Goal: Feedback & Contribution: Contribute content

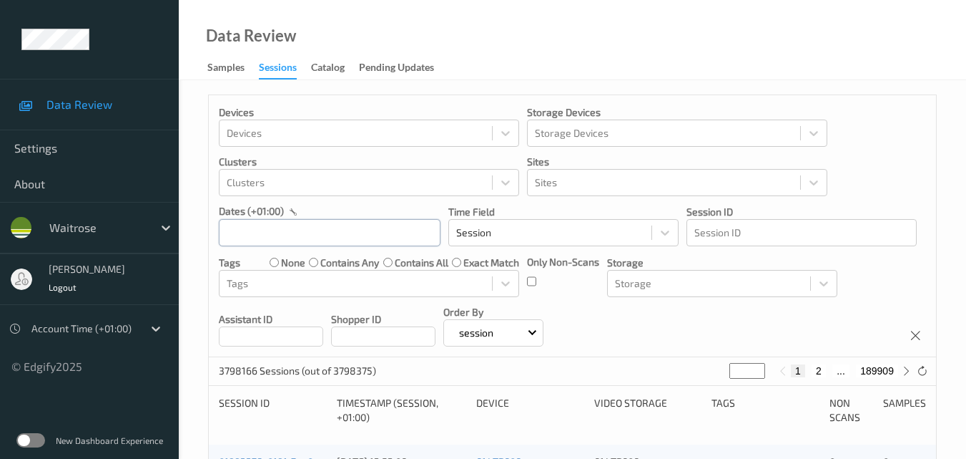
click at [296, 222] on input "text" at bounding box center [330, 232] width 222 height 27
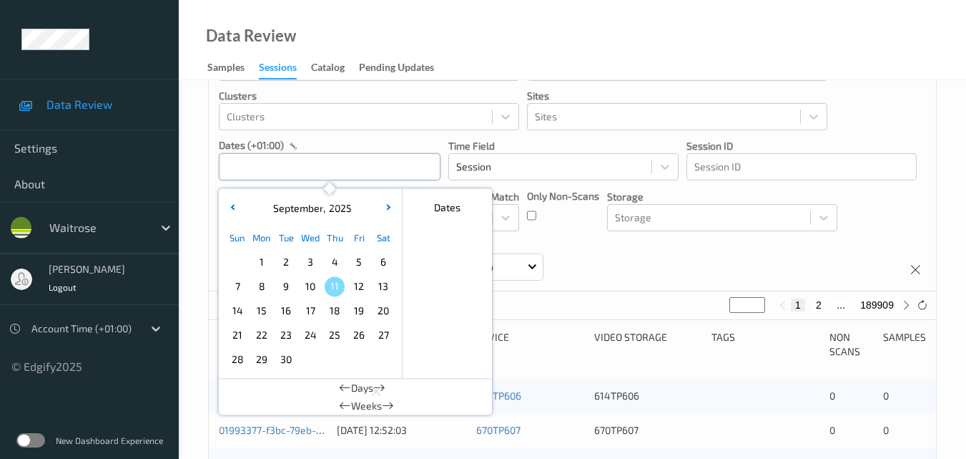
scroll to position [143, 0]
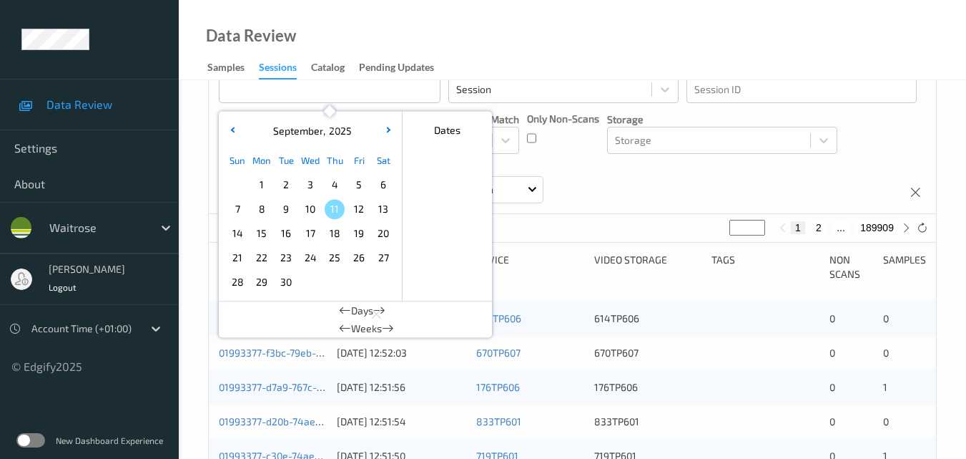
click at [282, 207] on span "9" at bounding box center [286, 209] width 20 height 20
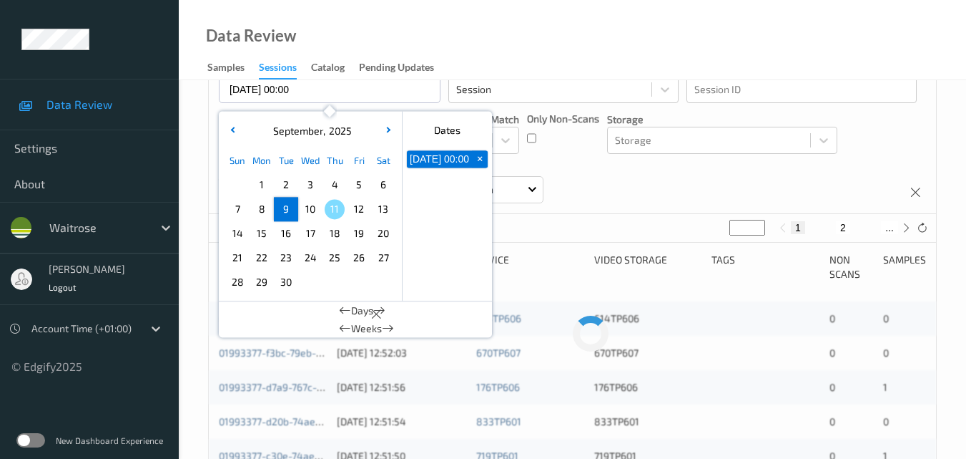
click at [282, 207] on span "9" at bounding box center [286, 209] width 20 height 20
type input "[DATE] 00:00 -> [DATE] 23:59"
click at [676, 185] on div "Devices Devices Storage Devices Storage Devices Clusters Clusters Sites Sites d…" at bounding box center [573, 83] width 728 height 262
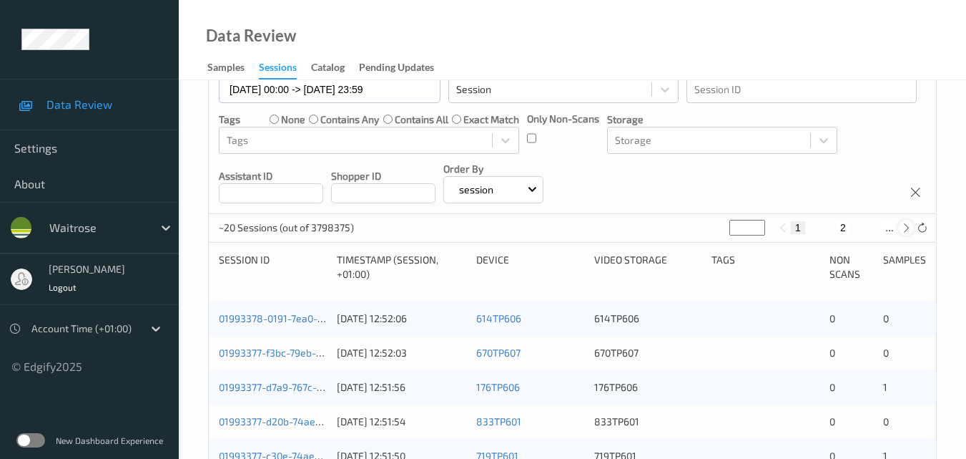
click at [906, 230] on icon at bounding box center [906, 227] width 11 height 11
type input "*"
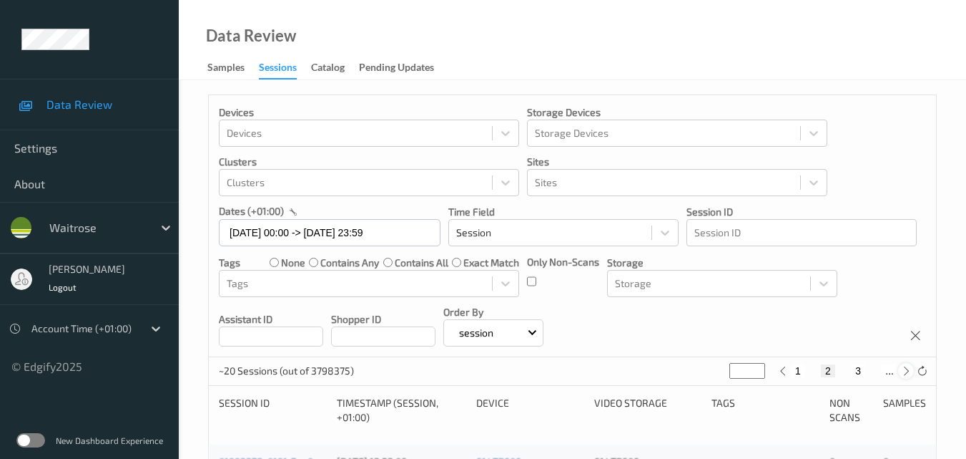
click at [903, 371] on icon at bounding box center [906, 371] width 11 height 11
type input "*"
click at [903, 371] on icon at bounding box center [906, 371] width 11 height 11
type input "*"
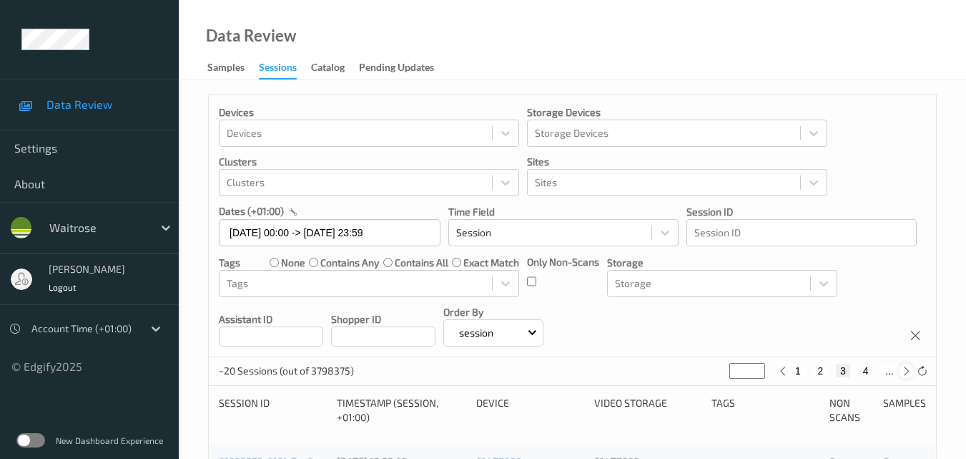
type input "*"
click at [903, 371] on icon at bounding box center [906, 371] width 11 height 11
type input "*"
click at [903, 371] on icon at bounding box center [906, 371] width 11 height 11
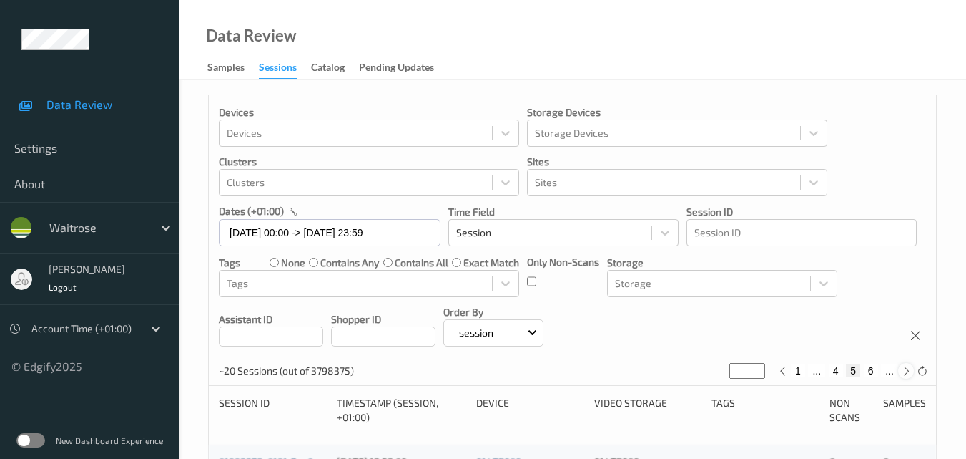
type input "*"
click at [903, 371] on icon at bounding box center [906, 371] width 11 height 11
type input "*"
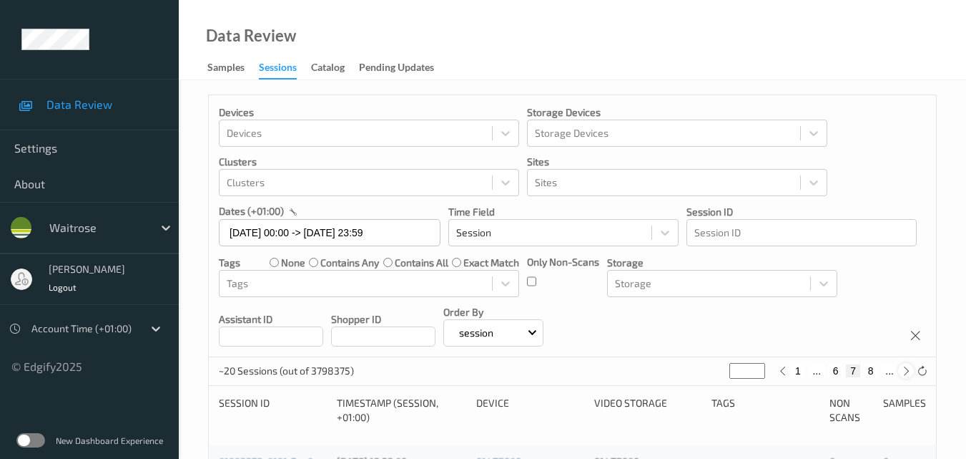
click at [903, 371] on icon at bounding box center [906, 371] width 11 height 11
type input "*"
click at [903, 371] on icon at bounding box center [906, 371] width 11 height 11
type input "*"
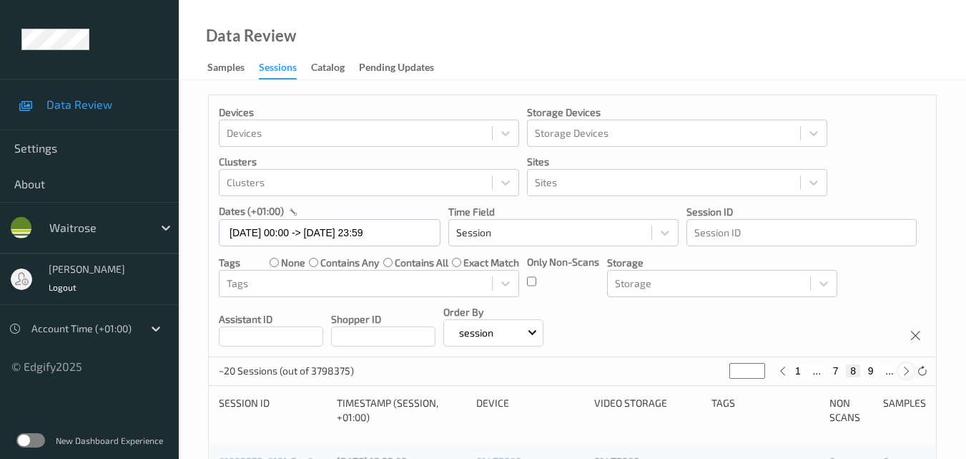
type input "*"
click at [903, 371] on icon at bounding box center [906, 371] width 11 height 11
type input "**"
click at [903, 371] on icon at bounding box center [906, 371] width 11 height 11
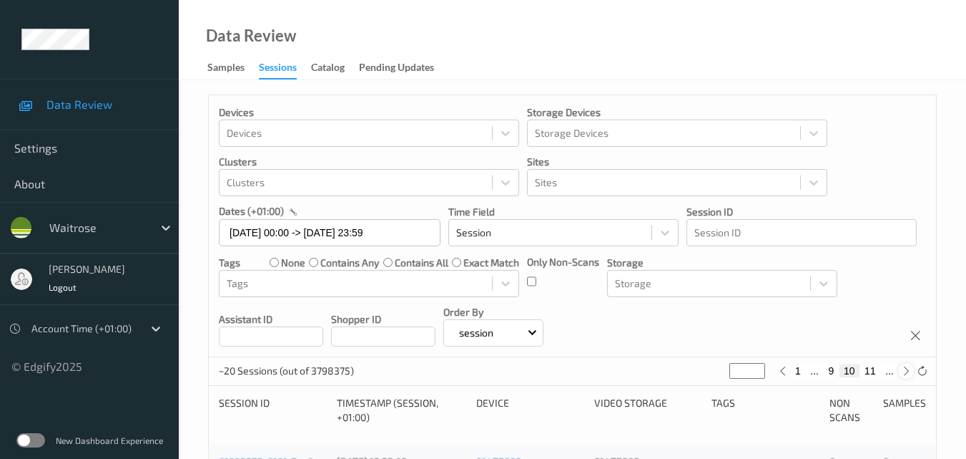
type input "**"
click at [903, 371] on icon at bounding box center [906, 371] width 11 height 11
type input "**"
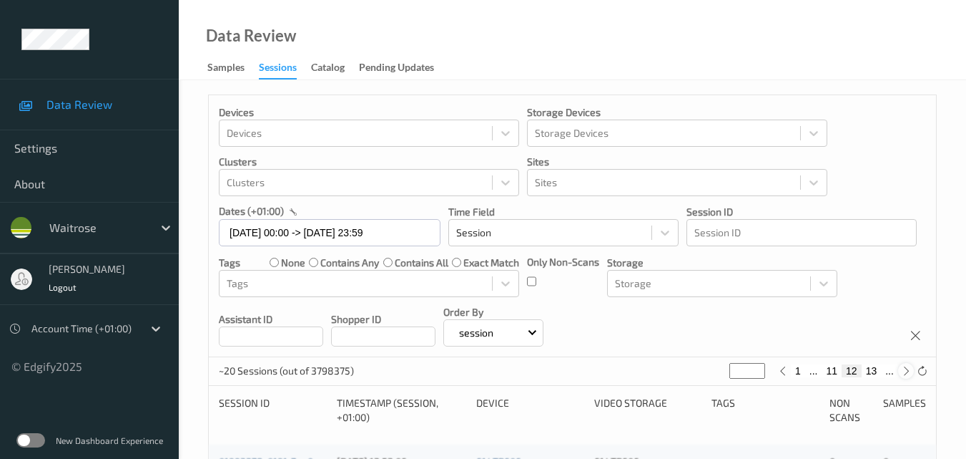
click at [903, 371] on icon at bounding box center [906, 371] width 11 height 11
type input "**"
click at [903, 371] on icon at bounding box center [906, 371] width 11 height 11
type input "**"
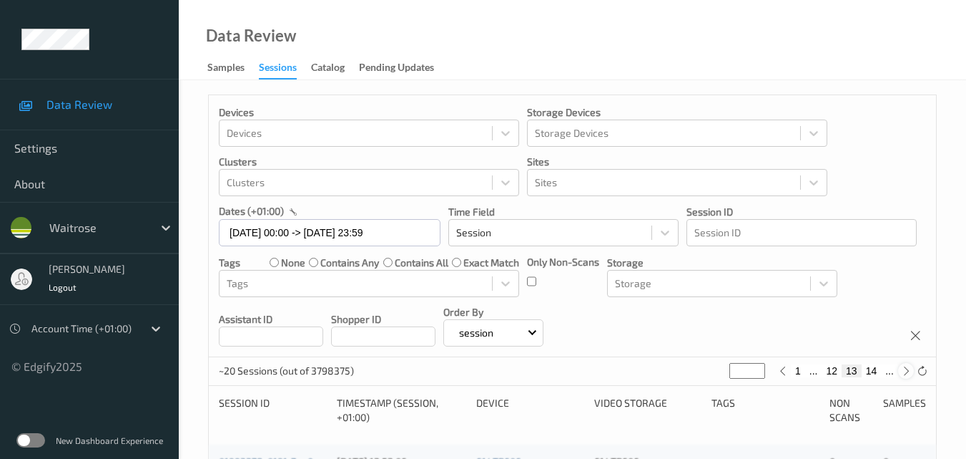
type input "**"
click at [903, 371] on icon at bounding box center [906, 371] width 11 height 11
type input "**"
click at [903, 371] on icon at bounding box center [906, 371] width 11 height 11
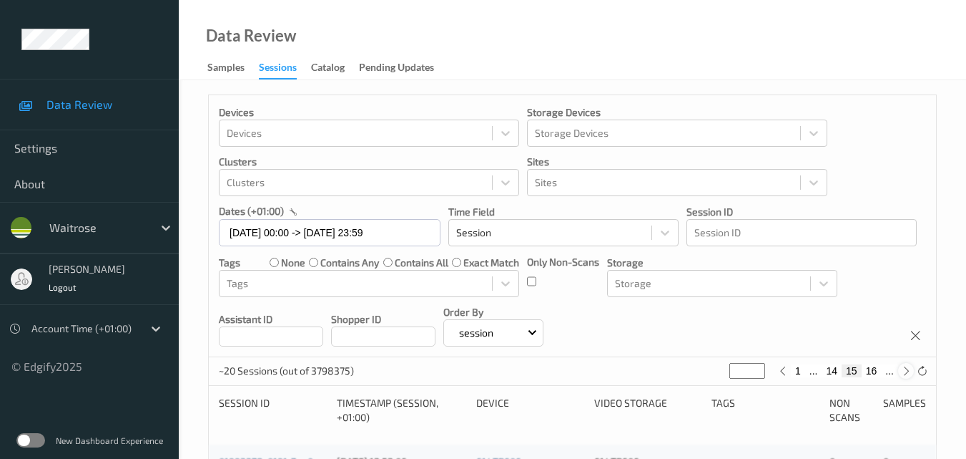
type input "**"
click at [903, 371] on icon at bounding box center [906, 371] width 11 height 11
type input "**"
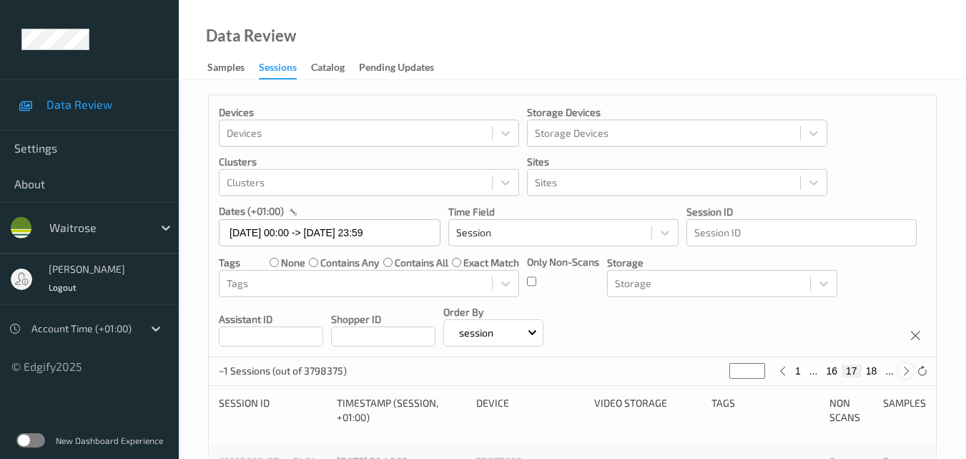
click at [903, 371] on icon at bounding box center [906, 371] width 11 height 11
type input "**"
click at [903, 371] on icon at bounding box center [906, 371] width 11 height 11
type input "**"
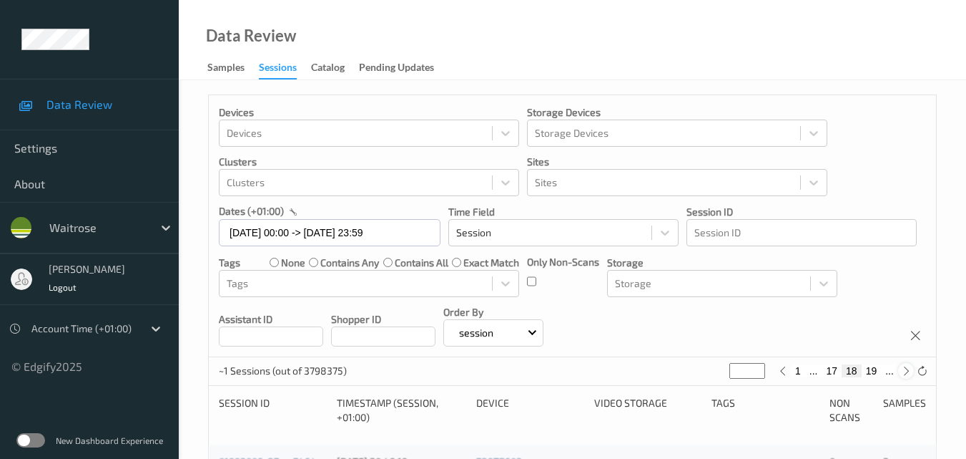
type input "**"
click at [903, 371] on icon at bounding box center [906, 371] width 11 height 11
type input "**"
click at [903, 371] on icon at bounding box center [906, 371] width 11 height 11
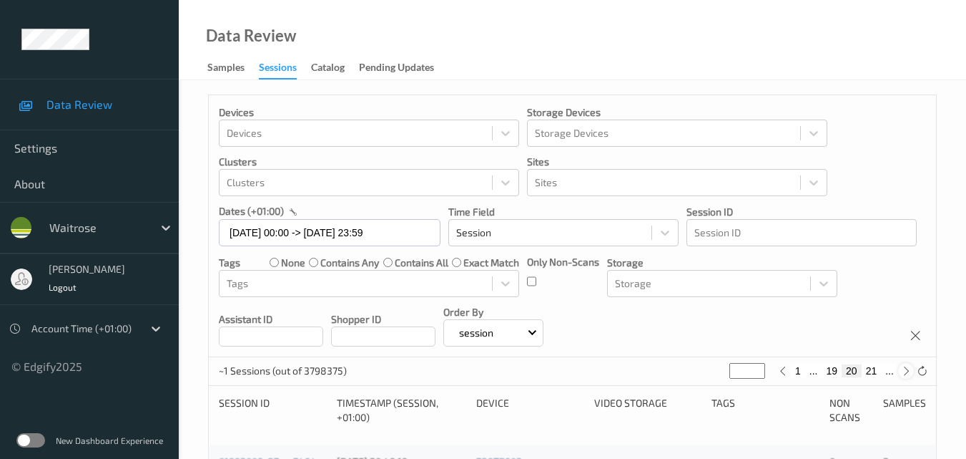
type input "**"
click at [903, 371] on icon at bounding box center [906, 371] width 11 height 11
type input "**"
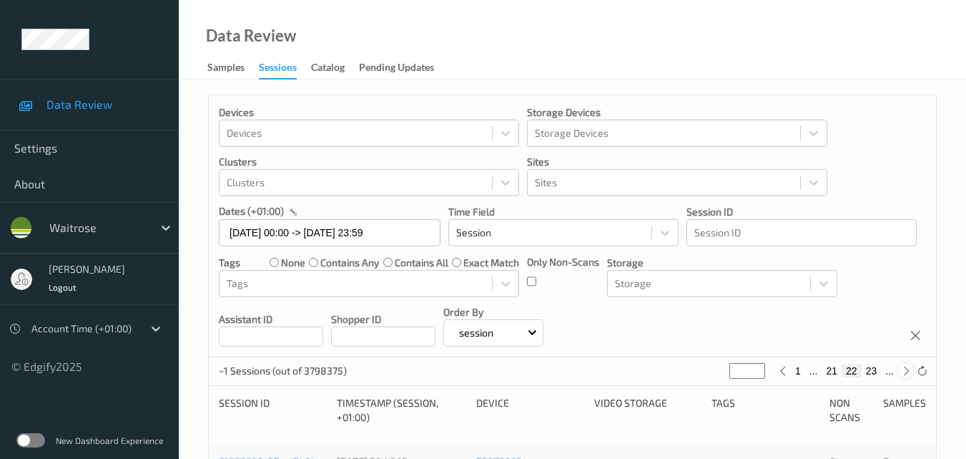
click at [903, 371] on icon at bounding box center [906, 371] width 11 height 11
type input "**"
click at [903, 371] on icon at bounding box center [906, 371] width 11 height 11
type input "**"
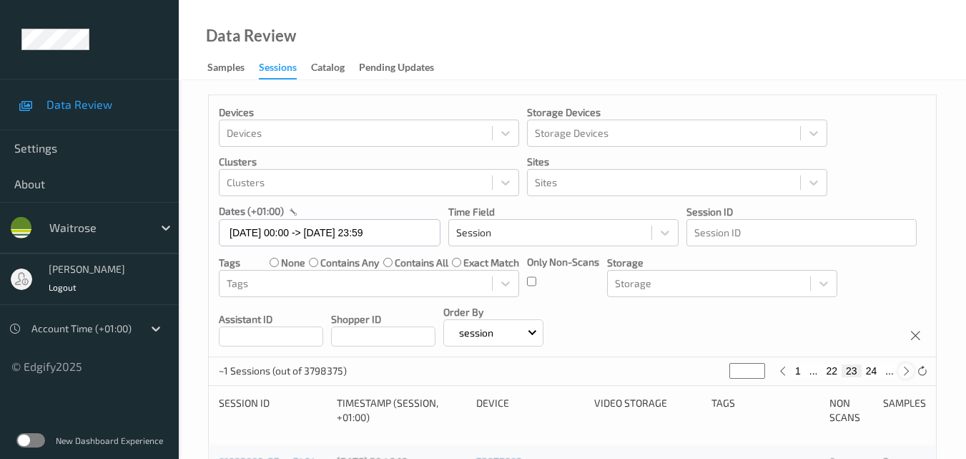
type input "**"
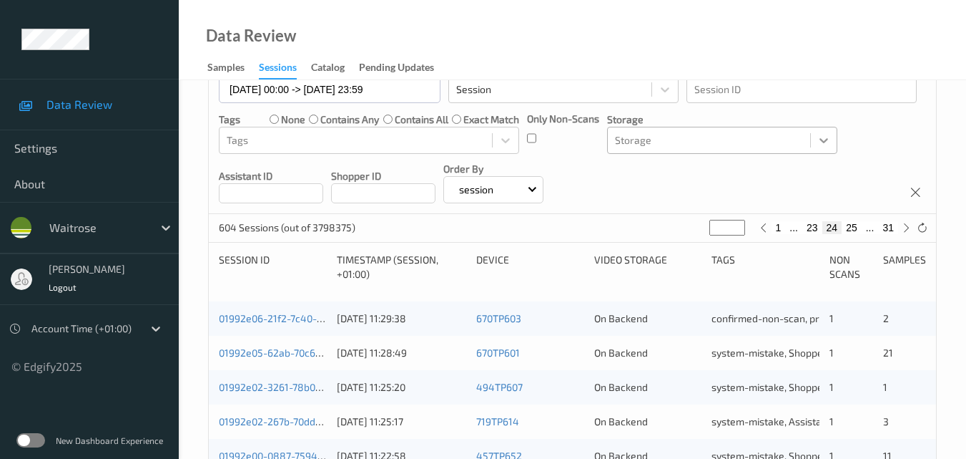
scroll to position [358, 0]
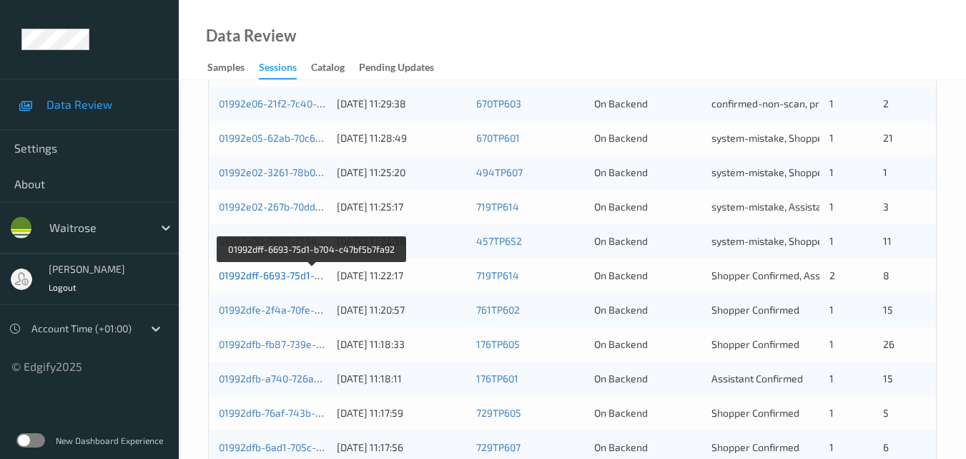
click at [272, 273] on link "01992dff-6693-75d1-b704-c47bf5b7fa92" at bounding box center [312, 275] width 186 height 12
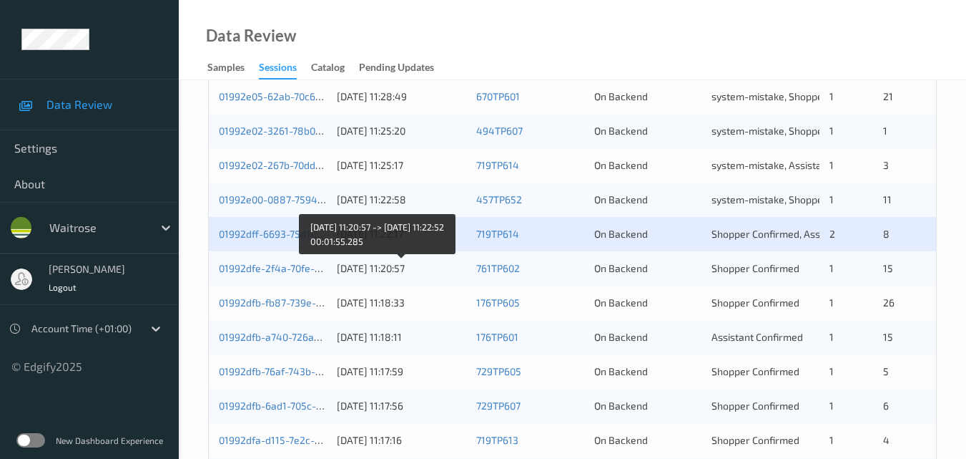
scroll to position [429, 0]
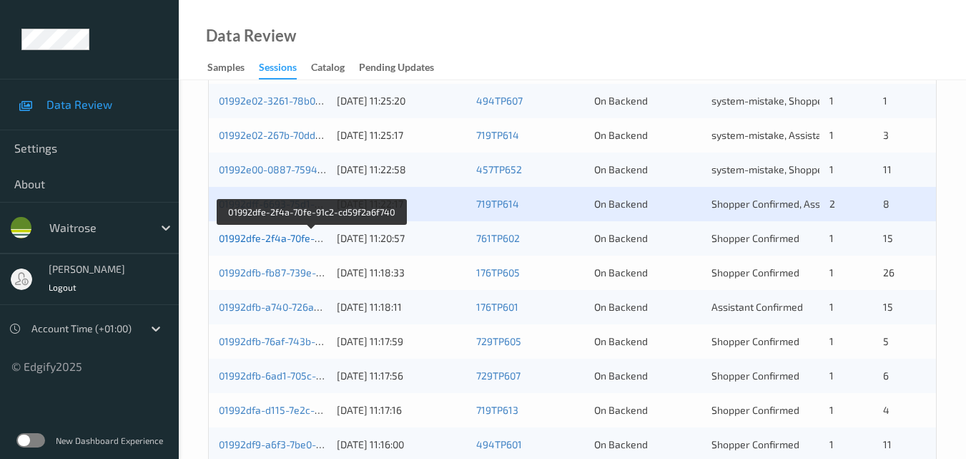
click at [287, 239] on link "01992dfe-2f4a-70fe-91c2-cd59f2a6f740" at bounding box center [311, 238] width 185 height 12
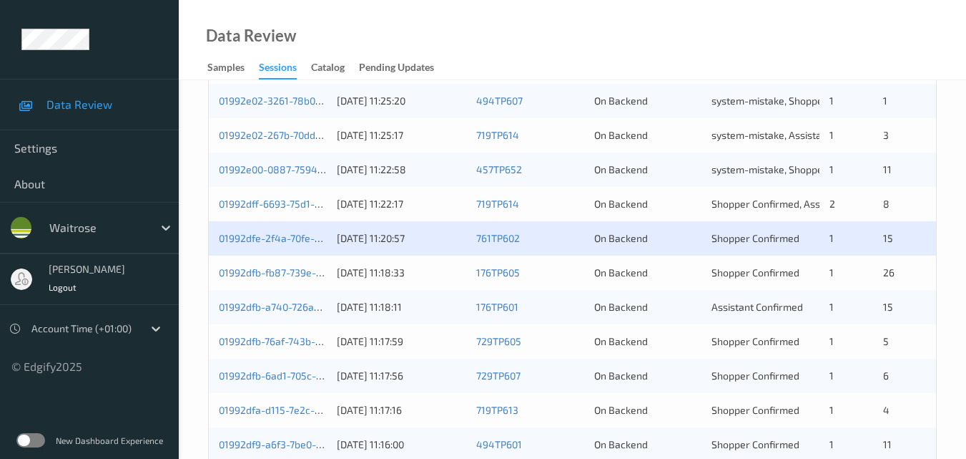
click at [268, 263] on div "01992dfb-fb87-739e-b365-8ccecfbcd5cf 09/09/2025 11:18:33 176TP605 On Backend Sh…" at bounding box center [573, 272] width 728 height 34
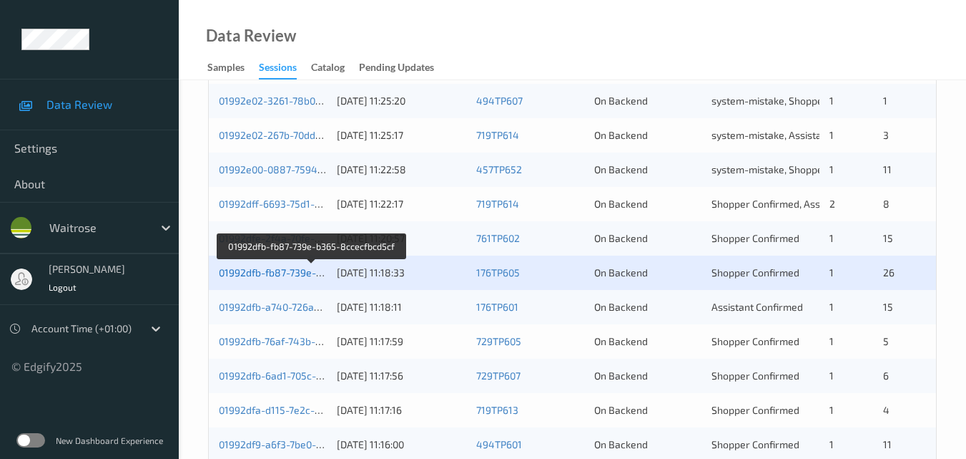
click at [268, 267] on link "01992dfb-fb87-739e-b365-8ccecfbcd5cf" at bounding box center [312, 272] width 186 height 12
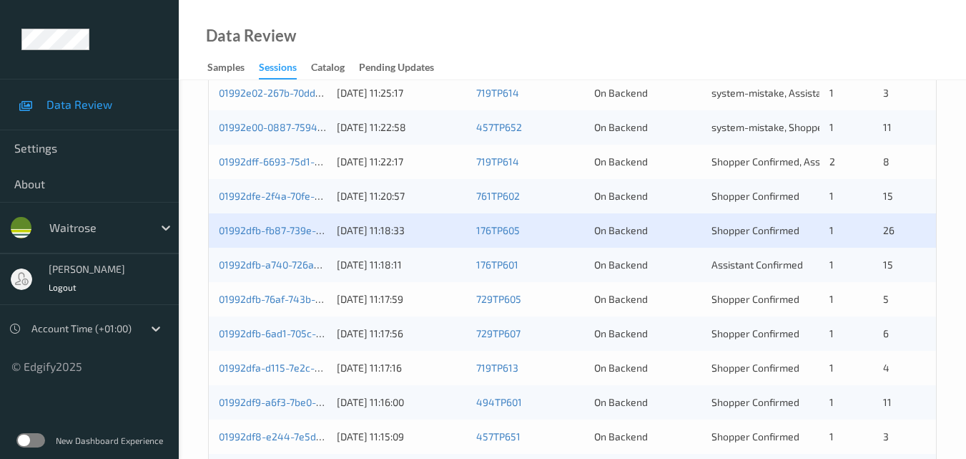
scroll to position [501, 0]
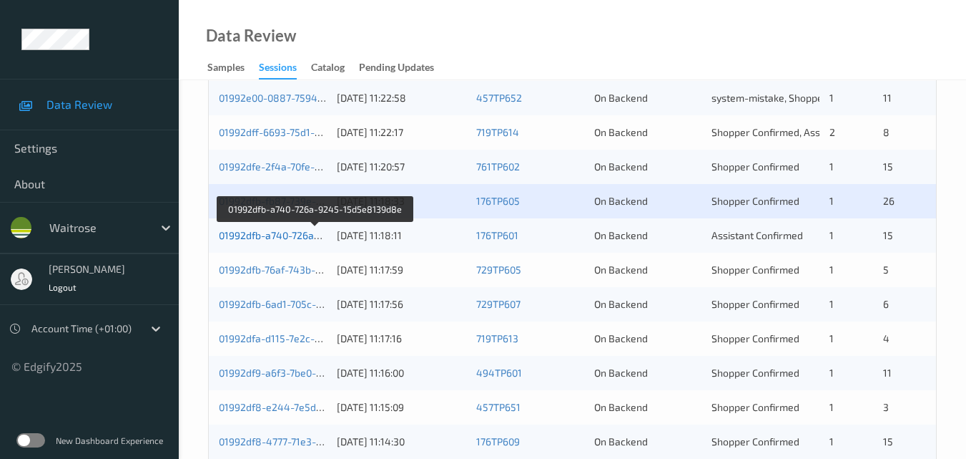
click at [282, 230] on link "01992dfb-a740-726a-9245-15d5e8139d8e" at bounding box center [316, 235] width 195 height 12
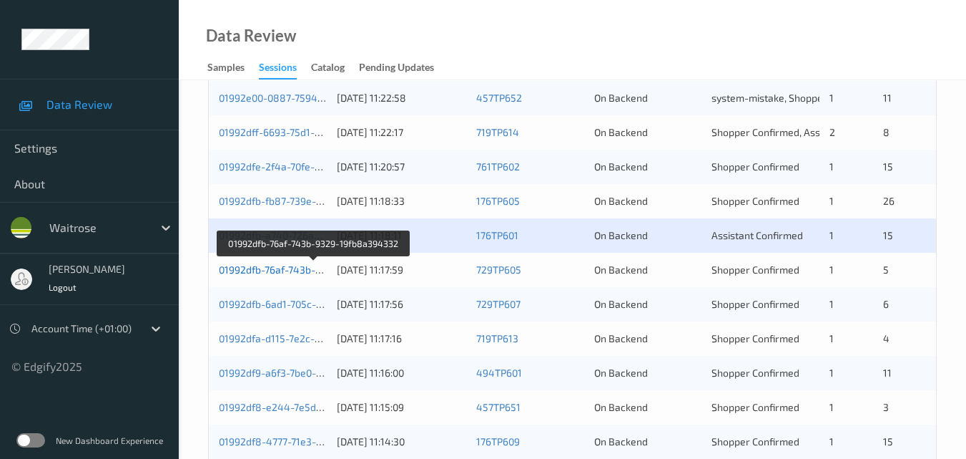
click at [280, 265] on link "01992dfb-76af-743b-9329-19fb8a394332" at bounding box center [314, 269] width 190 height 12
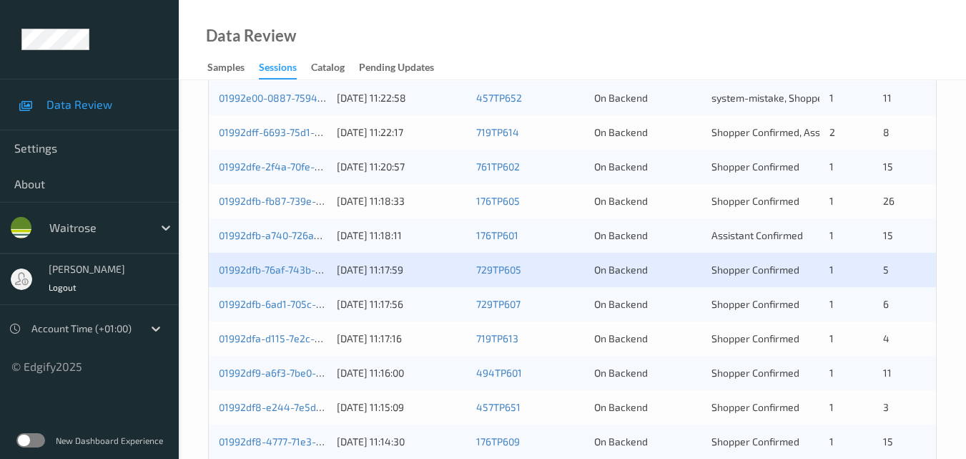
scroll to position [572, 0]
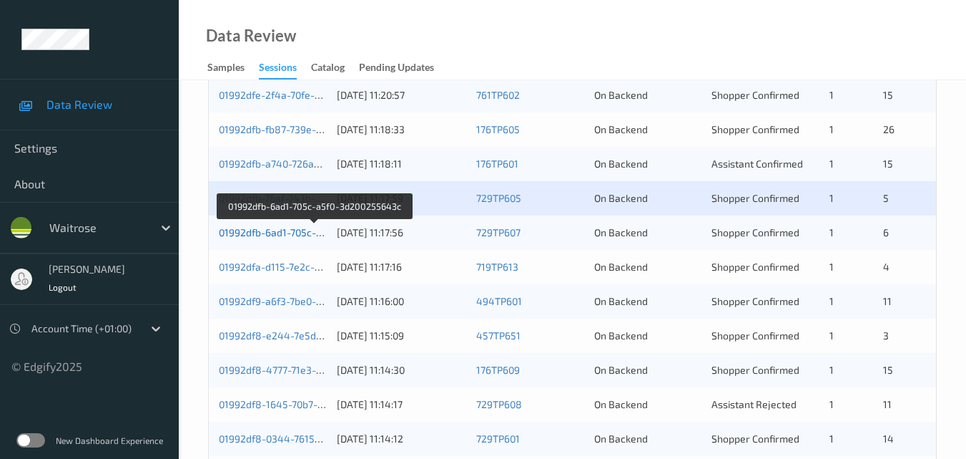
click at [293, 232] on link "01992dfb-6ad1-705c-a5f0-3d200255643c" at bounding box center [314, 232] width 191 height 12
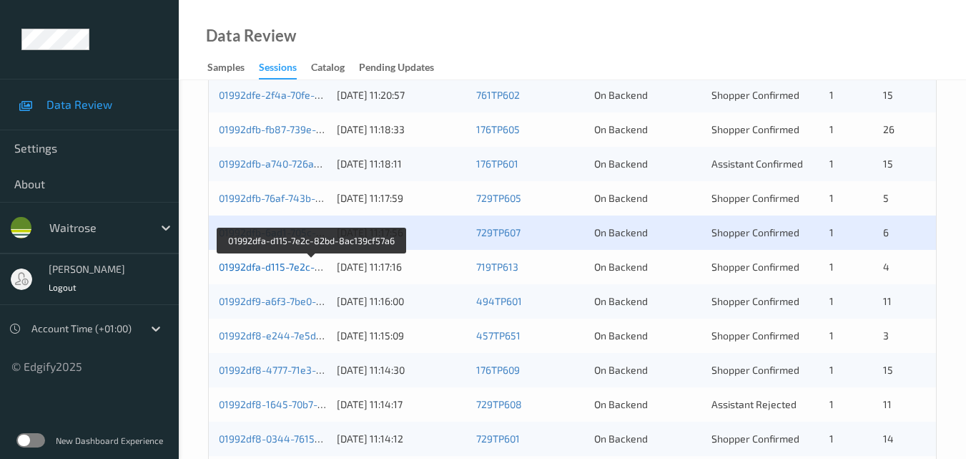
click at [290, 266] on link "01992dfa-d115-7e2c-82bd-8ac139cf57a6" at bounding box center [312, 266] width 187 height 12
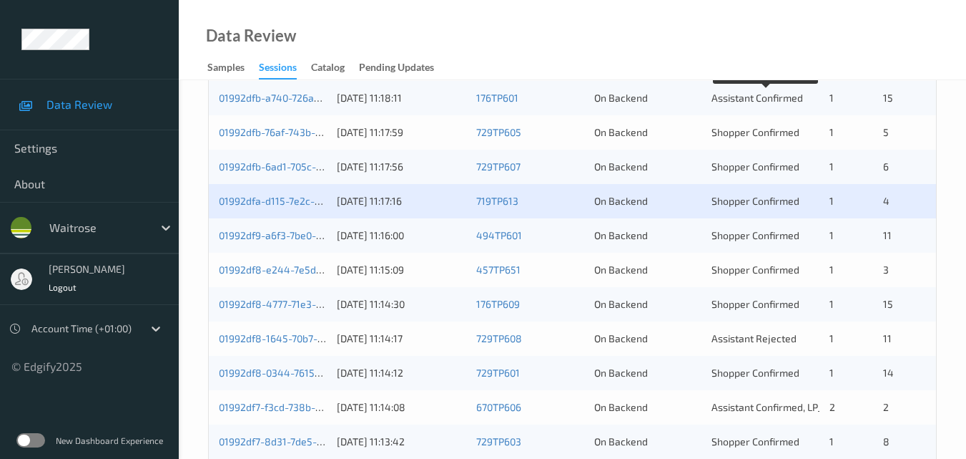
scroll to position [715, 0]
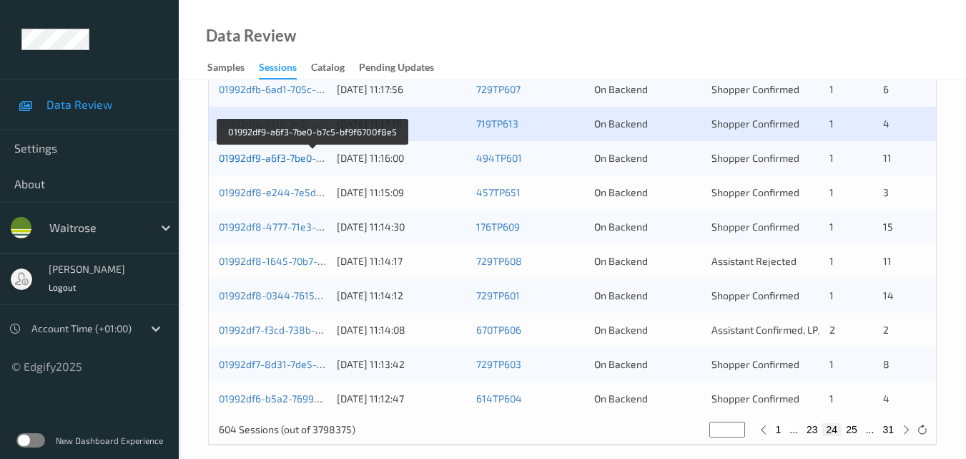
click at [278, 155] on link "01992df9-a6f3-7be0-b7c5-bf9f6700f8e5" at bounding box center [311, 158] width 185 height 12
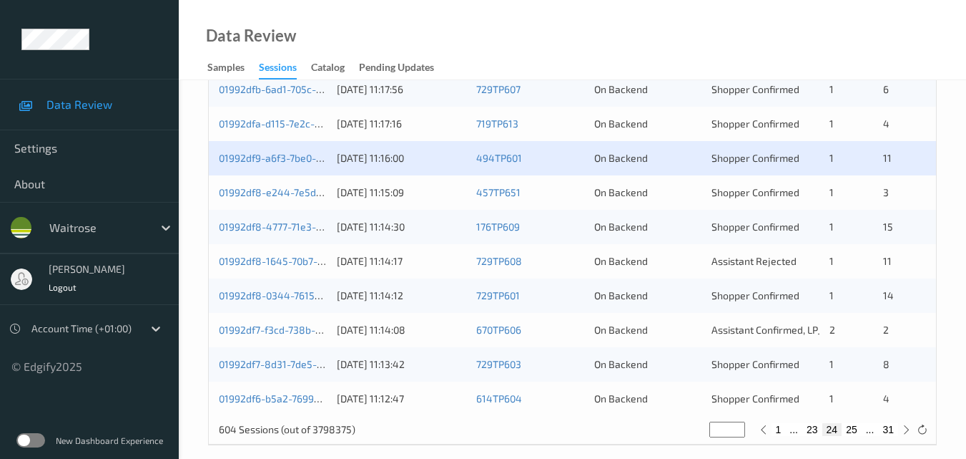
click at [276, 183] on div "01992df8-e244-7e5d-8f5a-937a1b5f7f69 09/09/2025 11:15:09 457TP651 On Backend Sh…" at bounding box center [573, 192] width 728 height 34
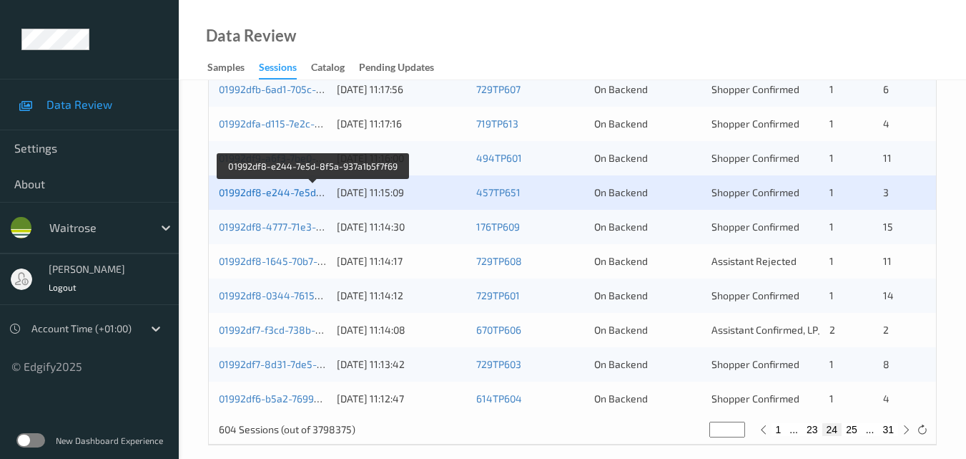
click at [280, 188] on link "01992df8-e244-7e5d-8f5a-937a1b5f7f69" at bounding box center [313, 192] width 189 height 12
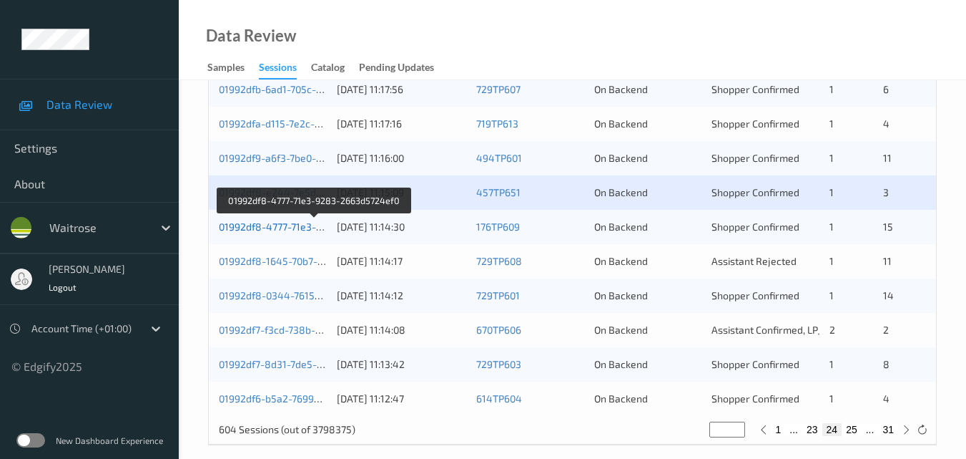
click at [270, 225] on link "01992df8-4777-71e3-9283-2663d5724ef0" at bounding box center [315, 226] width 192 height 12
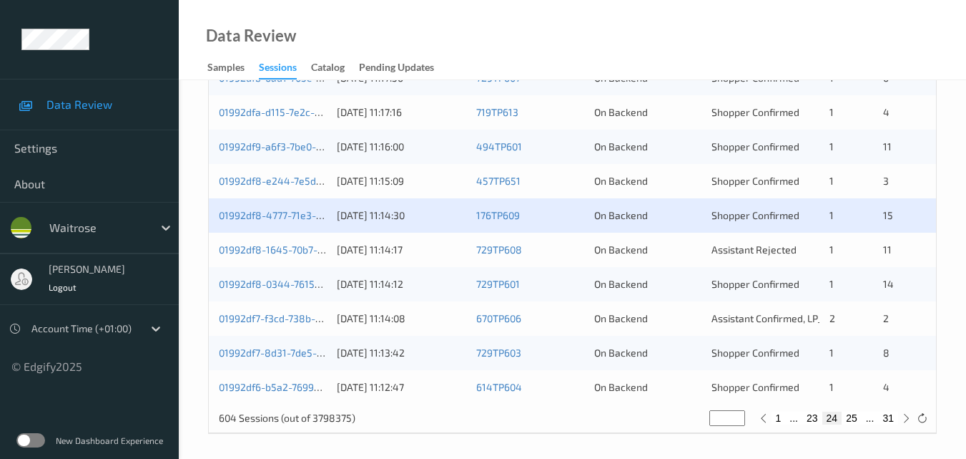
scroll to position [731, 0]
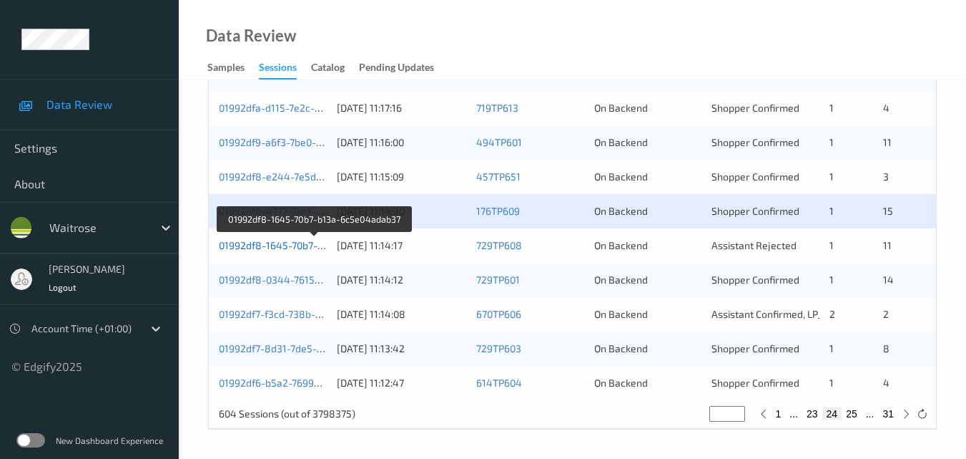
click at [290, 243] on link "01992df8-1645-70b7-b13a-6c5e04adab37" at bounding box center [315, 245] width 192 height 12
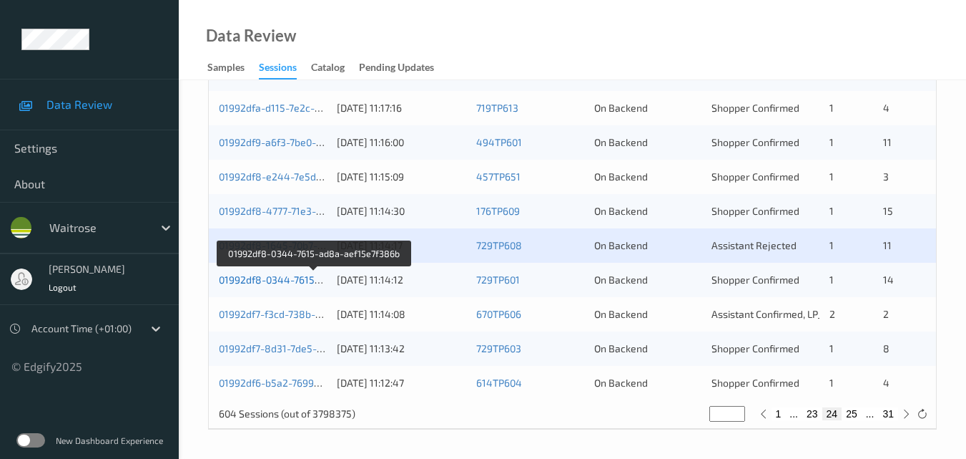
click at [272, 283] on link "01992df8-0344-7615-ad8a-aef15e7f386b" at bounding box center [314, 279] width 191 height 12
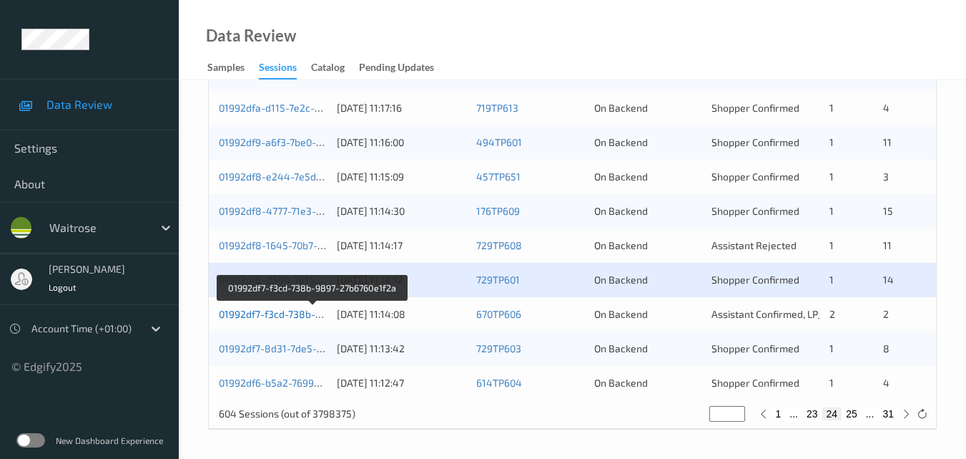
click at [296, 313] on link "01992df7-f3cd-738b-9897-27b6760e1f2a" at bounding box center [312, 314] width 187 height 12
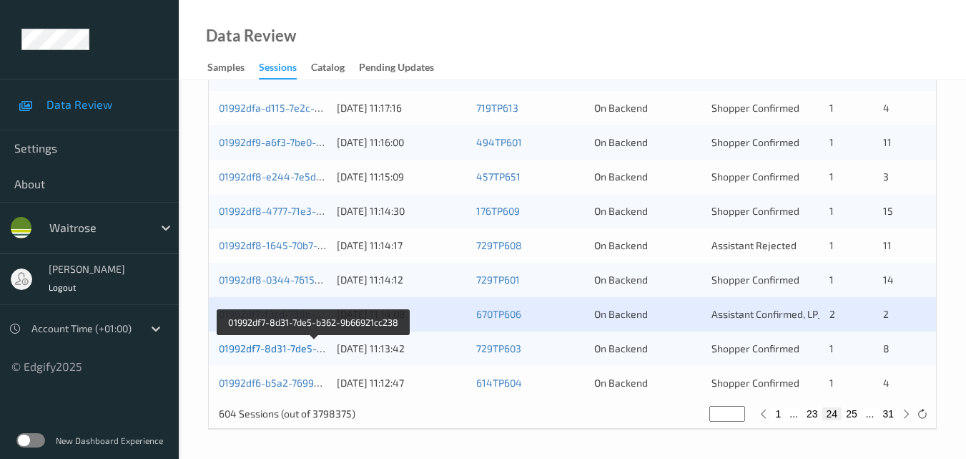
click at [298, 343] on link "01992df7-8d31-7de5-b362-9b66921cc238" at bounding box center [315, 348] width 192 height 12
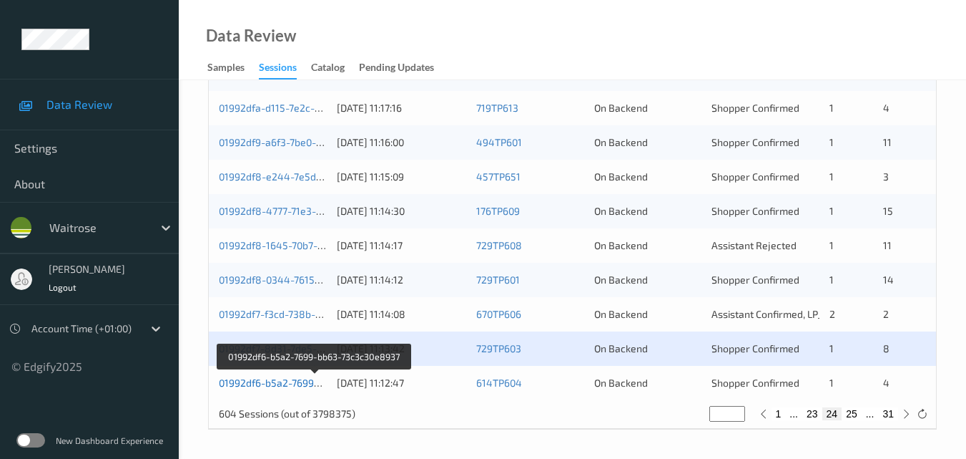
click at [274, 382] on link "01992df6-b5a2-7699-bb63-73c3c30e8937" at bounding box center [315, 382] width 192 height 12
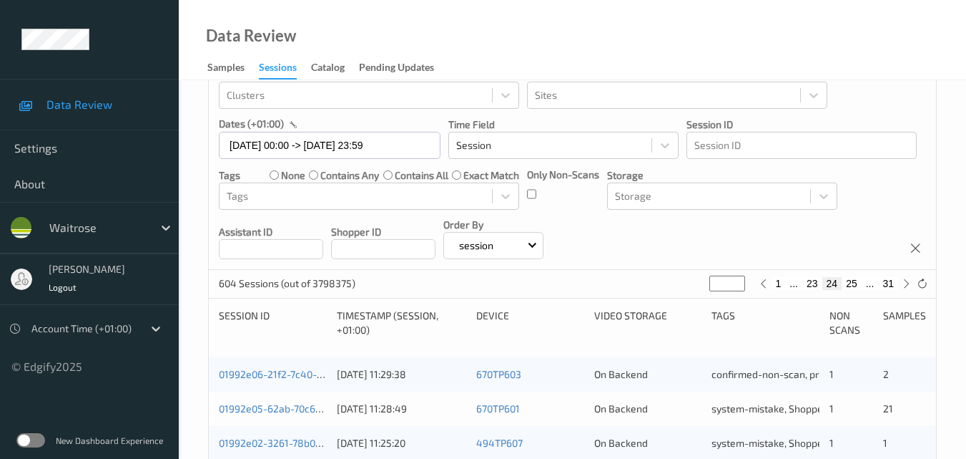
scroll to position [0, 0]
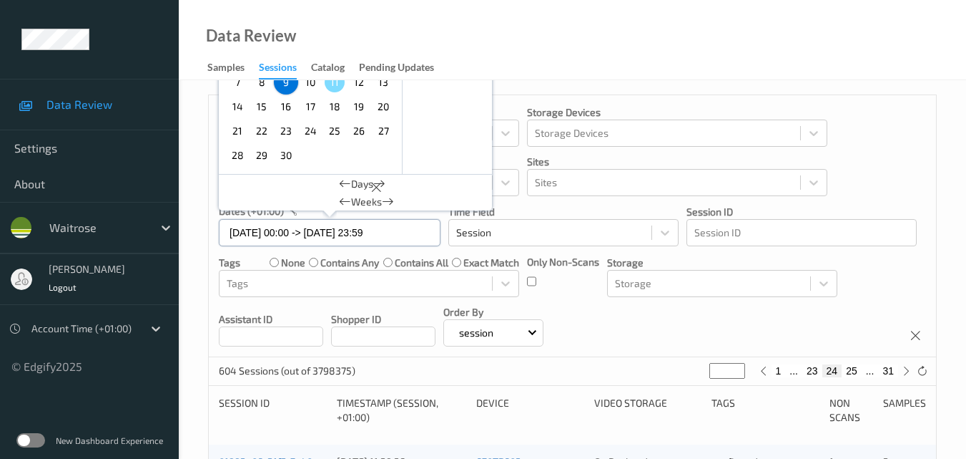
click at [421, 233] on input "09/09/2025 00:00 -> 09/09/2025 23:59" at bounding box center [330, 232] width 222 height 27
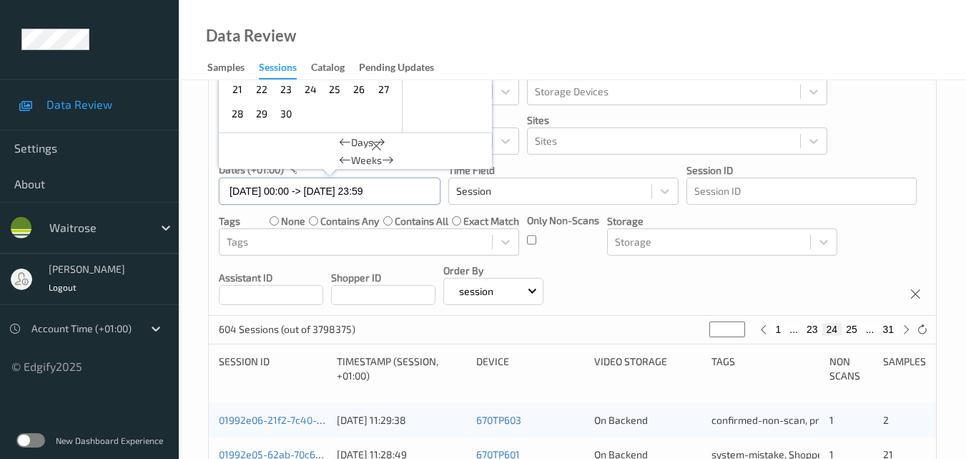
scroll to position [72, 0]
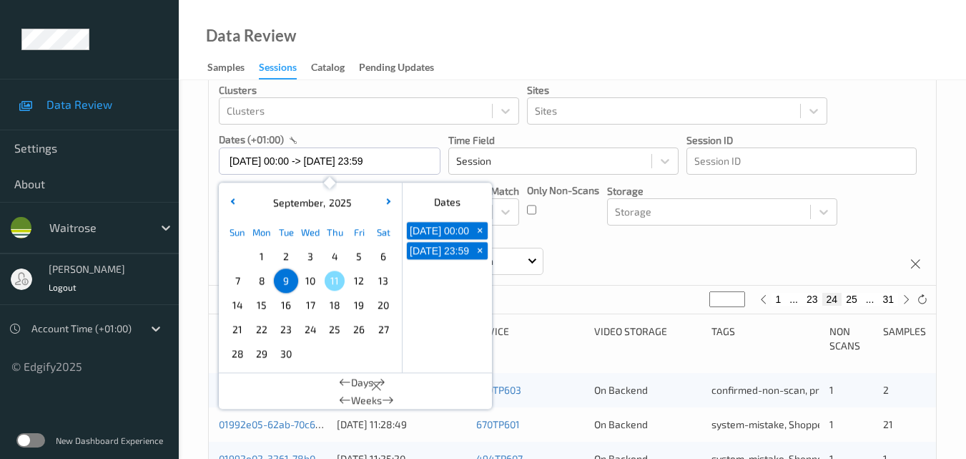
click at [307, 281] on span "10" at bounding box center [310, 280] width 20 height 20
type input "10/09/2025 00:00"
type input "*"
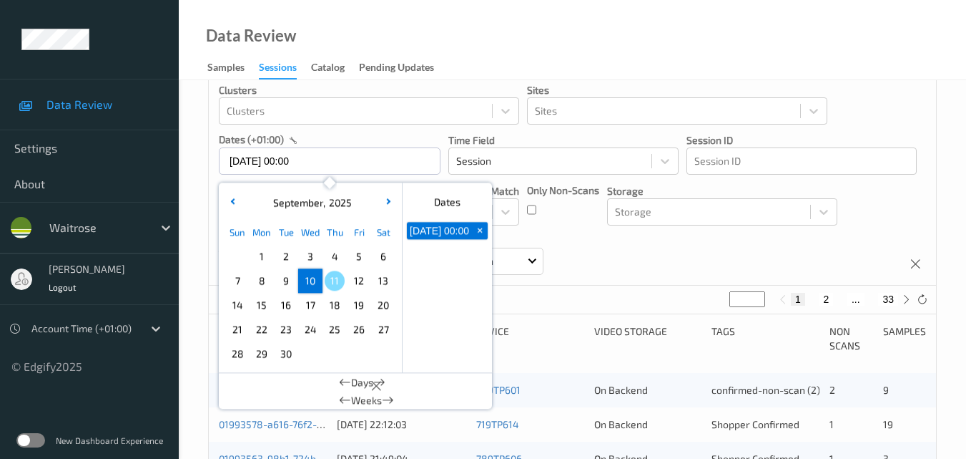
click at [310, 278] on span "10" at bounding box center [310, 280] width 20 height 20
type input "10/09/2025 00:00 -> 10/09/2025 23:59"
click at [667, 243] on div "Devices Devices Storage Devices Storage Devices Clusters Clusters Sites Sites d…" at bounding box center [573, 155] width 728 height 262
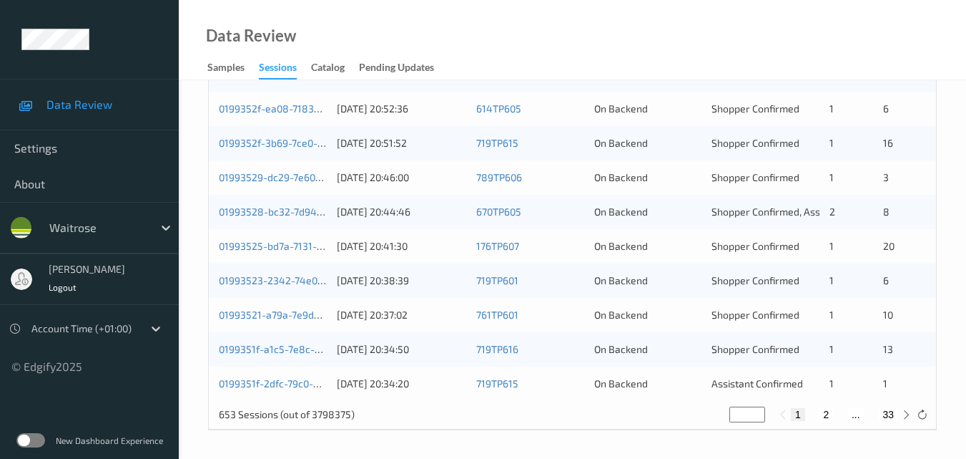
scroll to position [731, 0]
click at [909, 411] on icon at bounding box center [906, 413] width 11 height 11
type input "*"
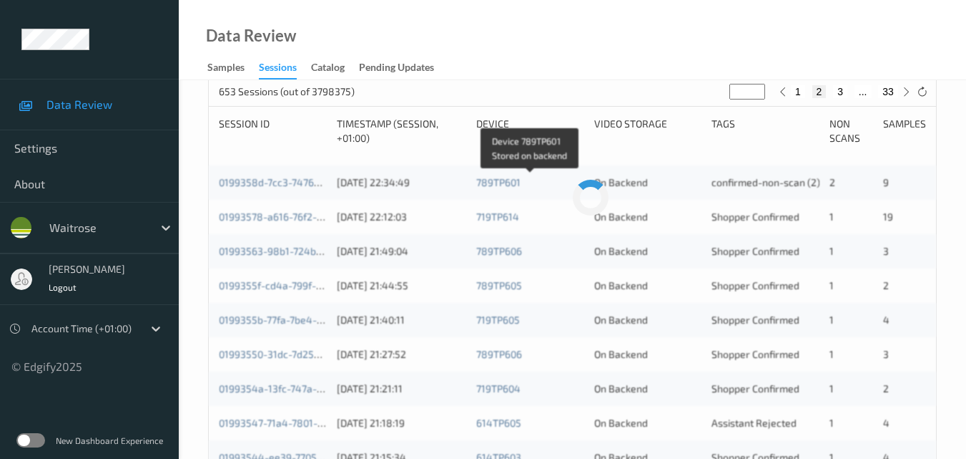
scroll to position [286, 0]
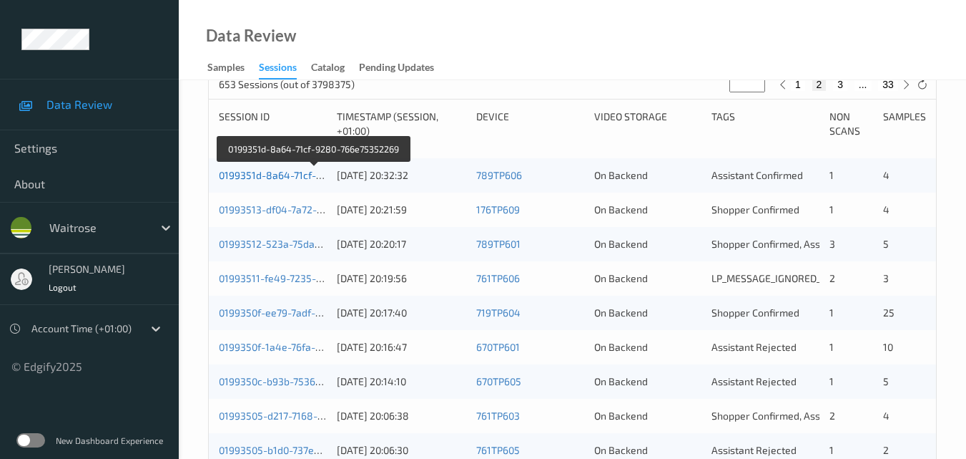
click at [275, 171] on link "0199351d-8a64-71cf-9280-766e75352269" at bounding box center [315, 175] width 192 height 12
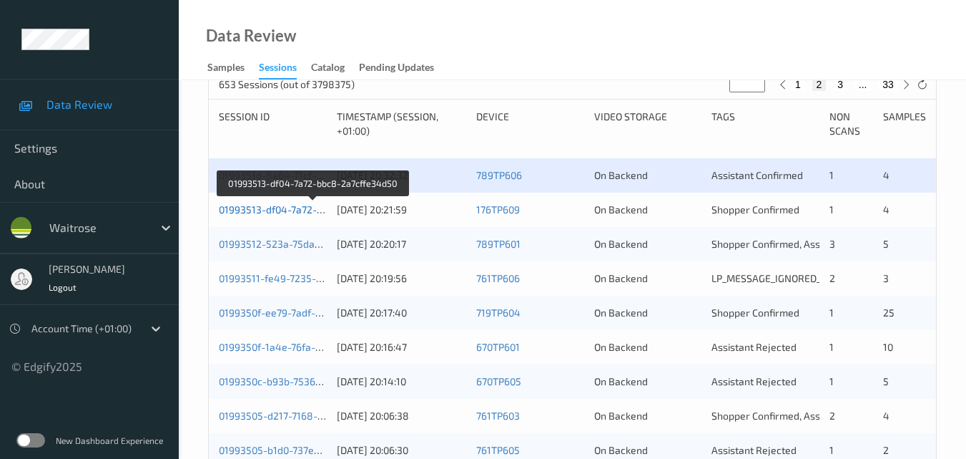
click at [289, 212] on link "01993513-df04-7a72-bbc8-2a7cffe34d50" at bounding box center [313, 209] width 189 height 12
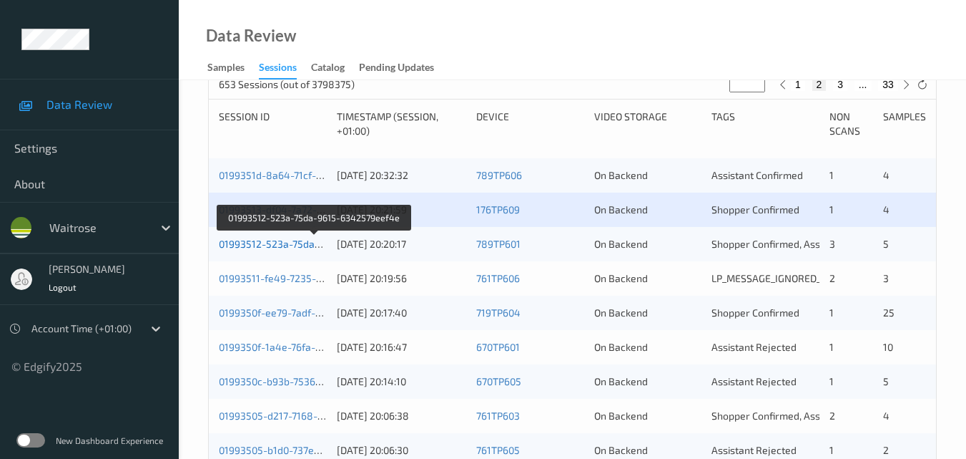
click at [300, 245] on link "01993512-523a-75da-9615-6342579eef4e" at bounding box center [315, 244] width 193 height 12
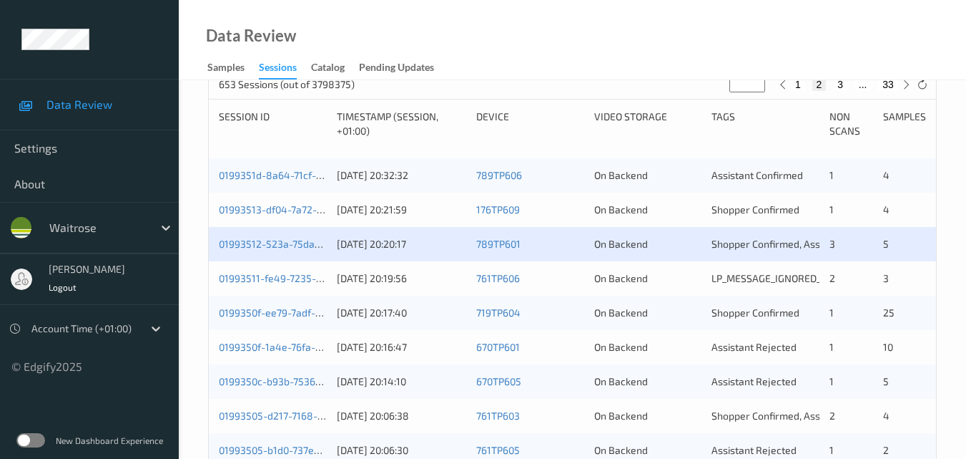
scroll to position [358, 0]
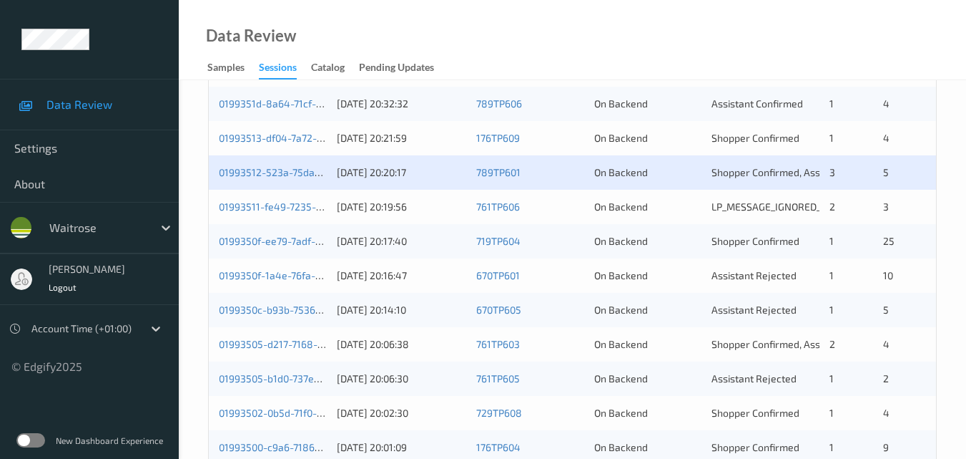
click at [286, 198] on div "01993511-fe49-7235-83a8-54b166cad490 10/09/2025 20:19:56 761TP606 On Backend LP…" at bounding box center [573, 207] width 728 height 34
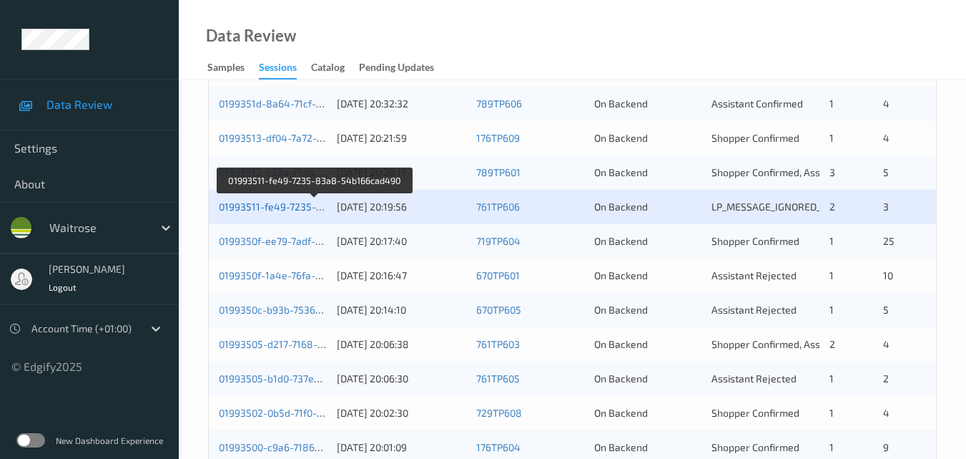
click at [281, 208] on link "01993511-fe49-7235-83a8-54b166cad490" at bounding box center [316, 206] width 194 height 12
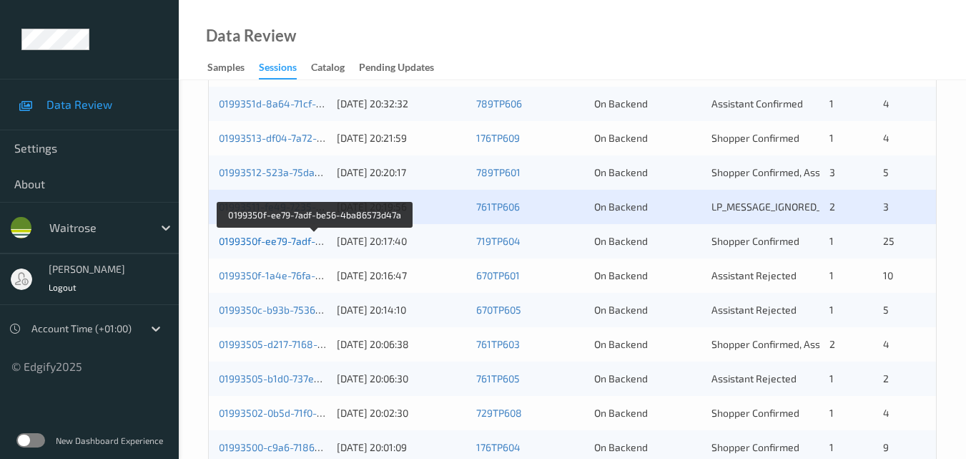
click at [294, 238] on link "0199350f-ee79-7adf-be56-4ba86573d47a" at bounding box center [315, 241] width 193 height 12
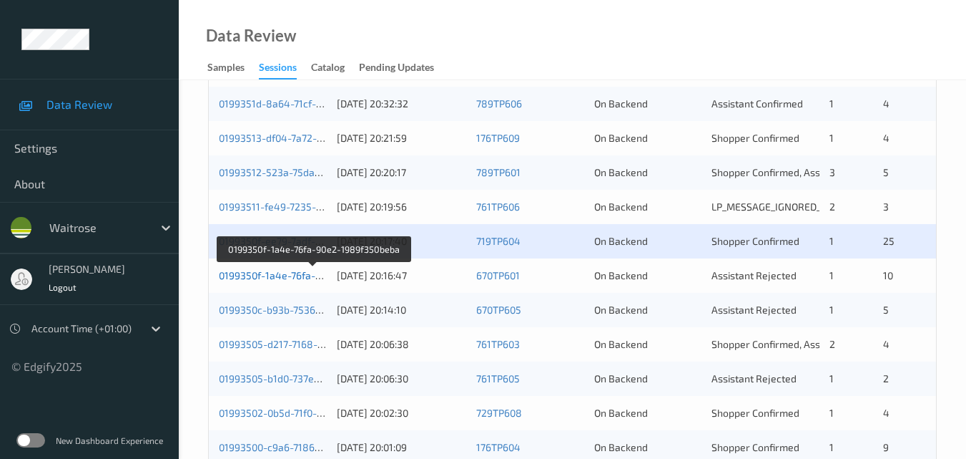
click at [280, 270] on link "0199350f-1a4e-76fa-90e2-1989f350beba" at bounding box center [314, 275] width 190 height 12
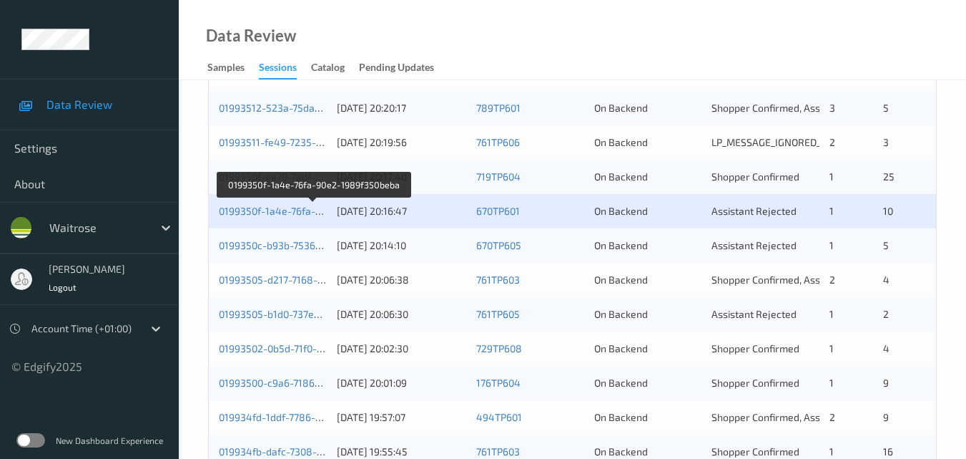
scroll to position [429, 0]
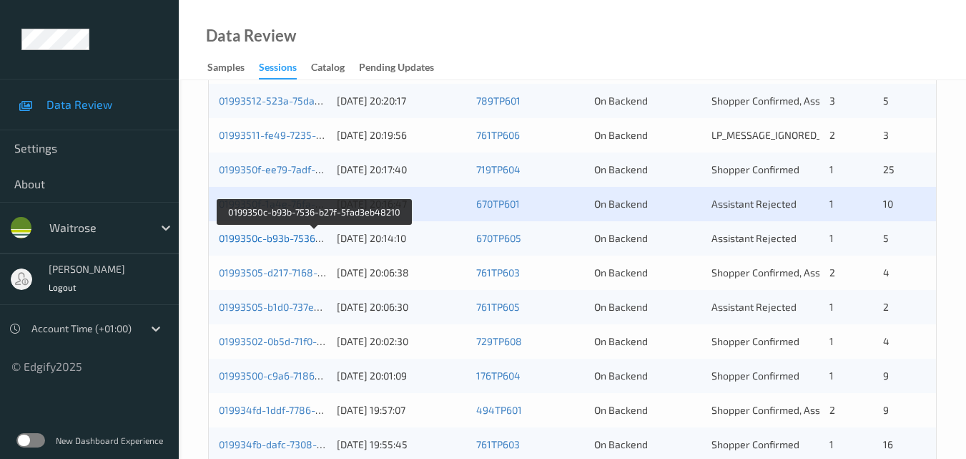
click at [277, 239] on link "0199350c-b93b-7536-b27f-5fad3eb48210" at bounding box center [315, 238] width 192 height 12
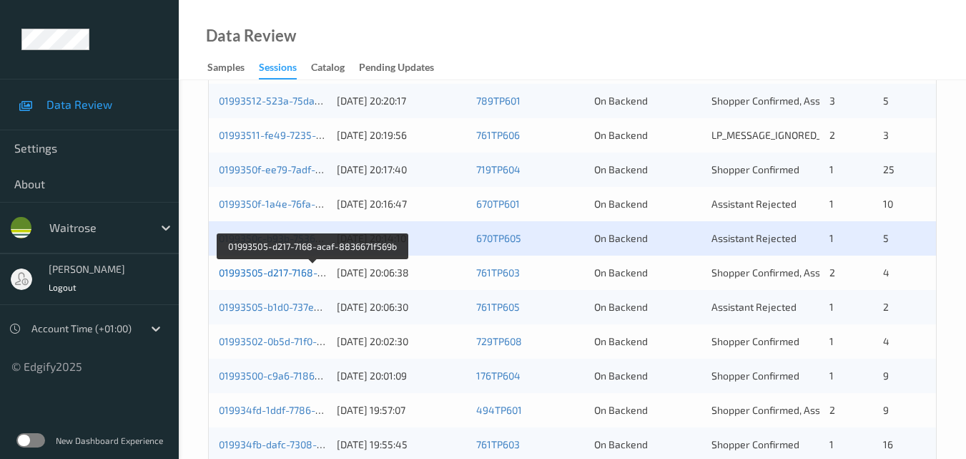
click at [288, 273] on link "01993505-d217-7168-acaf-8836671f569b" at bounding box center [313, 272] width 189 height 12
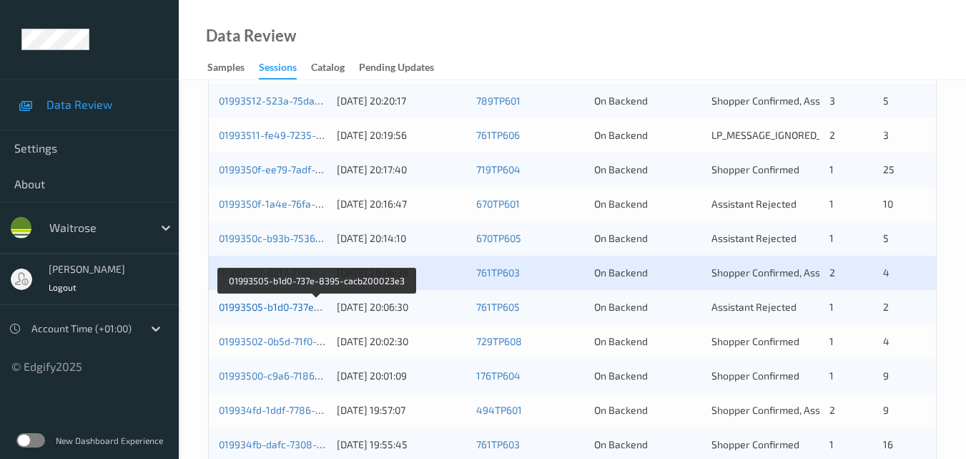
click at [289, 309] on link "01993505-b1d0-737e-8395-cacb200023e3" at bounding box center [316, 306] width 195 height 12
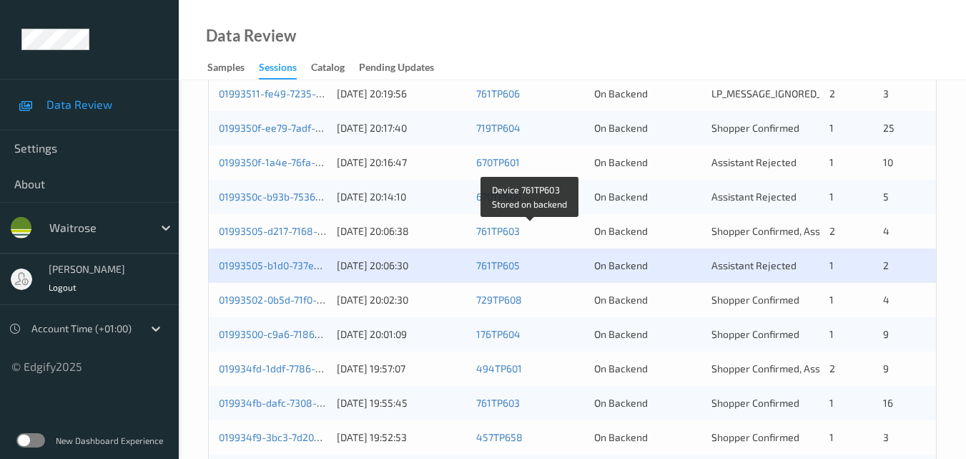
scroll to position [501, 0]
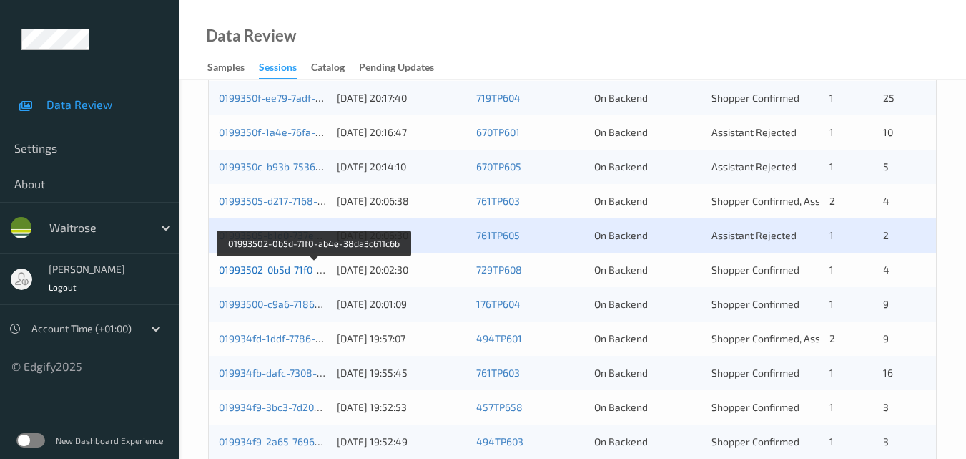
click at [279, 263] on link "01993502-0b5d-71f0-ab4e-38da3c611c6b" at bounding box center [314, 269] width 191 height 12
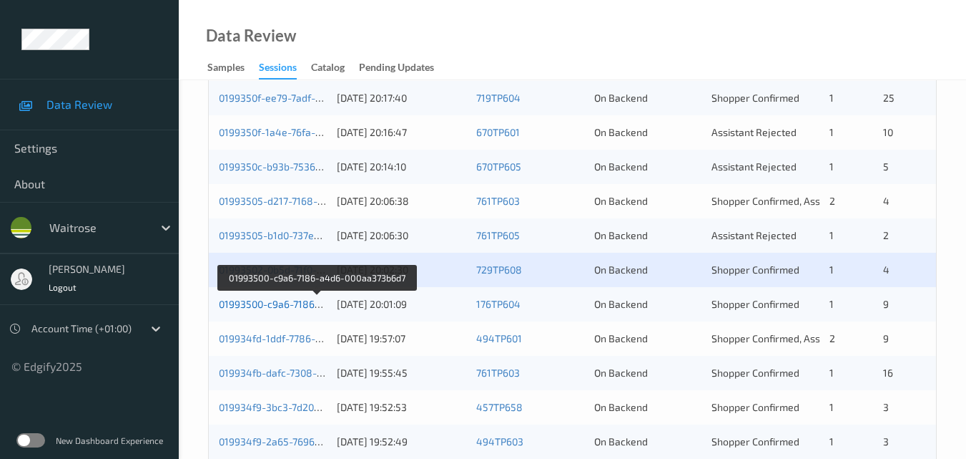
click at [271, 304] on link "01993500-c9a6-7186-a4d6-000aa373b6d7" at bounding box center [316, 304] width 195 height 12
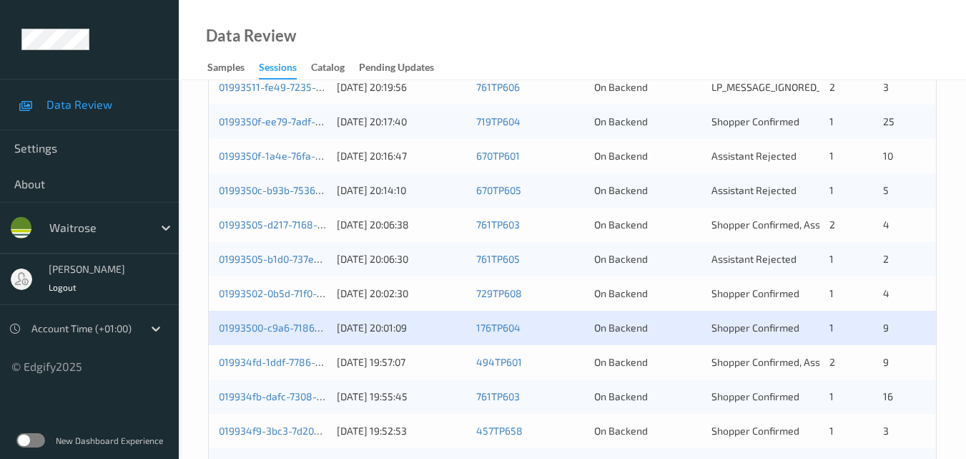
scroll to position [572, 0]
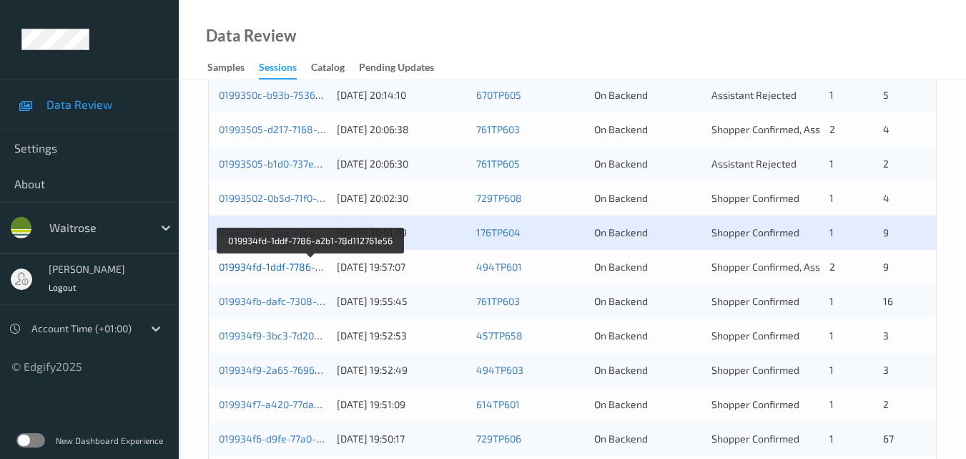
click at [283, 260] on link "019934fd-1ddf-7786-a2b1-78d112761e56" at bounding box center [311, 266] width 185 height 12
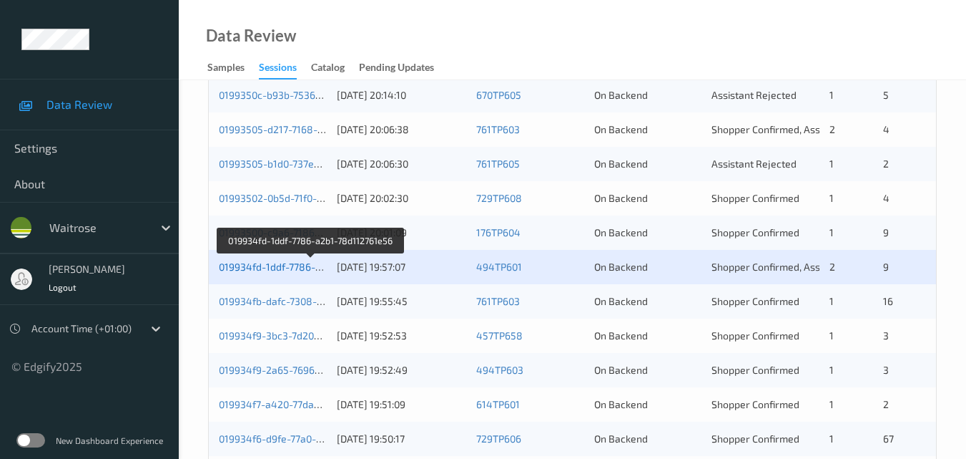
click at [274, 267] on link "019934fd-1ddf-7786-a2b1-78d112761e56" at bounding box center [311, 266] width 185 height 12
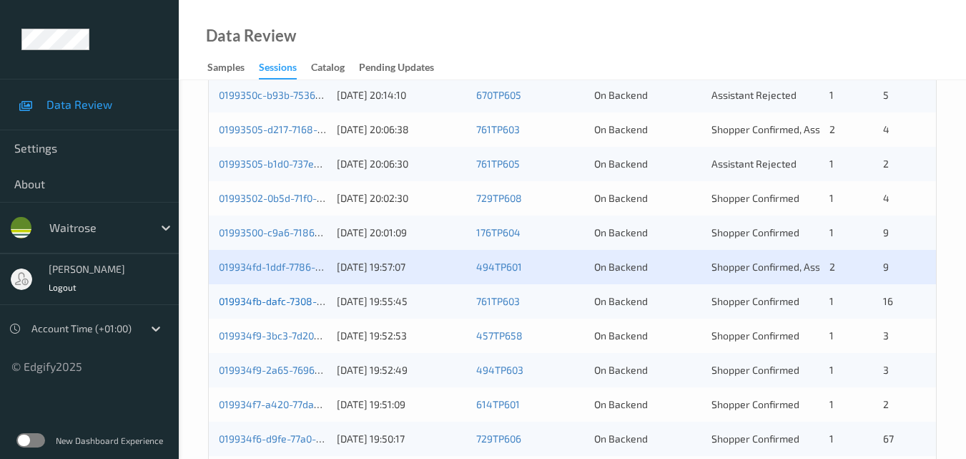
click at [271, 298] on link "019934fb-dafc-7308-a73f-b6c199164e38" at bounding box center [313, 301] width 189 height 12
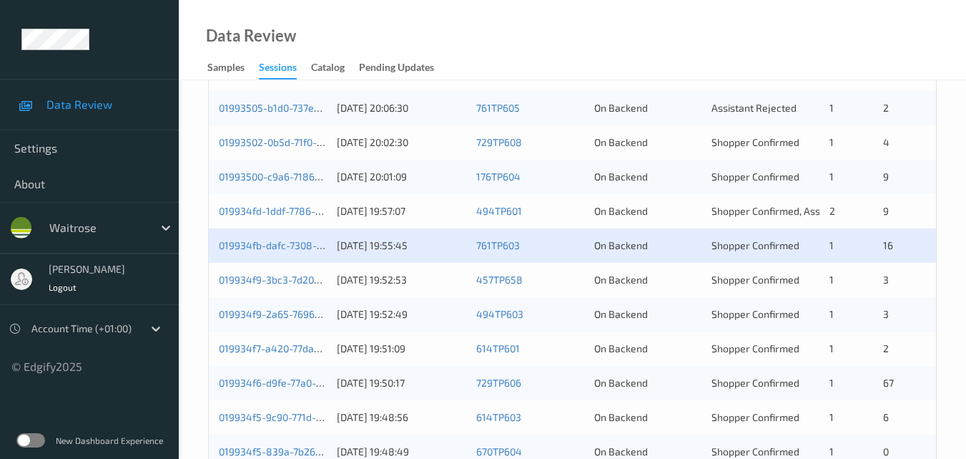
scroll to position [715, 0]
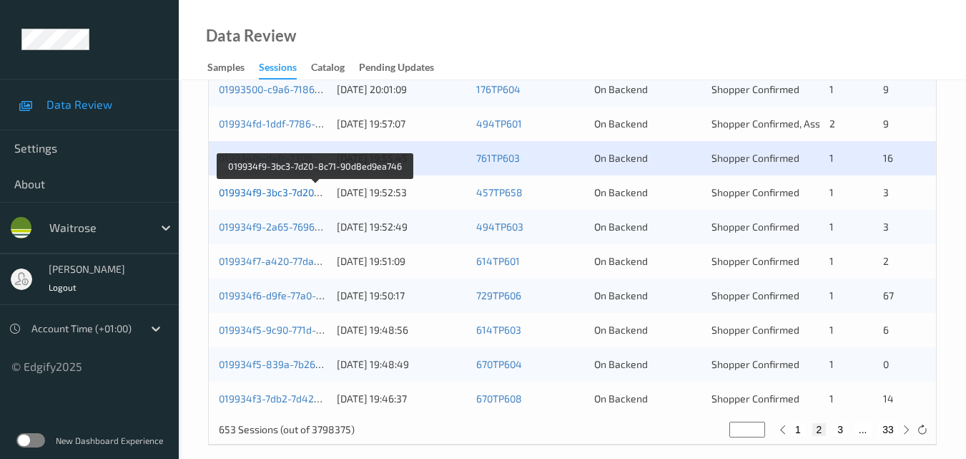
click at [278, 190] on link "019934f9-3bc3-7d20-8c71-90d8ed9ea746" at bounding box center [316, 192] width 194 height 12
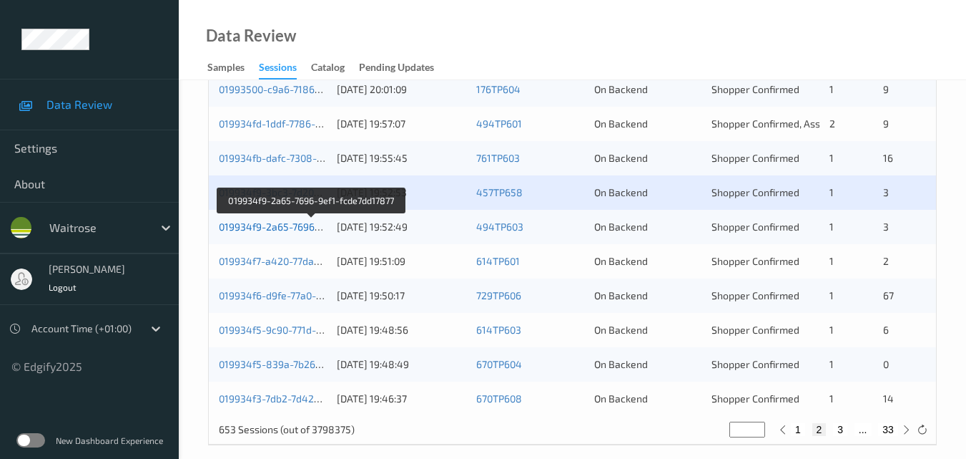
click at [281, 225] on link "019934f9-2a65-7696-9ef1-fcde7dd17877" at bounding box center [312, 226] width 186 height 12
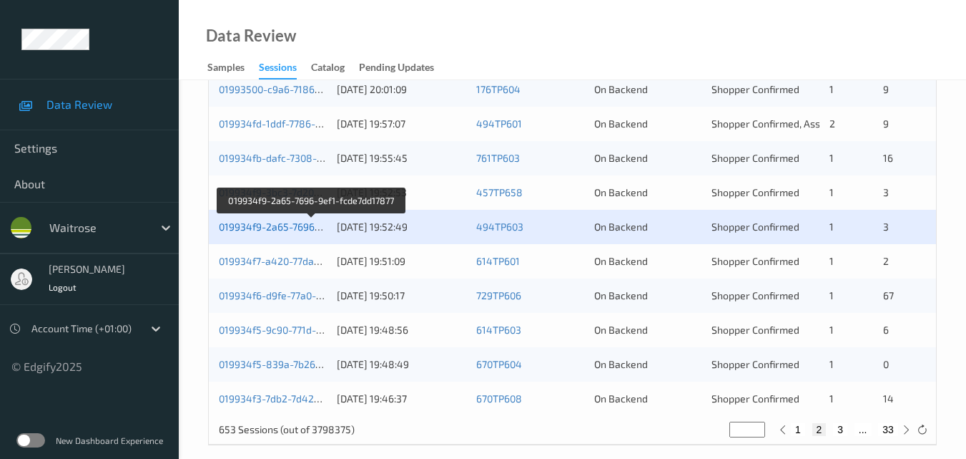
click at [297, 226] on link "019934f9-2a65-7696-9ef1-fcde7dd17877" at bounding box center [312, 226] width 186 height 12
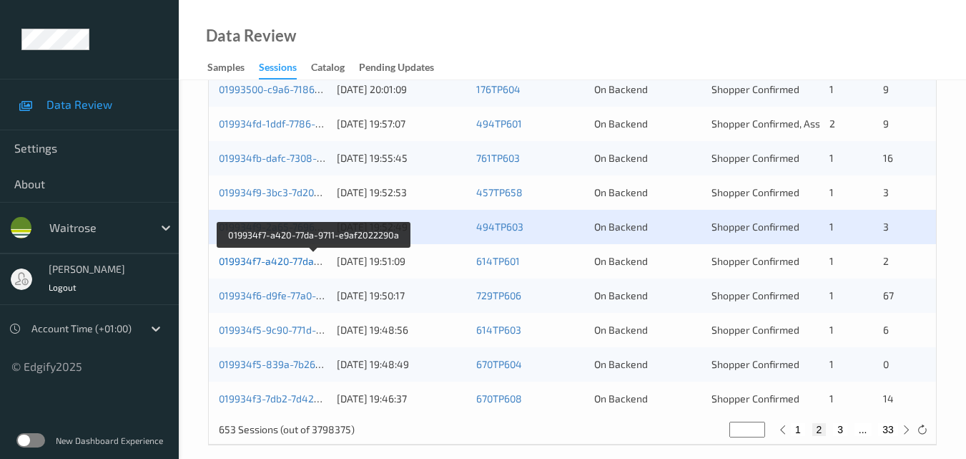
click at [266, 260] on link "019934f7-a420-77da-9711-e9af2022290a" at bounding box center [314, 261] width 190 height 12
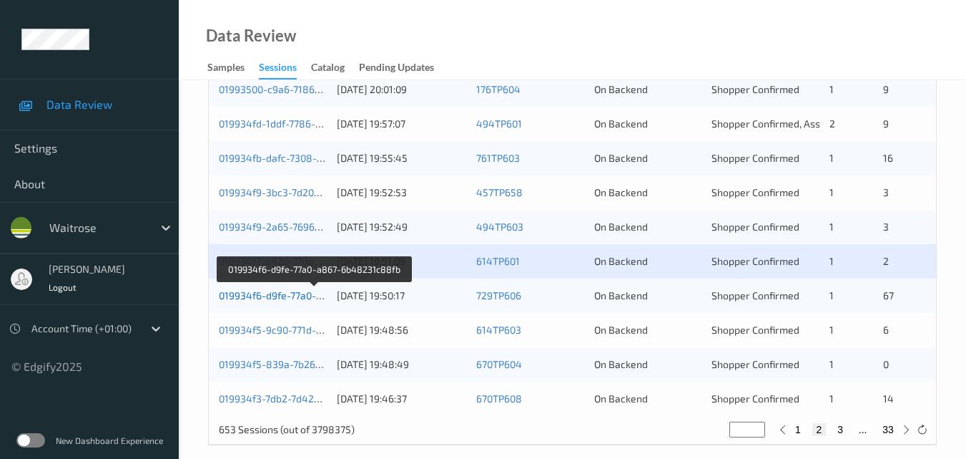
click at [275, 292] on link "019934f6-d9fe-77a0-a867-6b48231c88fb" at bounding box center [315, 295] width 192 height 12
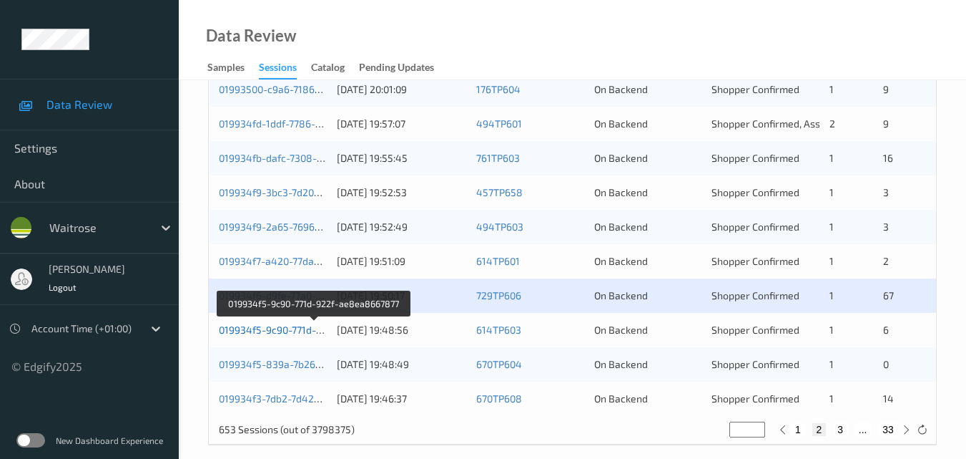
click at [267, 330] on link "019934f5-9c90-771d-922f-ae8ea8667877" at bounding box center [314, 329] width 191 height 12
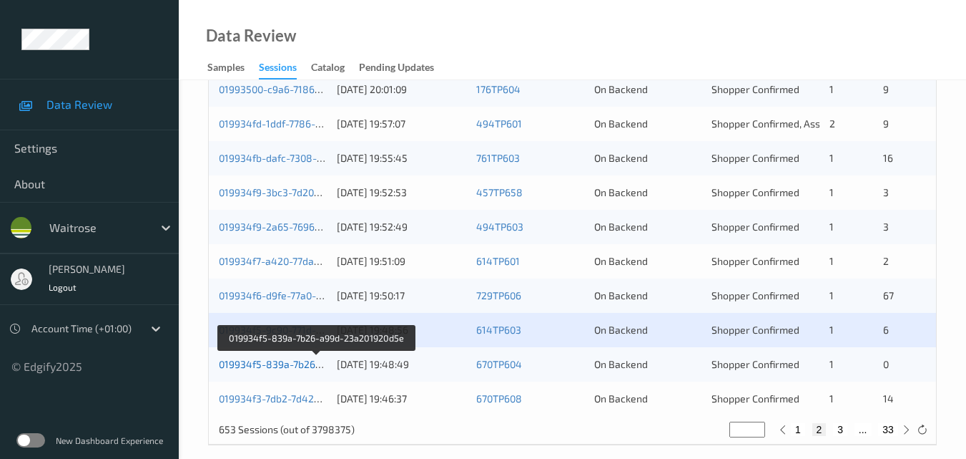
click at [298, 358] on link "019934f5-839a-7b26-a99d-23a201920d5e" at bounding box center [316, 364] width 195 height 12
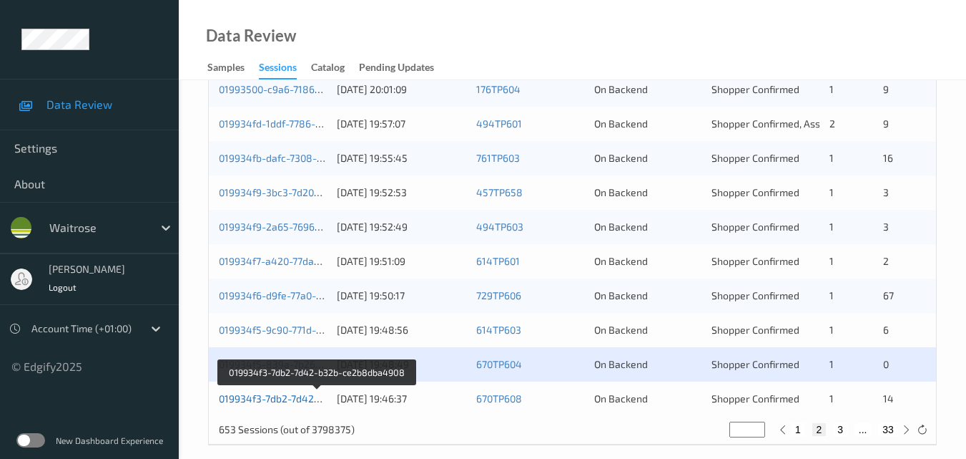
click at [303, 393] on link "019934f3-7db2-7d42-b32b-ce2b8dba4908" at bounding box center [317, 398] width 197 height 12
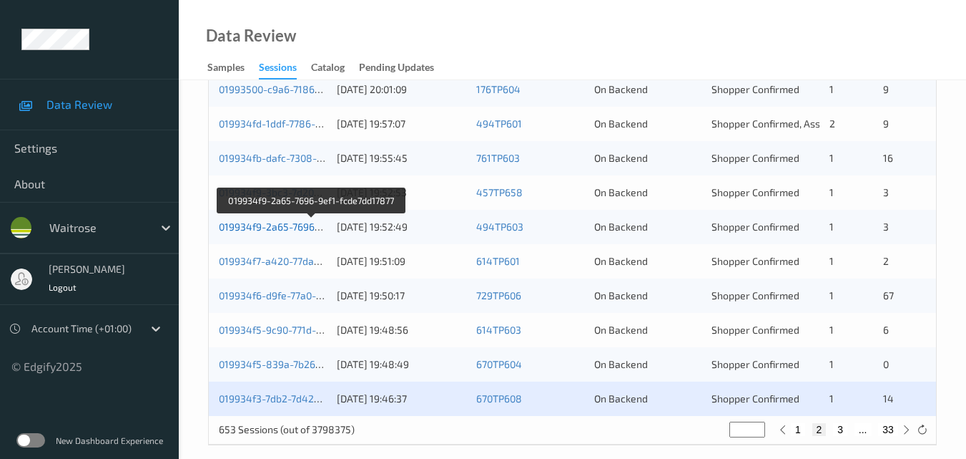
click at [290, 224] on link "019934f9-2a65-7696-9ef1-fcde7dd17877" at bounding box center [312, 226] width 186 height 12
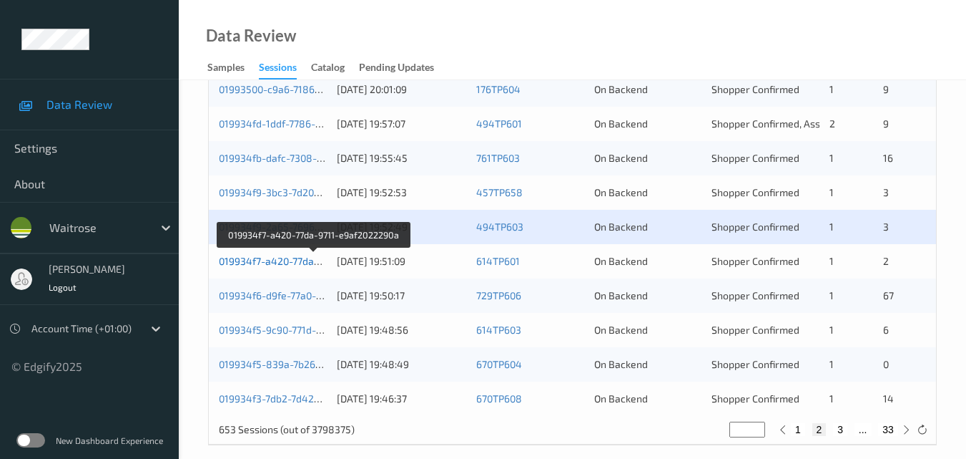
click at [290, 255] on link "019934f7-a420-77da-9711-e9af2022290a" at bounding box center [314, 261] width 190 height 12
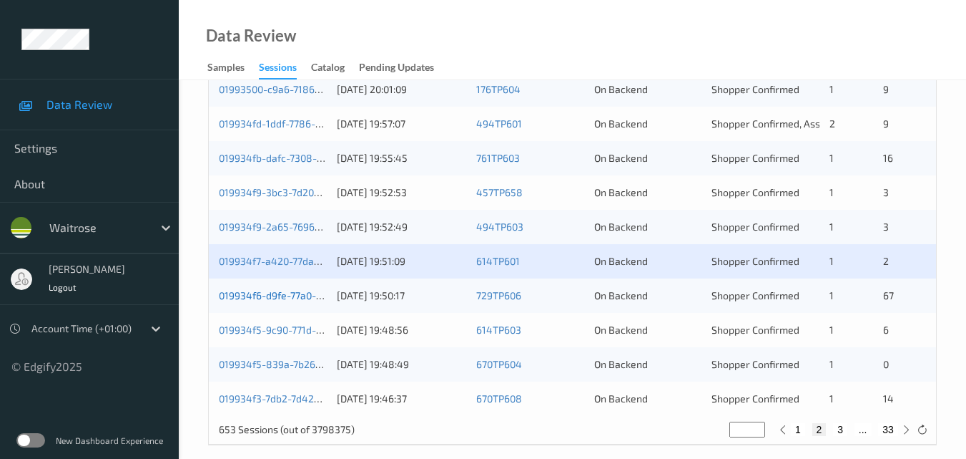
click at [298, 289] on link "019934f6-d9fe-77a0-a867-6b48231c88fb" at bounding box center [315, 295] width 192 height 12
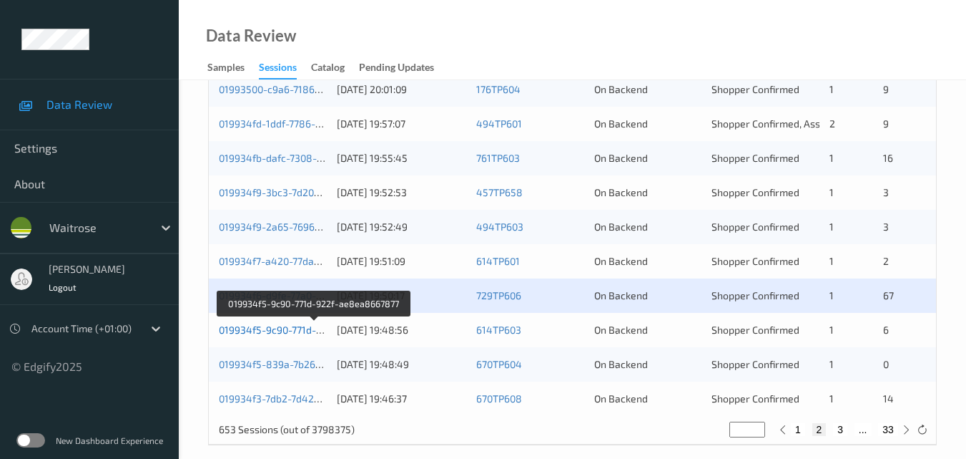
click at [295, 330] on link "019934f5-9c90-771d-922f-ae8ea8667877" at bounding box center [314, 329] width 191 height 12
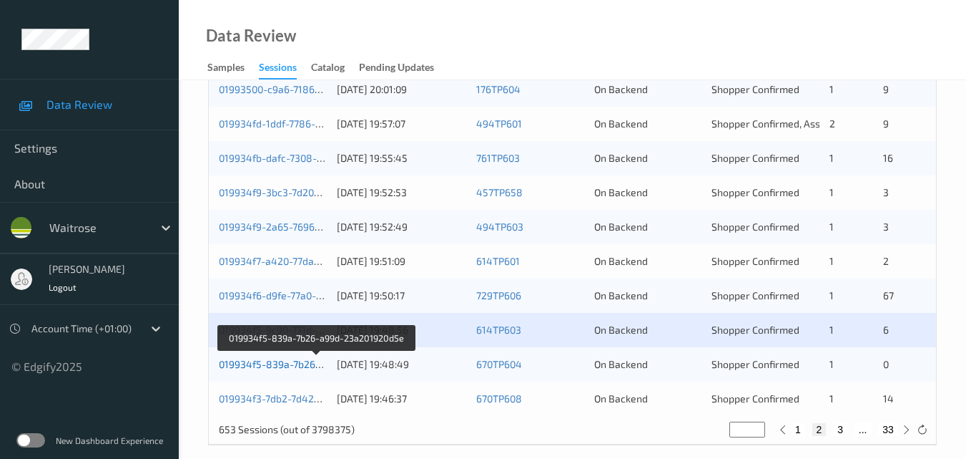
click at [295, 364] on link "019934f5-839a-7b26-a99d-23a201920d5e" at bounding box center [316, 364] width 195 height 12
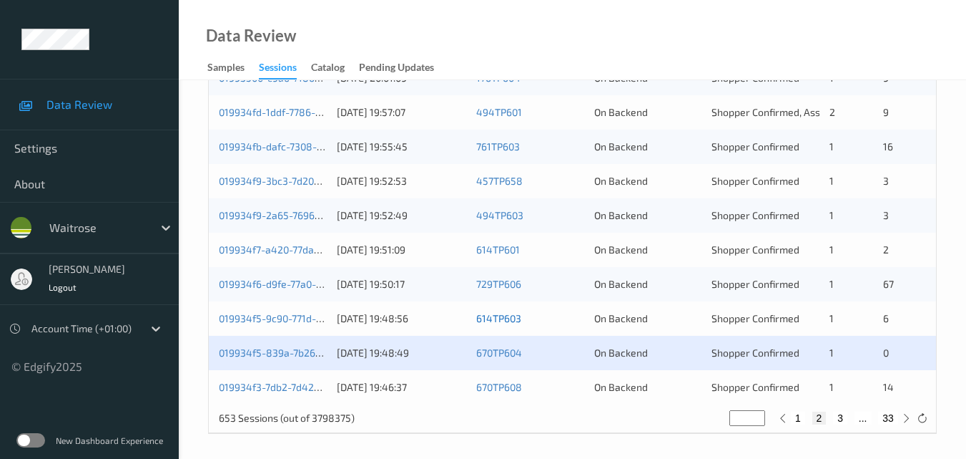
scroll to position [731, 0]
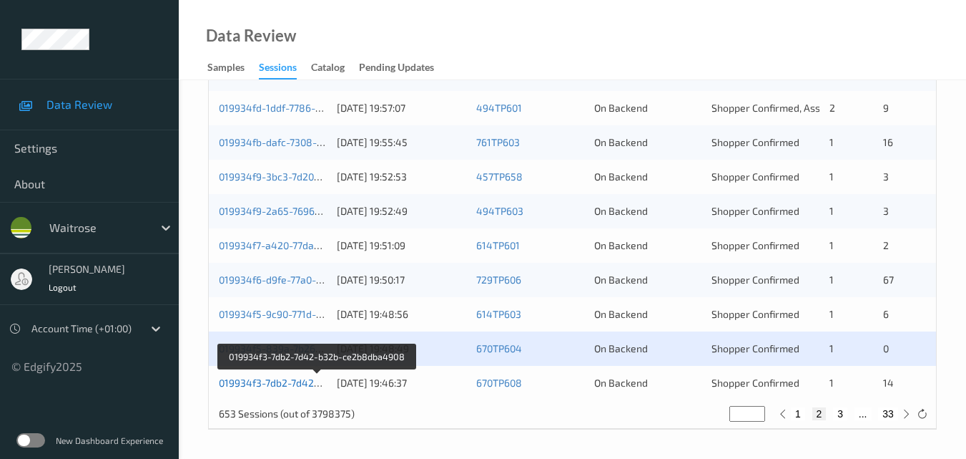
click at [281, 383] on link "019934f3-7db2-7d42-b32b-ce2b8dba4908" at bounding box center [317, 382] width 197 height 12
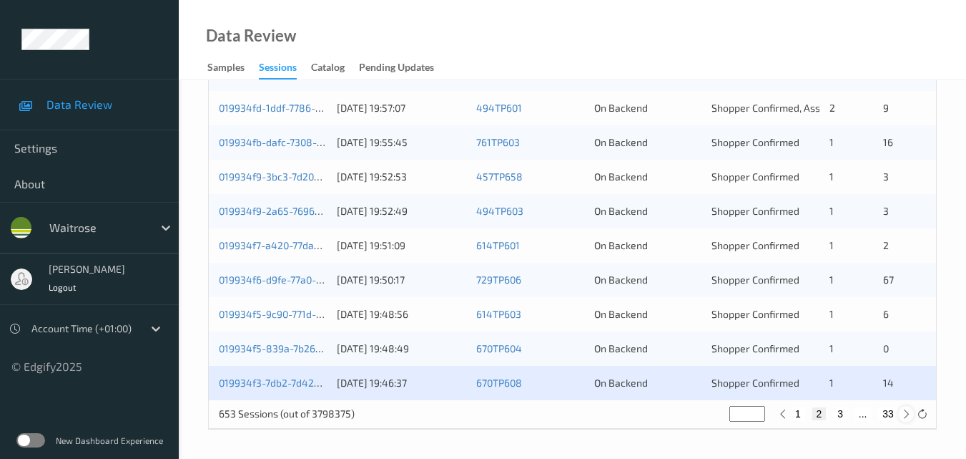
click at [904, 415] on icon at bounding box center [906, 413] width 11 height 11
type input "*"
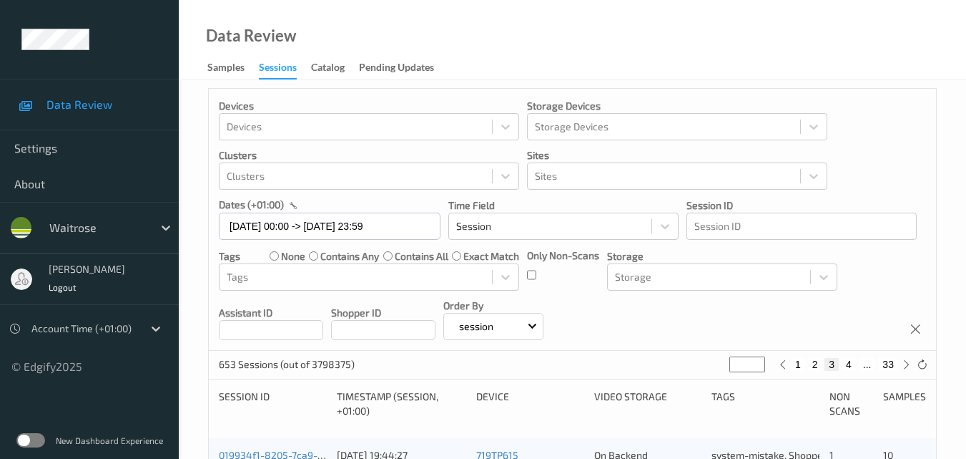
scroll to position [0, 0]
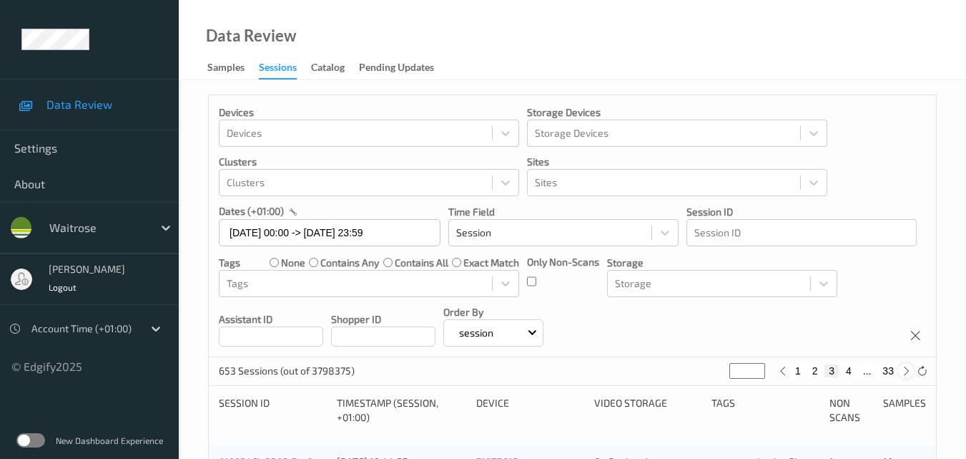
click at [906, 373] on icon at bounding box center [906, 371] width 11 height 11
type input "*"
click at [906, 373] on icon at bounding box center [906, 371] width 11 height 11
type input "*"
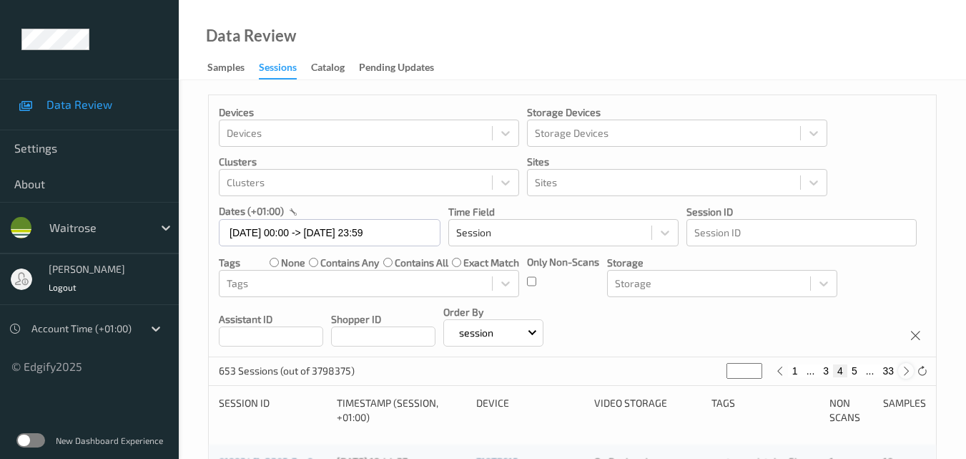
type input "*"
click at [906, 373] on icon at bounding box center [906, 371] width 11 height 11
type input "*"
click at [906, 373] on icon at bounding box center [906, 371] width 11 height 11
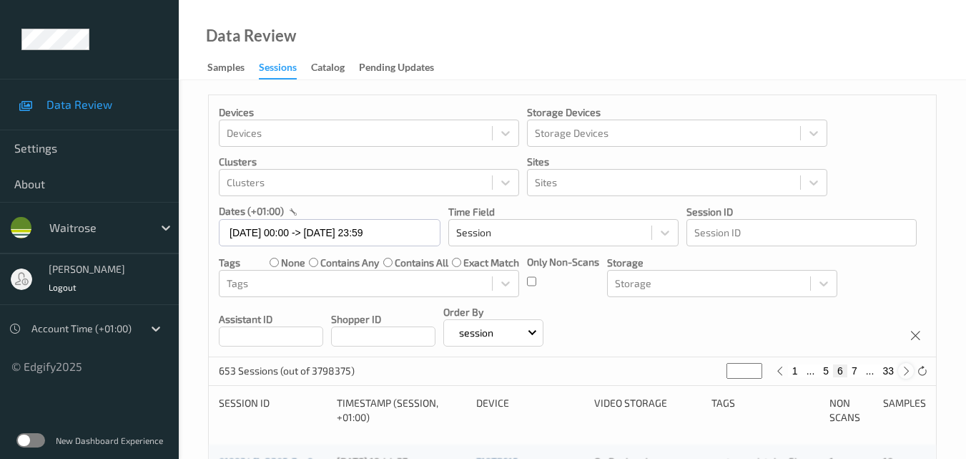
type input "*"
click at [906, 373] on icon at bounding box center [906, 371] width 11 height 11
type input "*"
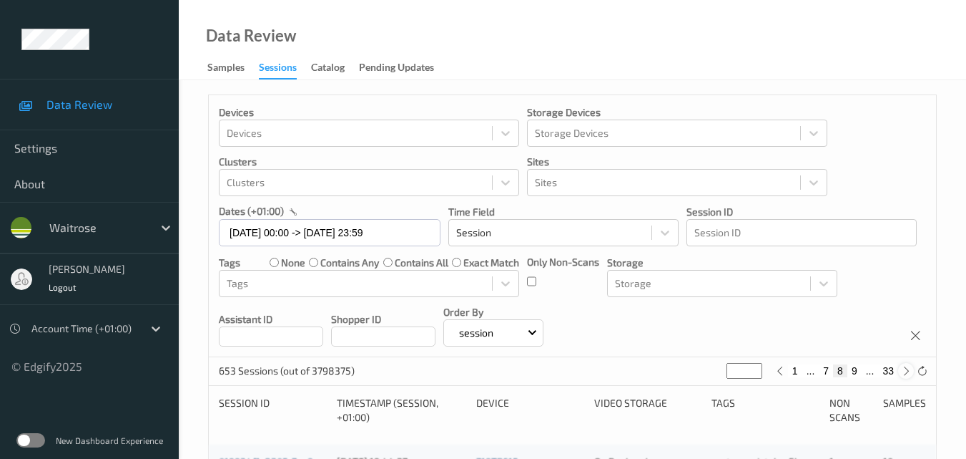
click at [906, 373] on icon at bounding box center [906, 371] width 11 height 11
type input "*"
click at [906, 373] on icon at bounding box center [906, 371] width 11 height 11
type input "**"
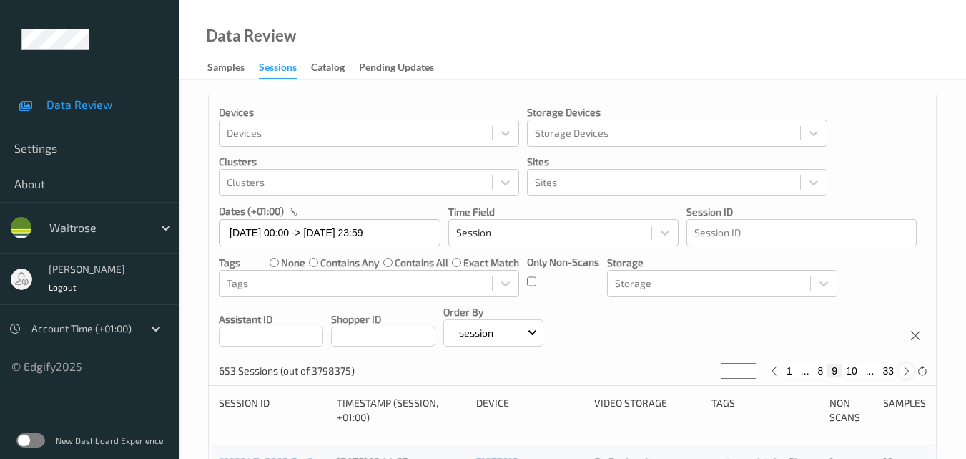
type input "**"
click at [906, 373] on icon at bounding box center [906, 371] width 11 height 11
type input "**"
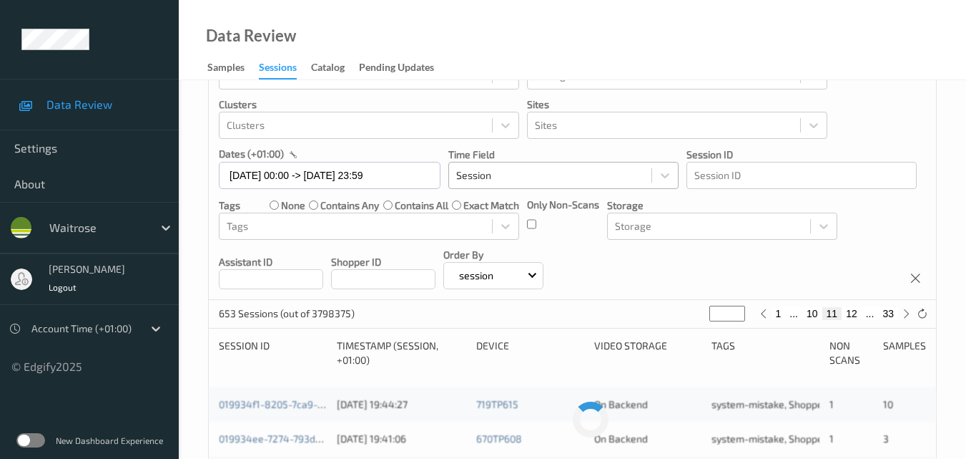
scroll to position [143, 0]
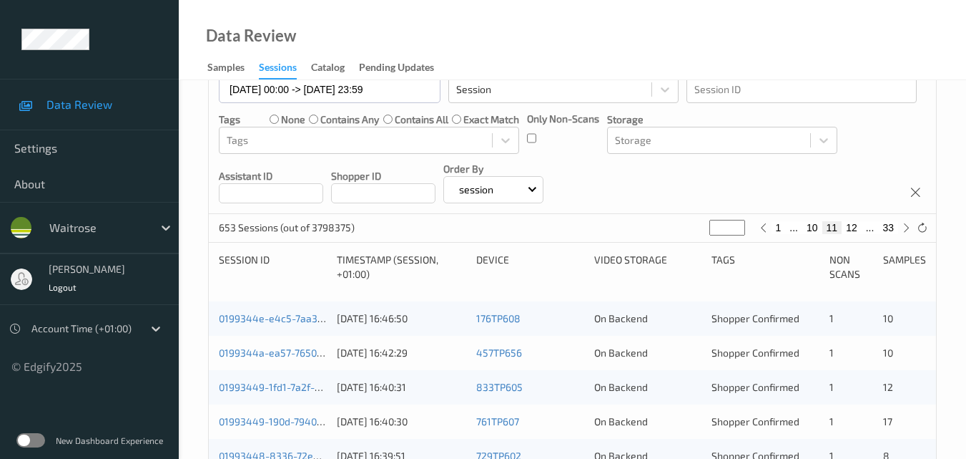
click at [278, 311] on div "0199344e-e4c5-7aa3-b5d0-6a8b078bfc04" at bounding box center [273, 318] width 108 height 14
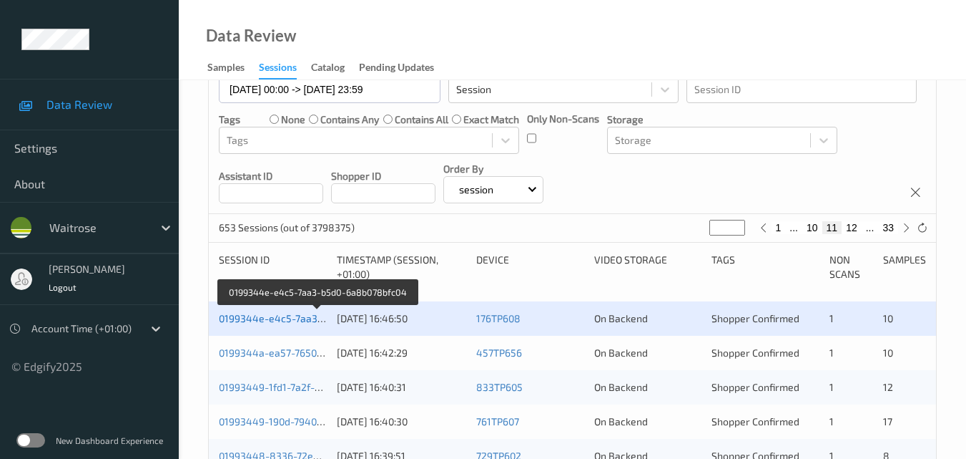
click at [308, 316] on link "0199344e-e4c5-7aa3-b5d0-6a8b078bfc04" at bounding box center [317, 318] width 197 height 12
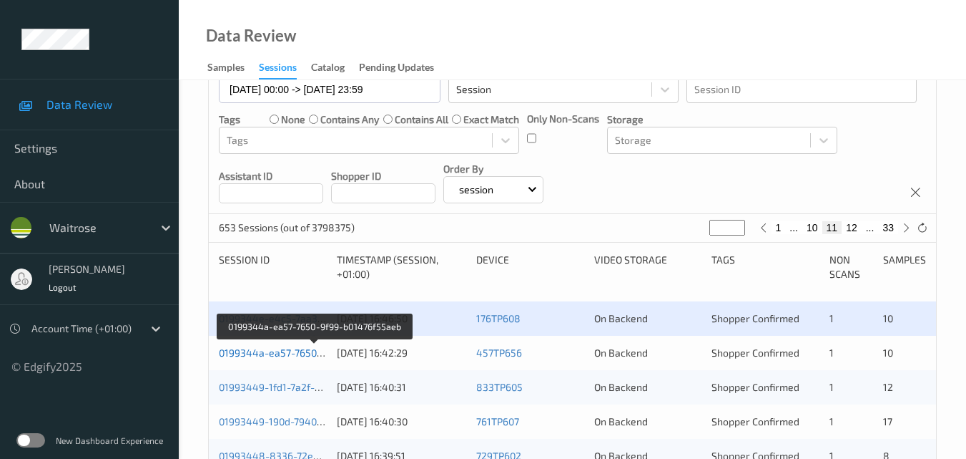
click at [281, 348] on link "0199344a-ea57-7650-9f99-b01476f55aeb" at bounding box center [315, 352] width 192 height 12
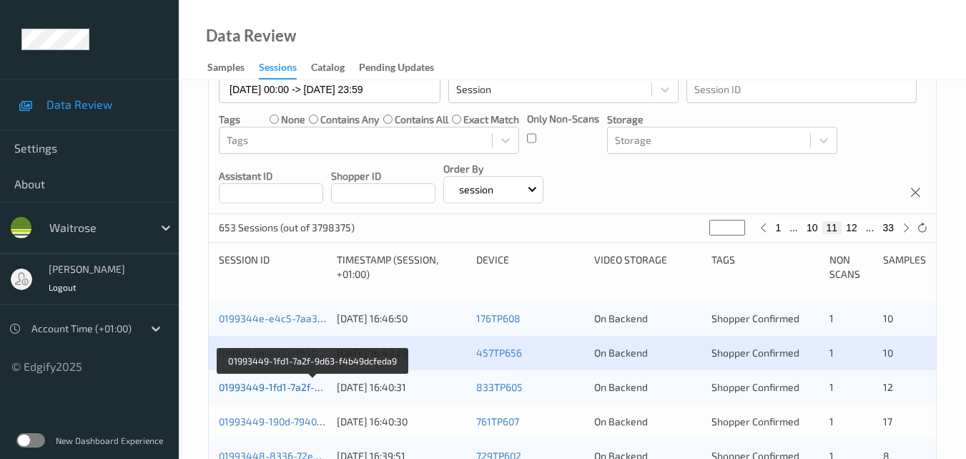
click at [289, 381] on link "01993449-1fd1-7a2f-9d63-f4b49dcfeda9" at bounding box center [313, 387] width 188 height 12
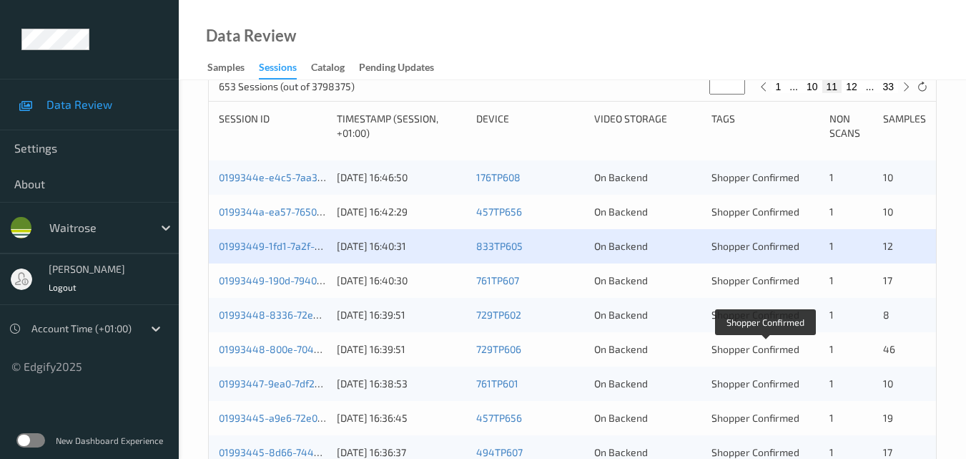
scroll to position [286, 0]
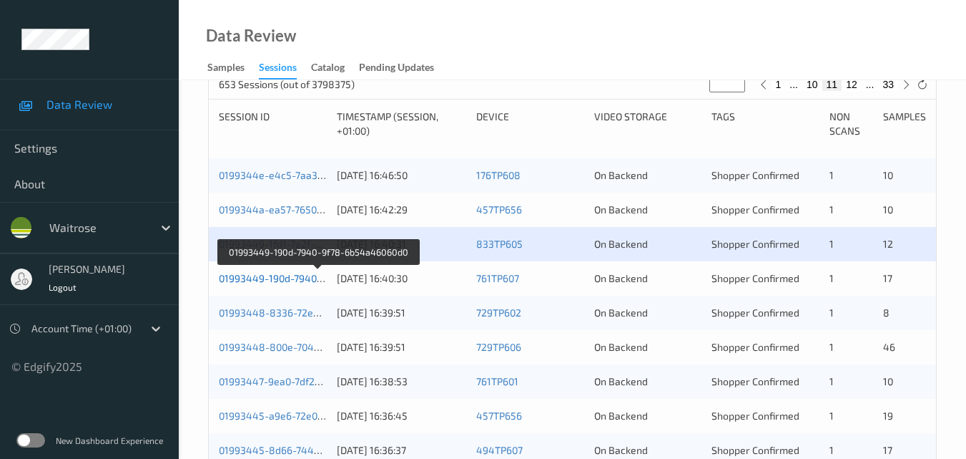
click at [296, 272] on link "01993449-190d-7940-9f78-6b54a46060d0" at bounding box center [317, 278] width 197 height 12
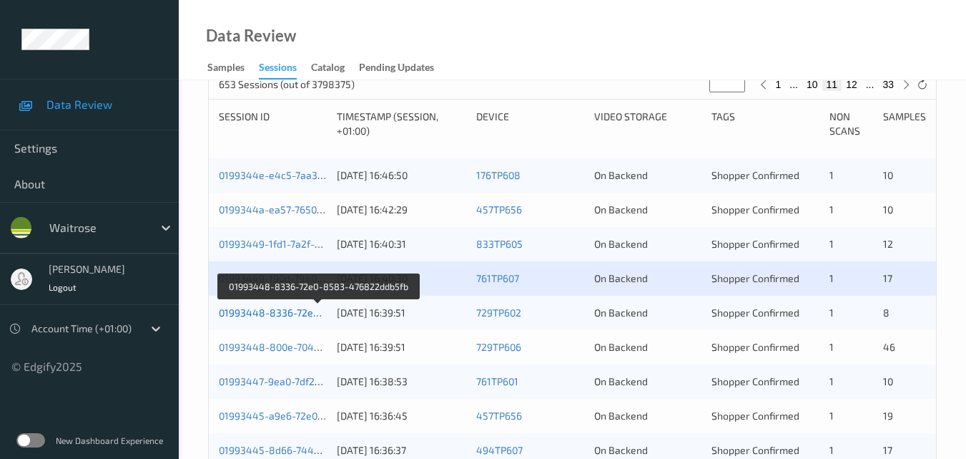
click at [291, 310] on link "01993448-8336-72e0-8583-476822ddb5fb" at bounding box center [319, 312] width 200 height 12
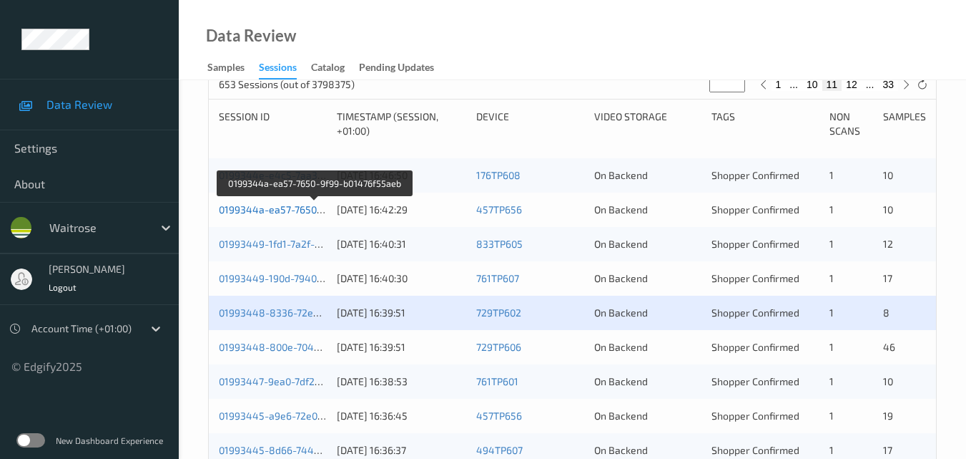
click at [272, 205] on link "0199344a-ea57-7650-9f99-b01476f55aeb" at bounding box center [315, 209] width 192 height 12
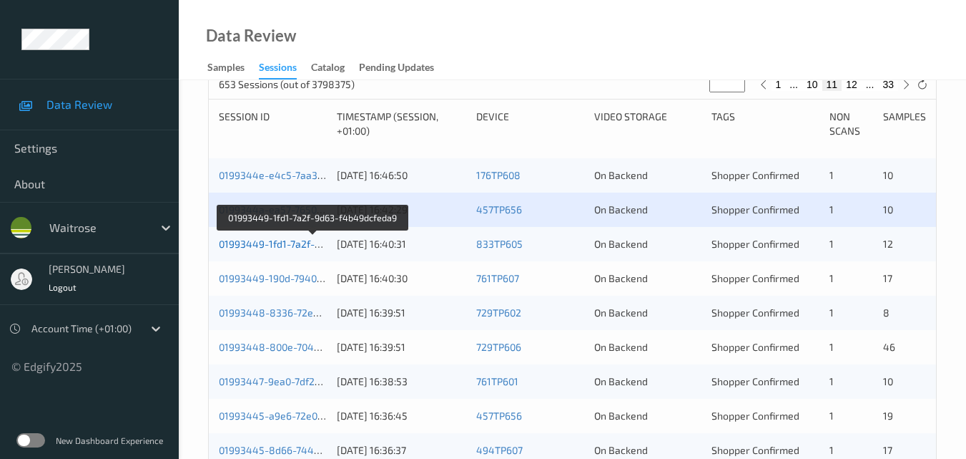
click at [293, 240] on link "01993449-1fd1-7a2f-9d63-f4b49dcfeda9" at bounding box center [313, 244] width 188 height 12
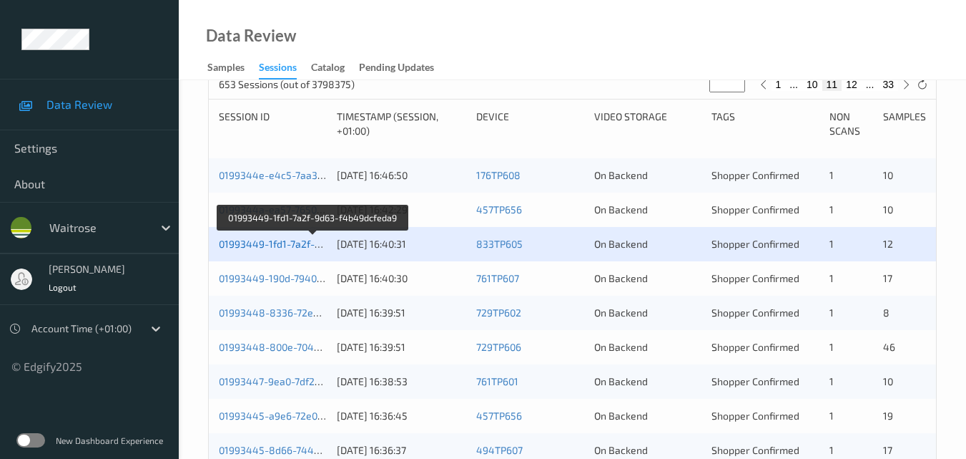
click at [294, 239] on link "01993449-1fd1-7a2f-9d63-f4b49dcfeda9" at bounding box center [313, 244] width 188 height 12
click at [293, 242] on link "01993449-1fd1-7a2f-9d63-f4b49dcfeda9" at bounding box center [313, 244] width 188 height 12
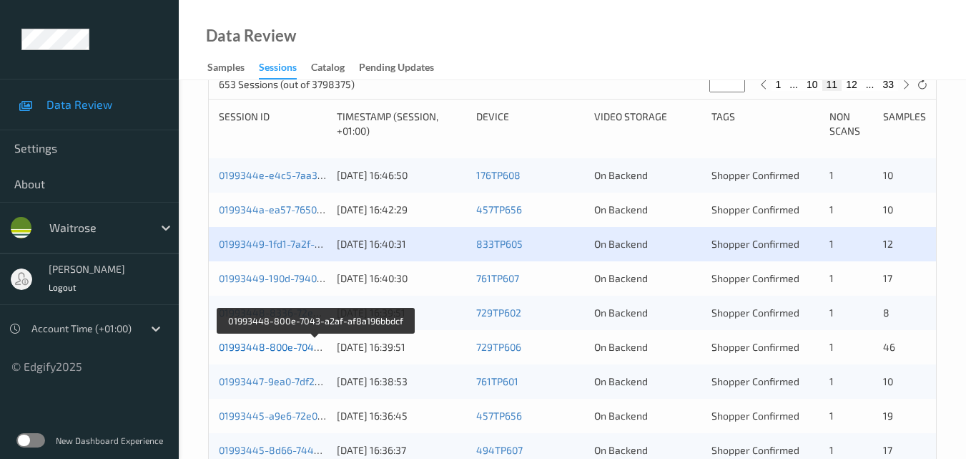
click at [278, 344] on link "01993448-800e-7043-a2af-af8a196bbdcf" at bounding box center [315, 347] width 193 height 12
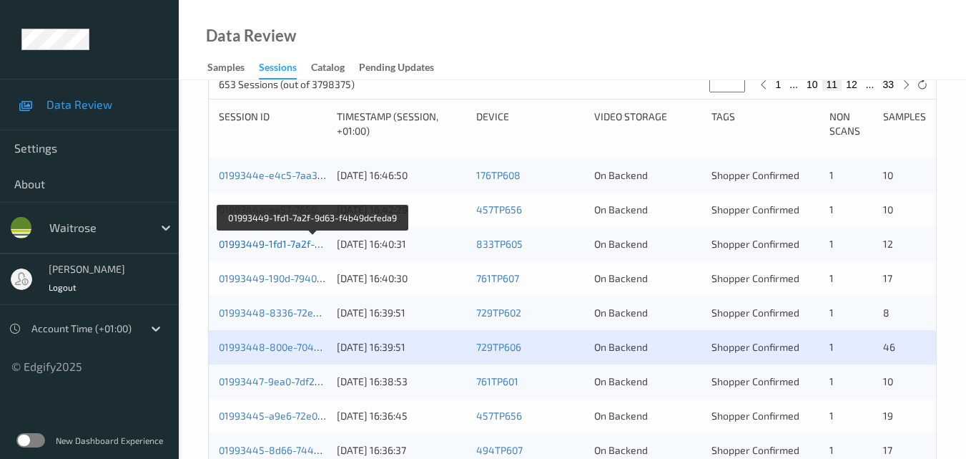
click at [295, 240] on link "01993449-1fd1-7a2f-9d63-f4b49dcfeda9" at bounding box center [313, 244] width 188 height 12
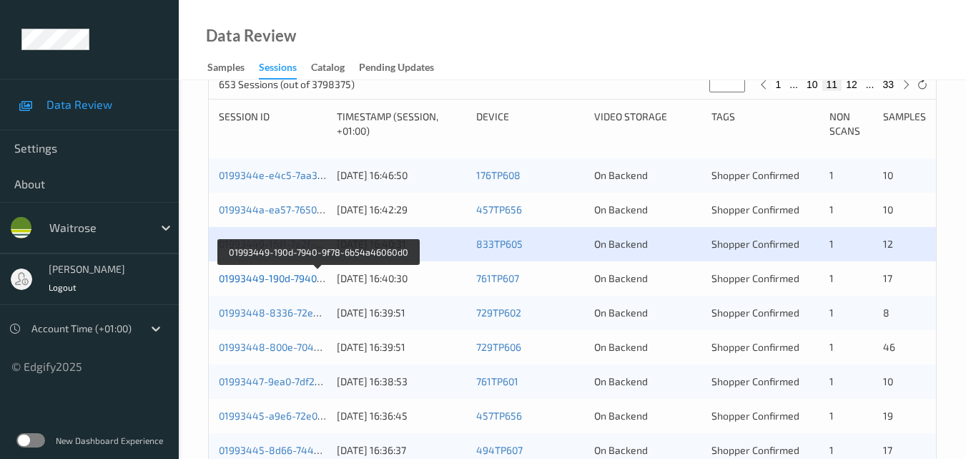
click at [292, 275] on link "01993449-190d-7940-9f78-6b54a46060d0" at bounding box center [317, 278] width 197 height 12
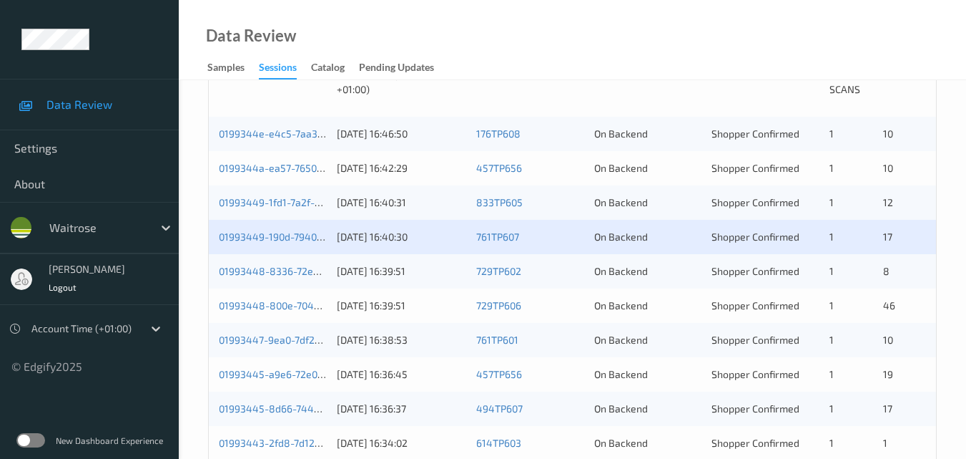
scroll to position [358, 0]
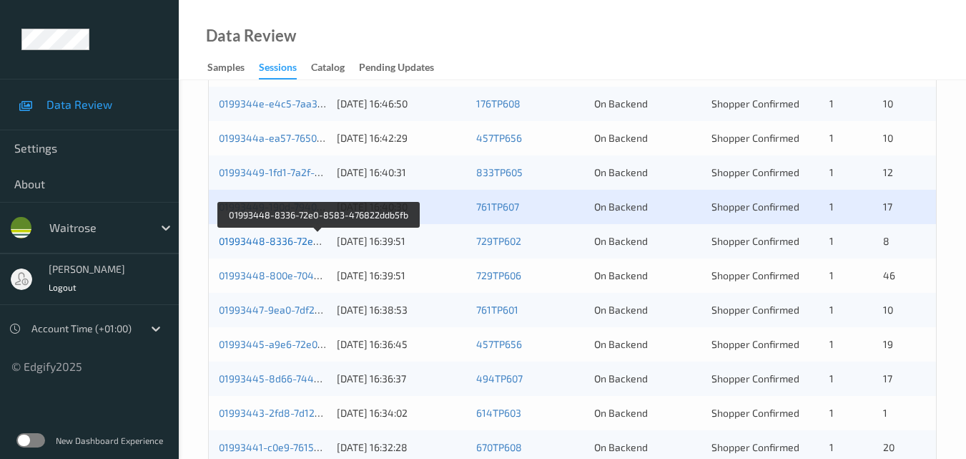
click at [295, 240] on link "01993448-8336-72e0-8583-476822ddb5fb" at bounding box center [319, 241] width 200 height 12
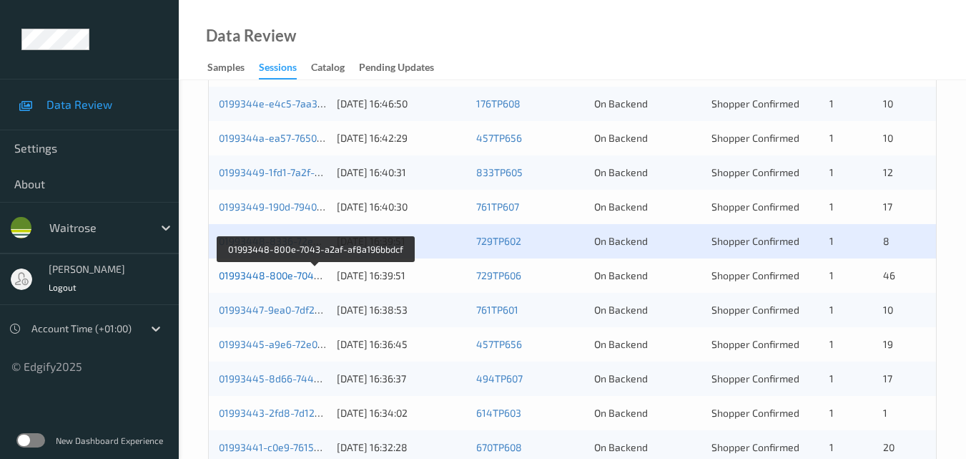
click at [294, 270] on link "01993448-800e-7043-a2af-af8a196bbdcf" at bounding box center [315, 275] width 193 height 12
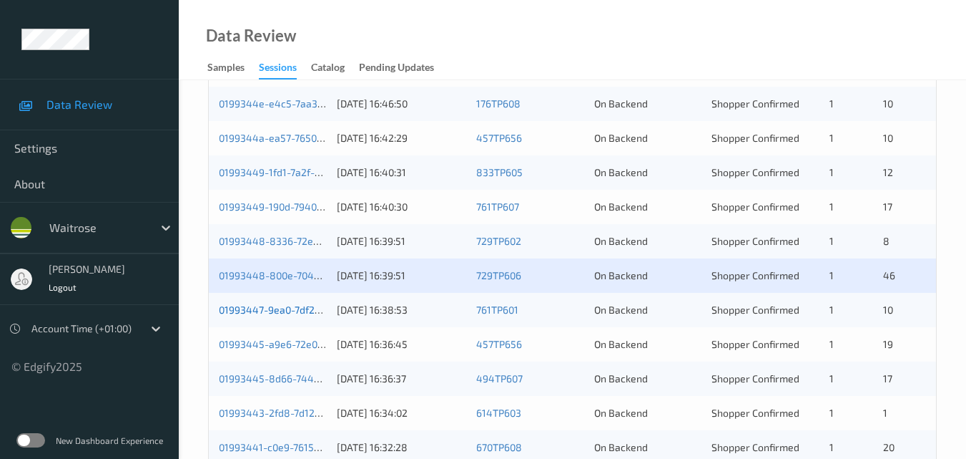
click at [287, 305] on link "01993447-9ea0-7df2-98c6-9dc97af66b73" at bounding box center [315, 309] width 192 height 12
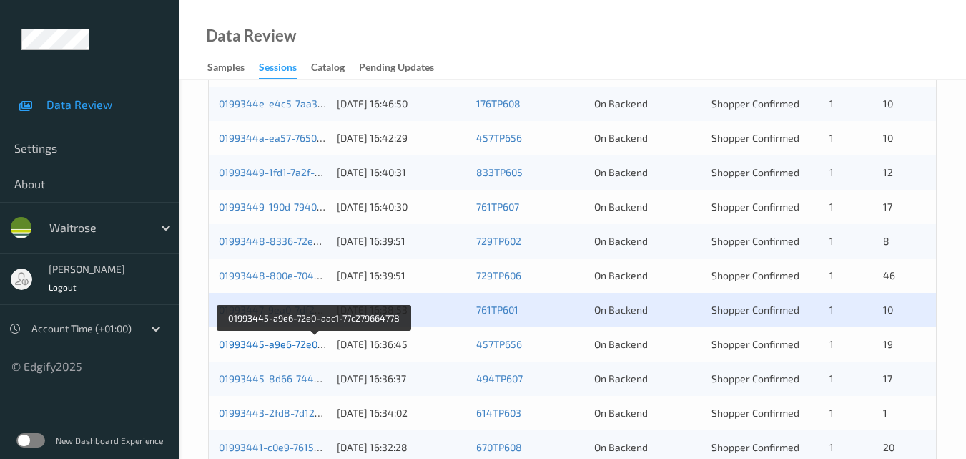
click at [281, 338] on link "01993445-a9e6-72e0-aac1-77c279664778" at bounding box center [315, 344] width 193 height 12
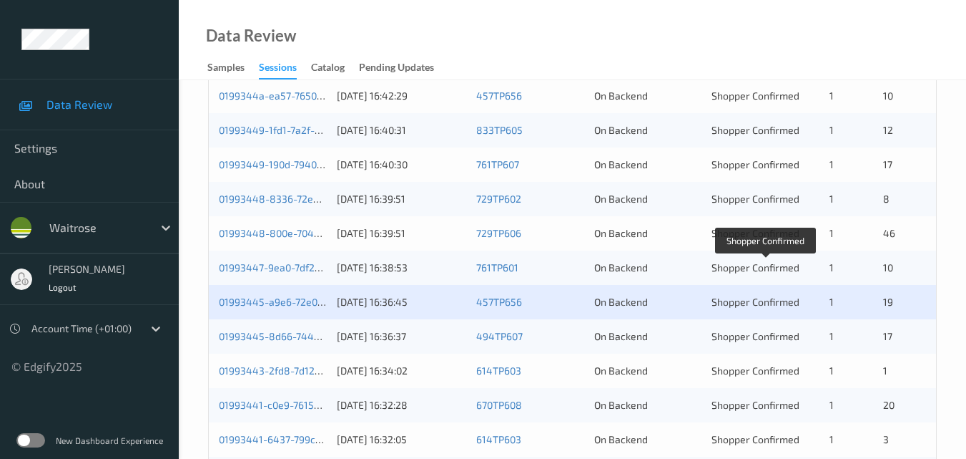
scroll to position [429, 0]
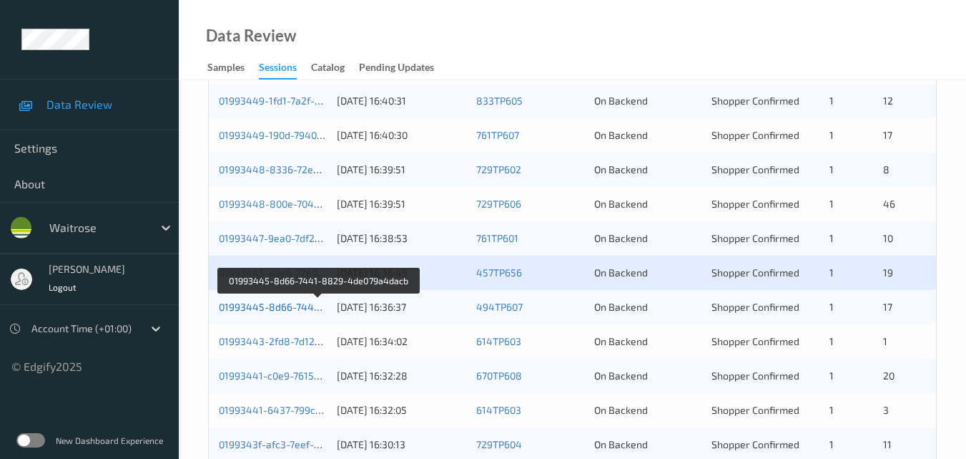
click at [300, 307] on link "01993445-8d66-7441-8829-4de079a4dacb" at bounding box center [319, 306] width 201 height 12
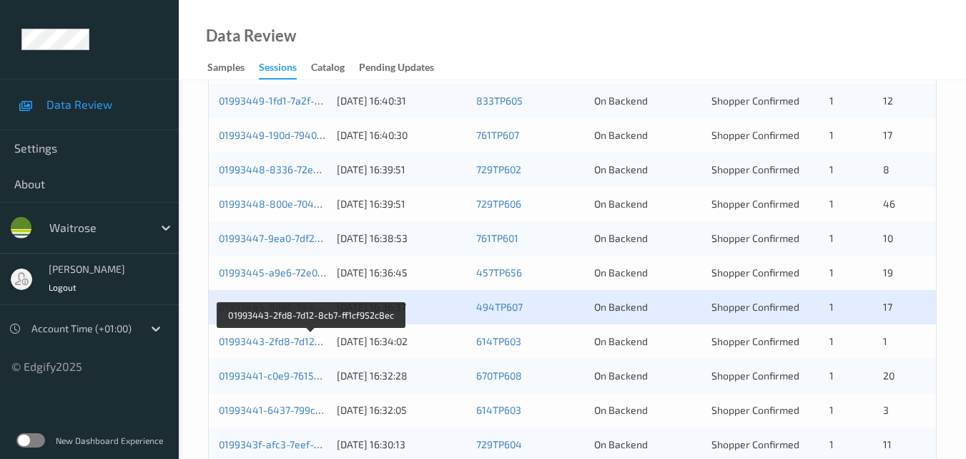
drag, startPoint x: 271, startPoint y: 341, endPoint x: 315, endPoint y: 218, distance: 130.1
click at [272, 341] on link "01993443-2fd8-7d12-8cb7-ff1cf952c8ec" at bounding box center [312, 341] width 186 height 12
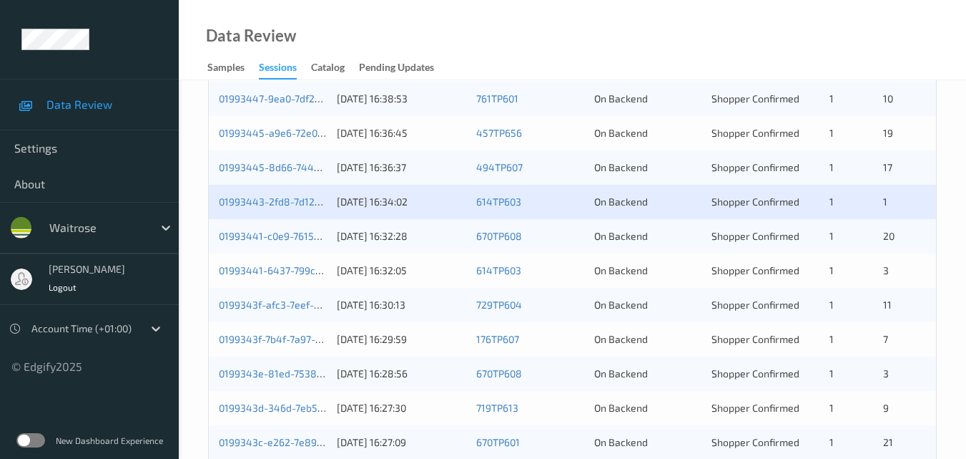
scroll to position [572, 0]
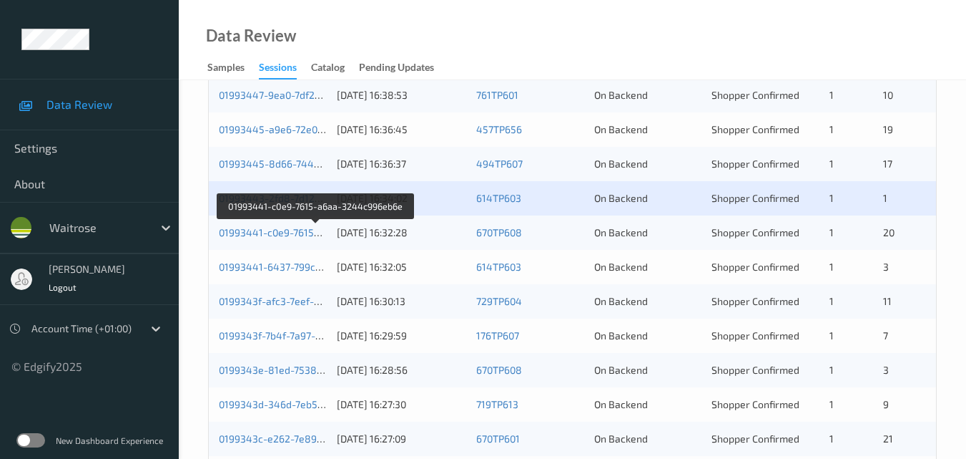
drag, startPoint x: 281, startPoint y: 233, endPoint x: 295, endPoint y: 200, distance: 35.9
click at [281, 232] on link "01993441-c0e9-7615-a6aa-3244c996eb6e" at bounding box center [317, 232] width 196 height 12
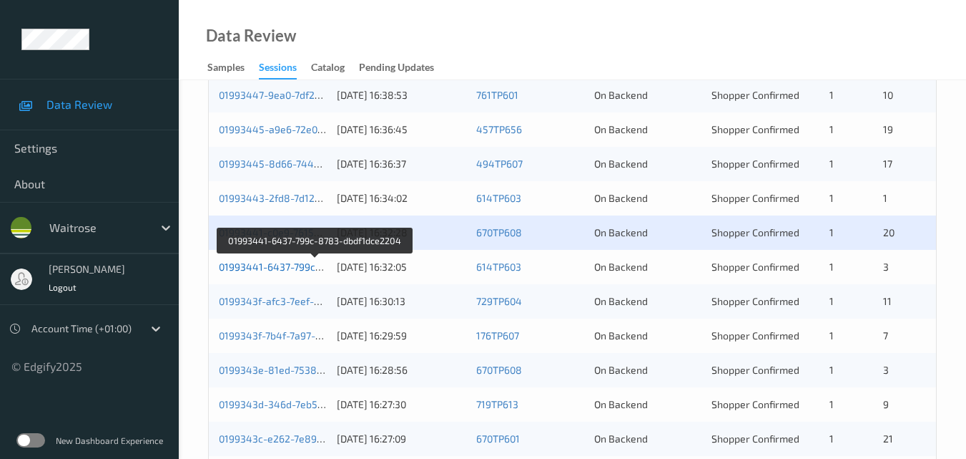
click at [279, 268] on link "01993441-6437-799c-8783-dbdf1dce2204" at bounding box center [316, 266] width 194 height 12
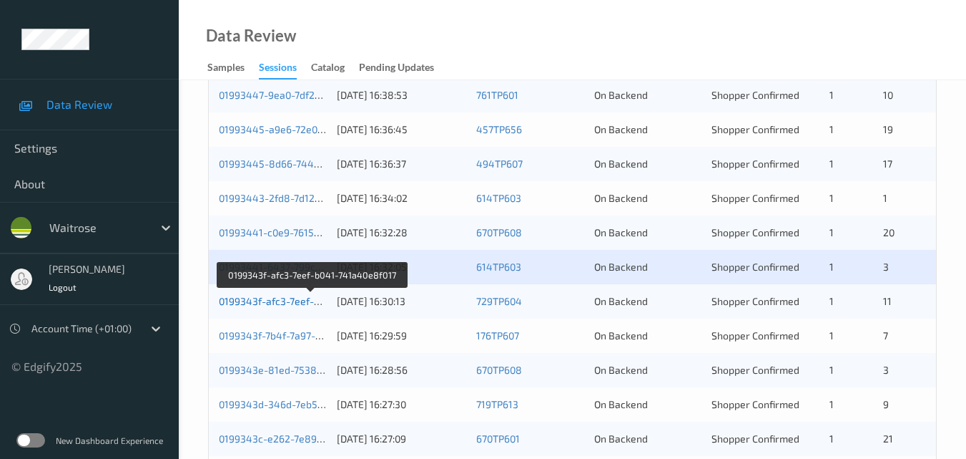
click at [293, 295] on link "0199343f-afc3-7eef-b041-741a40e8f017" at bounding box center [311, 301] width 185 height 12
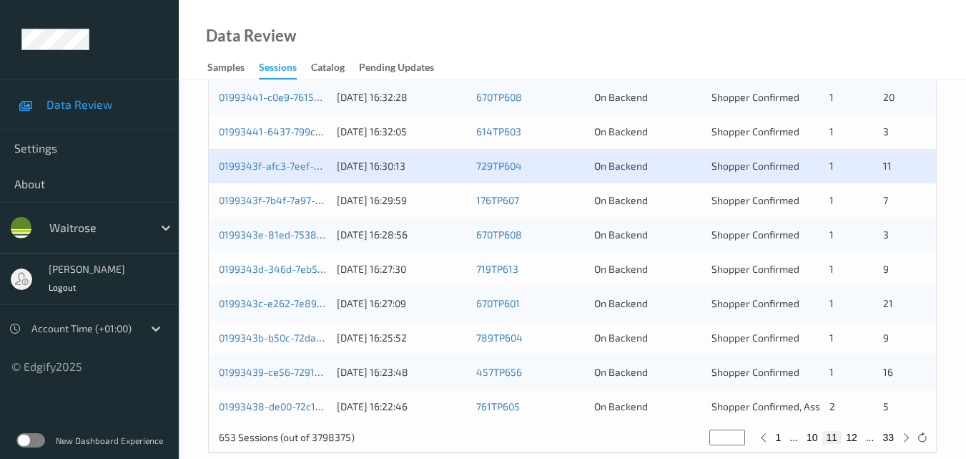
scroll to position [715, 0]
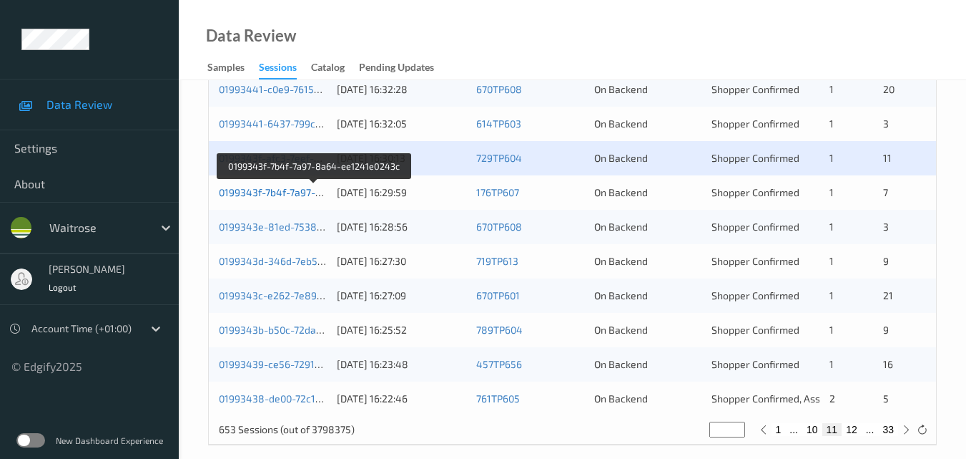
click at [282, 195] on link "0199343f-7b4f-7a97-8a64-ee1241e0243c" at bounding box center [315, 192] width 192 height 12
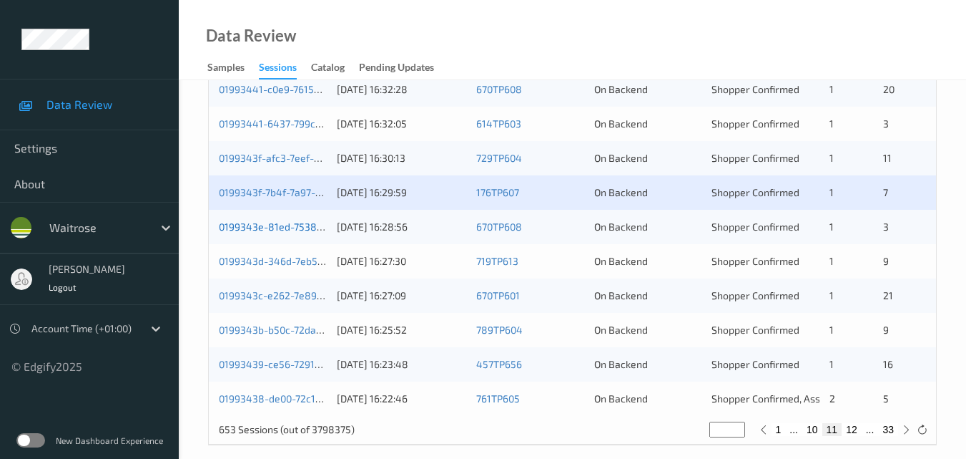
click at [280, 230] on link "0199343e-81ed-7538-b0b5-f7ef08ca5b3f" at bounding box center [314, 226] width 191 height 12
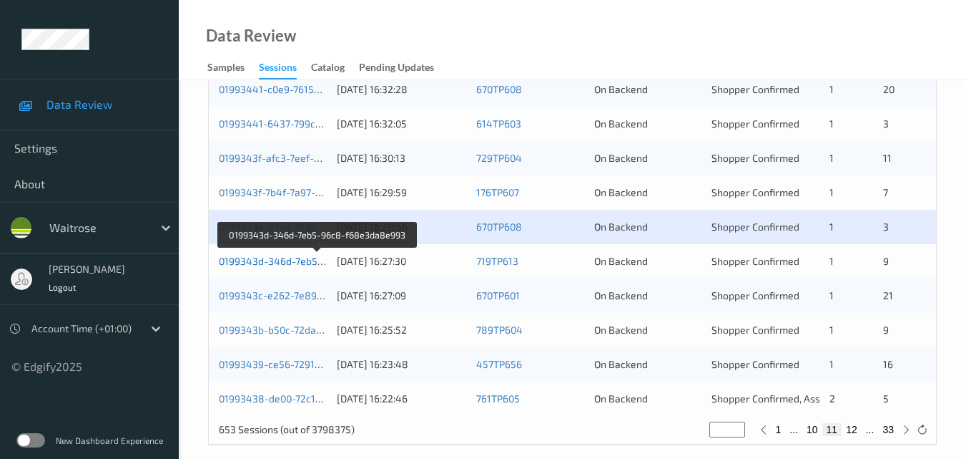
click at [290, 258] on link "0199343d-346d-7eb5-96c8-f68e3da8e993" at bounding box center [318, 261] width 198 height 12
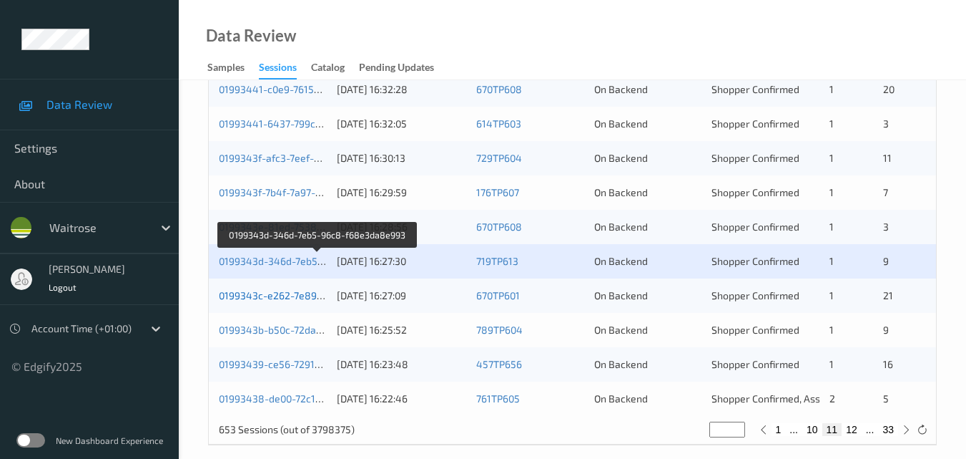
click at [288, 292] on link "0199343c-e262-7e89-9f22-fb0ecc4f2ec3" at bounding box center [314, 295] width 190 height 12
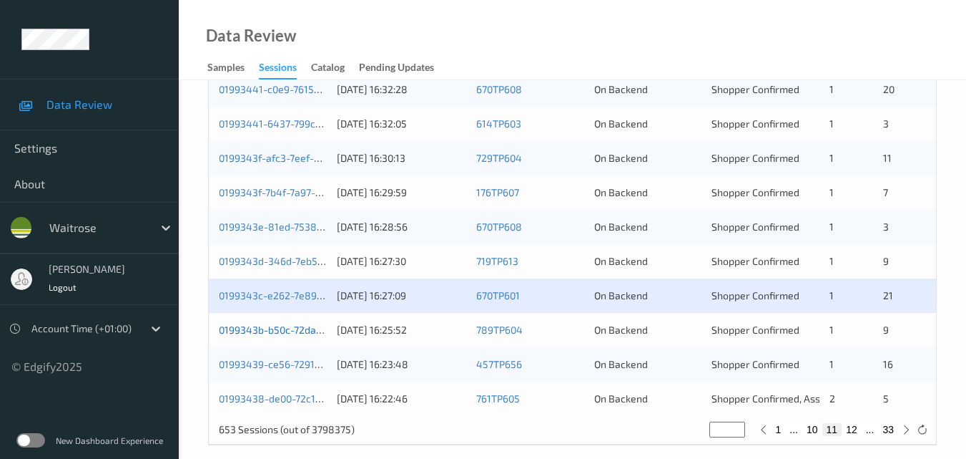
click at [280, 328] on link "0199343b-b50c-72da-abc2-86f13ce5db38" at bounding box center [316, 329] width 194 height 12
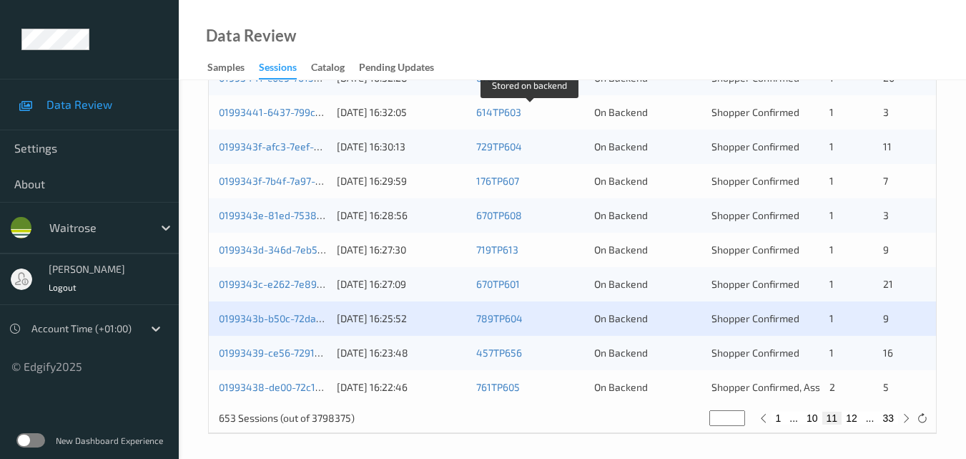
scroll to position [731, 0]
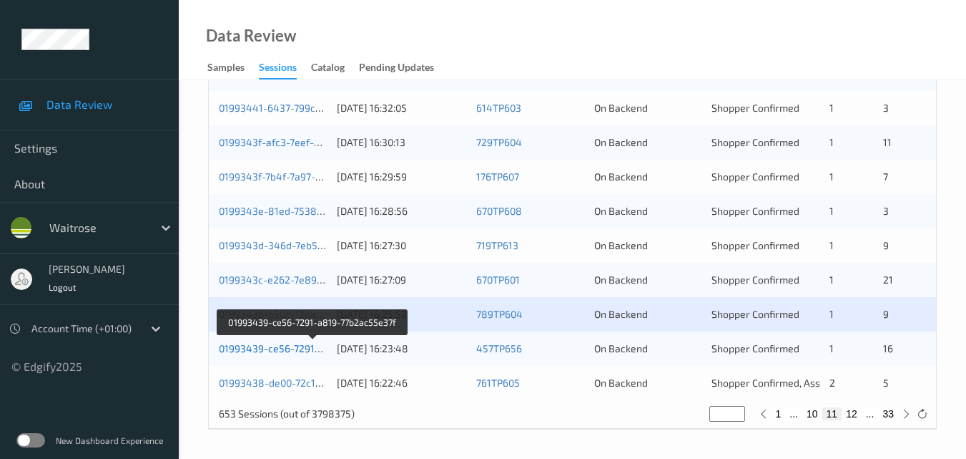
click at [283, 343] on link "01993439-ce56-7291-a819-77b2ac55e37f" at bounding box center [314, 348] width 190 height 12
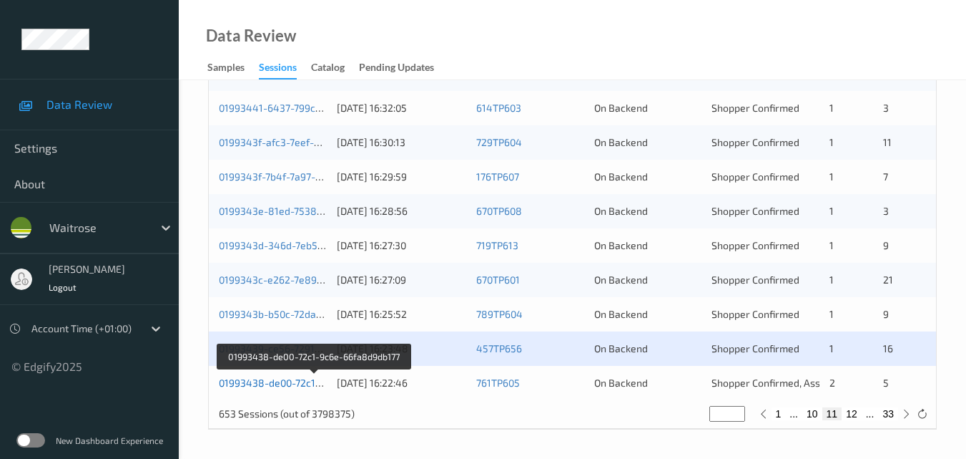
click at [292, 381] on link "01993438-de00-72c1-9c6e-66fa8d9db177" at bounding box center [315, 382] width 192 height 12
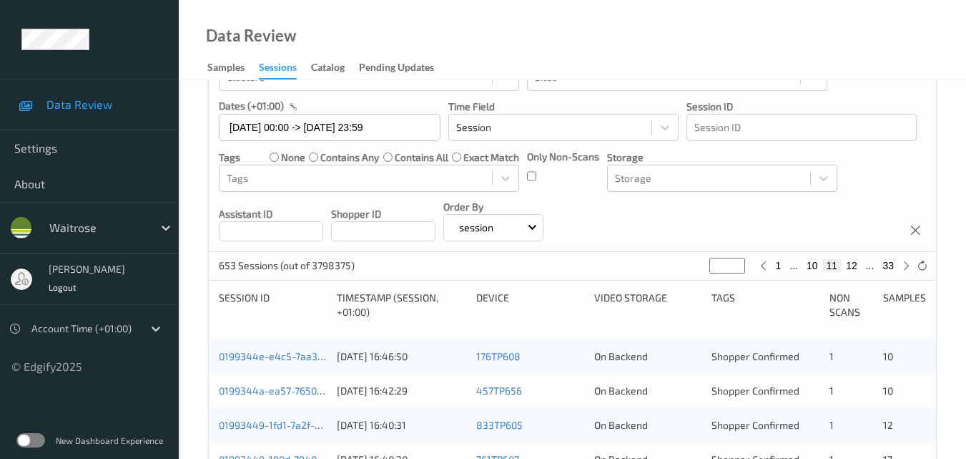
scroll to position [87, 0]
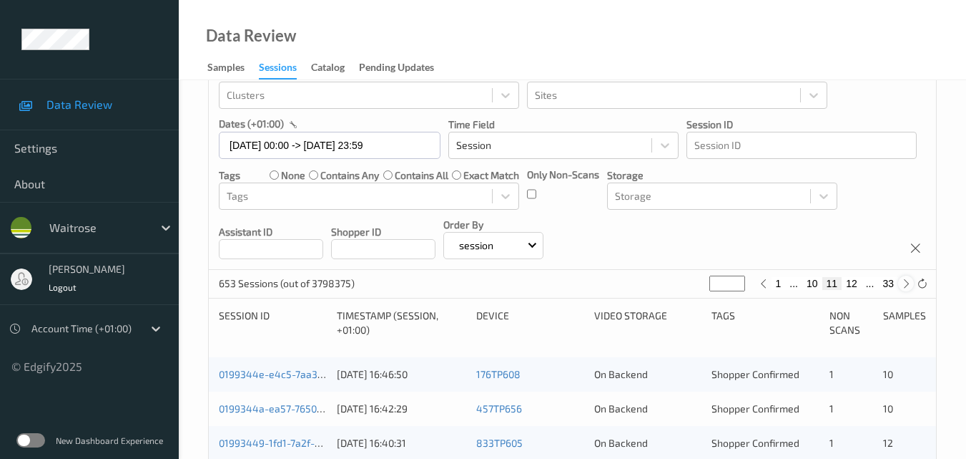
click at [906, 285] on icon at bounding box center [906, 283] width 11 height 11
type input "**"
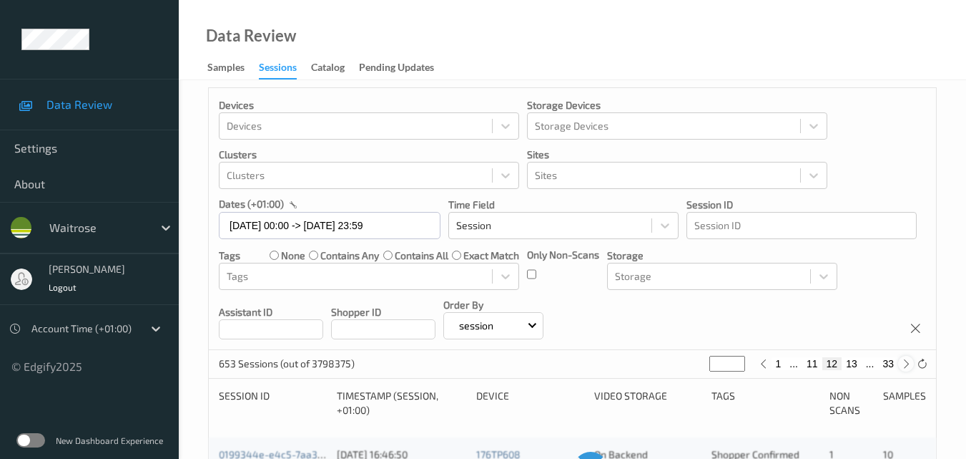
scroll to position [0, 0]
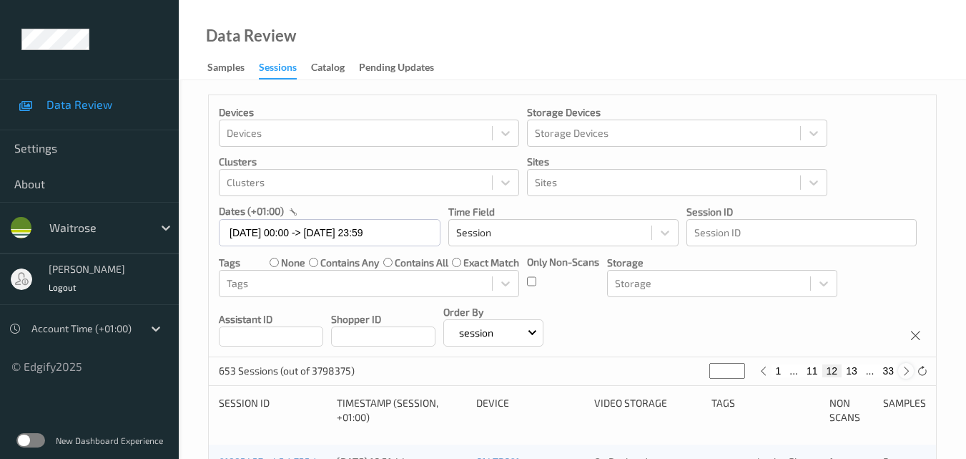
click at [905, 368] on icon at bounding box center [906, 371] width 11 height 11
type input "**"
click at [905, 368] on icon at bounding box center [906, 371] width 11 height 11
type input "**"
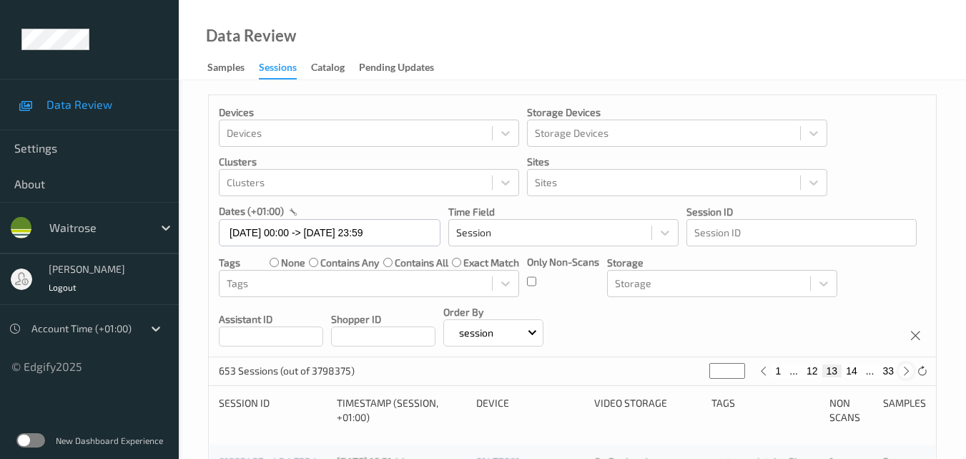
type input "**"
click at [905, 368] on icon at bounding box center [906, 371] width 11 height 11
type input "**"
click at [905, 368] on icon at bounding box center [906, 371] width 11 height 11
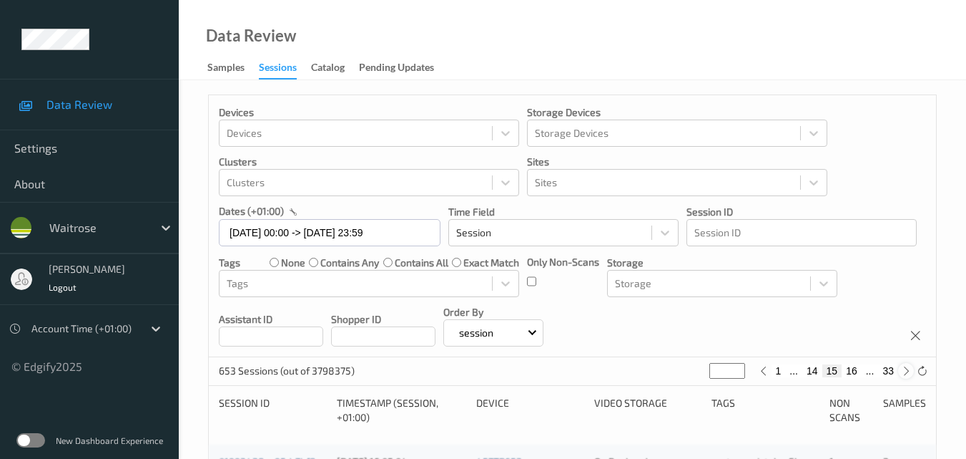
type input "**"
click at [905, 368] on icon at bounding box center [906, 371] width 11 height 11
type input "**"
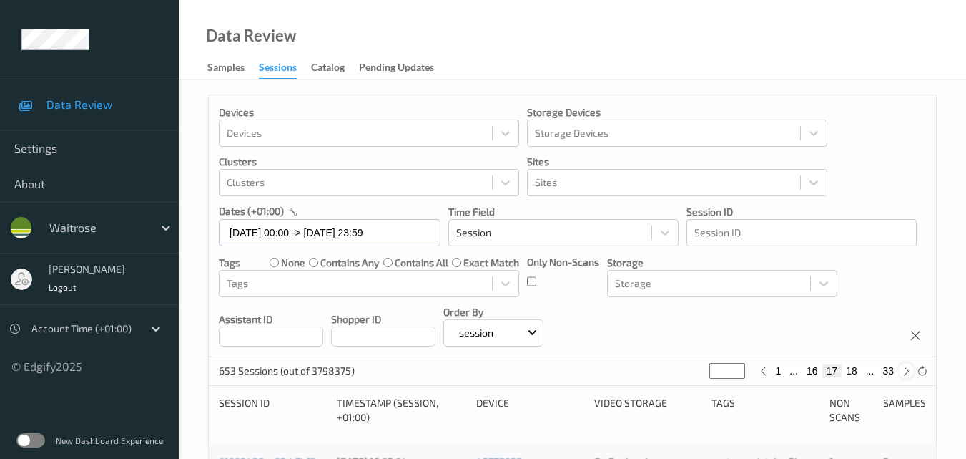
click at [905, 368] on icon at bounding box center [906, 371] width 11 height 11
type input "**"
click at [906, 368] on icon at bounding box center [906, 371] width 11 height 11
type input "**"
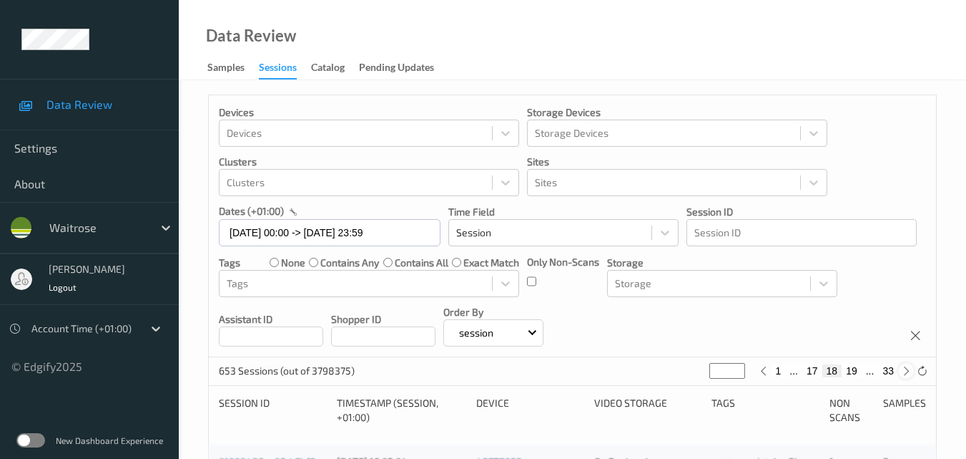
type input "**"
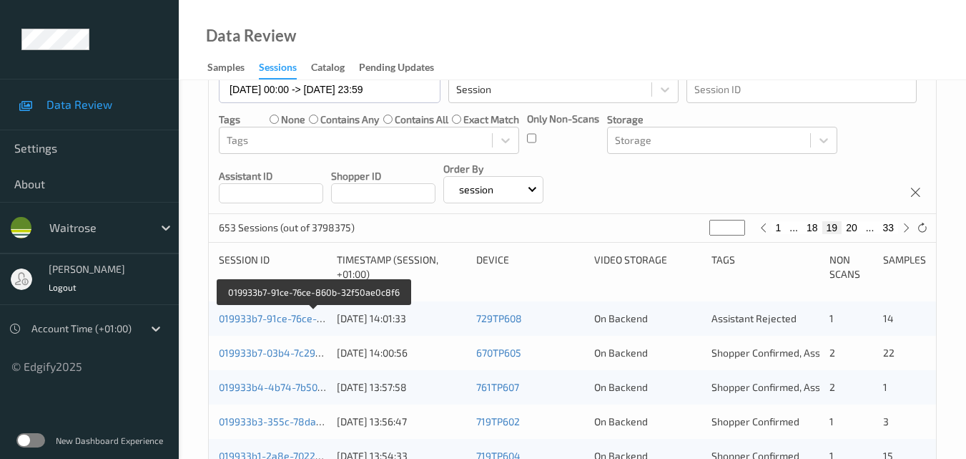
drag, startPoint x: 289, startPoint y: 313, endPoint x: 301, endPoint y: 258, distance: 56.4
click at [289, 312] on link "019933b7-91ce-76ce-860b-32f50ae0c8f6" at bounding box center [314, 318] width 190 height 12
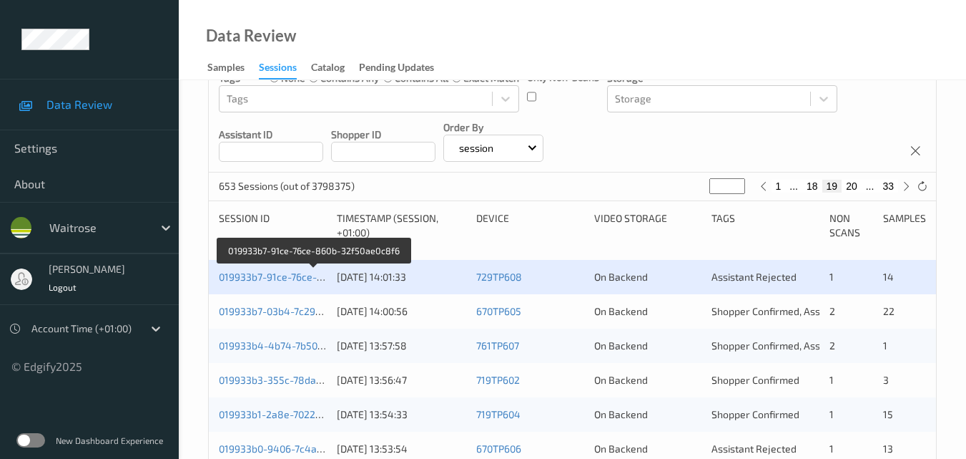
scroll to position [215, 0]
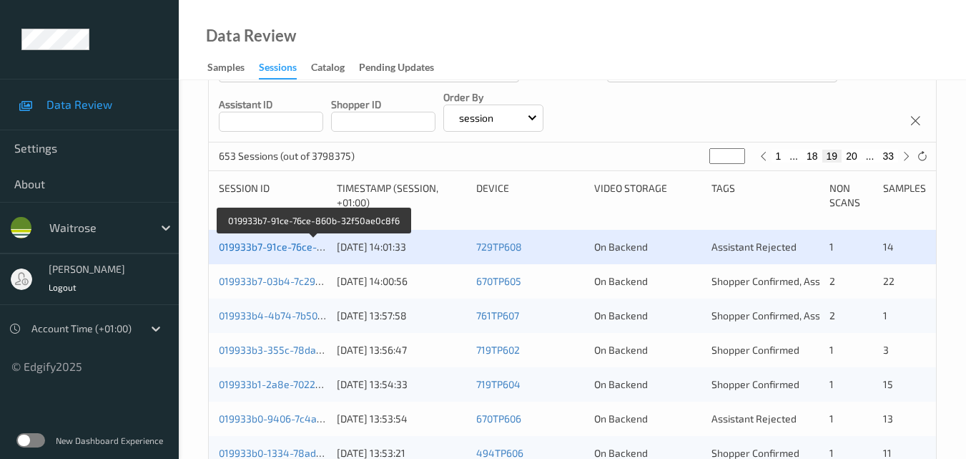
click at [283, 246] on link "019933b7-91ce-76ce-860b-32f50ae0c8f6" at bounding box center [314, 246] width 190 height 12
click at [291, 245] on link "019933b7-91ce-76ce-860b-32f50ae0c8f6" at bounding box center [314, 246] width 190 height 12
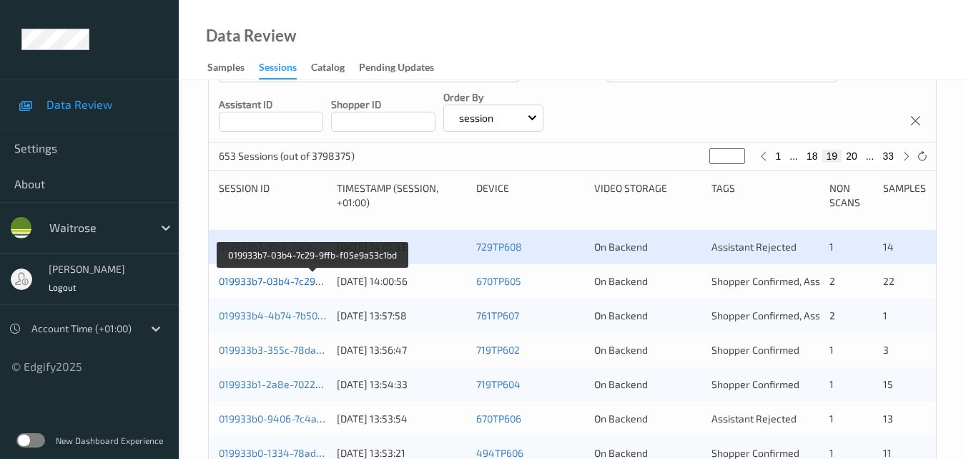
click at [303, 283] on link "019933b7-03b4-7c29-9ffb-f05e9a53c1bd" at bounding box center [313, 281] width 188 height 12
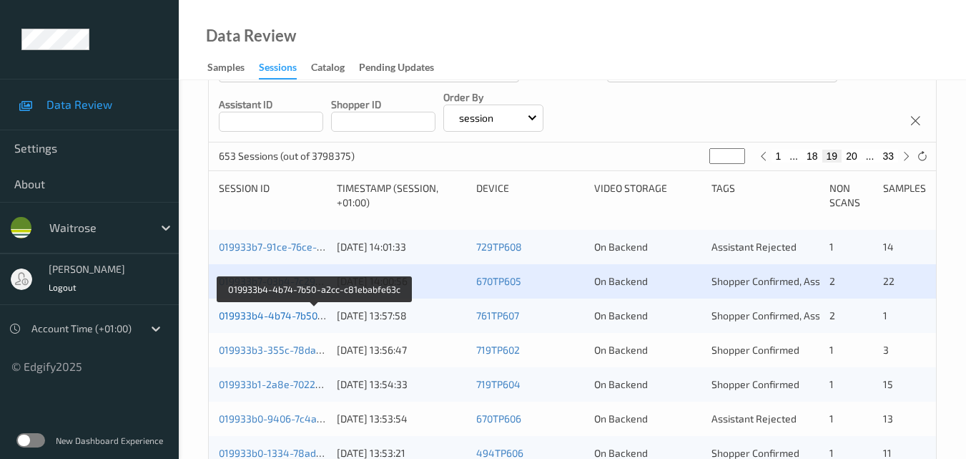
click at [274, 316] on link "019933b4-4b74-7b50-a2cc-c81ebabfe63c" at bounding box center [315, 315] width 193 height 12
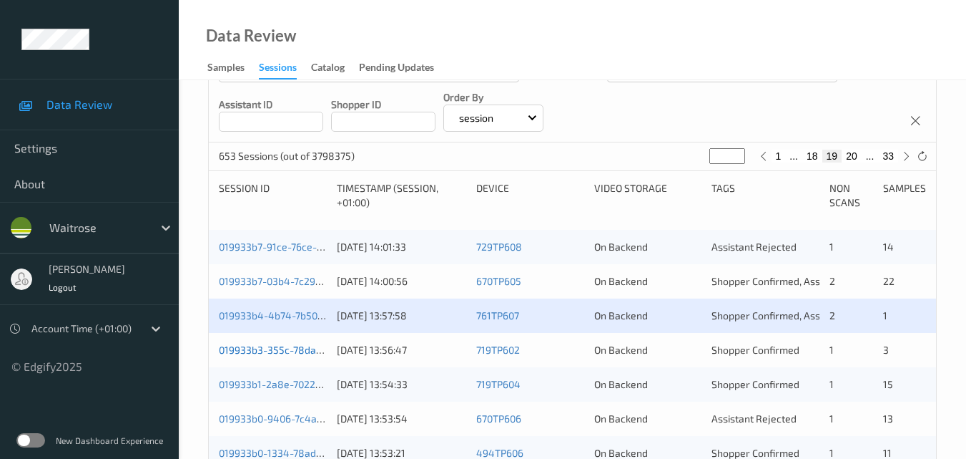
click at [278, 353] on link "019933b3-355c-78da-bed8-8776bea24bb1" at bounding box center [317, 349] width 197 height 12
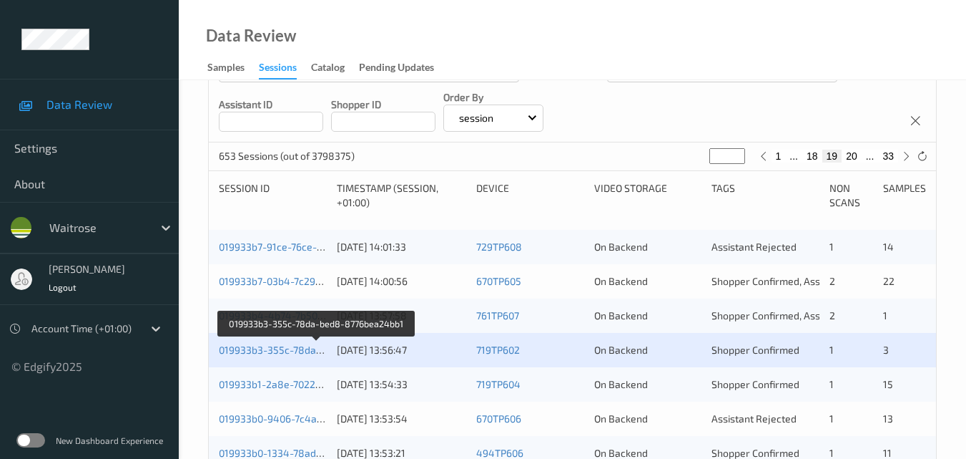
scroll to position [358, 0]
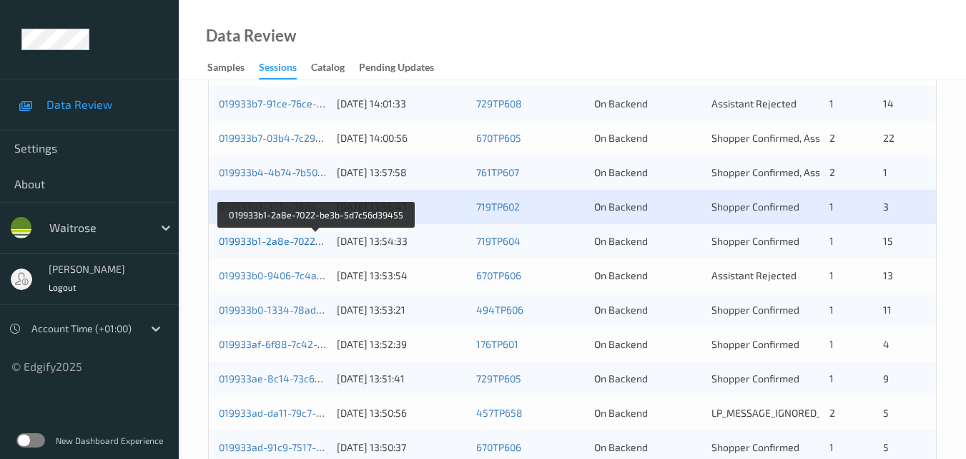
click at [290, 235] on link "019933b1-2a8e-7022-be3b-5d7c56d39455" at bounding box center [317, 241] width 196 height 12
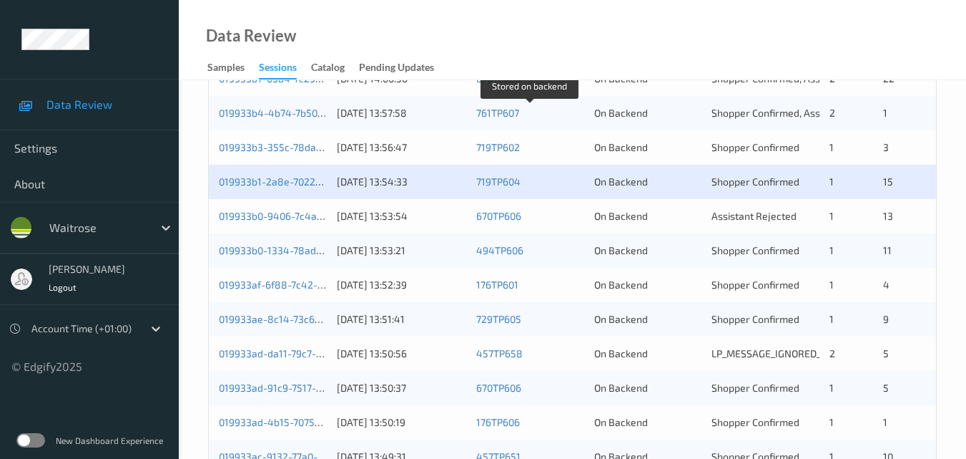
scroll to position [501, 0]
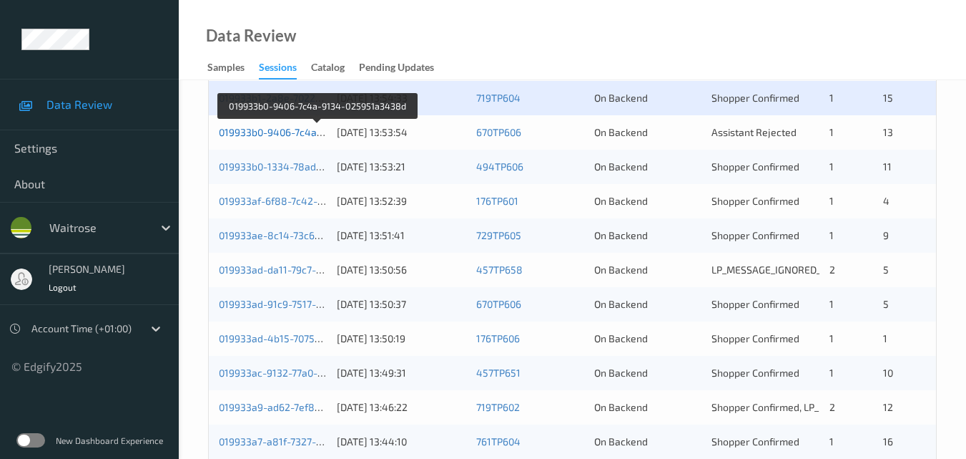
click at [265, 132] on link "019933b0-9406-7c4a-9134-025951a3438d" at bounding box center [317, 132] width 197 height 12
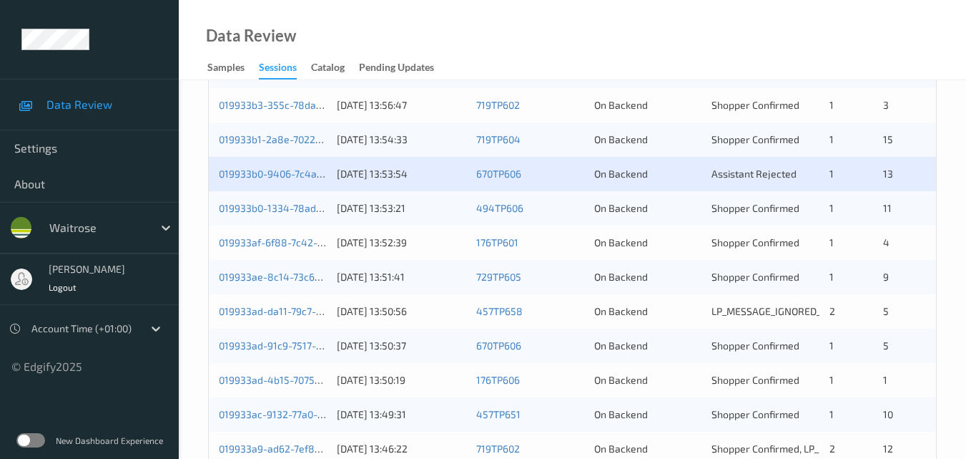
scroll to position [429, 0]
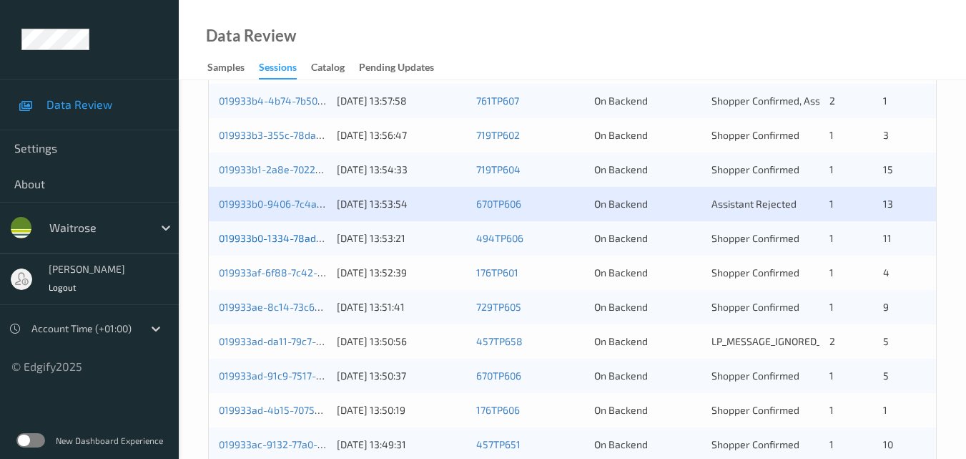
click at [287, 240] on link "019933b0-1334-78ad-9232-019f2f101160" at bounding box center [312, 238] width 187 height 12
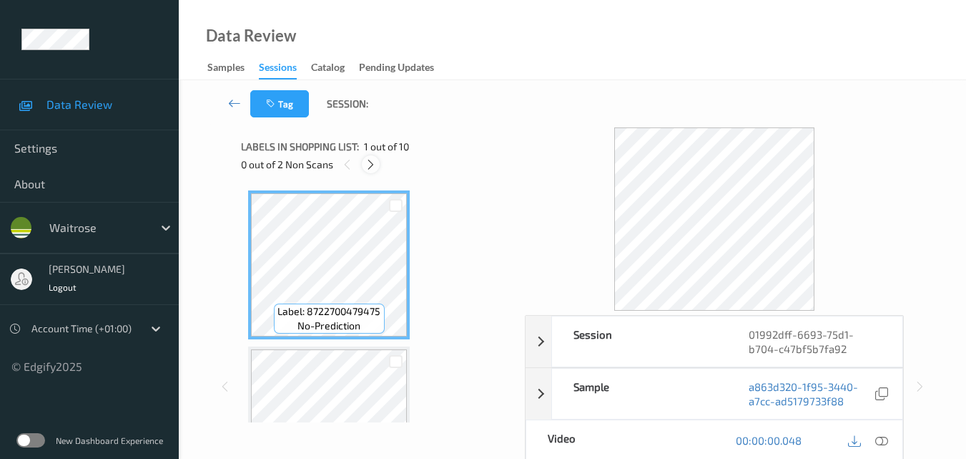
click at [371, 162] on icon at bounding box center [371, 164] width 12 height 13
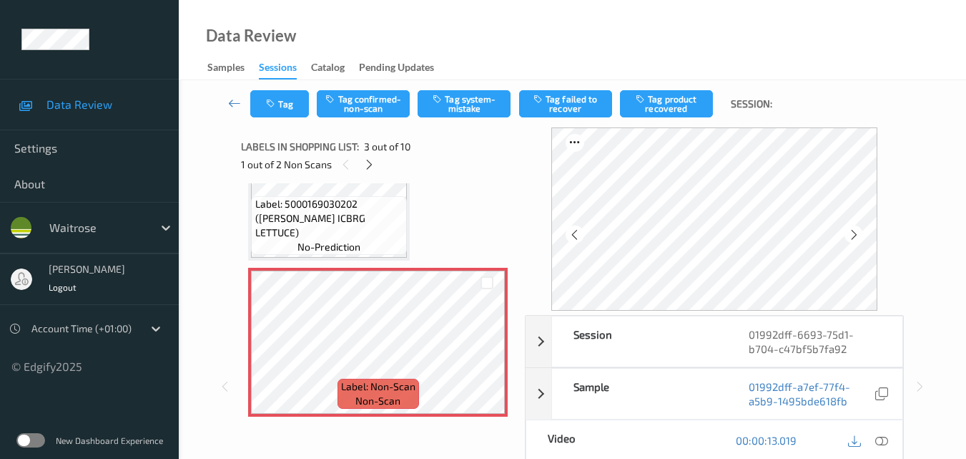
scroll to position [149, 0]
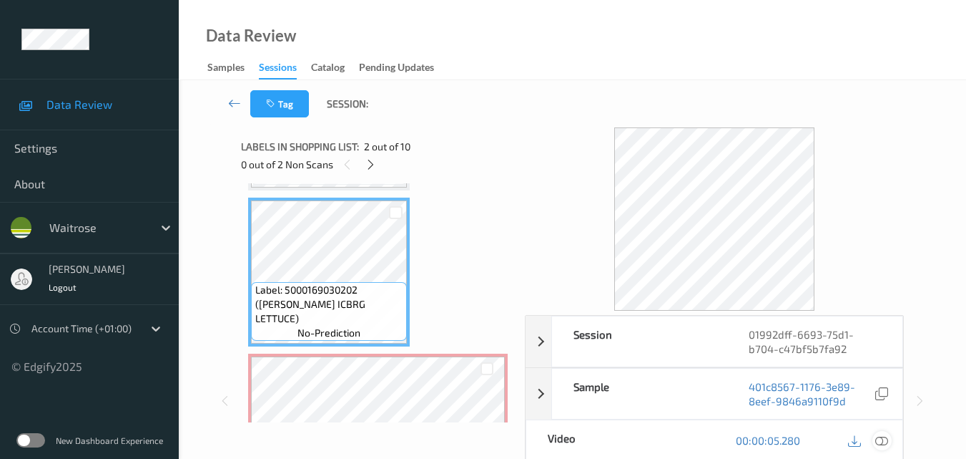
click at [883, 437] on icon at bounding box center [882, 440] width 13 height 13
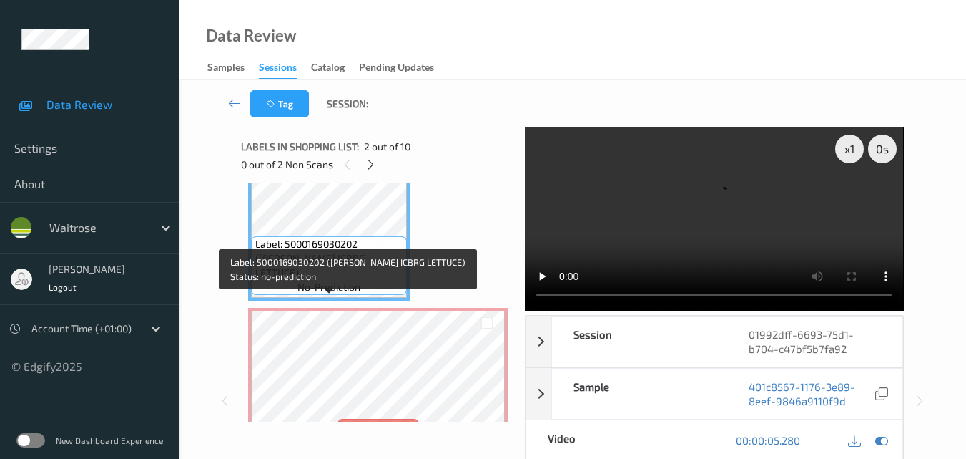
scroll to position [220, 0]
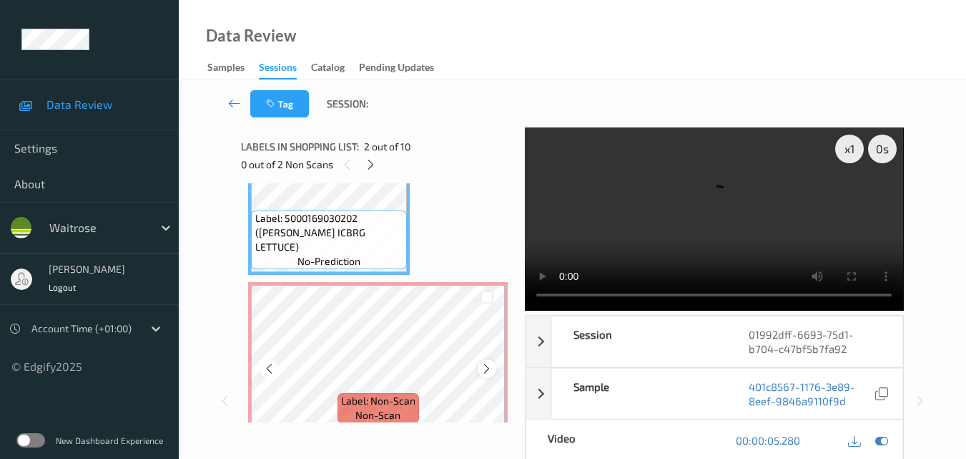
click at [486, 368] on icon at bounding box center [487, 368] width 12 height 13
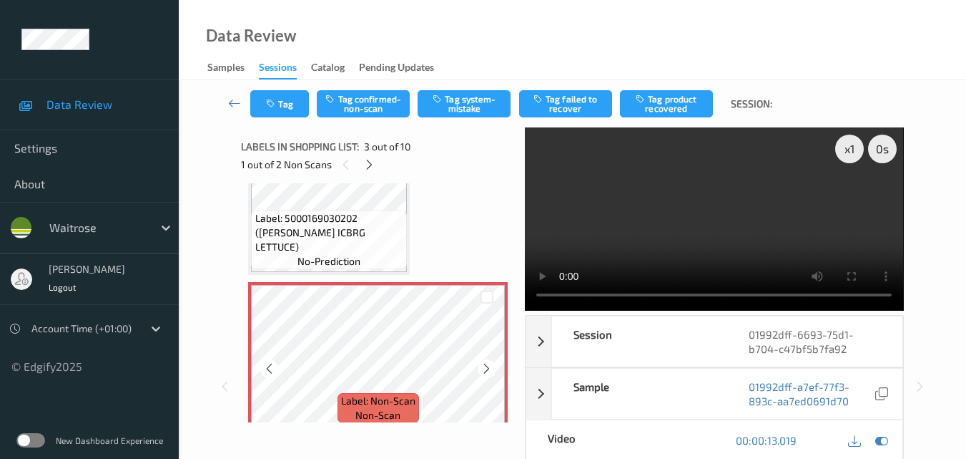
click at [486, 368] on icon at bounding box center [487, 368] width 12 height 13
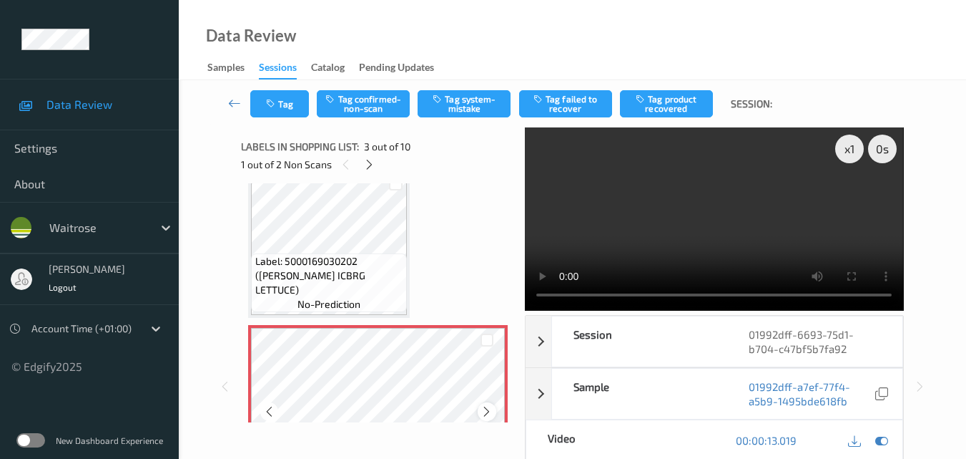
scroll to position [149, 0]
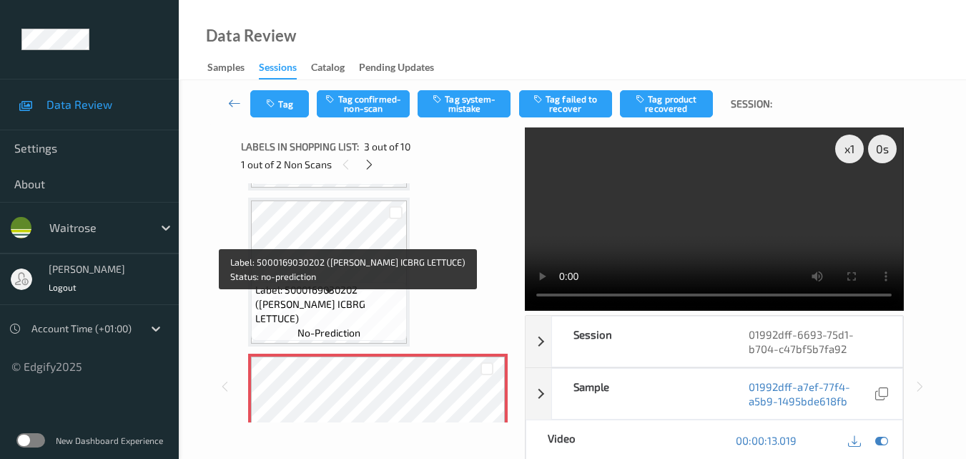
click at [350, 297] on span "Label: 5000169030202 (WR ESS ICBRG LETTUCE)" at bounding box center [329, 304] width 149 height 43
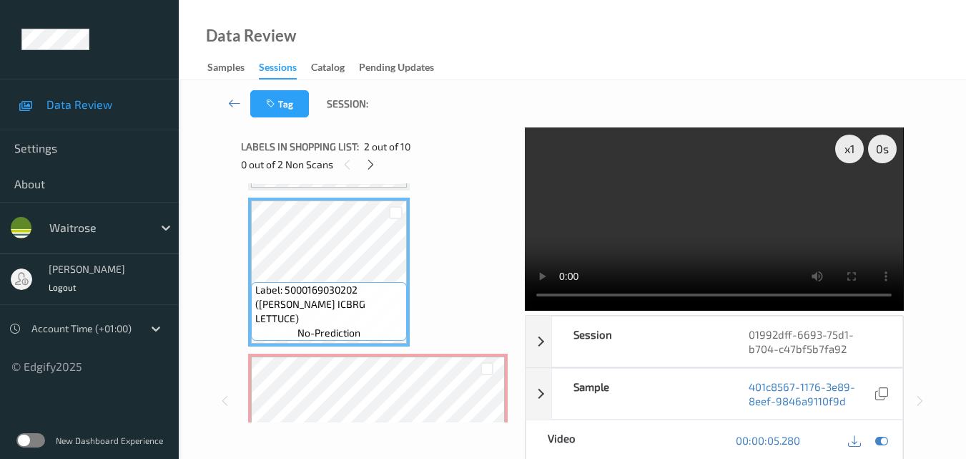
click at [665, 208] on video at bounding box center [714, 218] width 378 height 183
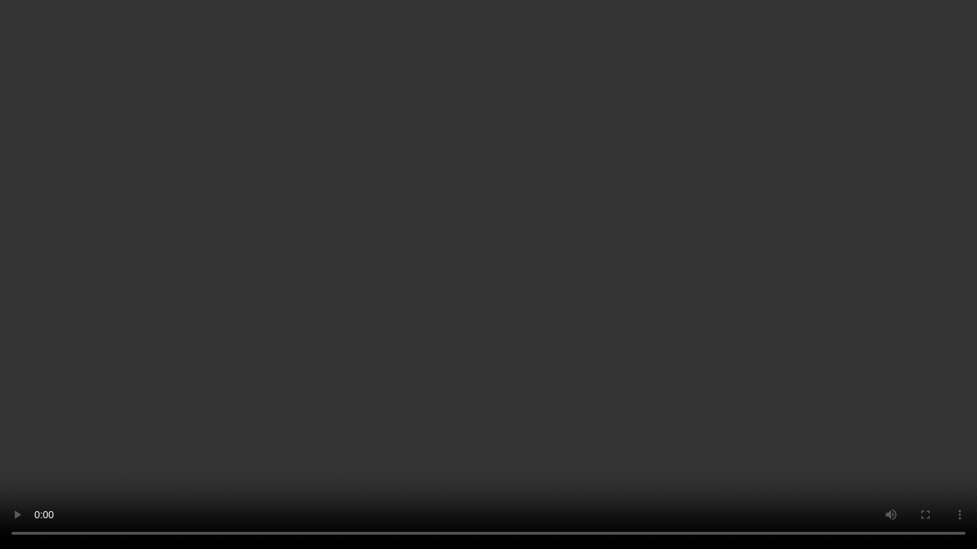
click at [635, 260] on video at bounding box center [488, 274] width 977 height 549
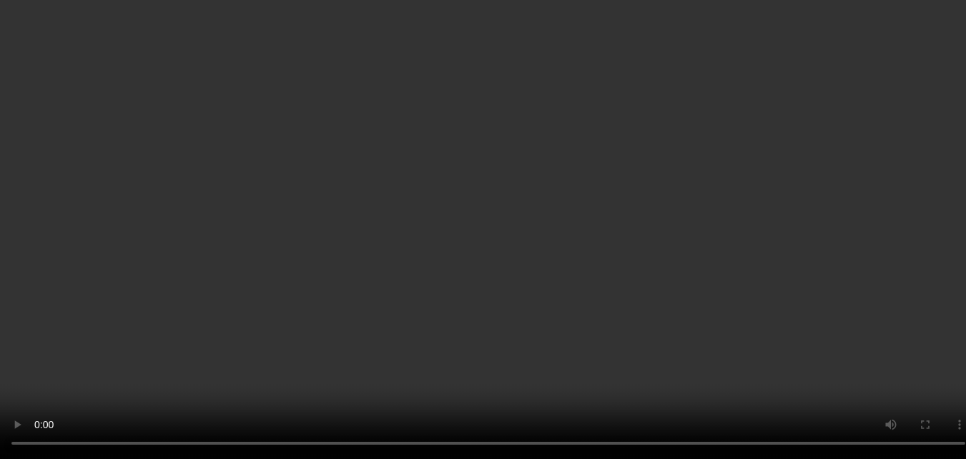
scroll to position [220, 0]
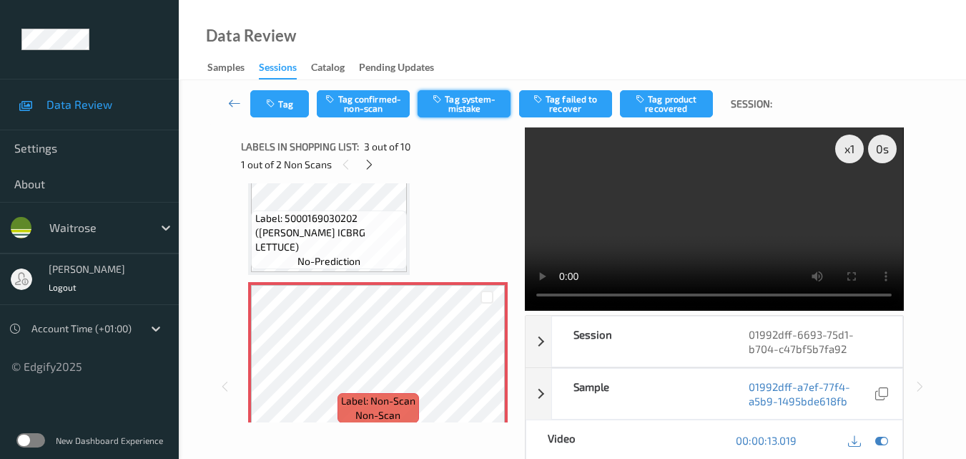
click at [461, 106] on button "Tag system-mistake" at bounding box center [464, 103] width 93 height 27
click at [281, 104] on button "Tag" at bounding box center [279, 103] width 59 height 27
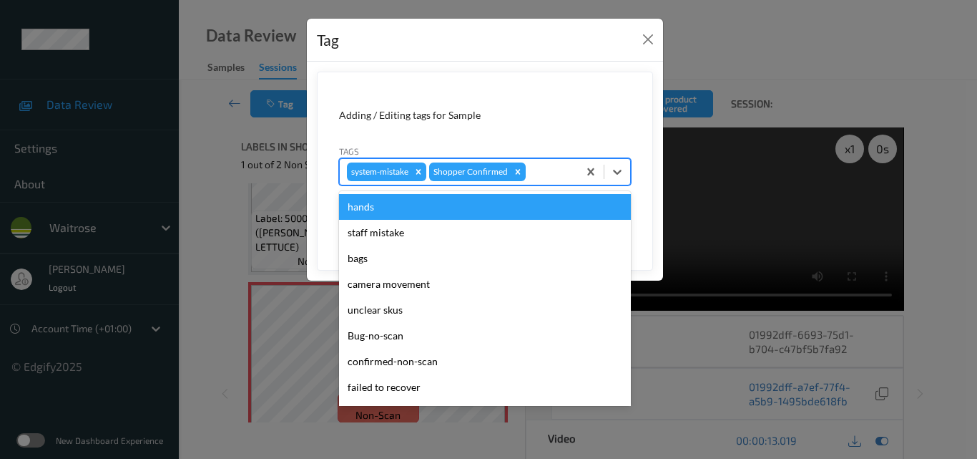
click at [542, 173] on div at bounding box center [550, 171] width 42 height 17
type input "un"
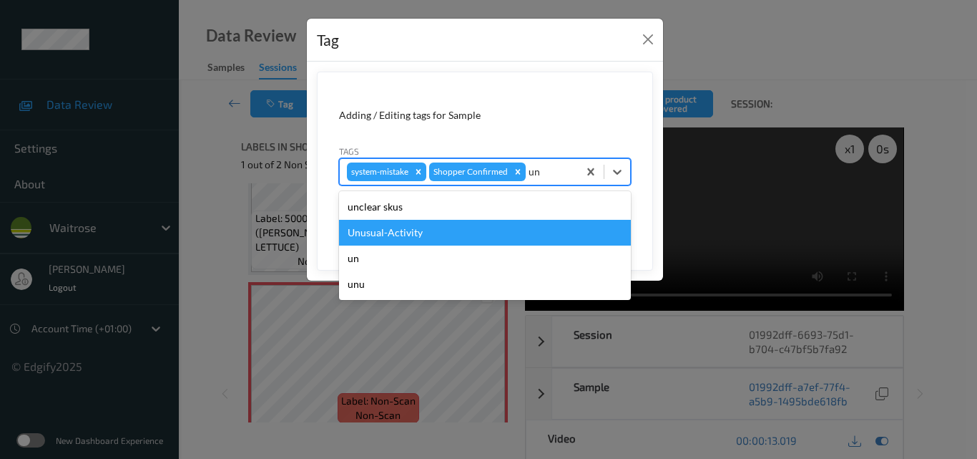
click at [454, 227] on div "Unusual-Activity" at bounding box center [485, 233] width 292 height 26
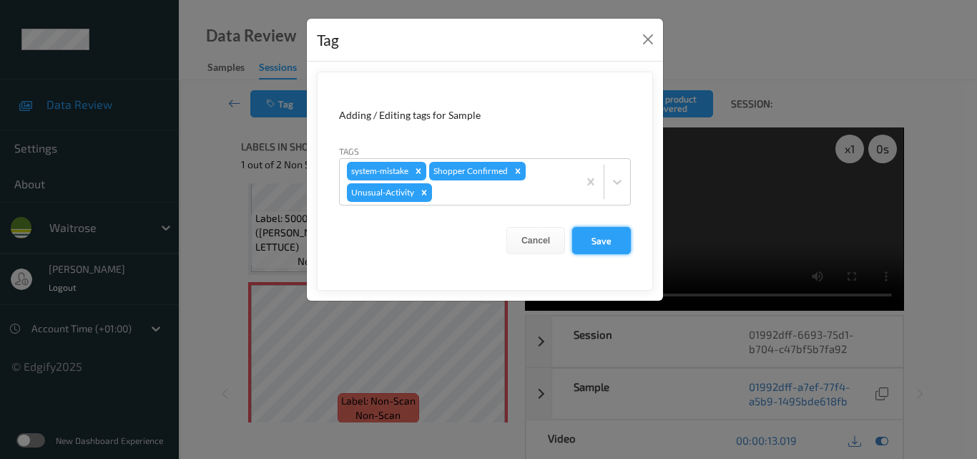
click at [601, 244] on button "Save" at bounding box center [601, 240] width 59 height 27
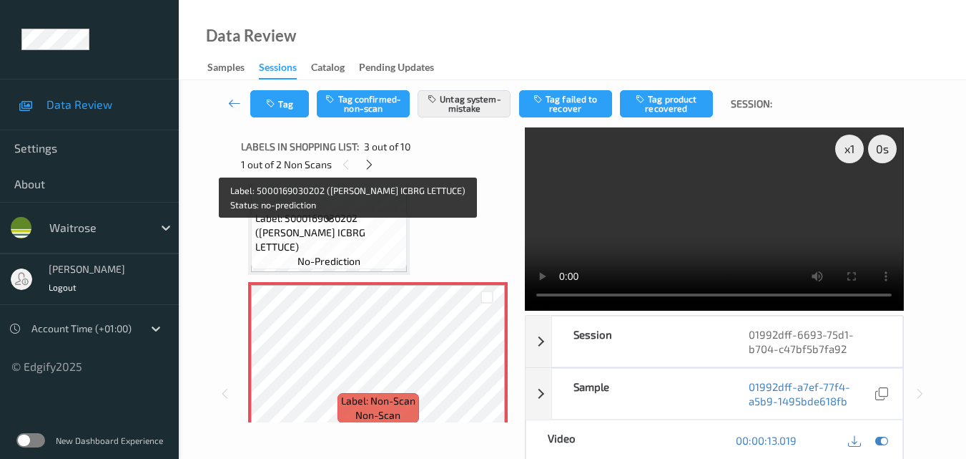
click at [350, 239] on span "Label: 5000169030202 (WR ESS ICBRG LETTUCE)" at bounding box center [329, 232] width 149 height 43
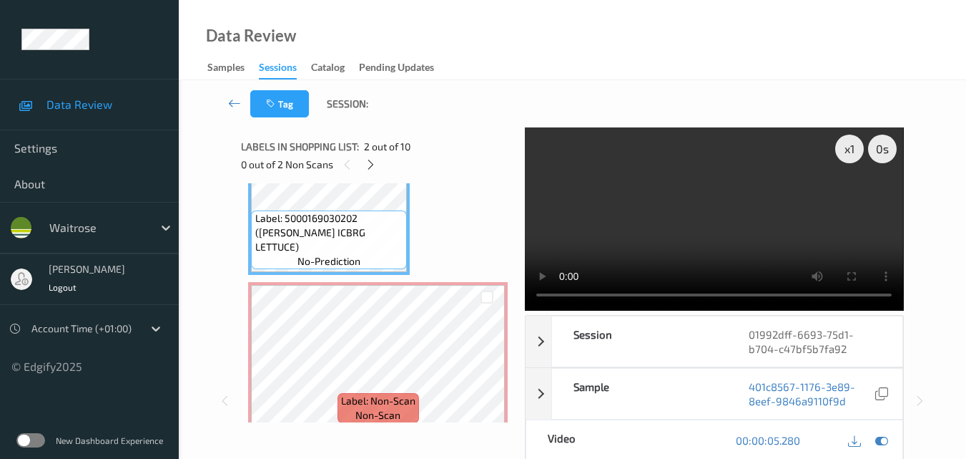
click at [704, 227] on video at bounding box center [714, 218] width 378 height 183
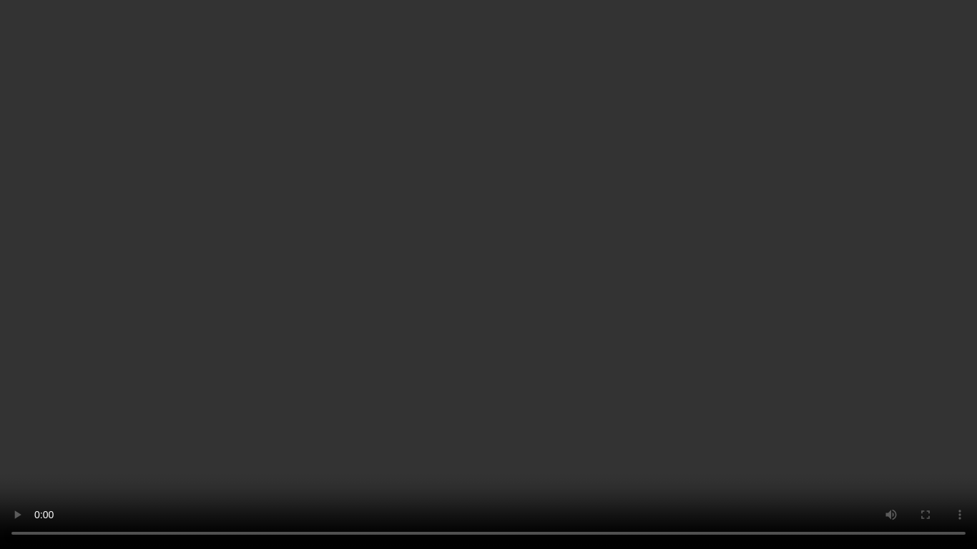
click at [547, 265] on video at bounding box center [488, 274] width 977 height 549
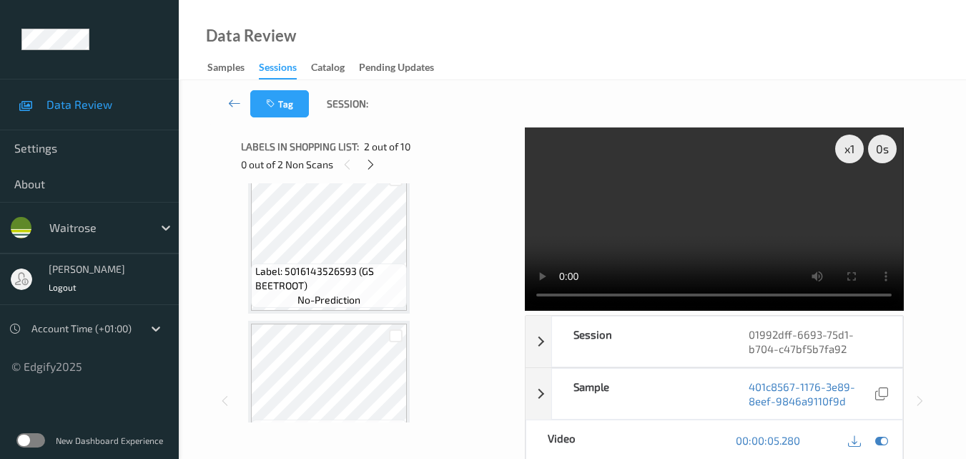
scroll to position [721, 0]
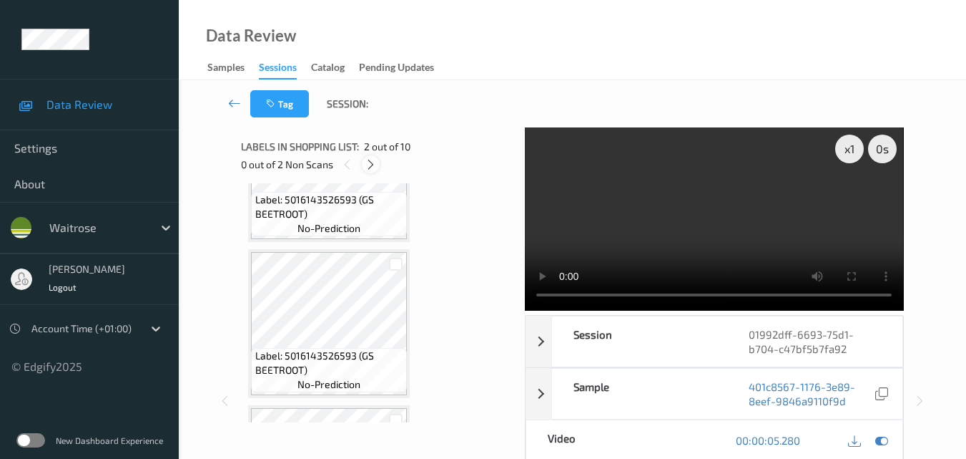
click at [368, 163] on icon at bounding box center [371, 164] width 12 height 13
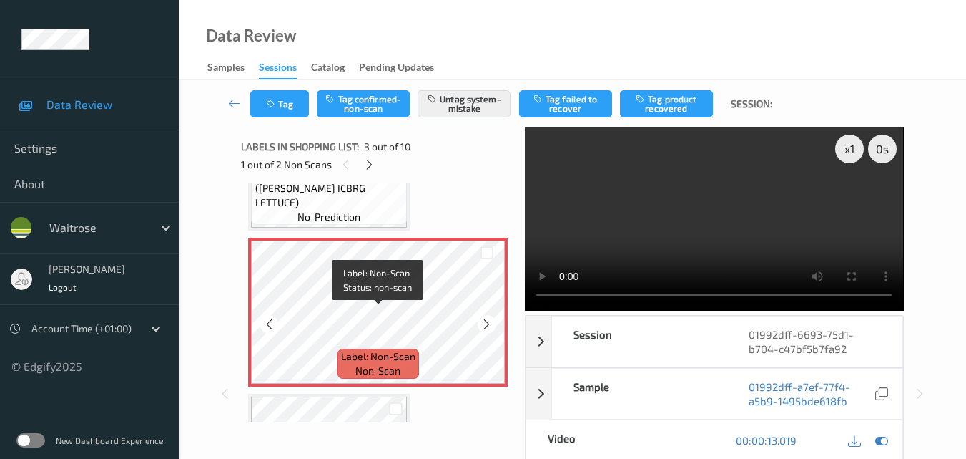
scroll to position [235, 0]
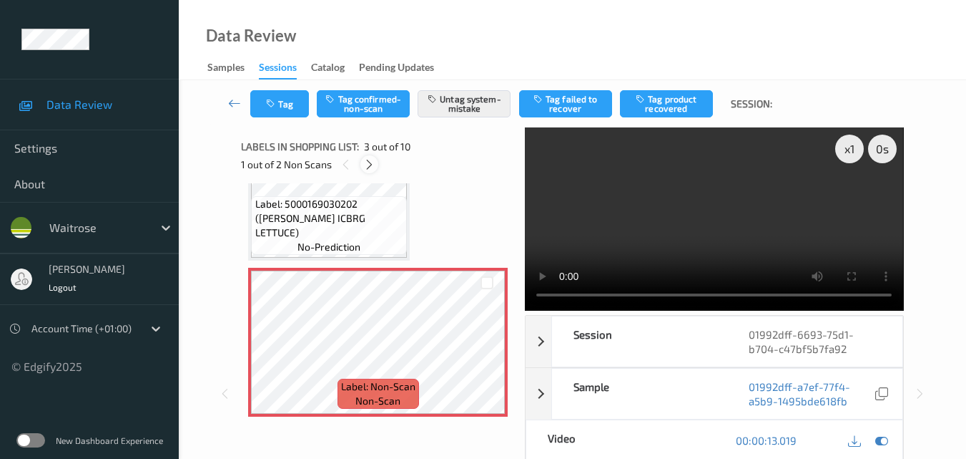
click at [371, 165] on icon at bounding box center [369, 164] width 12 height 13
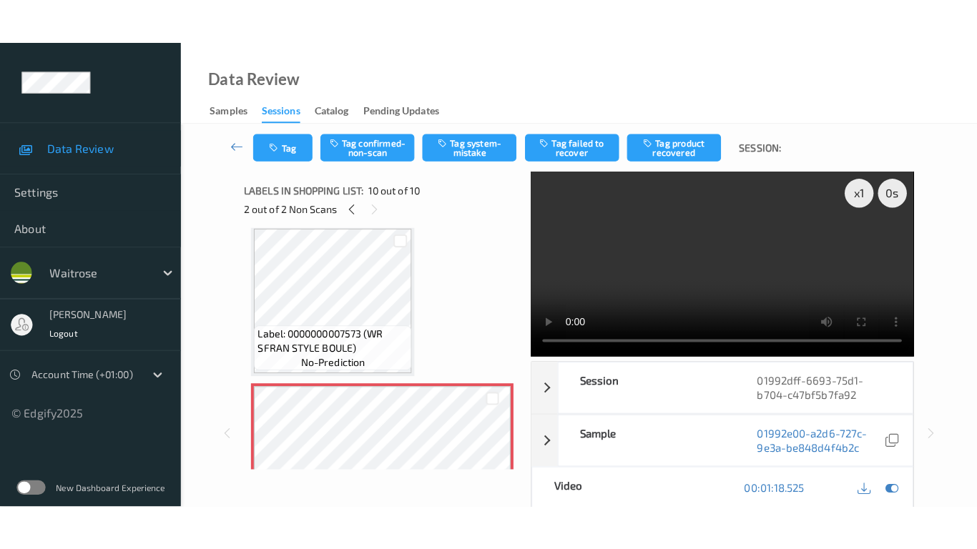
scroll to position [1256, 0]
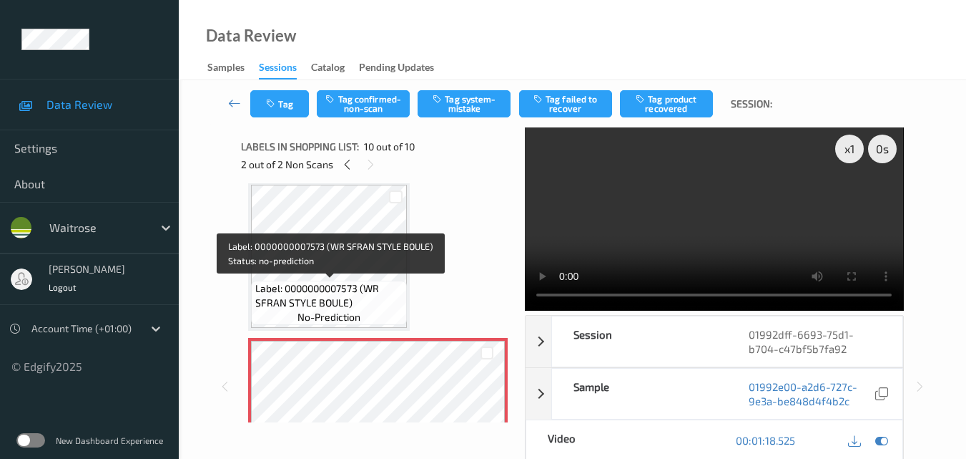
click at [361, 288] on span "Label: 0000000007573 (WR SFRAN STYLE BOULE)" at bounding box center [329, 295] width 149 height 29
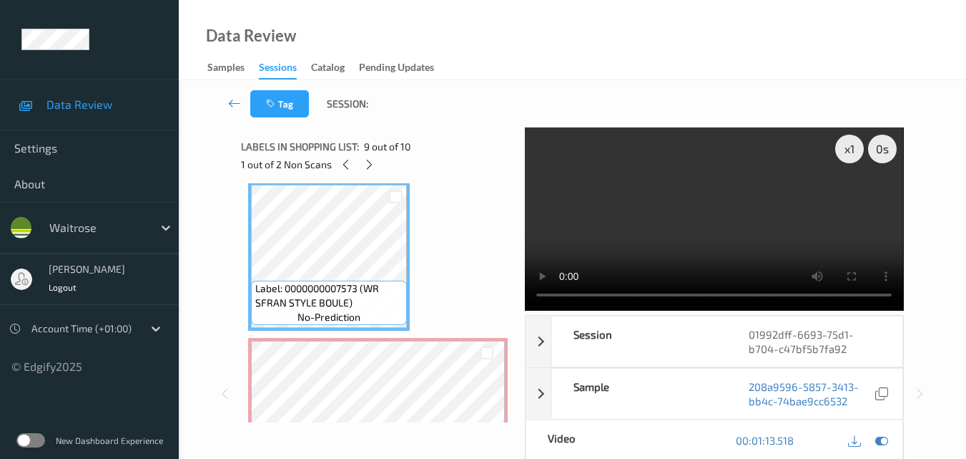
click at [753, 248] on video at bounding box center [714, 218] width 378 height 183
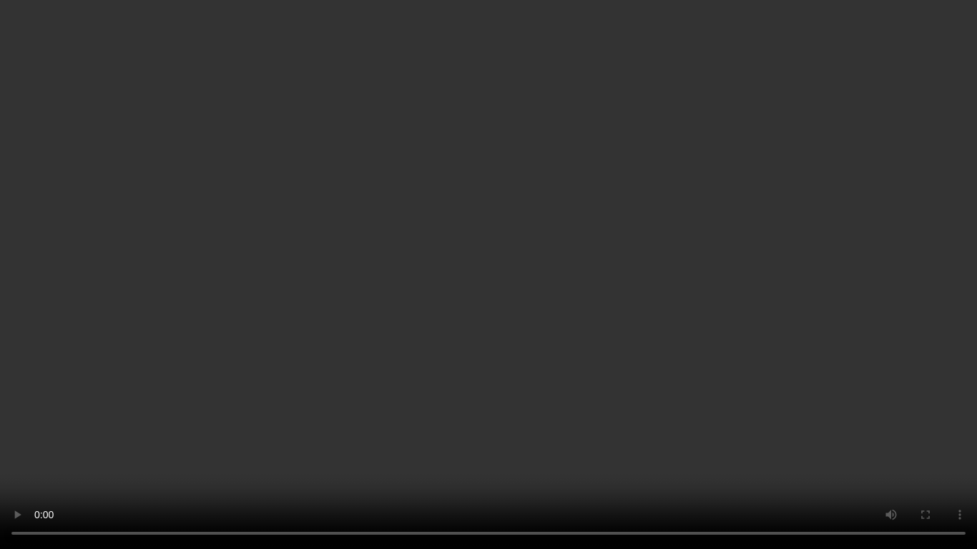
click at [685, 333] on video at bounding box center [488, 274] width 977 height 549
click at [651, 338] on video at bounding box center [488, 274] width 977 height 549
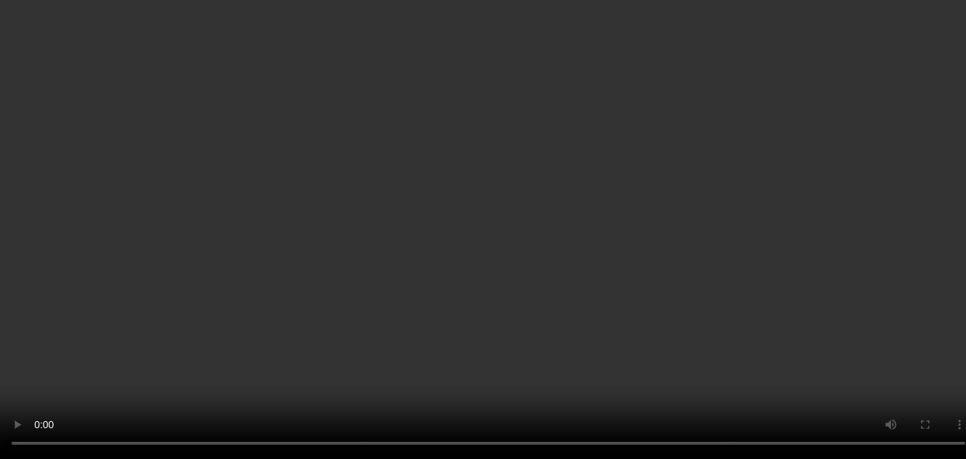
scroll to position [1308, 0]
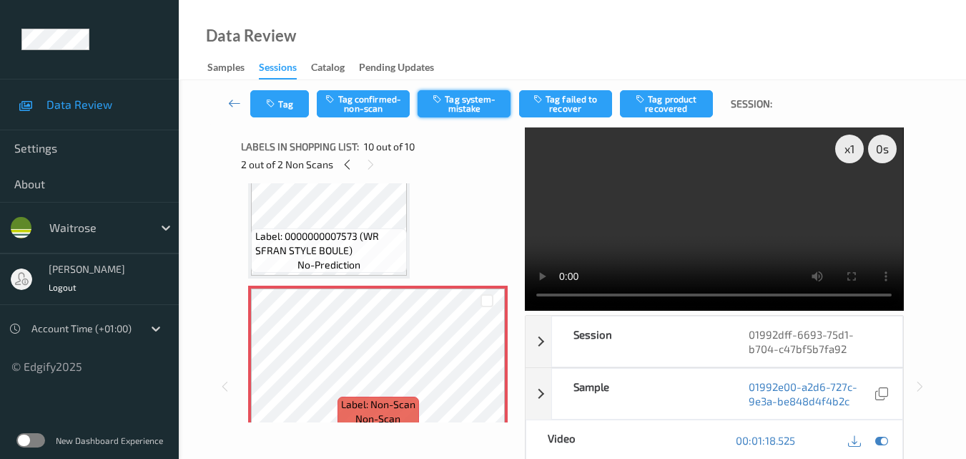
click at [469, 107] on button "Tag system-mistake" at bounding box center [464, 103] width 93 height 27
click at [284, 106] on button "Tag" at bounding box center [279, 103] width 59 height 27
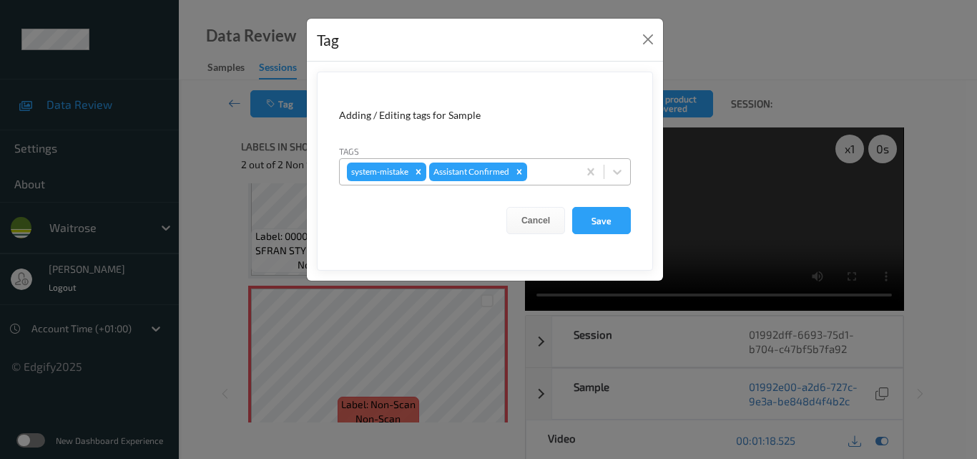
click at [547, 173] on div at bounding box center [550, 171] width 41 height 17
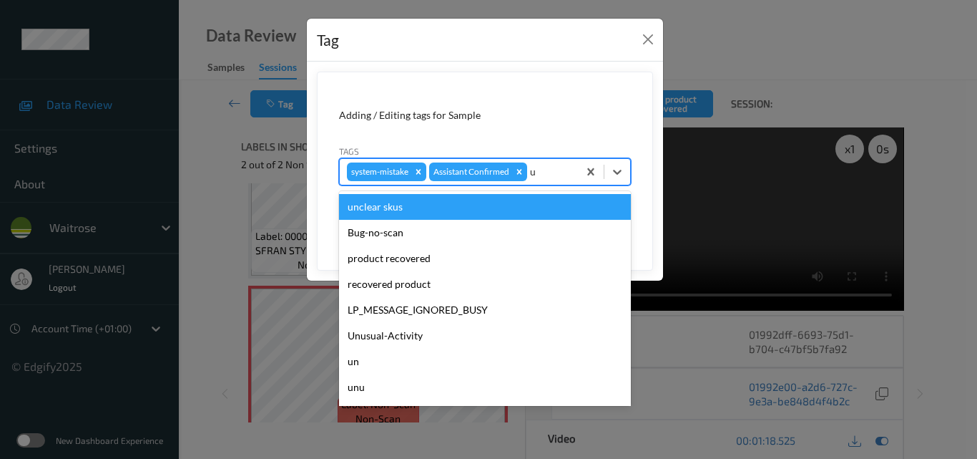
type input "un"
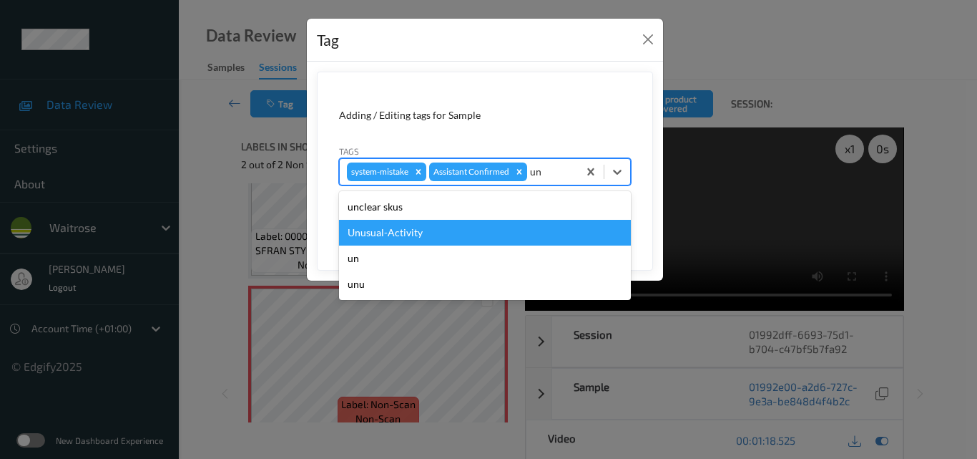
click at [461, 242] on div "Unusual-Activity" at bounding box center [485, 233] width 292 height 26
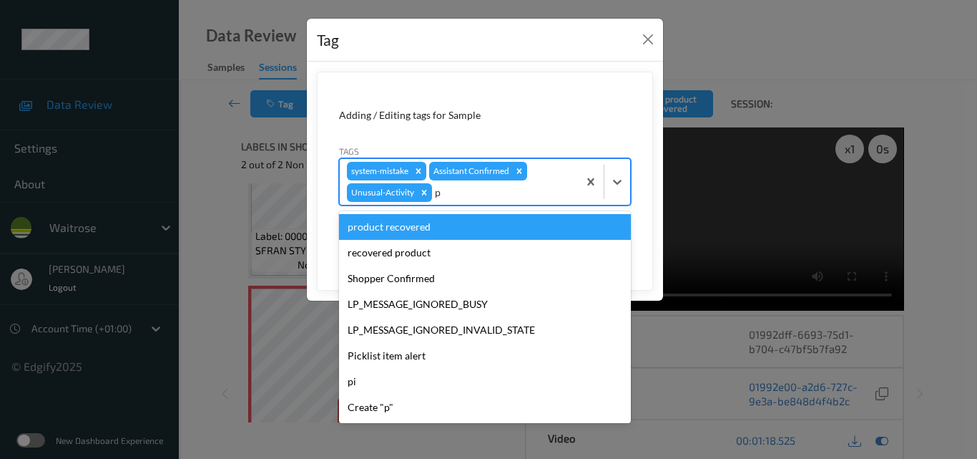
type input "pi"
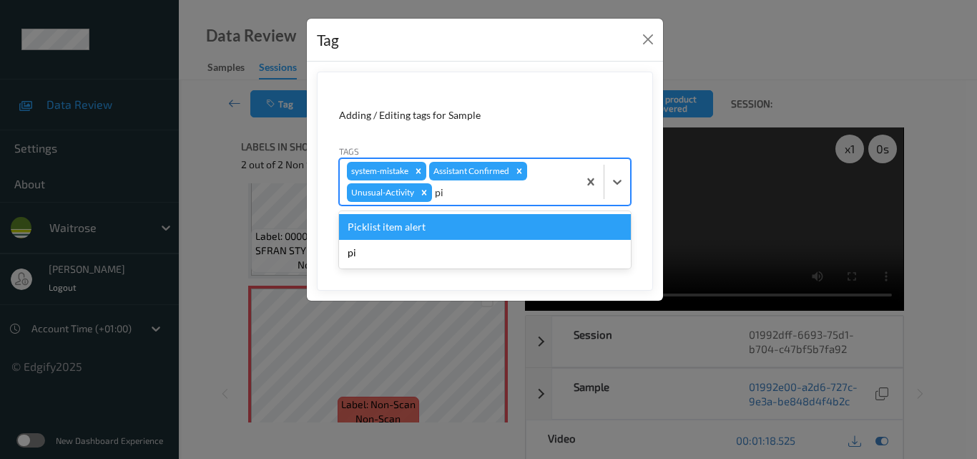
click at [464, 238] on div "Picklist item alert" at bounding box center [485, 227] width 292 height 26
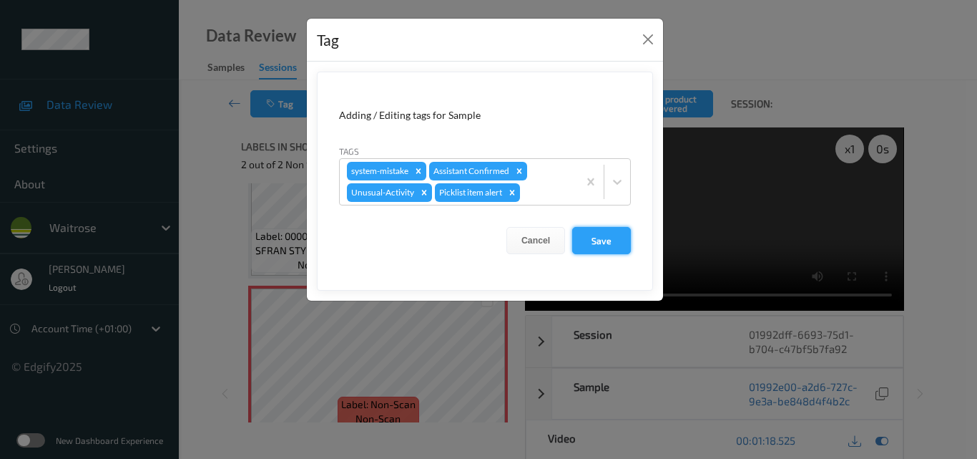
click at [609, 240] on button "Save" at bounding box center [601, 240] width 59 height 27
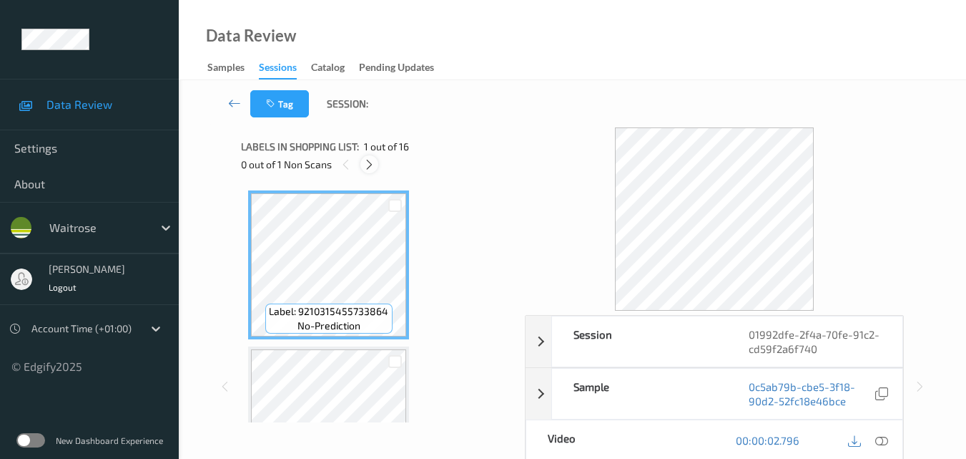
click at [368, 165] on icon at bounding box center [369, 164] width 12 height 13
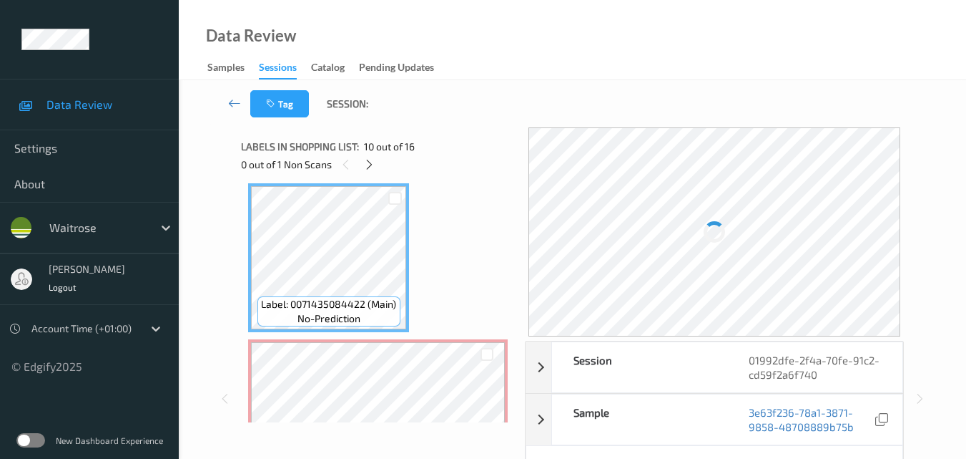
scroll to position [1482, 0]
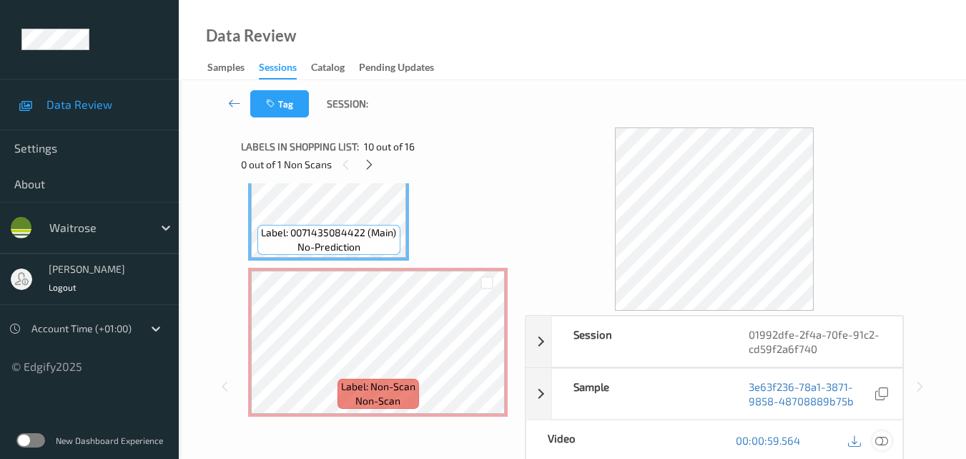
click at [884, 441] on icon at bounding box center [882, 440] width 13 height 13
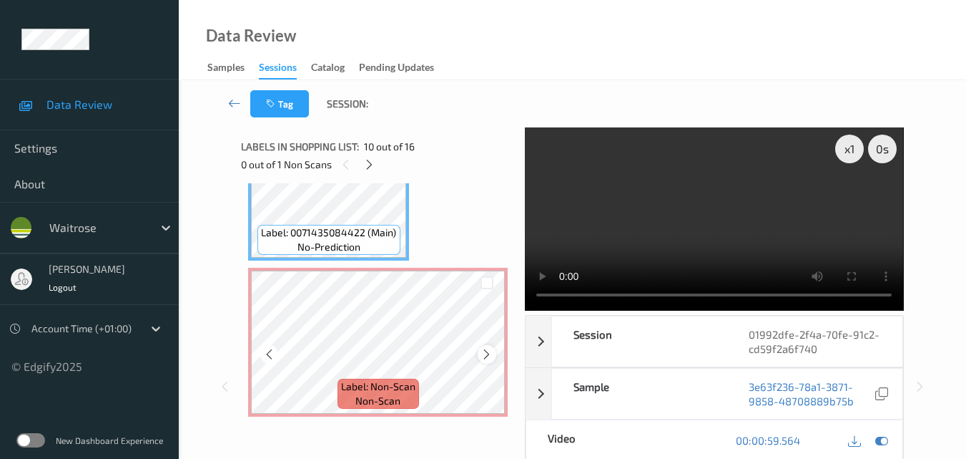
click at [487, 355] on icon at bounding box center [487, 354] width 12 height 13
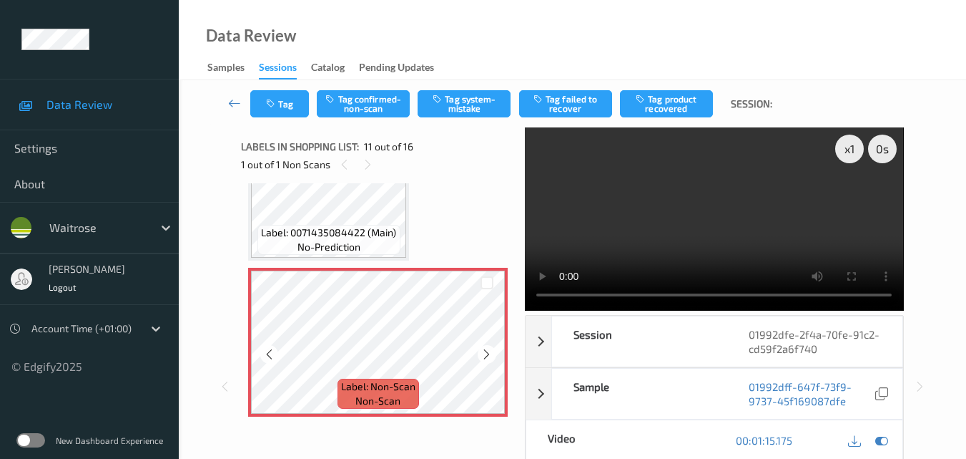
click at [487, 355] on icon at bounding box center [487, 354] width 12 height 13
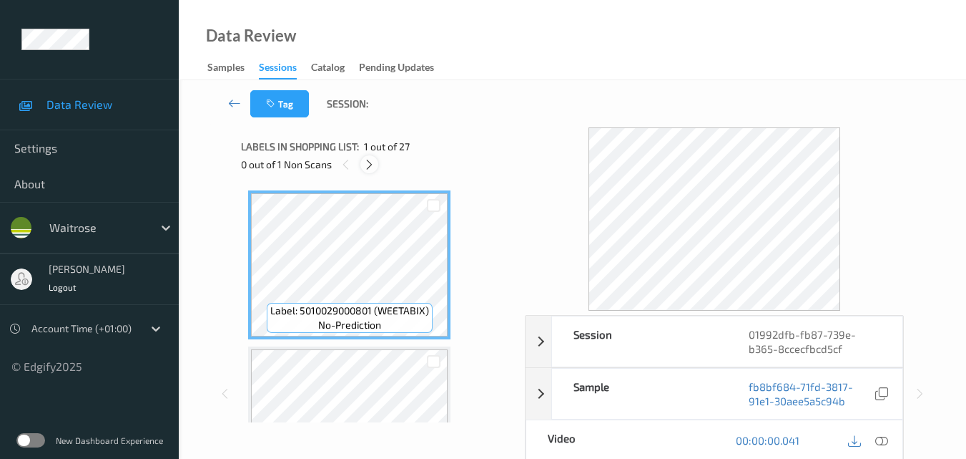
click at [368, 163] on icon at bounding box center [369, 164] width 12 height 13
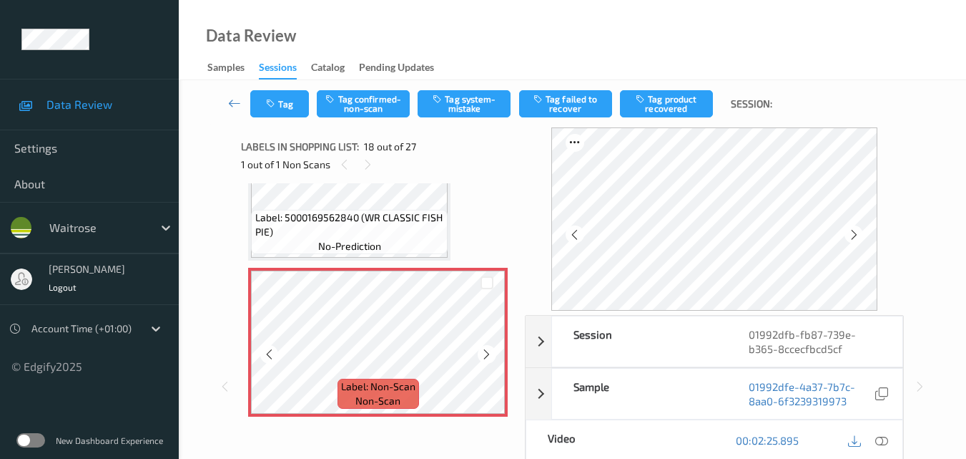
scroll to position [2645, 0]
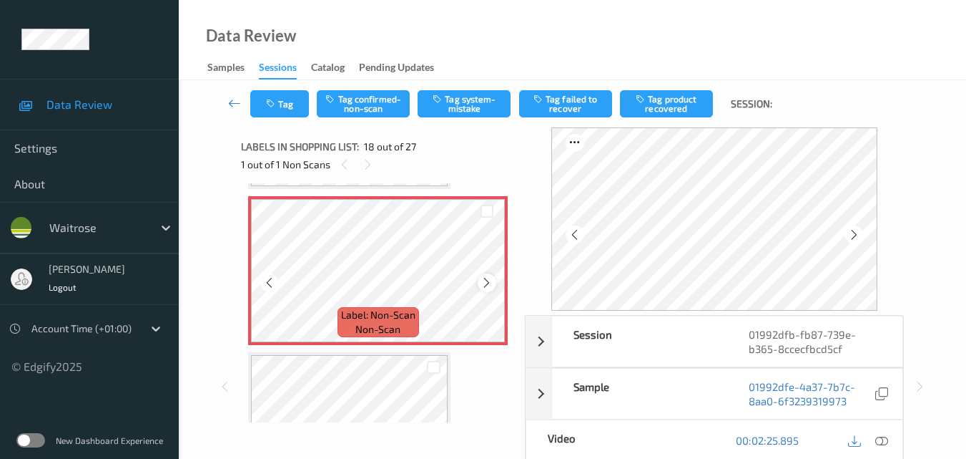
click at [484, 280] on icon at bounding box center [487, 282] width 12 height 13
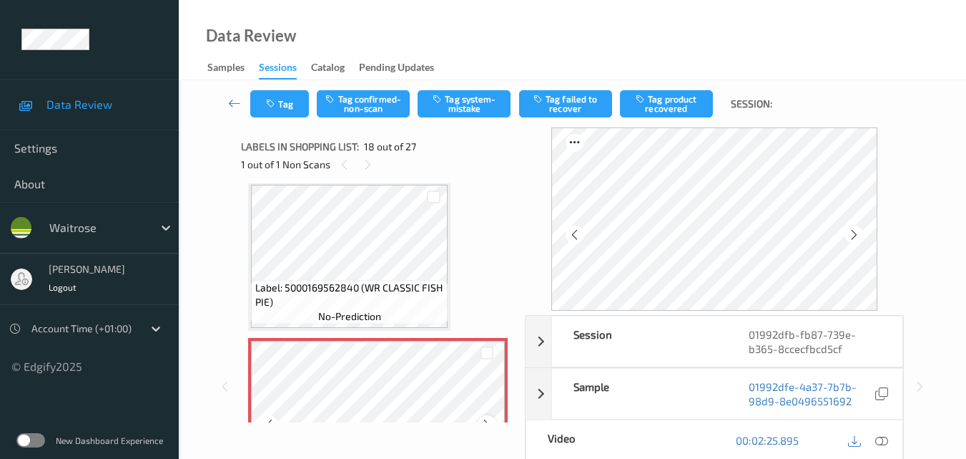
scroll to position [2502, 0]
click at [884, 437] on icon at bounding box center [882, 440] width 13 height 13
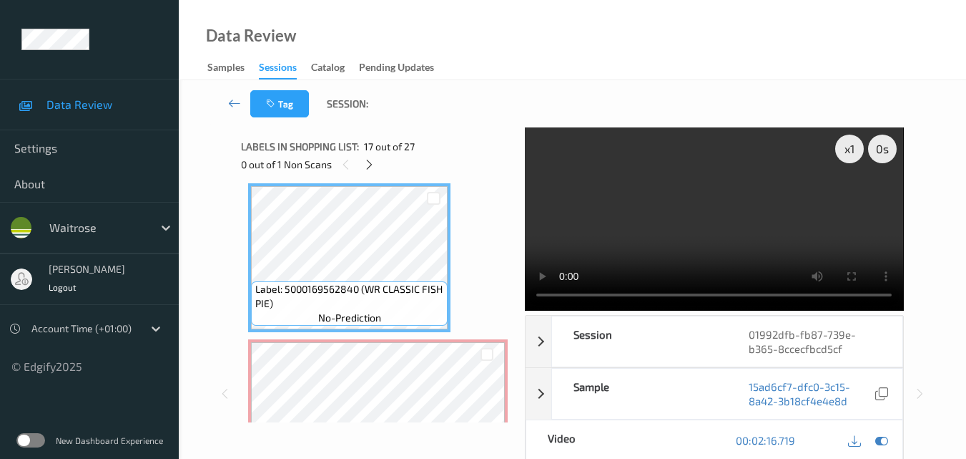
click at [716, 216] on video at bounding box center [714, 218] width 378 height 183
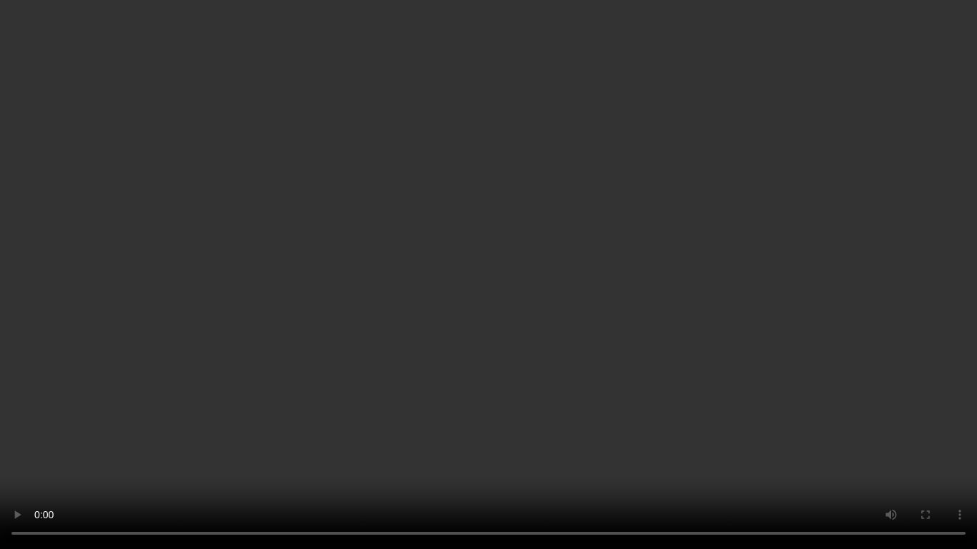
click at [647, 355] on video at bounding box center [488, 274] width 977 height 549
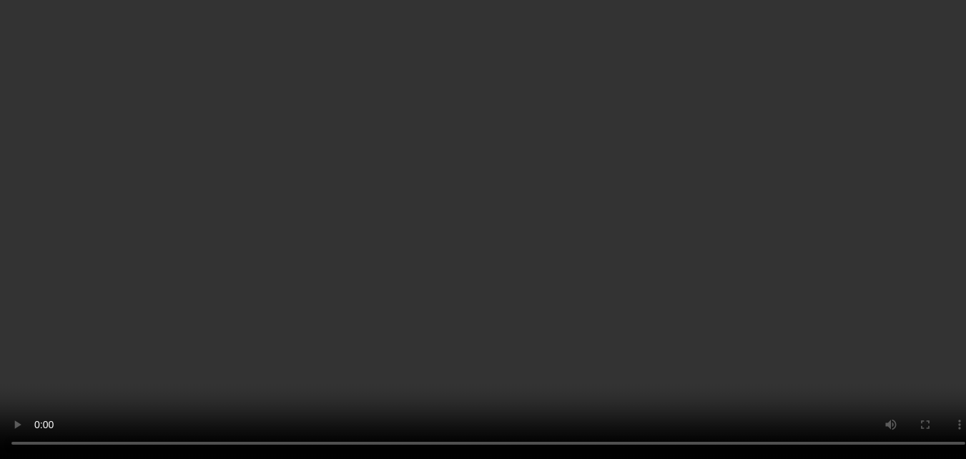
scroll to position [2717, 0]
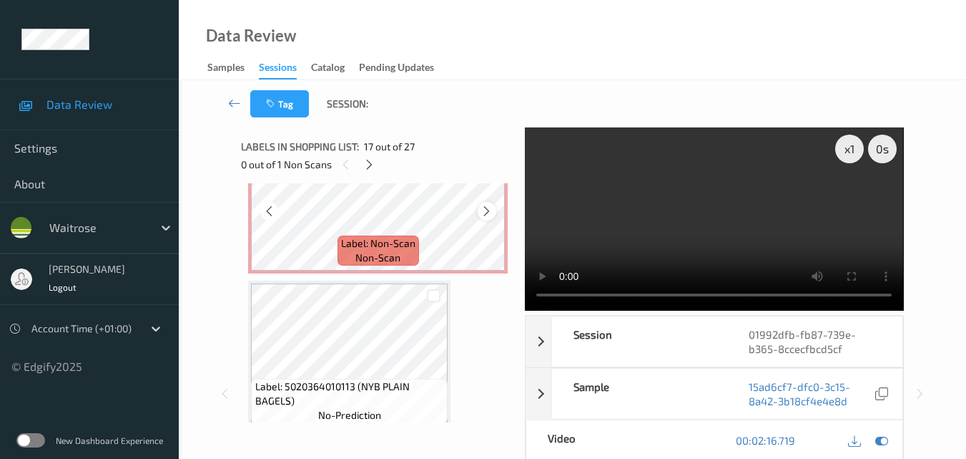
click at [490, 217] on icon at bounding box center [487, 211] width 12 height 13
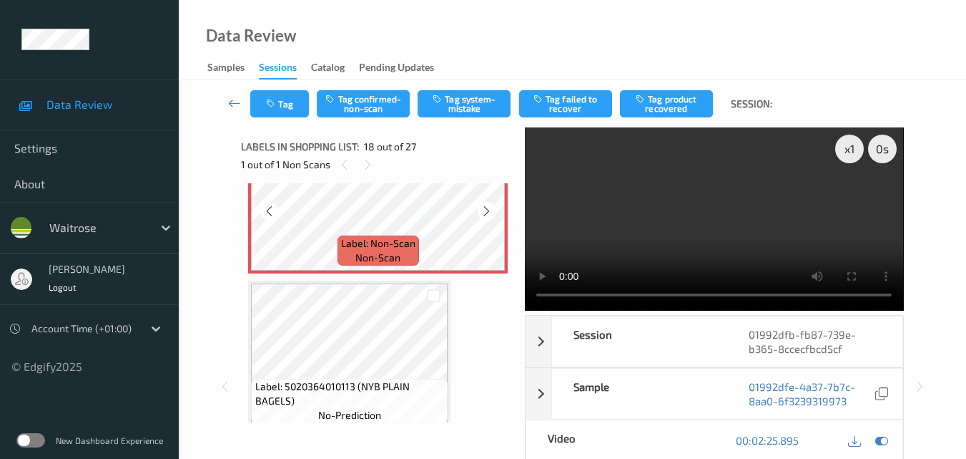
click at [490, 217] on icon at bounding box center [487, 211] width 12 height 13
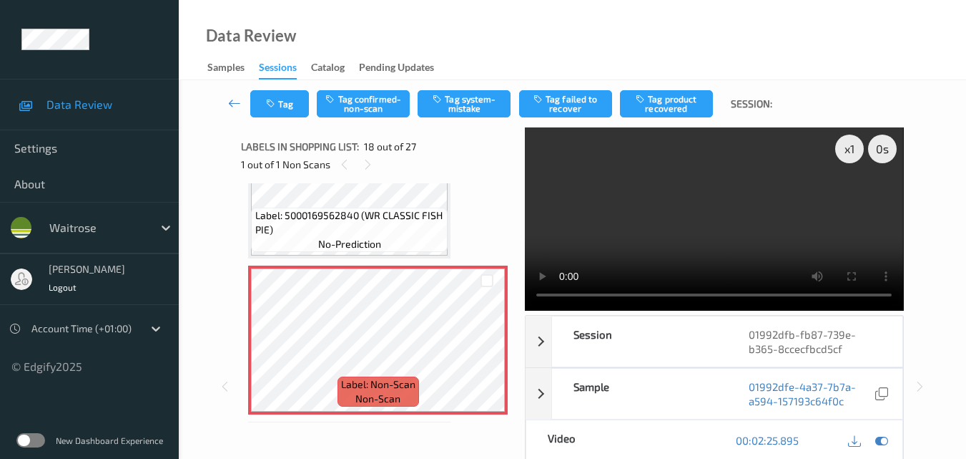
scroll to position [2574, 0]
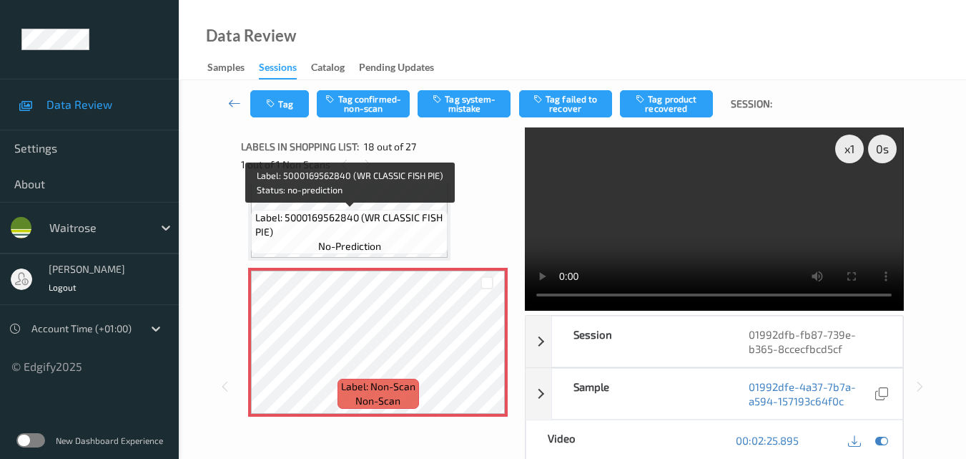
click at [415, 218] on span "Label: 5000169562840 (WR CLASSIC FISH PIE)" at bounding box center [350, 224] width 190 height 29
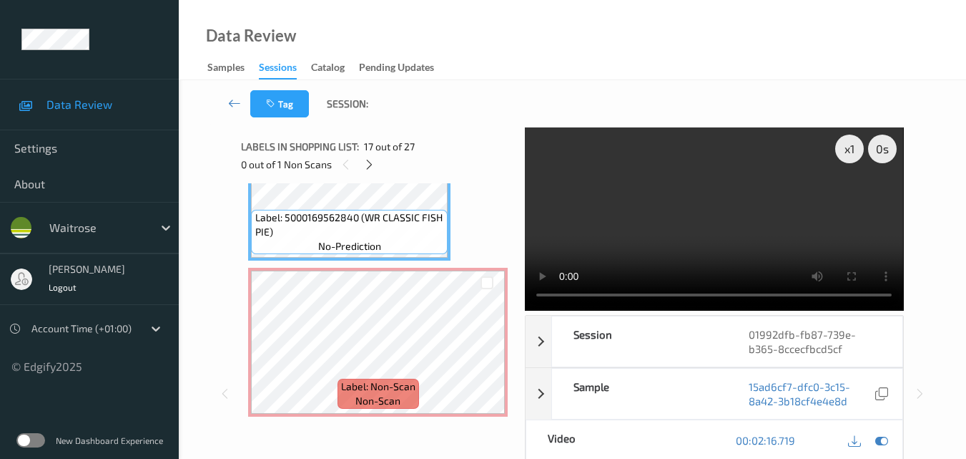
click at [746, 220] on video at bounding box center [714, 218] width 378 height 183
click at [486, 362] on div at bounding box center [487, 354] width 18 height 18
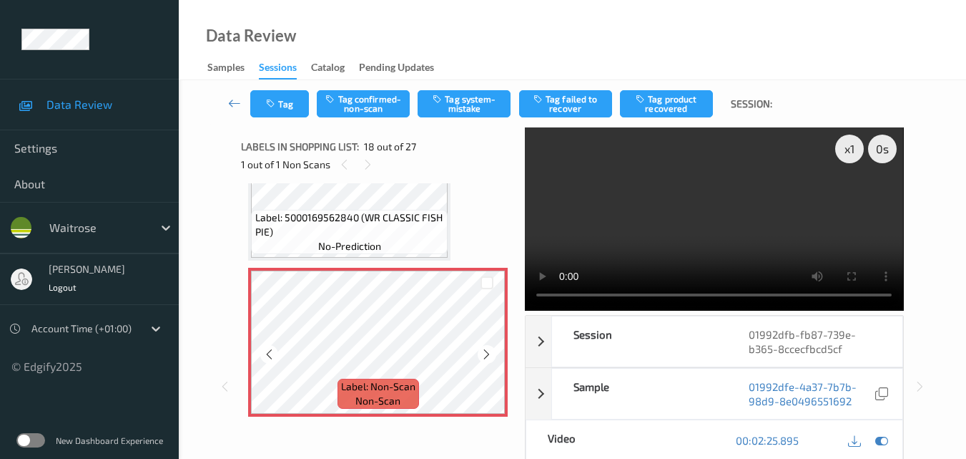
click at [486, 362] on div at bounding box center [487, 354] width 18 height 18
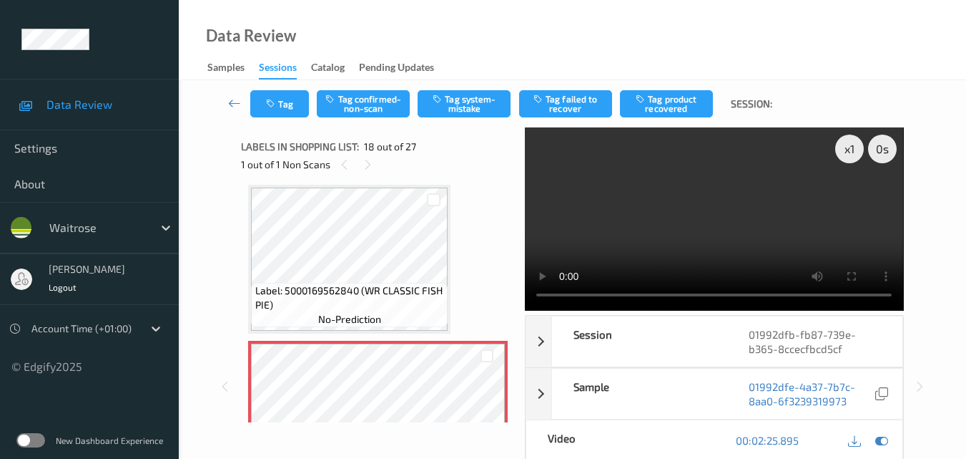
scroll to position [2502, 0]
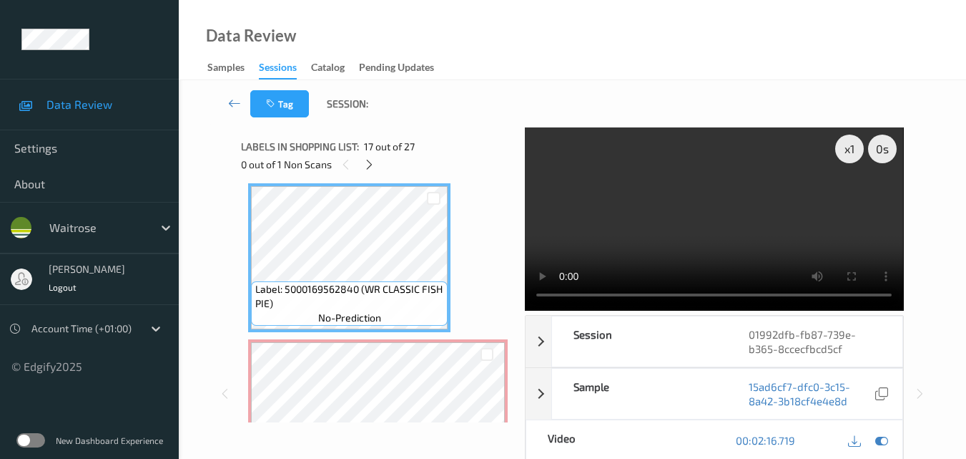
click at [751, 251] on video at bounding box center [714, 218] width 378 height 183
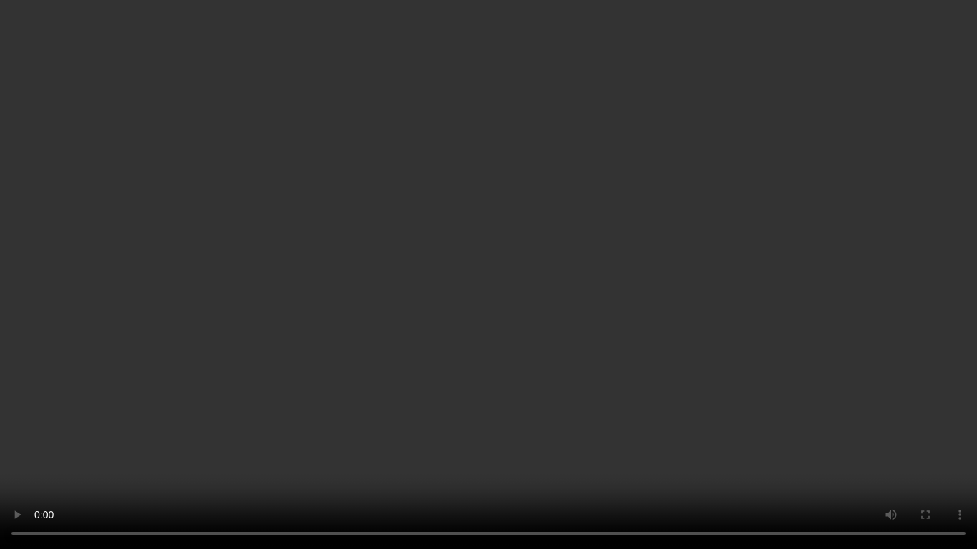
click at [656, 286] on video at bounding box center [488, 274] width 977 height 549
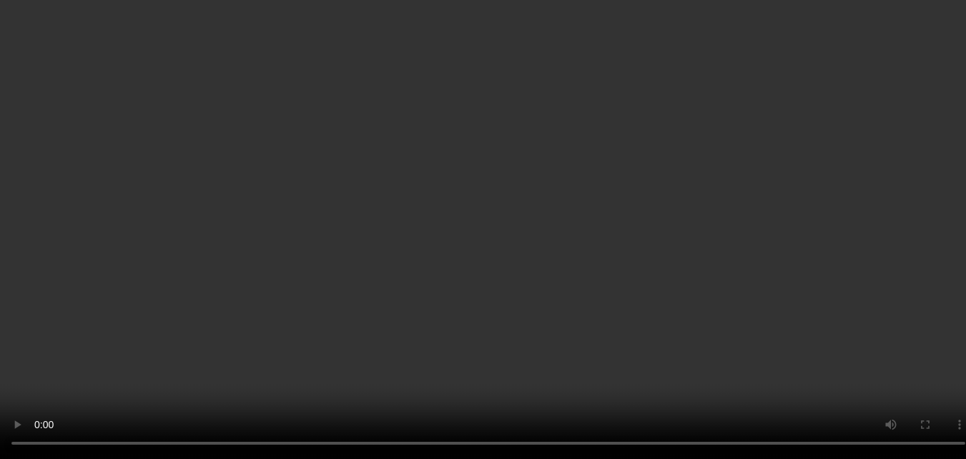
scroll to position [1572, 0]
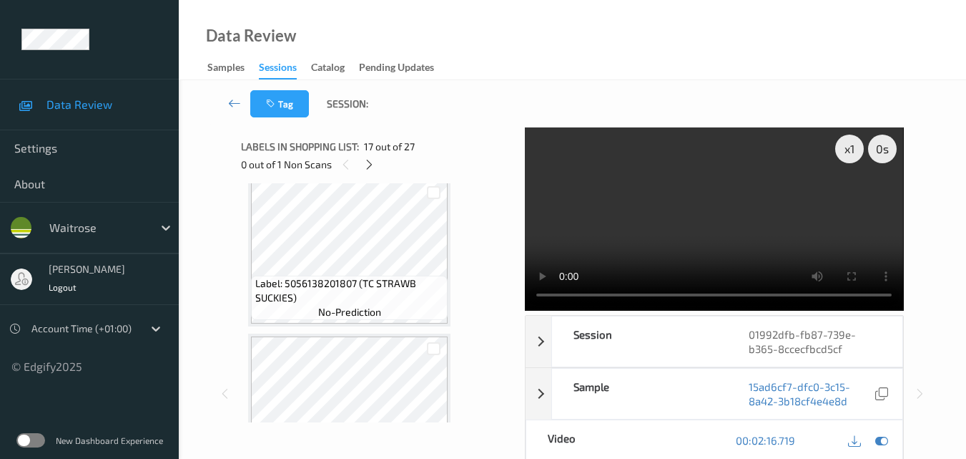
click at [717, 201] on video at bounding box center [714, 218] width 378 height 183
click at [849, 152] on div "x 1" at bounding box center [850, 148] width 29 height 29
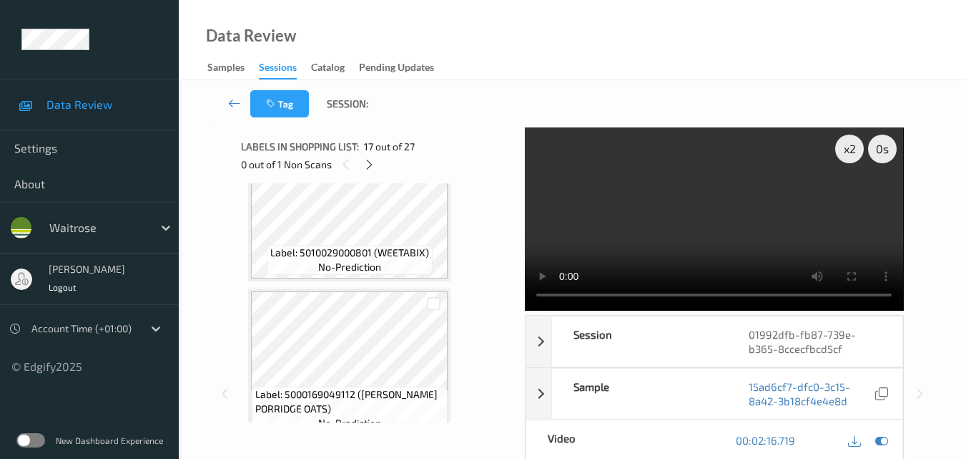
scroll to position [143, 0]
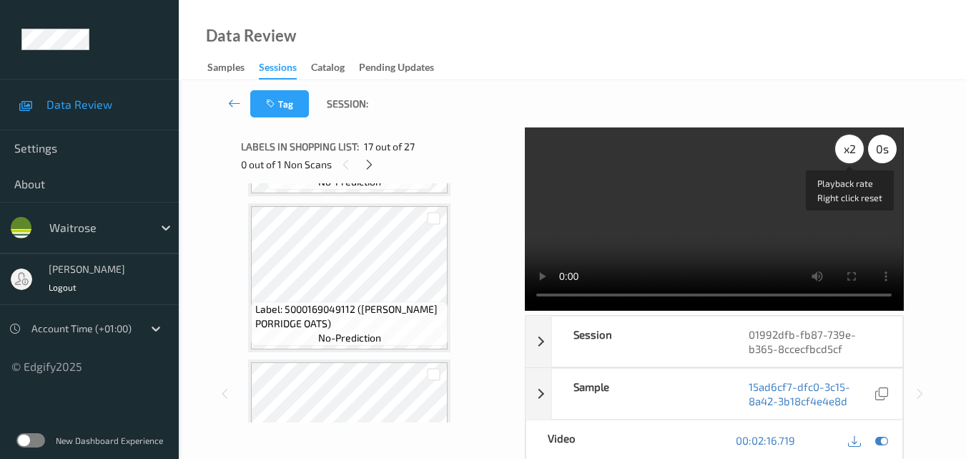
click at [848, 152] on div "x 2" at bounding box center [850, 148] width 29 height 29
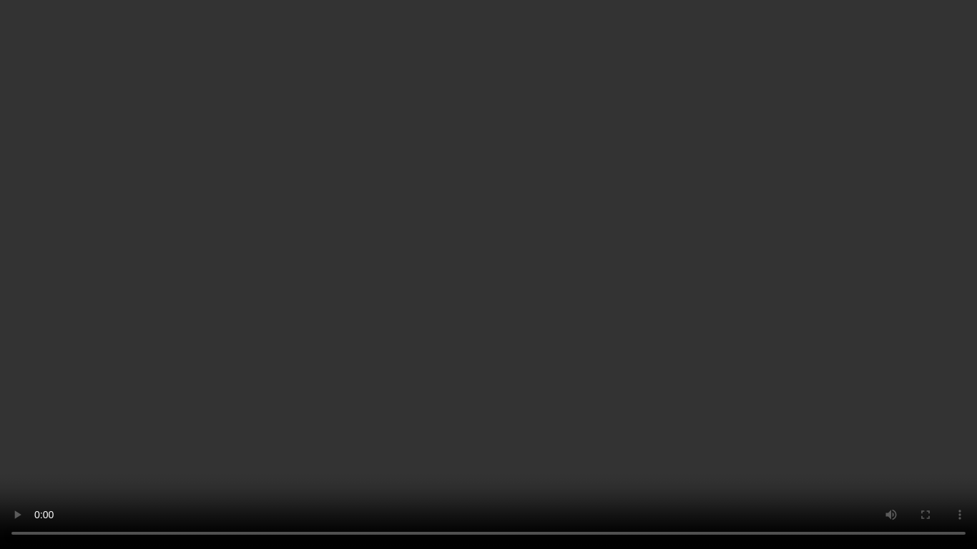
click at [615, 445] on video at bounding box center [488, 274] width 977 height 549
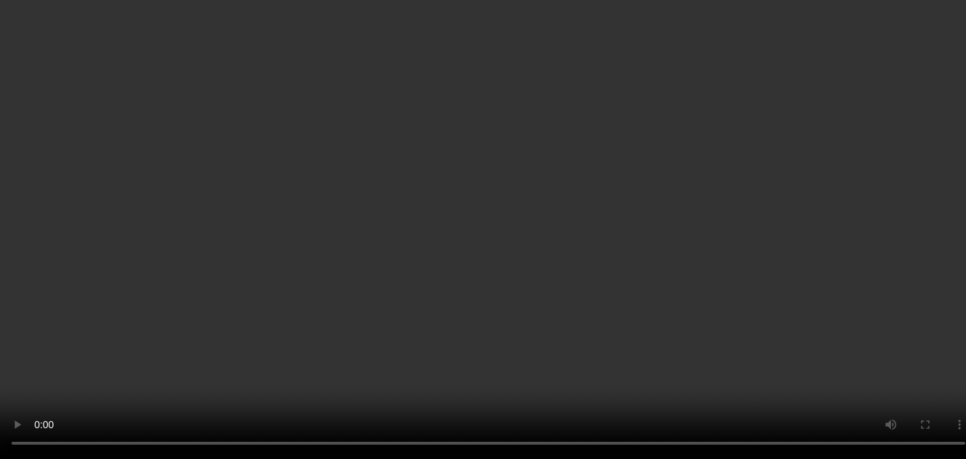
scroll to position [2575, 0]
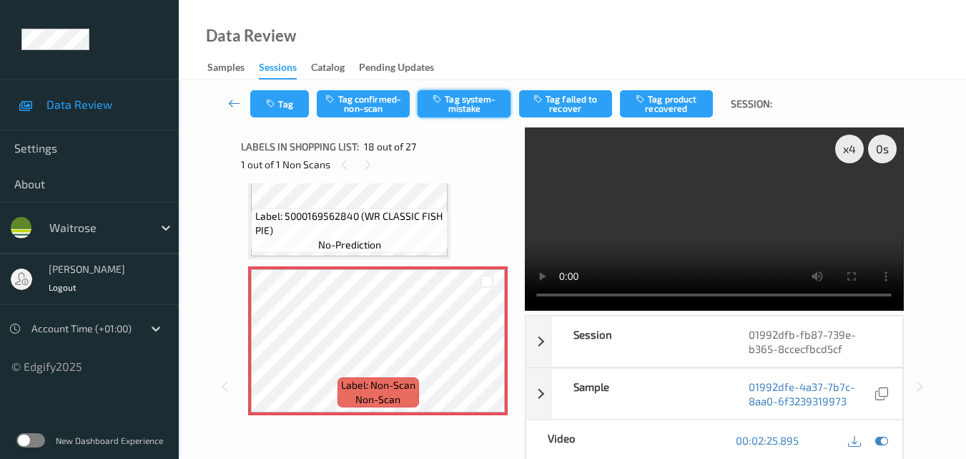
click at [465, 97] on button "Tag system-mistake" at bounding box center [464, 103] width 93 height 27
click at [287, 107] on button "Tag" at bounding box center [279, 103] width 59 height 27
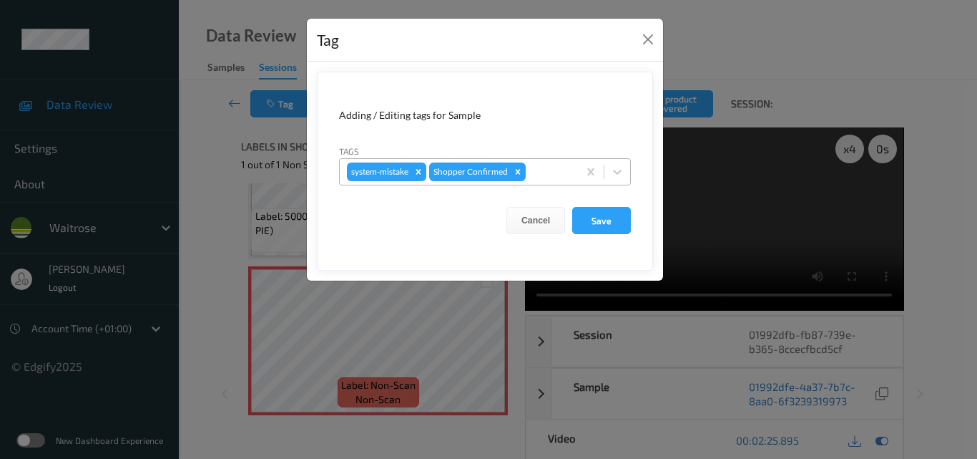
click at [544, 169] on div at bounding box center [550, 171] width 42 height 17
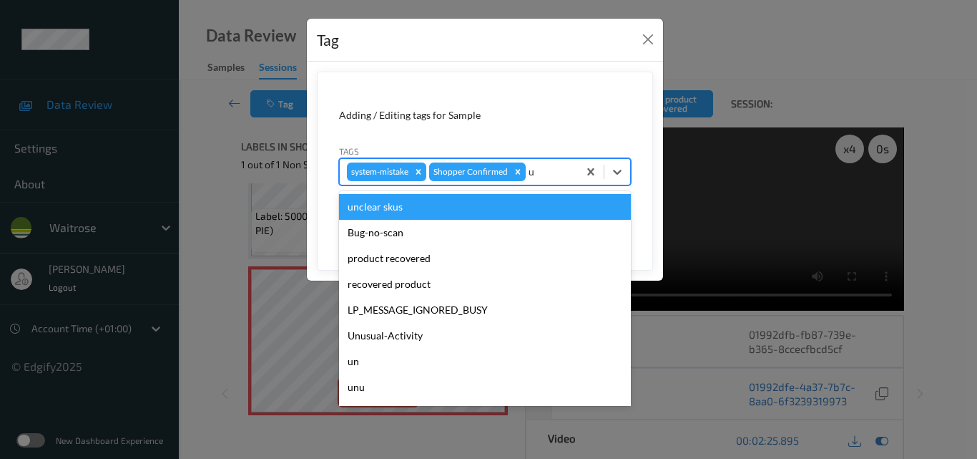
type input "un"
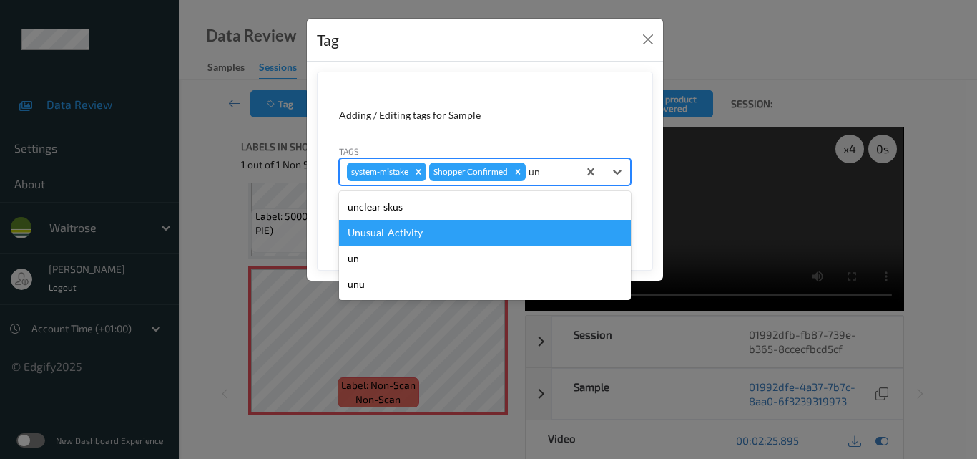
click at [479, 227] on div "Unusual-Activity" at bounding box center [485, 233] width 292 height 26
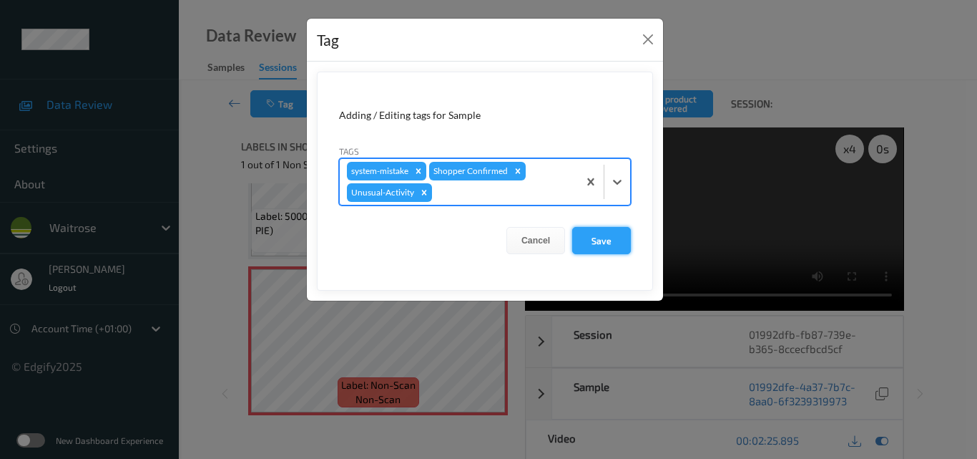
click at [605, 239] on button "Save" at bounding box center [601, 240] width 59 height 27
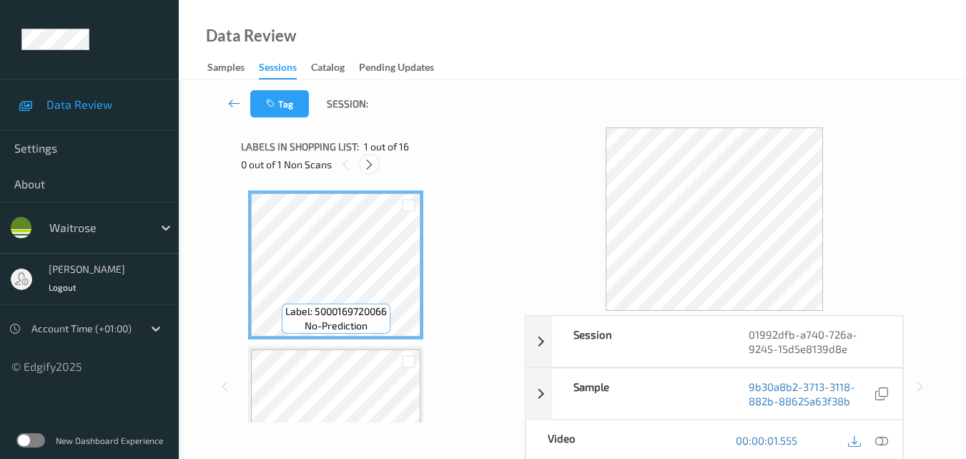
click at [373, 165] on icon at bounding box center [369, 164] width 12 height 13
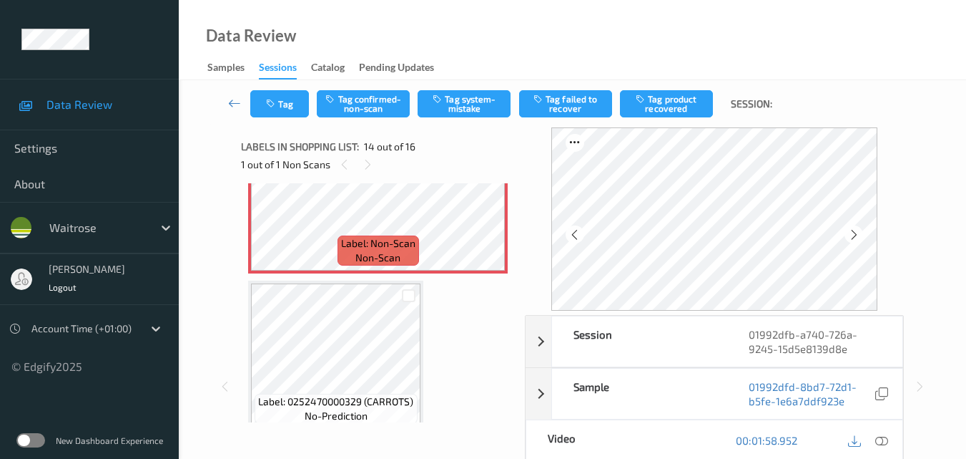
scroll to position [1950, 0]
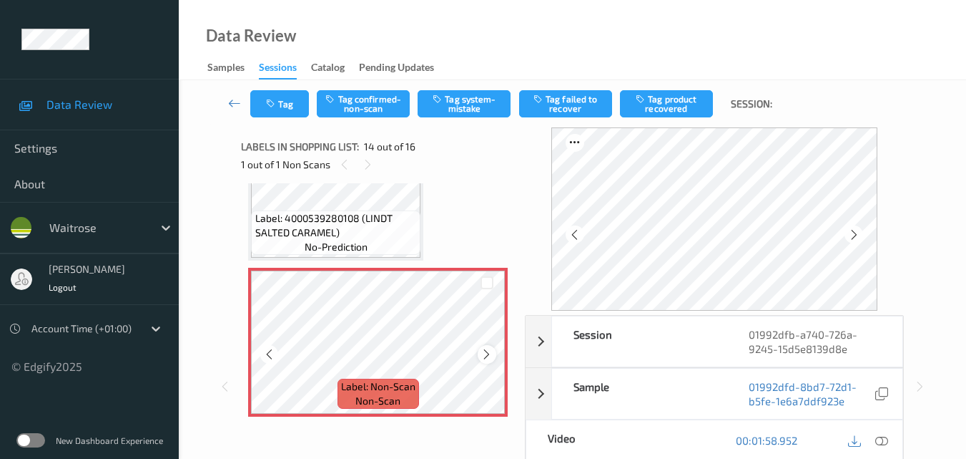
click at [486, 349] on icon at bounding box center [487, 354] width 12 height 13
click at [886, 441] on icon at bounding box center [882, 440] width 13 height 13
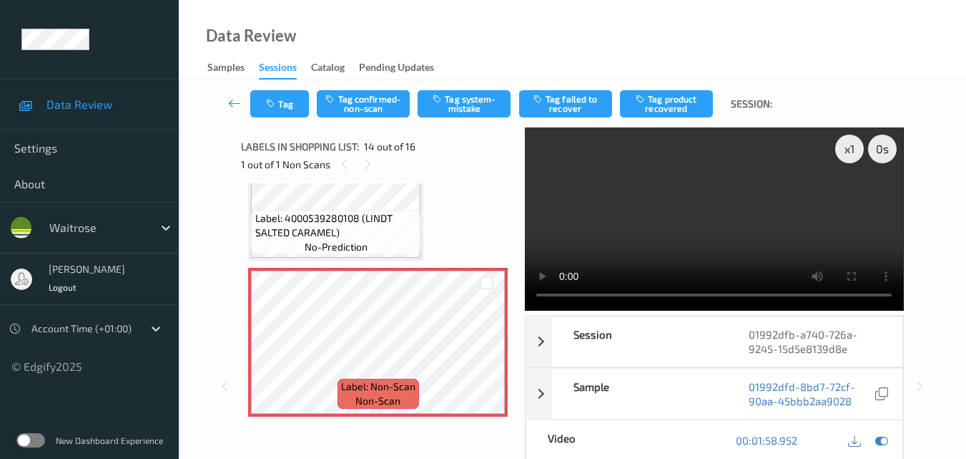
click at [712, 225] on video at bounding box center [714, 218] width 378 height 183
click at [746, 214] on video at bounding box center [714, 218] width 378 height 183
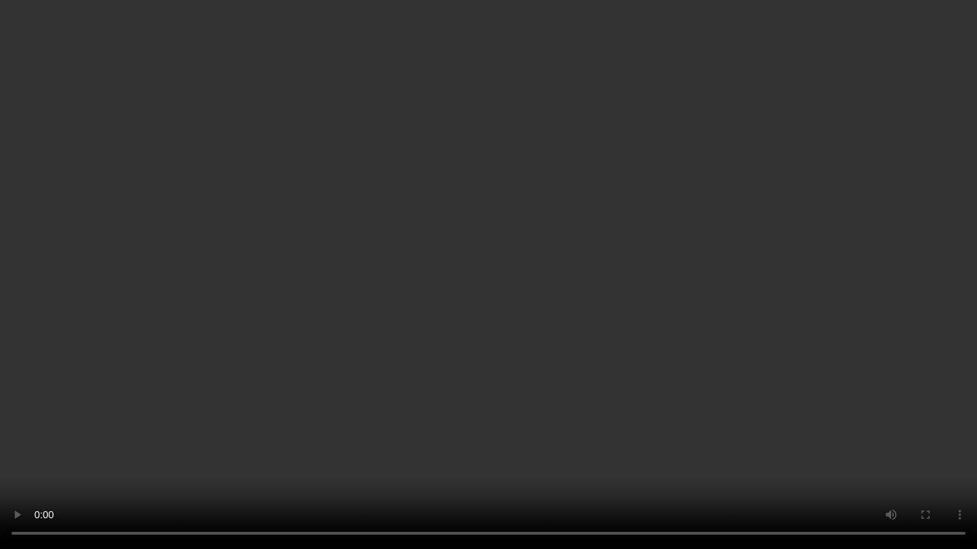
click at [690, 299] on video at bounding box center [488, 274] width 977 height 549
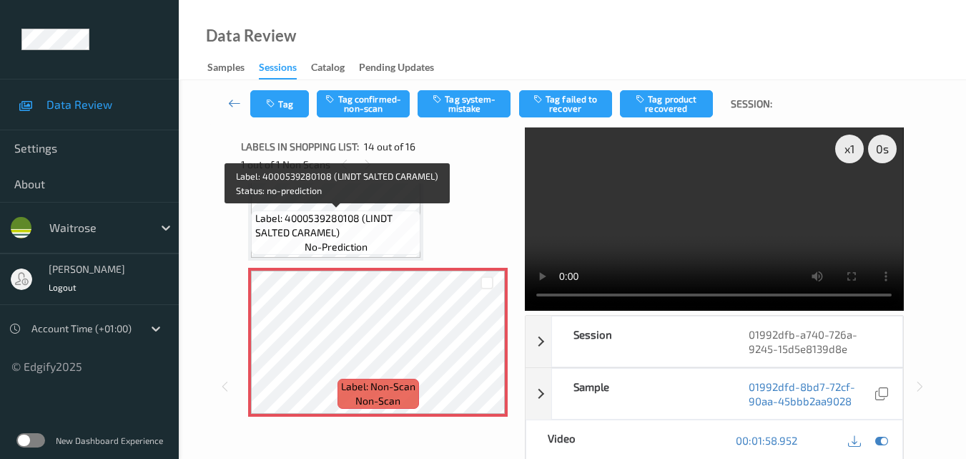
click at [368, 215] on span "Label: 4000539280108 (LINDT SALTED CARAMEL)" at bounding box center [336, 225] width 162 height 29
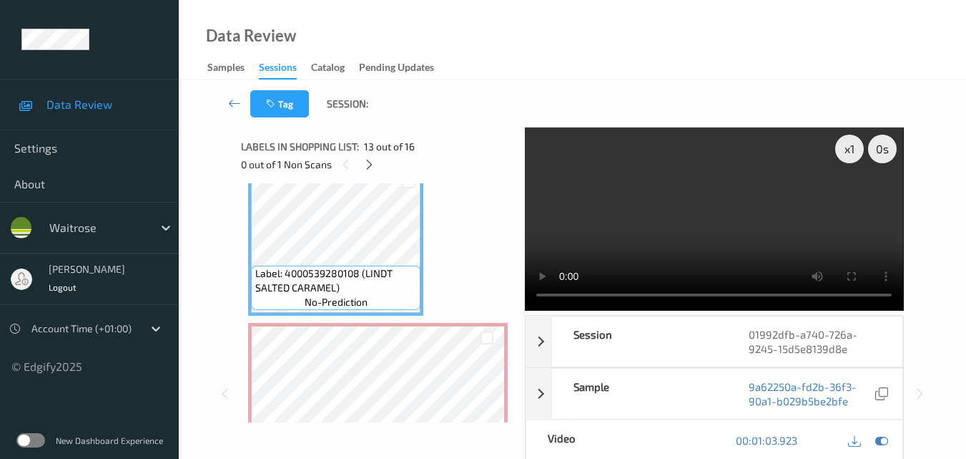
scroll to position [1807, 0]
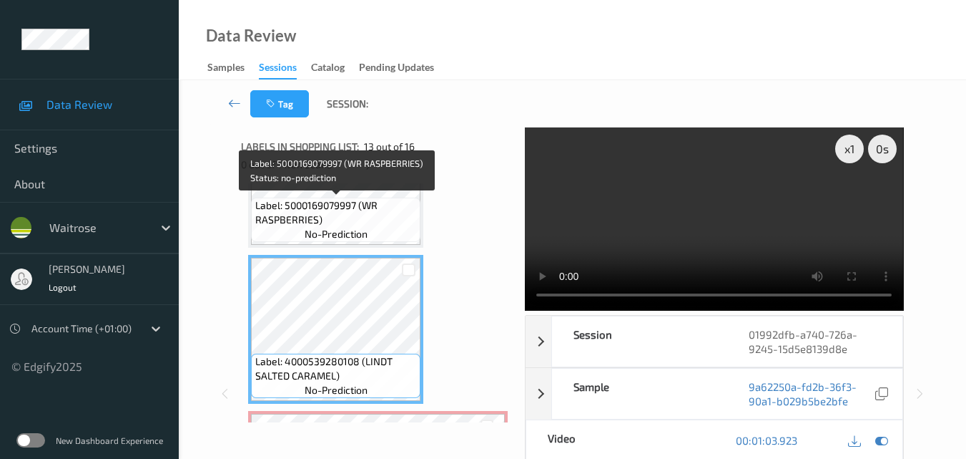
click at [366, 220] on span "Label: 5000169079997 (WR RASPBERRIES)" at bounding box center [336, 212] width 162 height 29
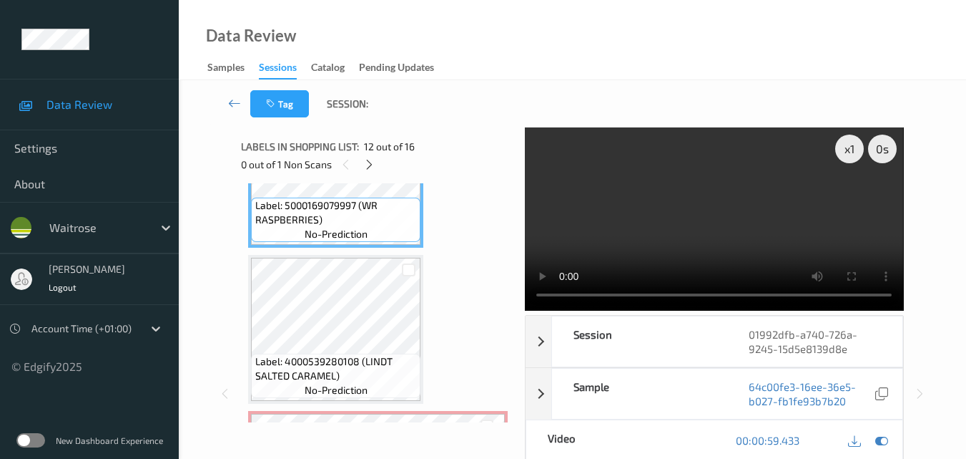
click at [719, 217] on video at bounding box center [714, 218] width 378 height 183
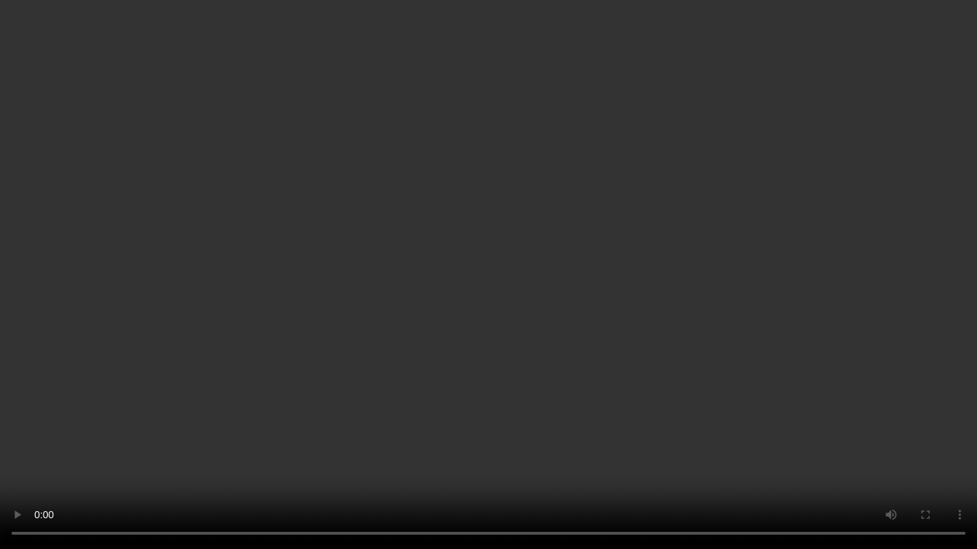
click at [583, 300] on video at bounding box center [488, 274] width 977 height 549
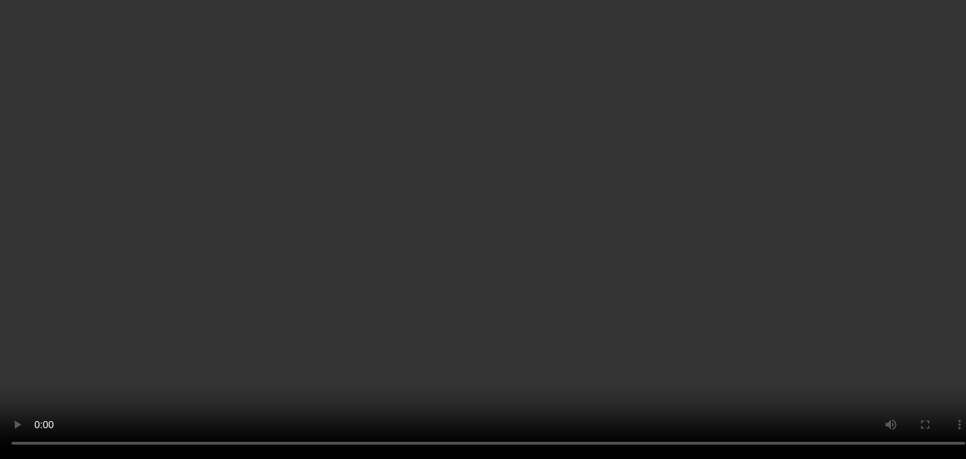
scroll to position [1950, 0]
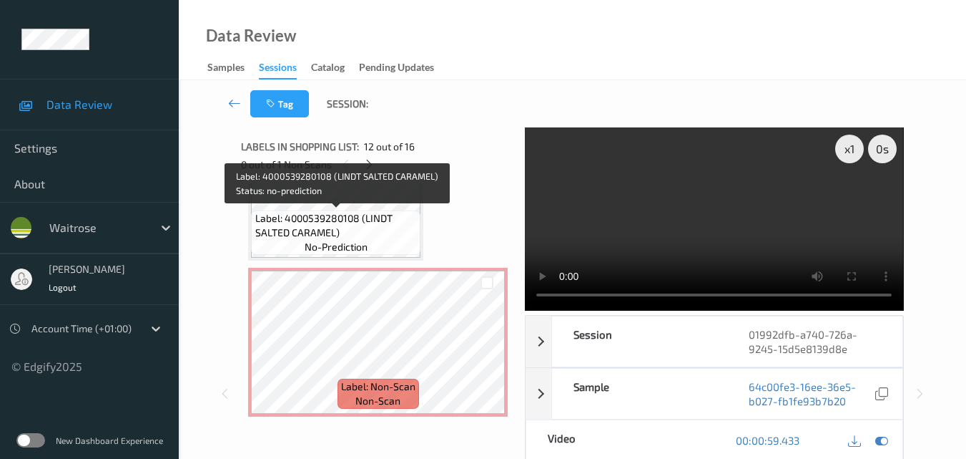
click at [381, 235] on span "Label: 4000539280108 (LINDT SALTED CARAMEL)" at bounding box center [336, 225] width 162 height 29
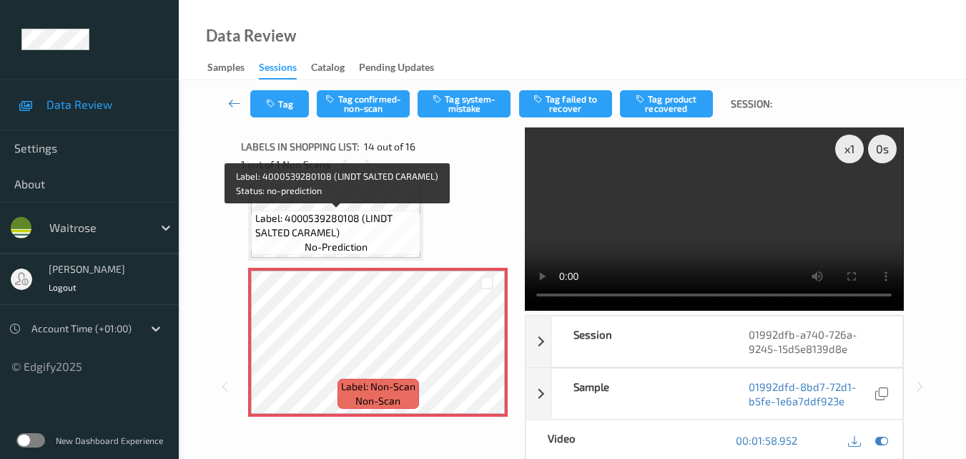
click at [384, 232] on span "Label: 4000539280108 (LINDT SALTED CARAMEL)" at bounding box center [336, 225] width 162 height 29
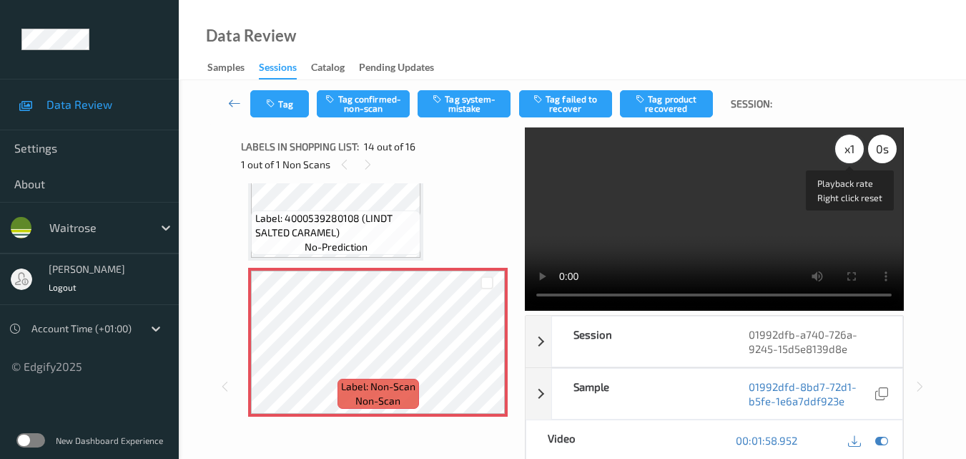
click at [851, 147] on div "x 1" at bounding box center [850, 148] width 29 height 29
click at [851, 147] on div "x 2" at bounding box center [850, 148] width 29 height 29
click at [851, 147] on div "x 4" at bounding box center [850, 148] width 29 height 29
click at [851, 147] on div "x 8" at bounding box center [850, 148] width 29 height 29
click at [739, 247] on video at bounding box center [714, 218] width 378 height 183
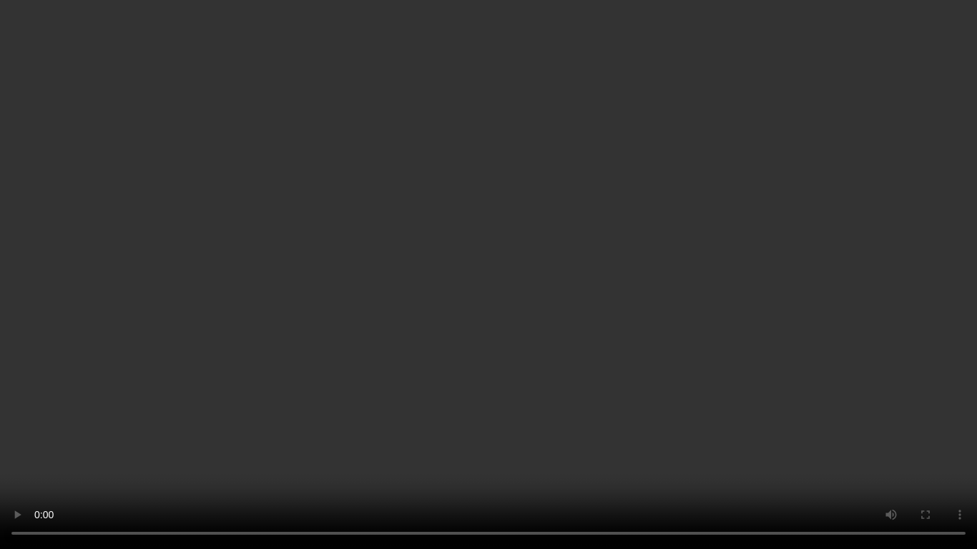
click at [618, 327] on video at bounding box center [488, 274] width 977 height 549
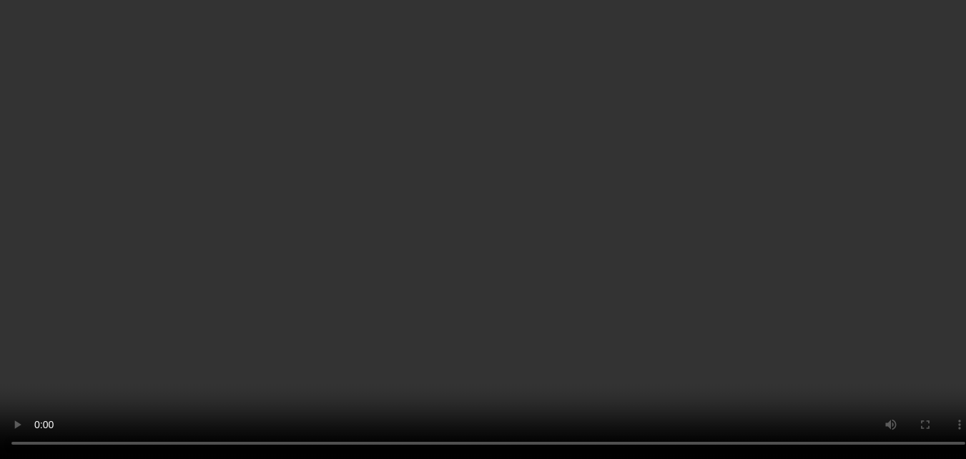
scroll to position [2093, 0]
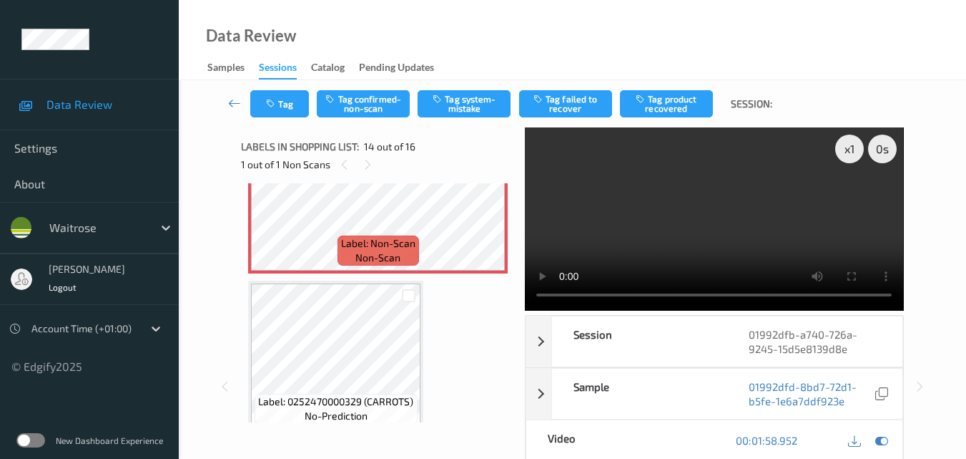
click at [756, 220] on video at bounding box center [714, 218] width 378 height 183
click at [851, 150] on div "x 1" at bounding box center [850, 148] width 29 height 29
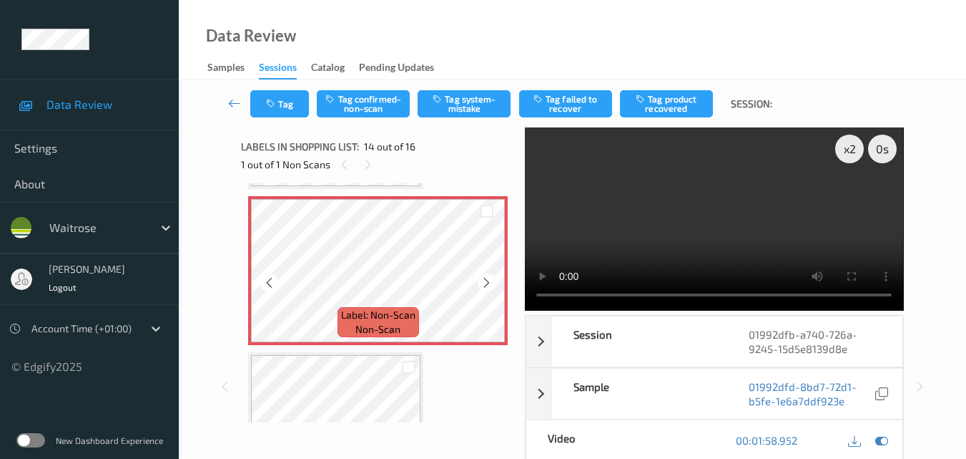
scroll to position [1950, 0]
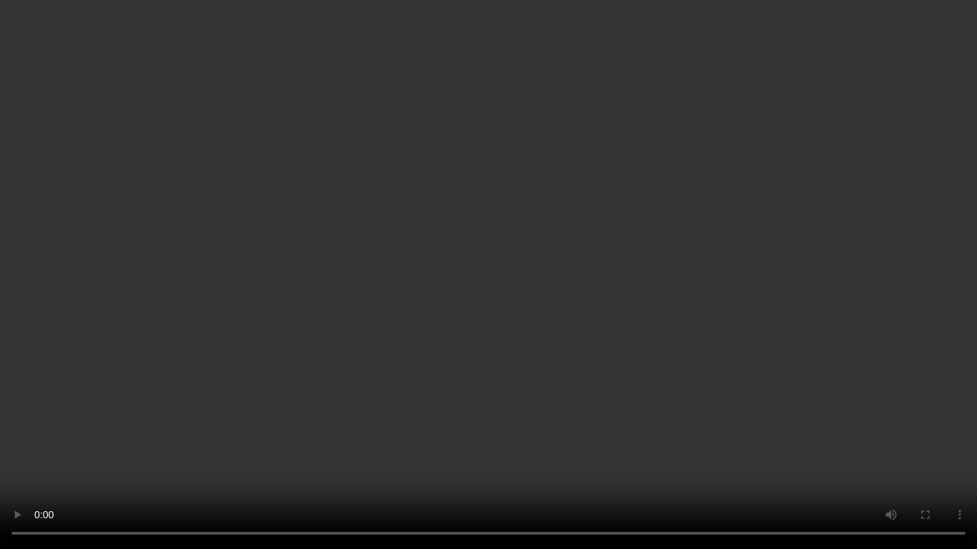
click at [726, 364] on video at bounding box center [488, 274] width 977 height 549
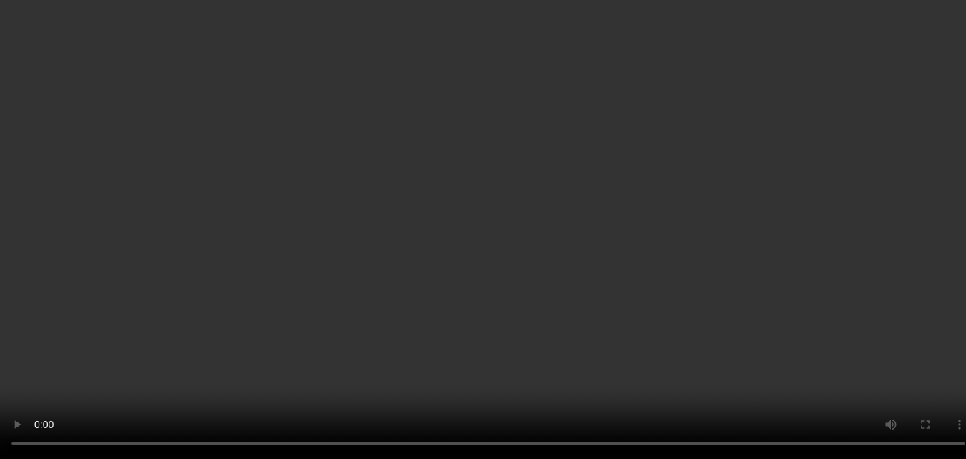
scroll to position [2022, 0]
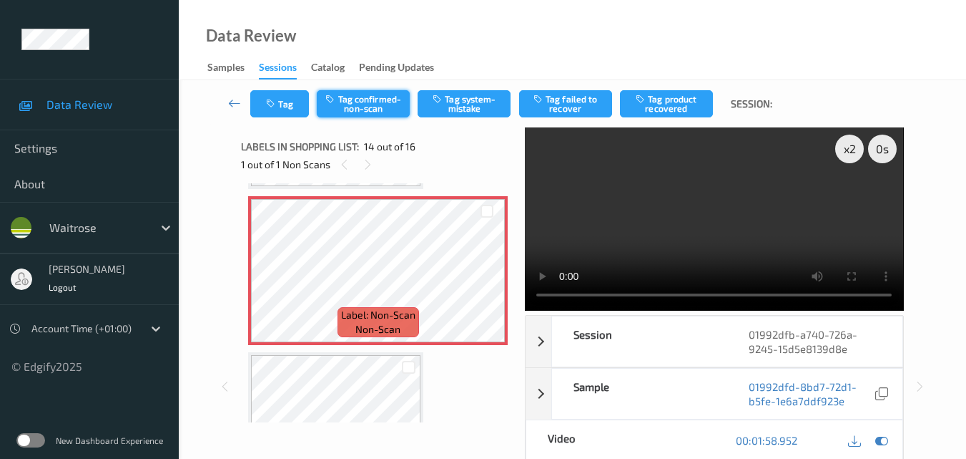
click at [388, 116] on button "Tag confirmed-non-scan" at bounding box center [363, 103] width 93 height 27
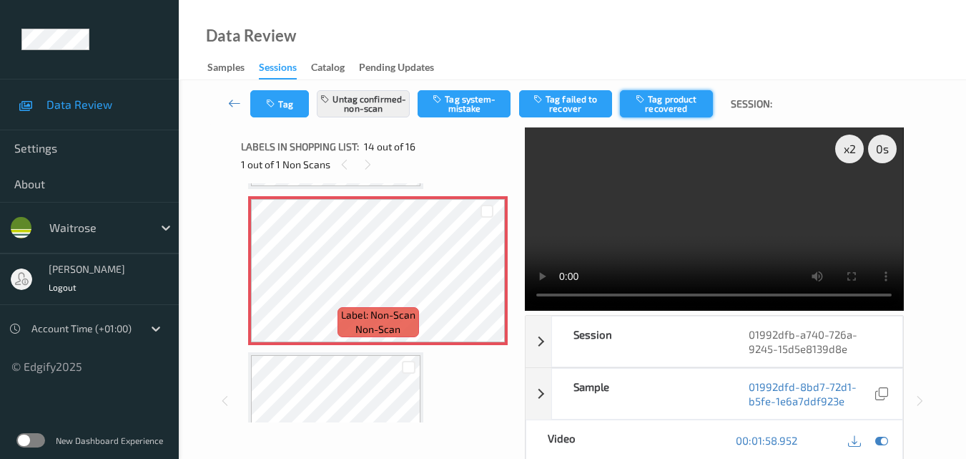
click at [660, 109] on button "Tag product recovered" at bounding box center [666, 103] width 93 height 27
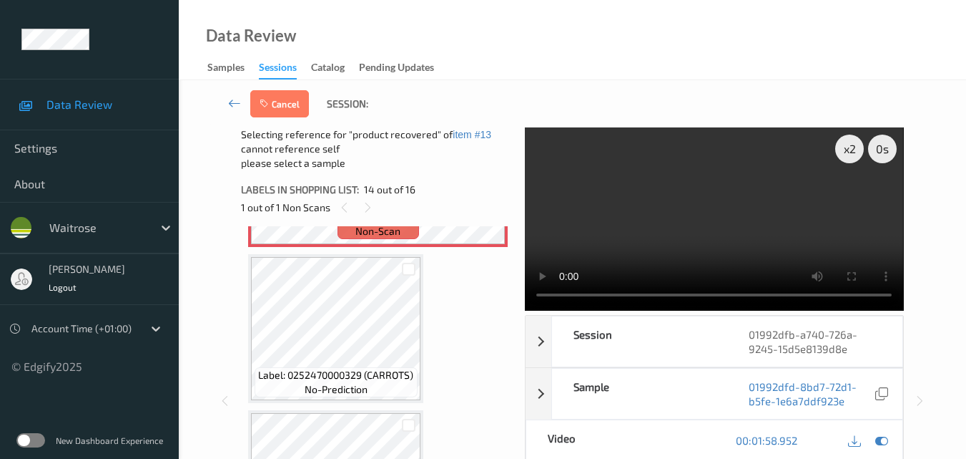
scroll to position [2165, 0]
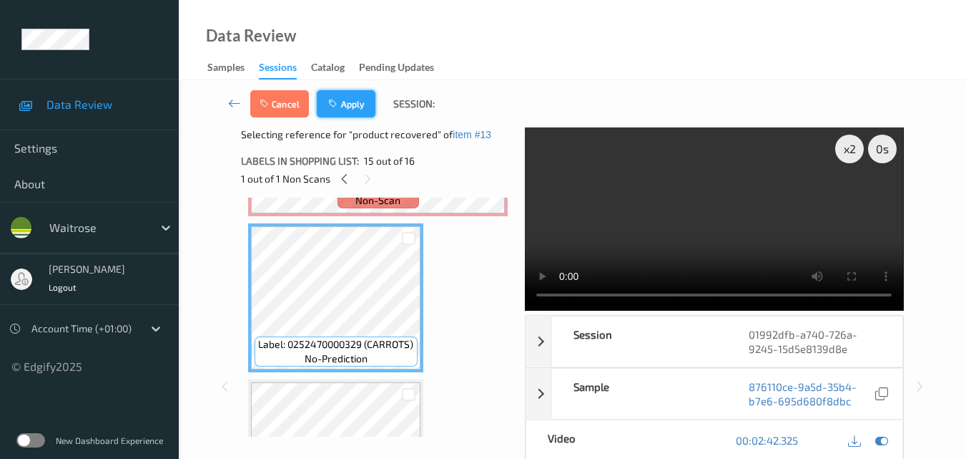
click at [358, 110] on button "Apply" at bounding box center [346, 103] width 59 height 27
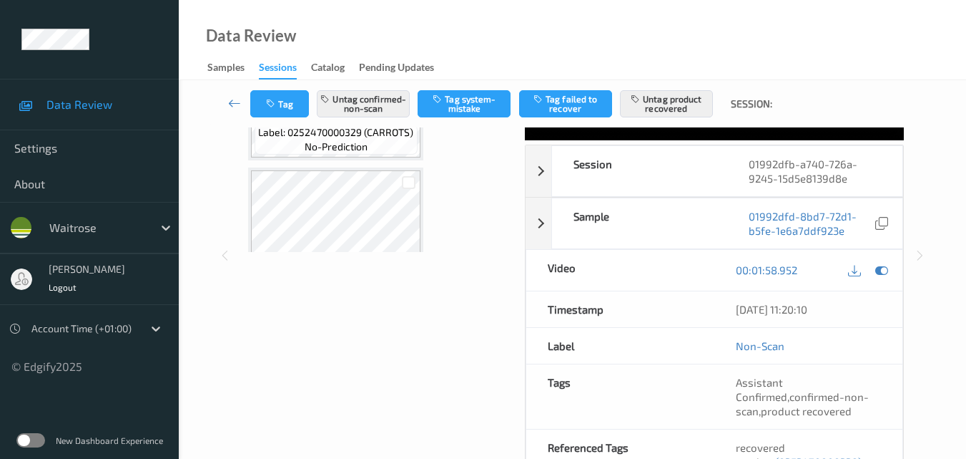
scroll to position [286, 0]
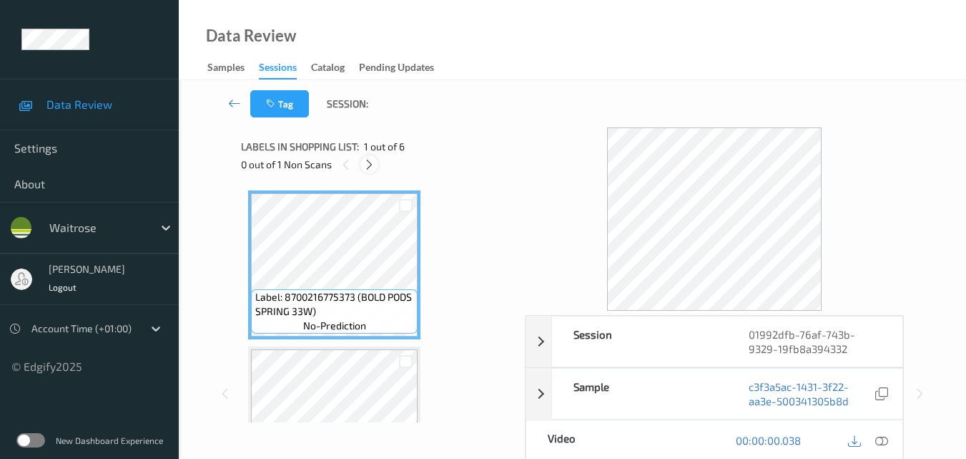
click at [369, 169] on icon at bounding box center [369, 164] width 12 height 13
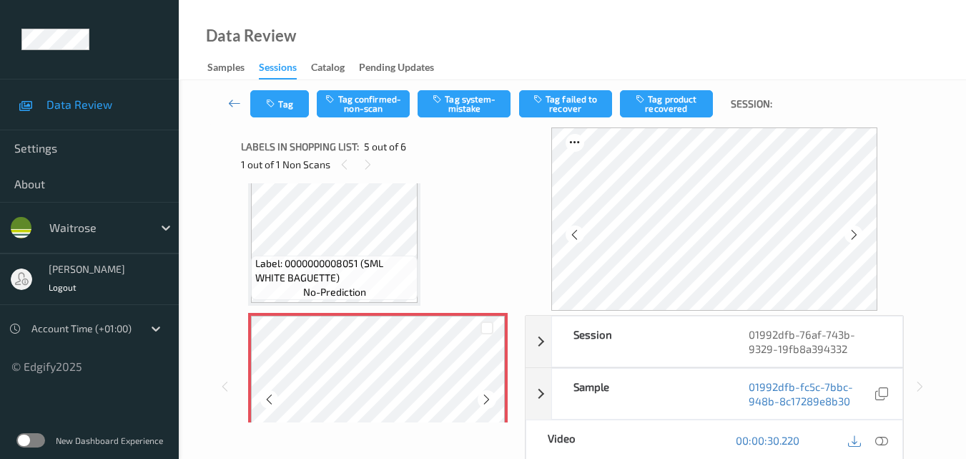
scroll to position [475, 0]
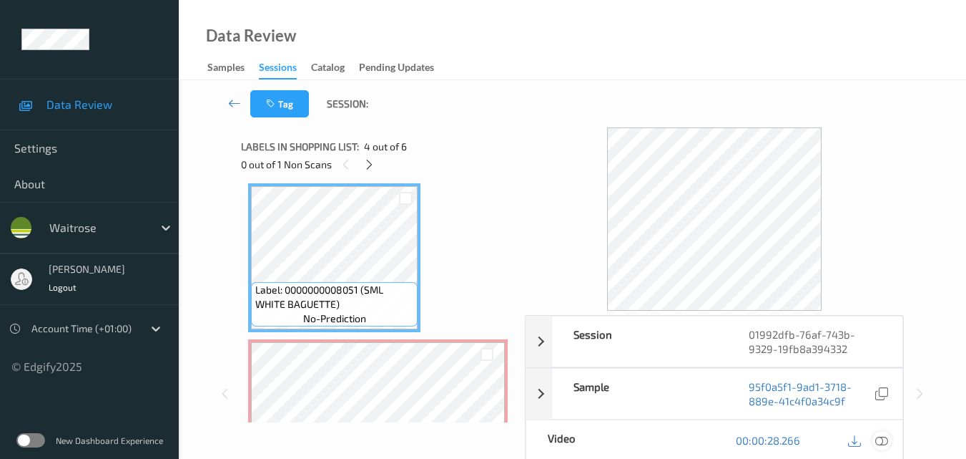
click at [882, 439] on icon at bounding box center [882, 440] width 13 height 13
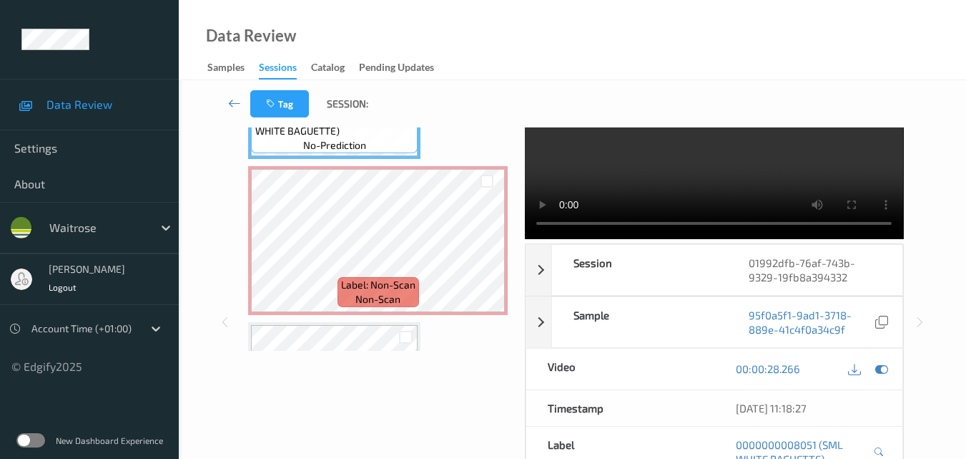
scroll to position [547, 0]
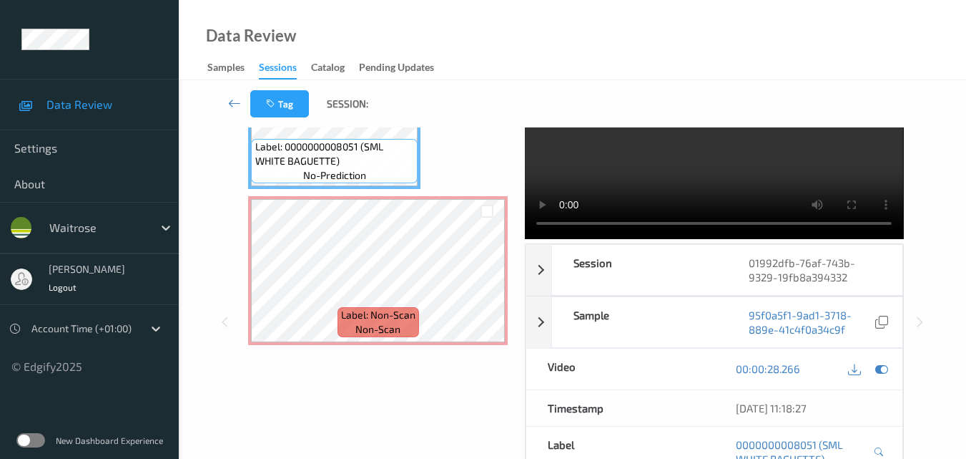
click at [690, 182] on video at bounding box center [714, 147] width 378 height 183
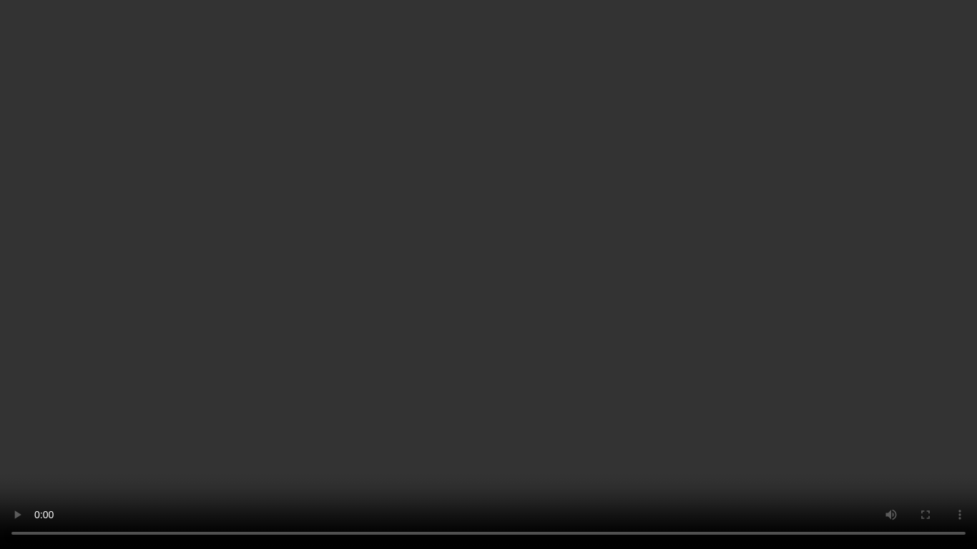
click at [590, 305] on video at bounding box center [488, 274] width 977 height 549
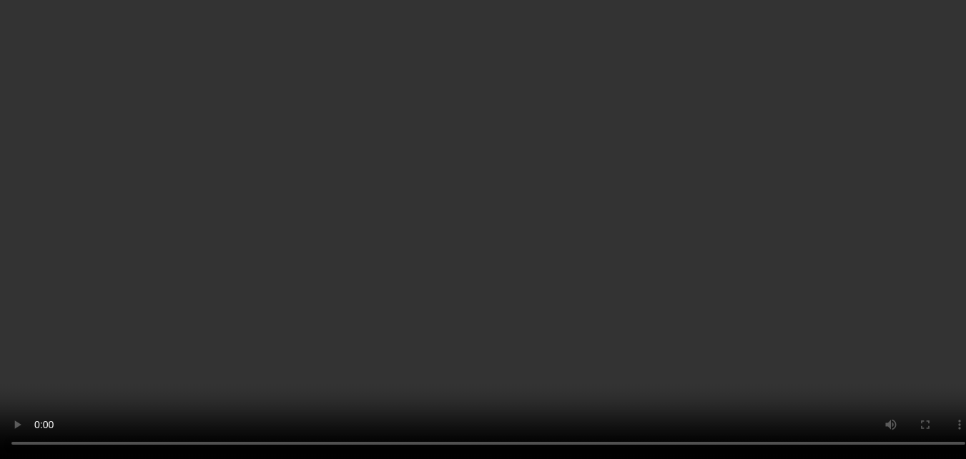
scroll to position [690, 0]
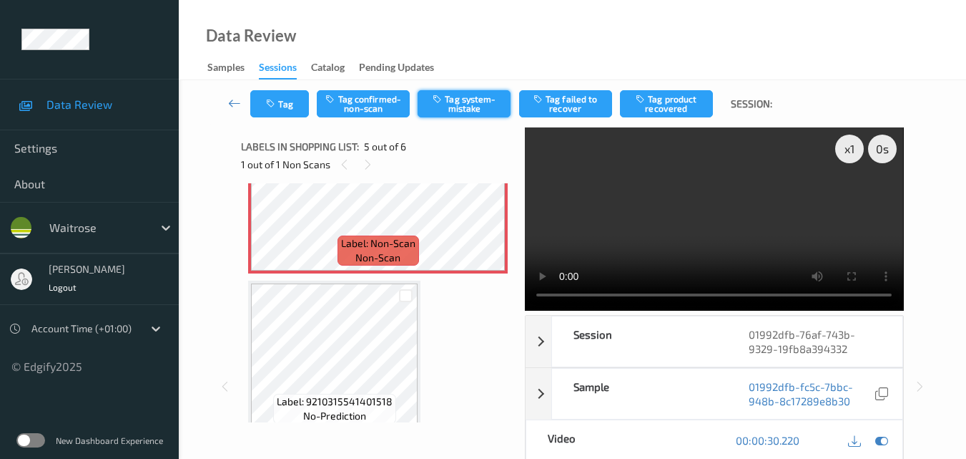
click at [470, 105] on button "Tag system-mistake" at bounding box center [464, 103] width 93 height 27
click at [280, 107] on button "Tag" at bounding box center [279, 103] width 59 height 27
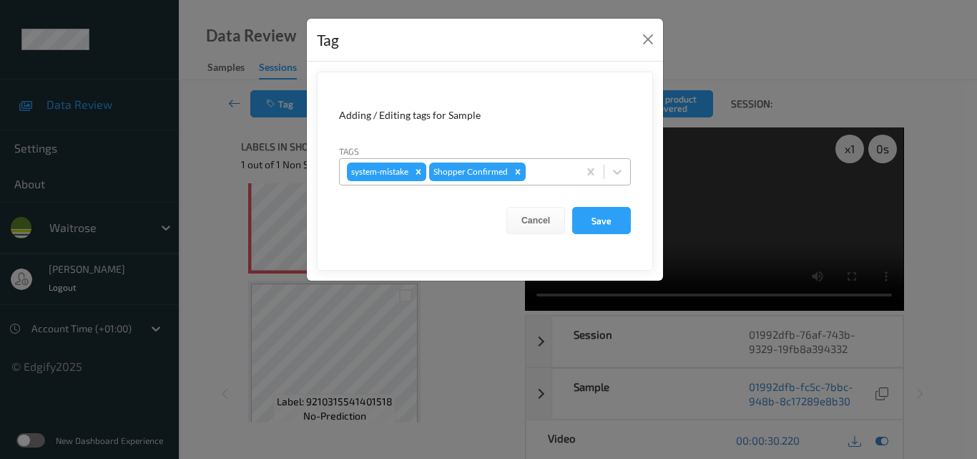
click at [539, 178] on div at bounding box center [550, 171] width 42 height 17
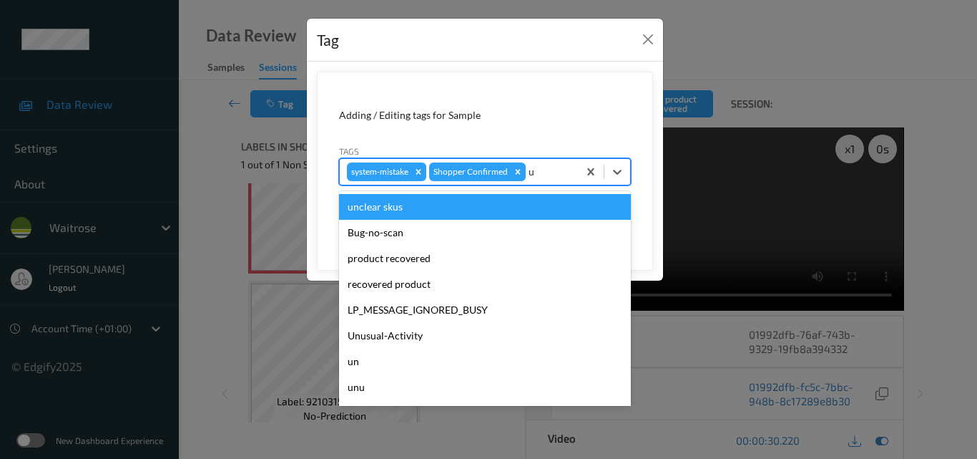
type input "un"
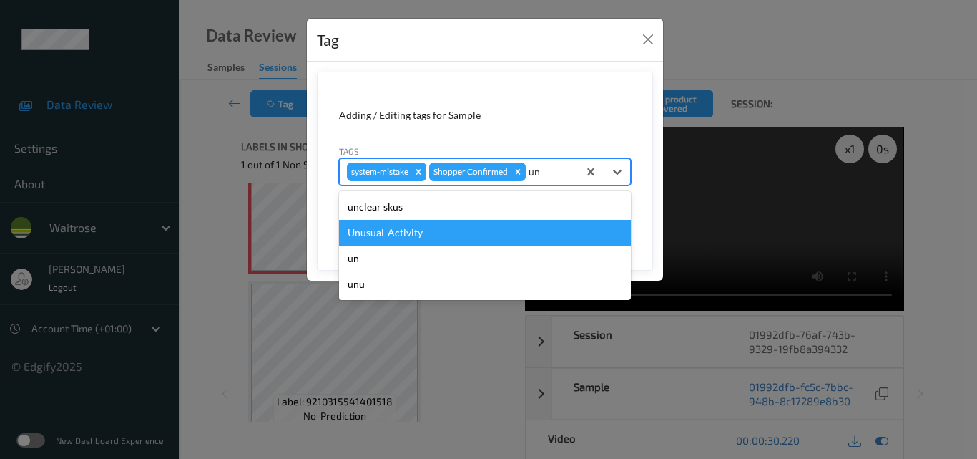
click at [431, 225] on div "Unusual-Activity" at bounding box center [485, 233] width 292 height 26
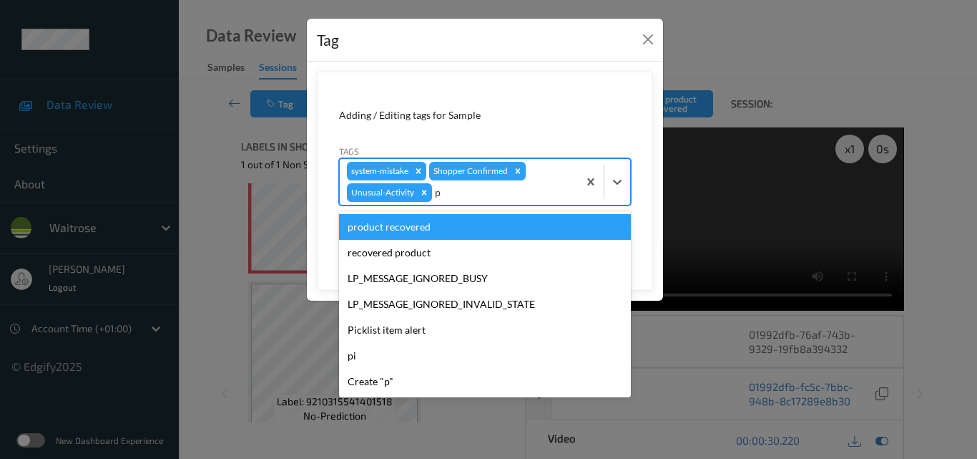
type input "pi"
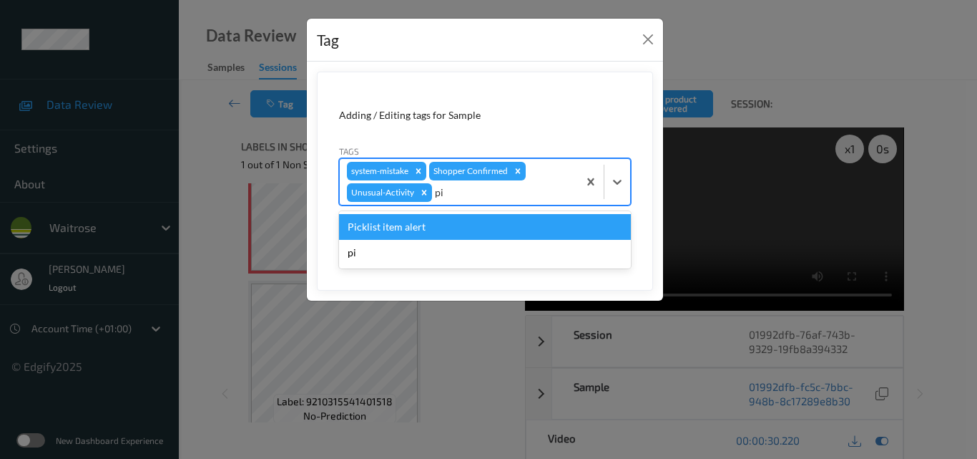
click at [431, 225] on div "Picklist item alert" at bounding box center [485, 227] width 292 height 26
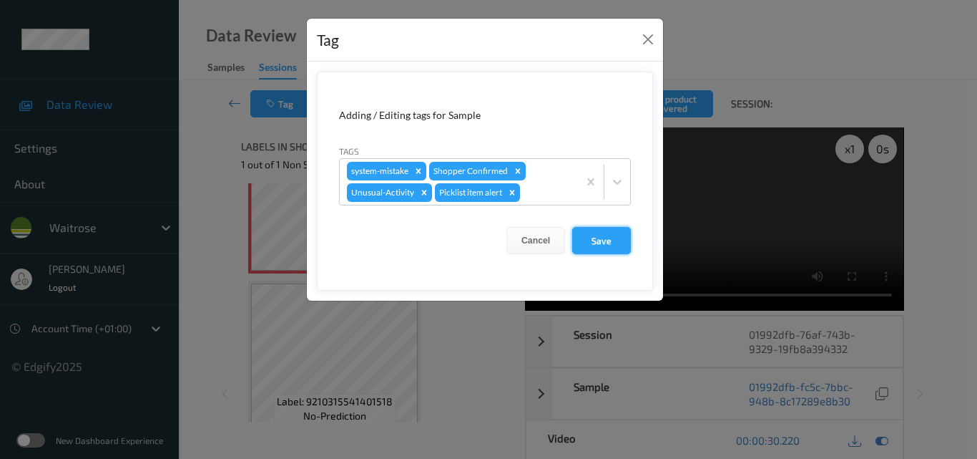
click at [595, 238] on button "Save" at bounding box center [601, 240] width 59 height 27
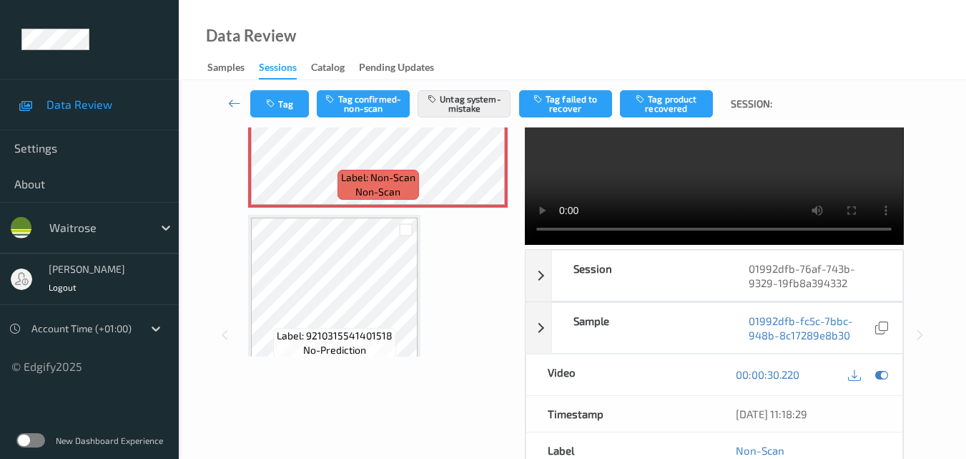
scroll to position [143, 0]
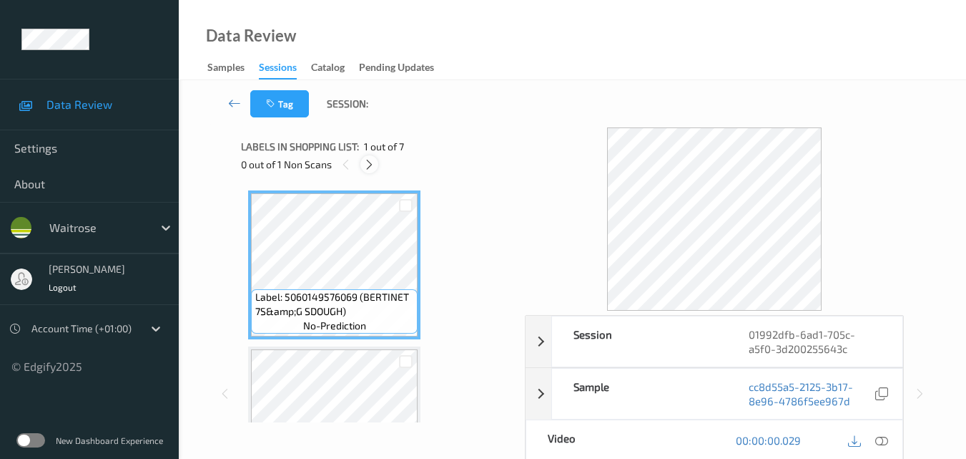
click at [368, 160] on icon at bounding box center [369, 164] width 12 height 13
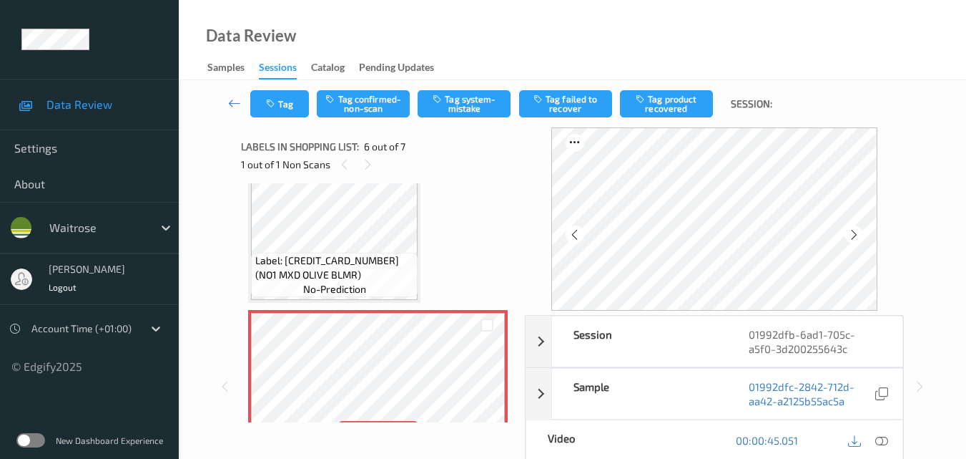
scroll to position [631, 0]
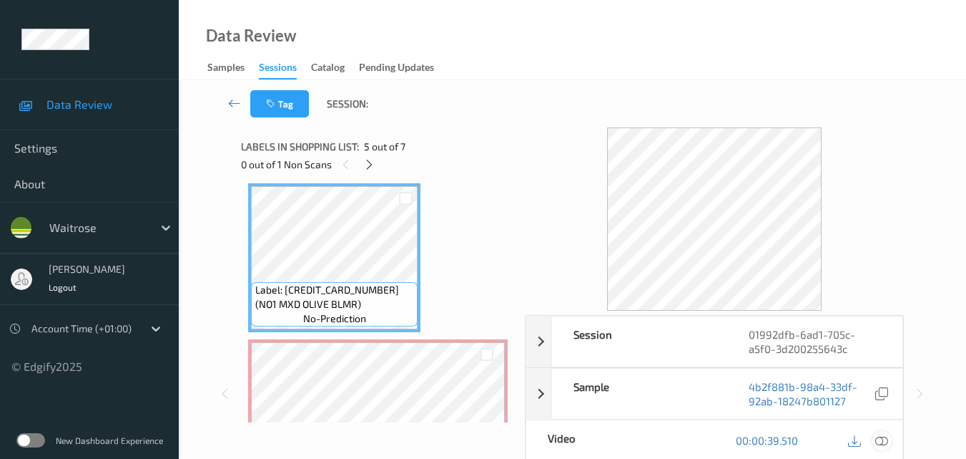
click at [888, 439] on icon at bounding box center [882, 440] width 13 height 13
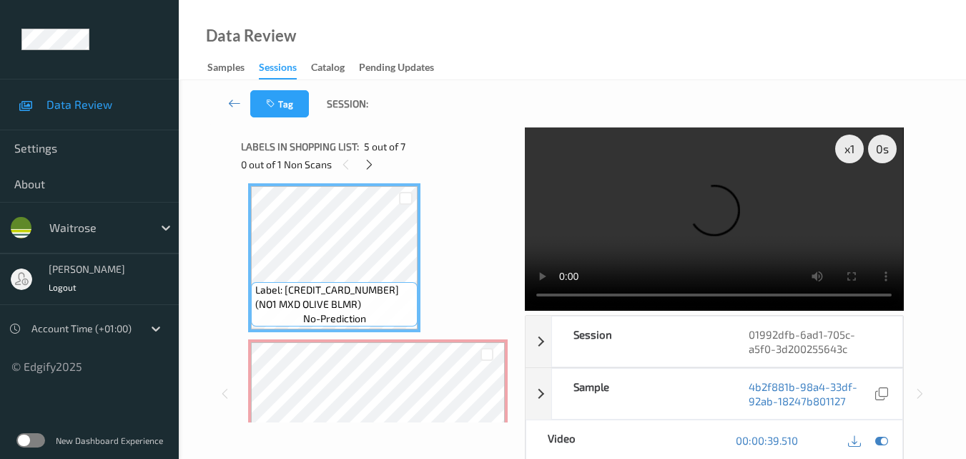
click at [715, 203] on video at bounding box center [714, 218] width 378 height 183
click at [743, 205] on video at bounding box center [714, 218] width 378 height 183
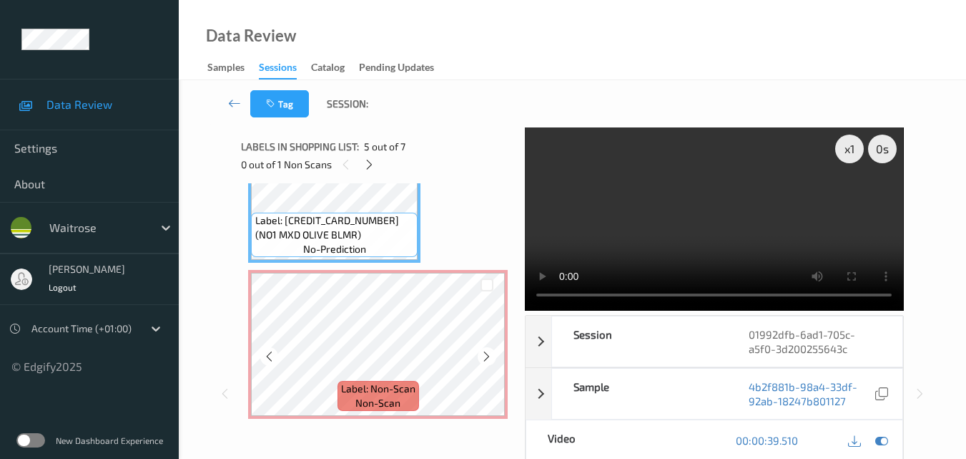
scroll to position [702, 0]
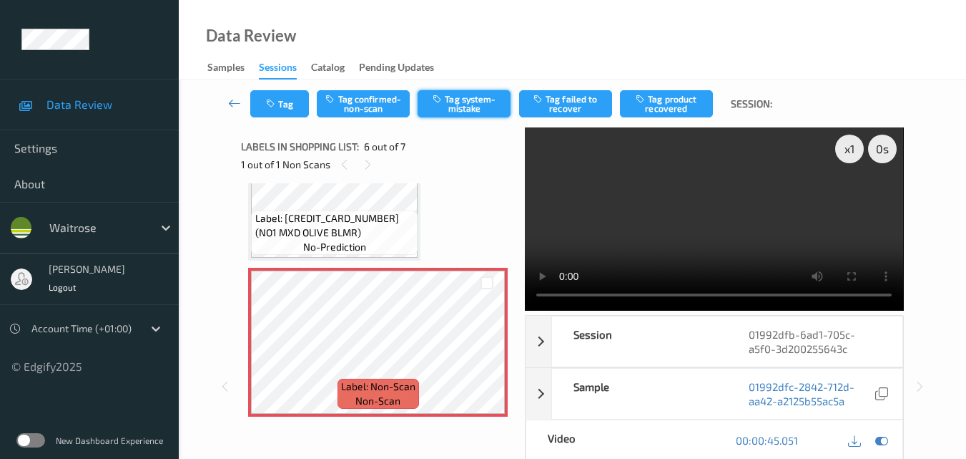
click at [481, 102] on button "Tag system-mistake" at bounding box center [464, 103] width 93 height 27
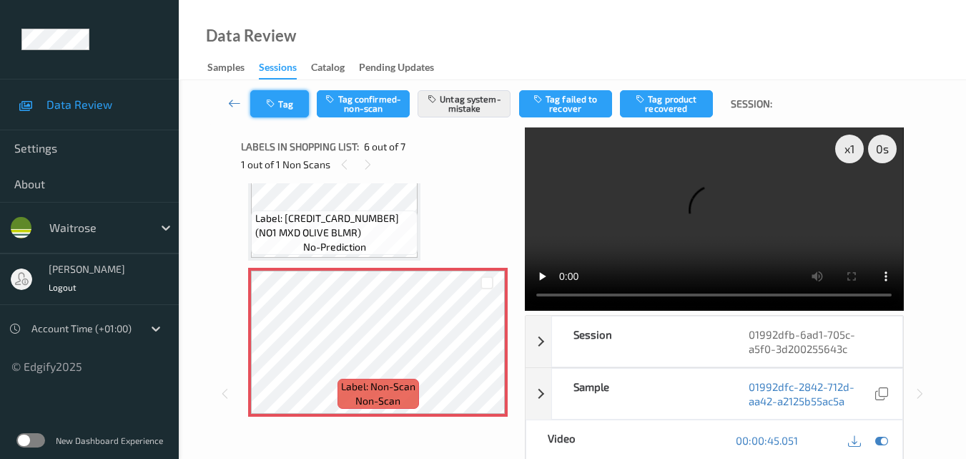
click at [275, 101] on icon "button" at bounding box center [272, 104] width 12 height 10
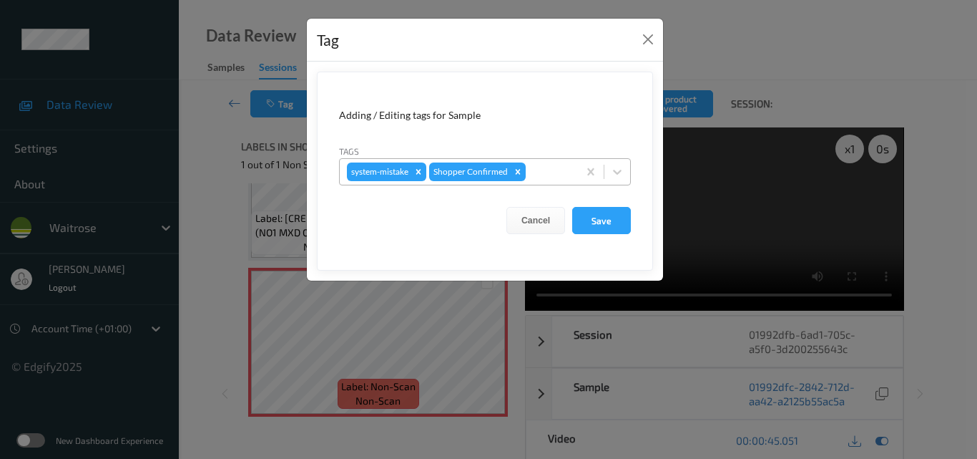
click at [552, 176] on div at bounding box center [550, 171] width 42 height 17
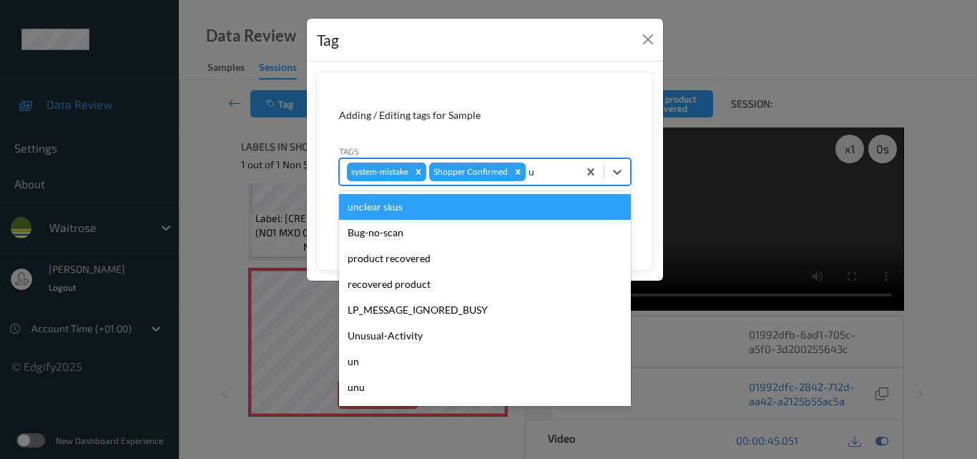
type input "un"
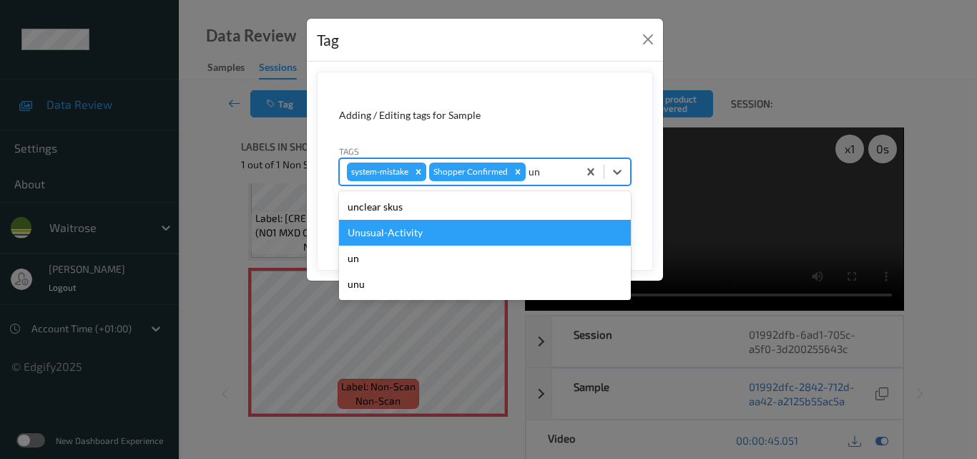
click at [411, 240] on div "Unusual-Activity" at bounding box center [485, 233] width 292 height 26
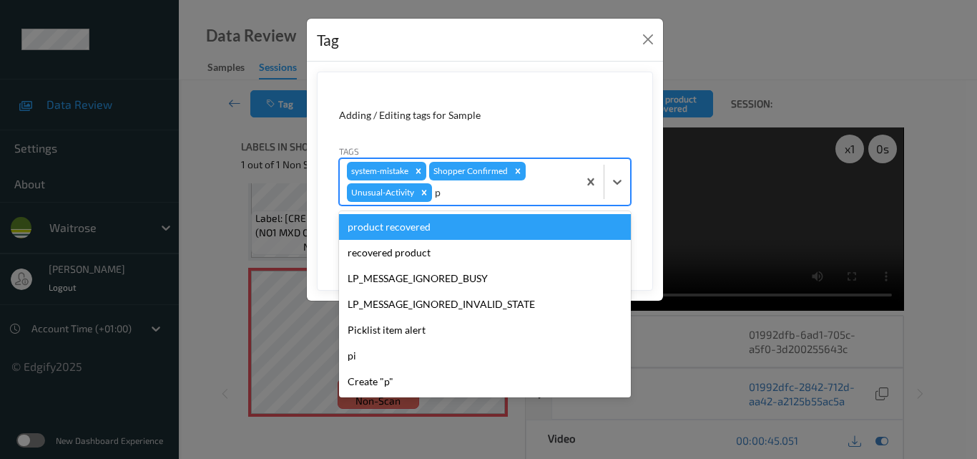
type input "pi"
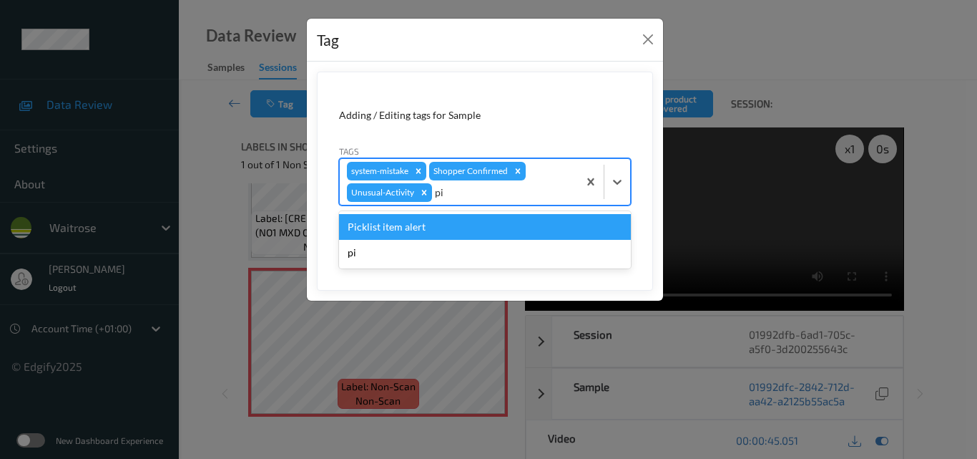
click at [429, 231] on div "Picklist item alert" at bounding box center [485, 227] width 292 height 26
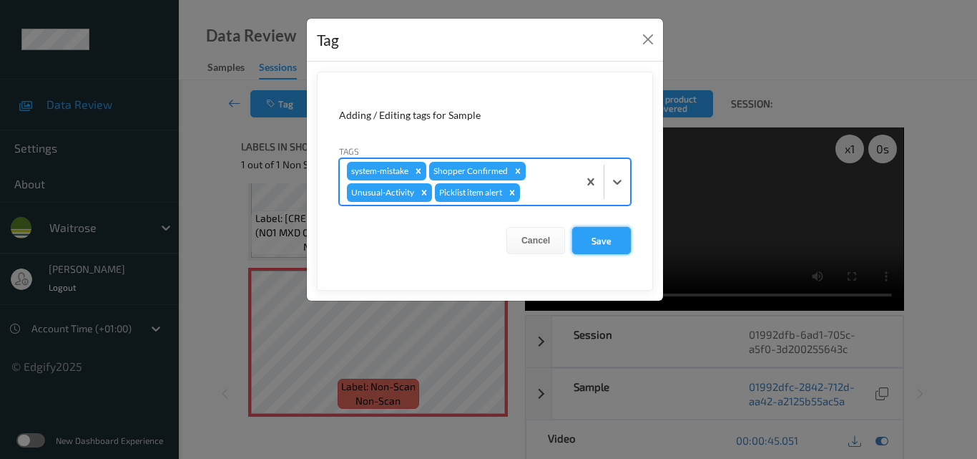
click at [615, 242] on button "Save" at bounding box center [601, 240] width 59 height 27
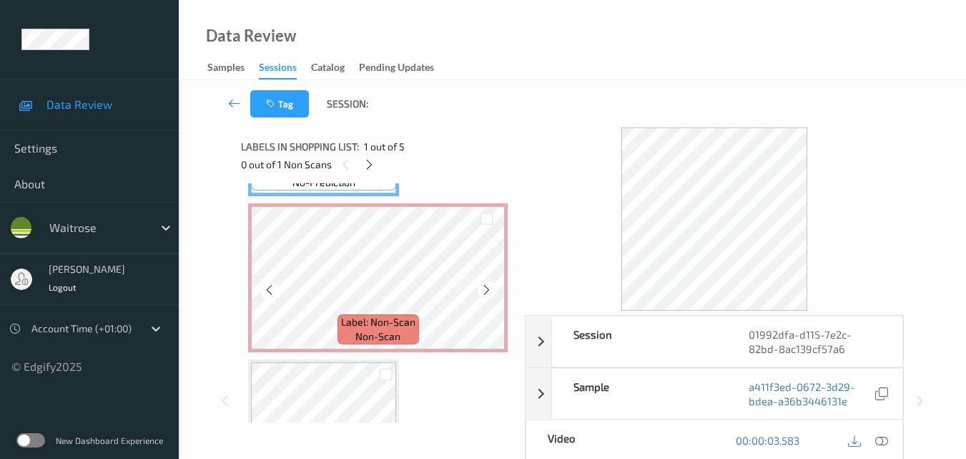
scroll to position [72, 0]
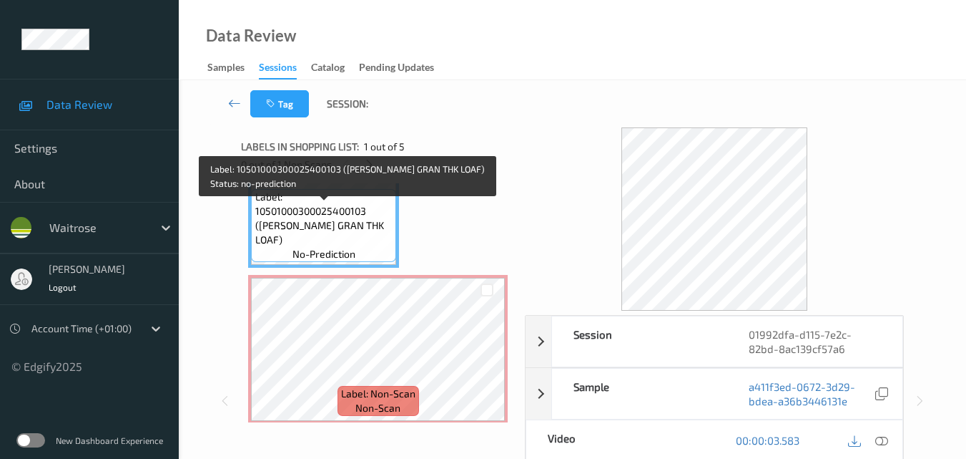
click at [348, 235] on span "Label: 10501000300025400103 ([PERSON_NAME] GRAN THK LOAF)" at bounding box center [324, 218] width 138 height 57
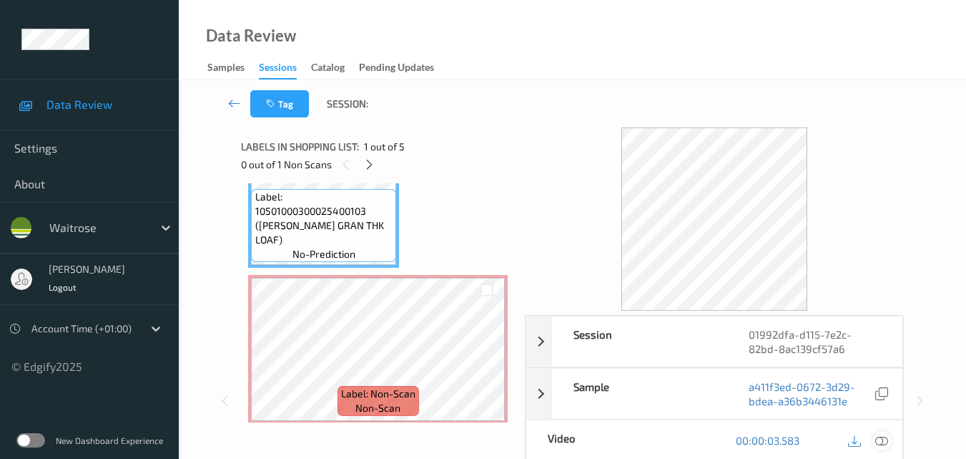
click at [885, 439] on icon at bounding box center [882, 440] width 13 height 13
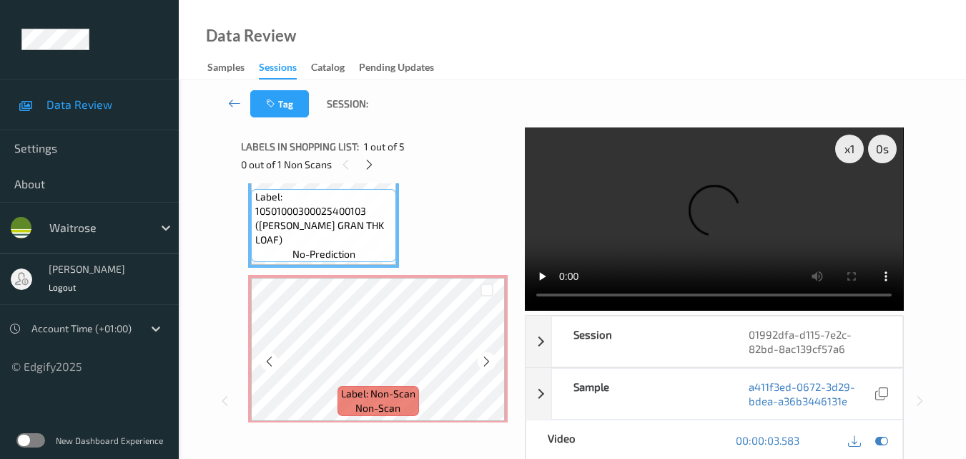
scroll to position [0, 0]
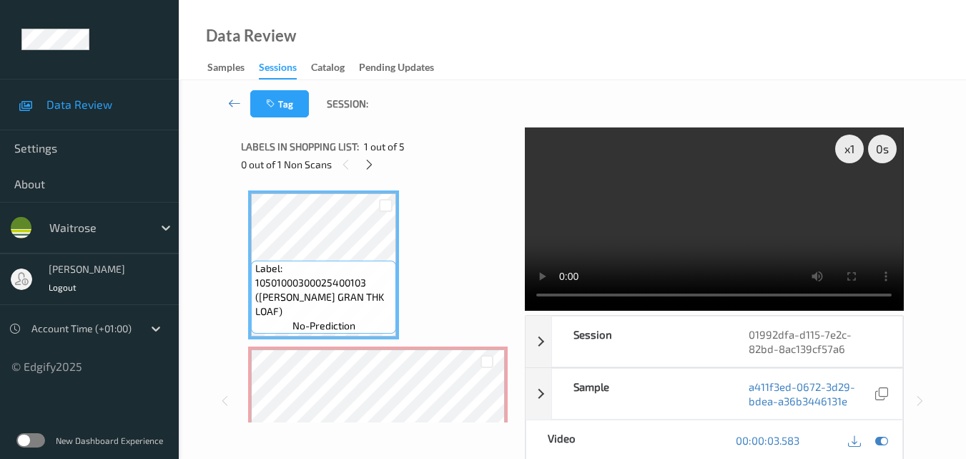
click at [616, 221] on video at bounding box center [714, 218] width 378 height 183
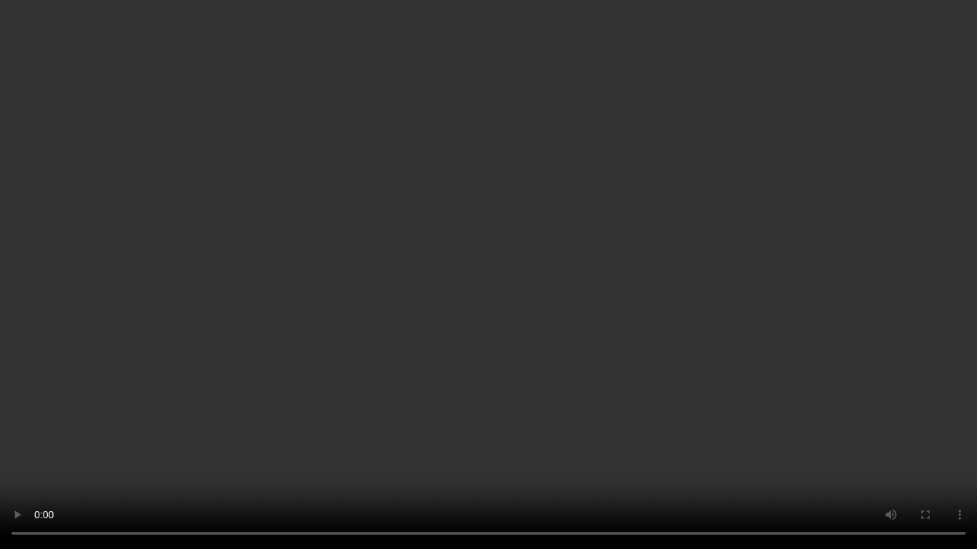
click at [879, 410] on video at bounding box center [488, 274] width 977 height 549
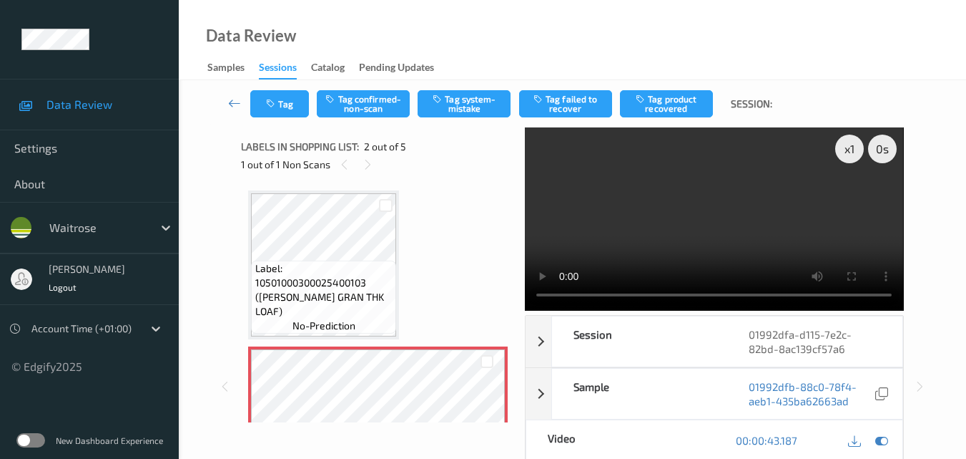
click at [662, 239] on video at bounding box center [714, 218] width 378 height 183
click at [715, 225] on video at bounding box center [714, 218] width 378 height 183
click at [756, 242] on video at bounding box center [714, 218] width 378 height 183
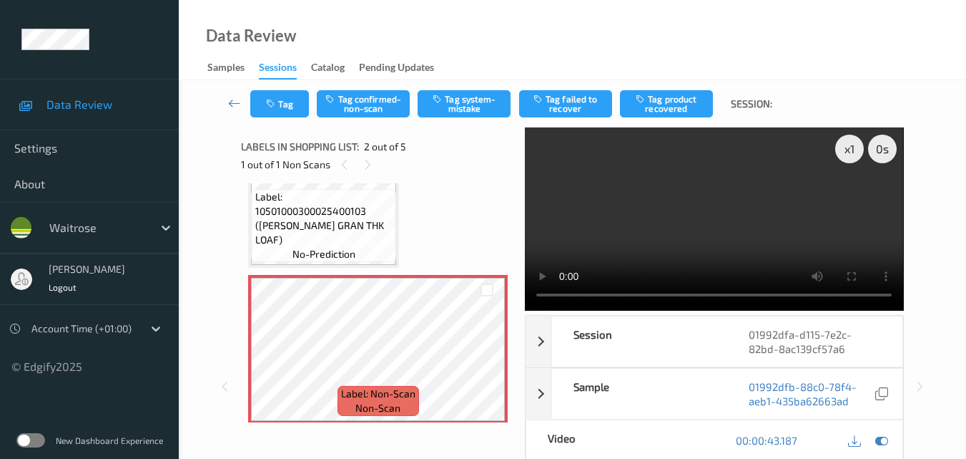
click at [742, 218] on video at bounding box center [714, 218] width 378 height 183
click at [472, 97] on button "Tag system-mistake" at bounding box center [464, 103] width 93 height 27
click at [479, 99] on button "Tag system-mistake" at bounding box center [464, 103] width 93 height 27
click at [277, 99] on icon "button" at bounding box center [272, 104] width 12 height 10
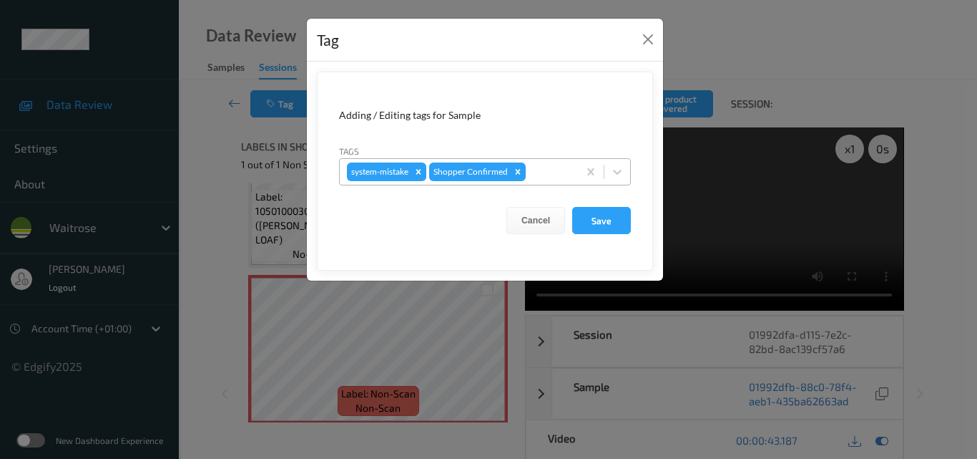
click at [554, 175] on div at bounding box center [550, 171] width 42 height 17
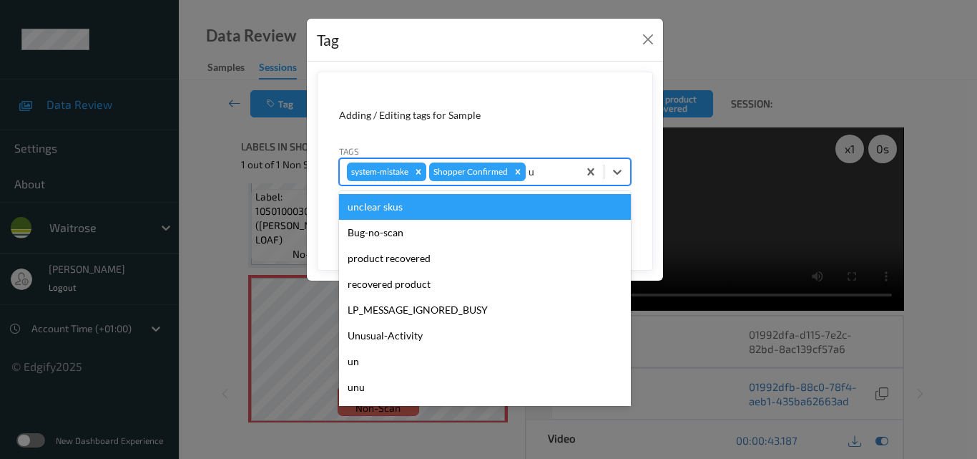
type input "un"
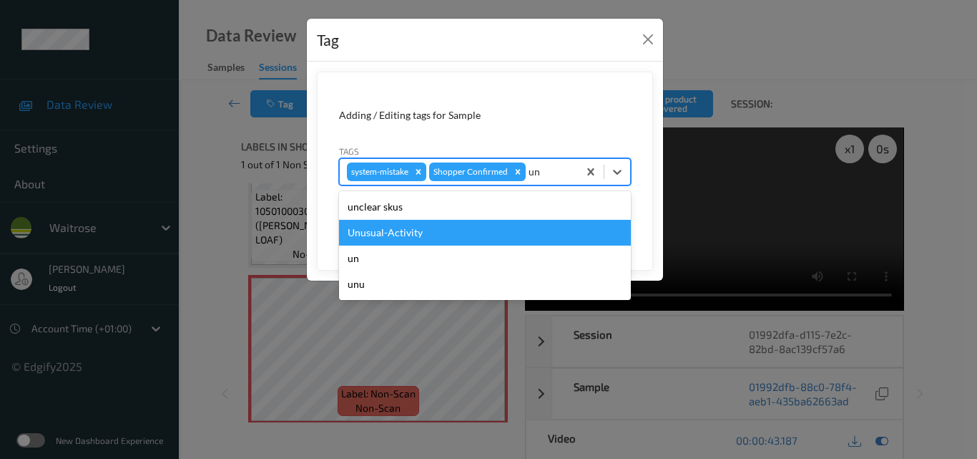
click at [476, 230] on div "Unusual-Activity" at bounding box center [485, 233] width 292 height 26
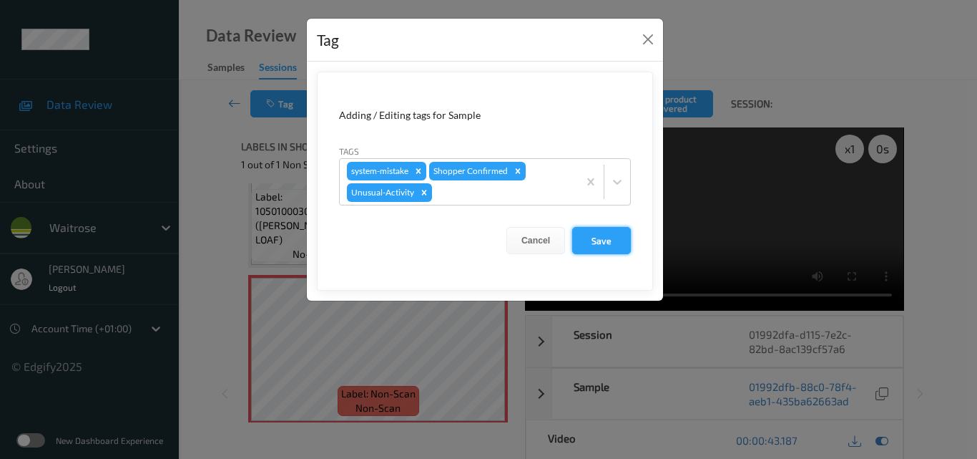
click at [609, 239] on button "Save" at bounding box center [601, 240] width 59 height 27
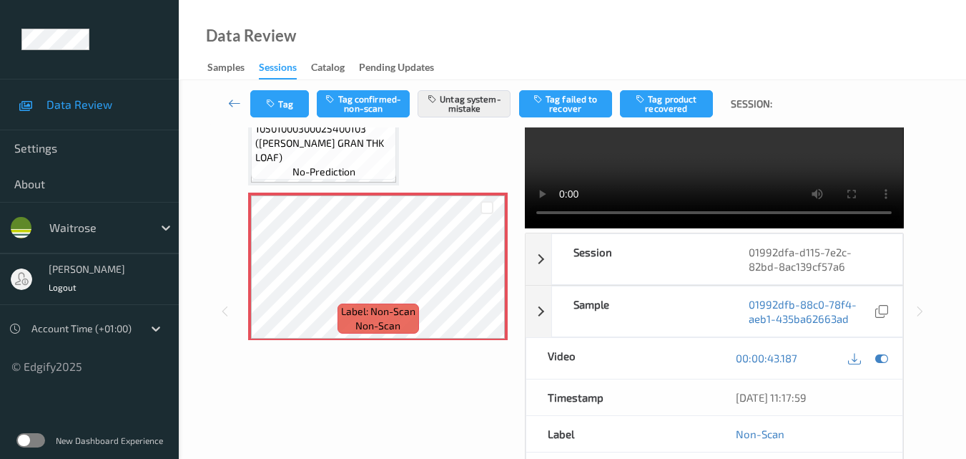
scroll to position [143, 0]
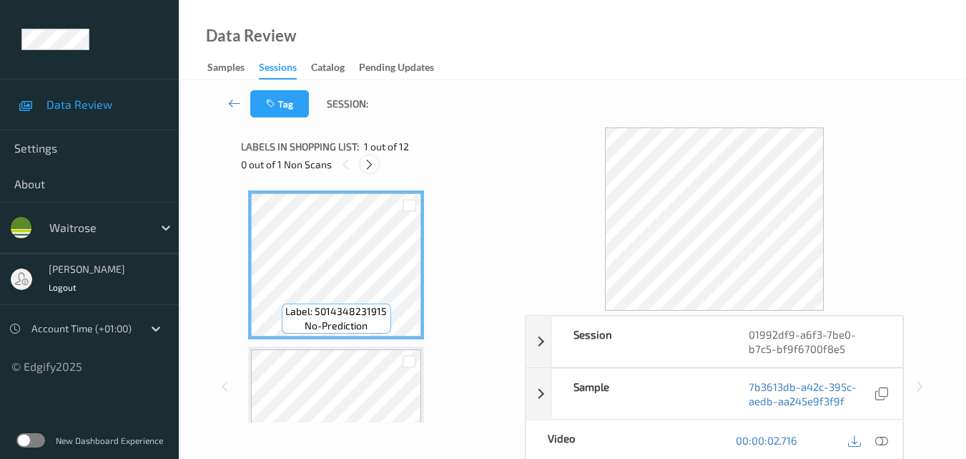
click at [365, 167] on icon at bounding box center [369, 164] width 12 height 13
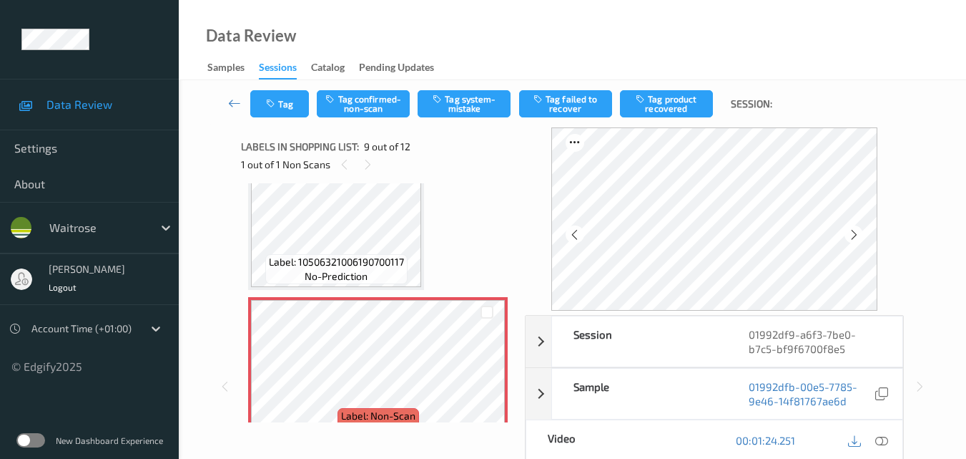
scroll to position [1170, 0]
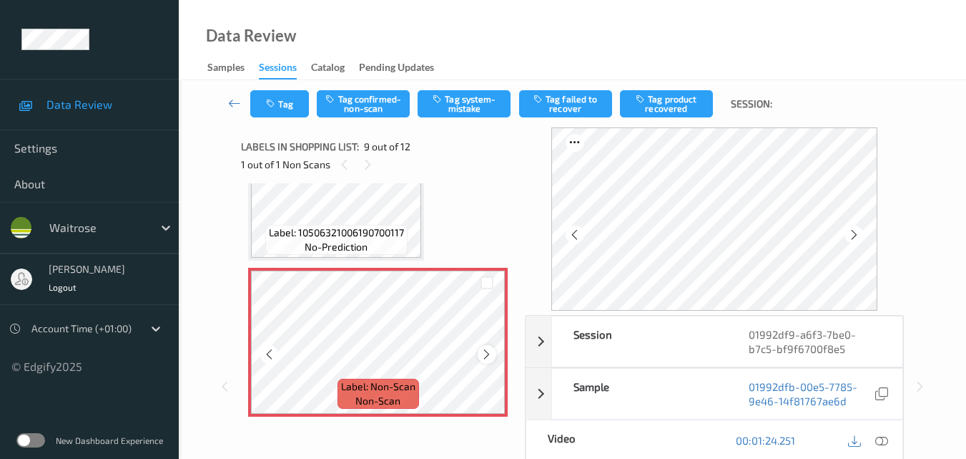
click at [485, 353] on icon at bounding box center [487, 354] width 12 height 13
click at [486, 353] on icon at bounding box center [487, 354] width 12 height 13
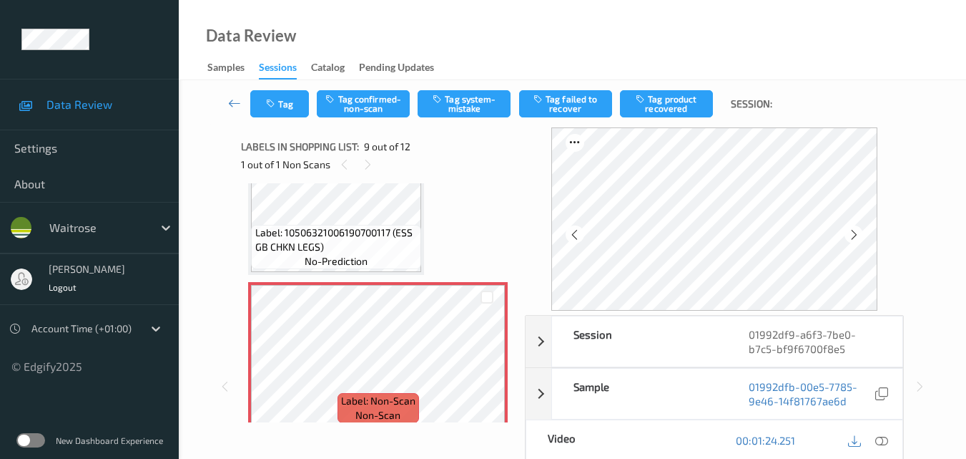
scroll to position [1084, 0]
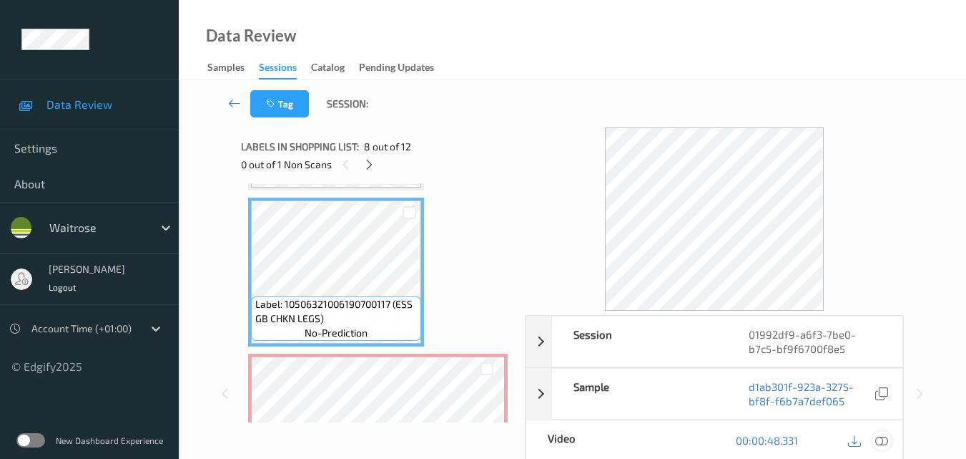
click at [886, 433] on div at bounding box center [882, 440] width 19 height 19
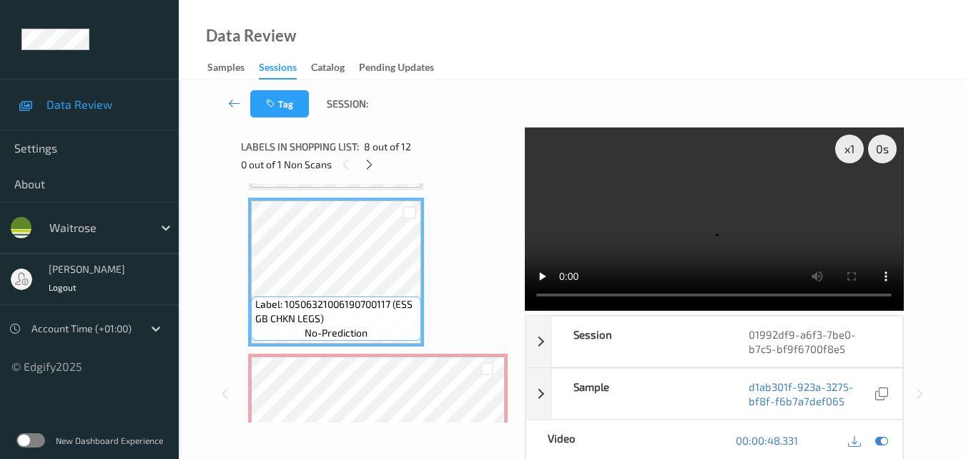
click at [733, 205] on video at bounding box center [714, 218] width 378 height 183
click at [684, 206] on video at bounding box center [714, 218] width 378 height 183
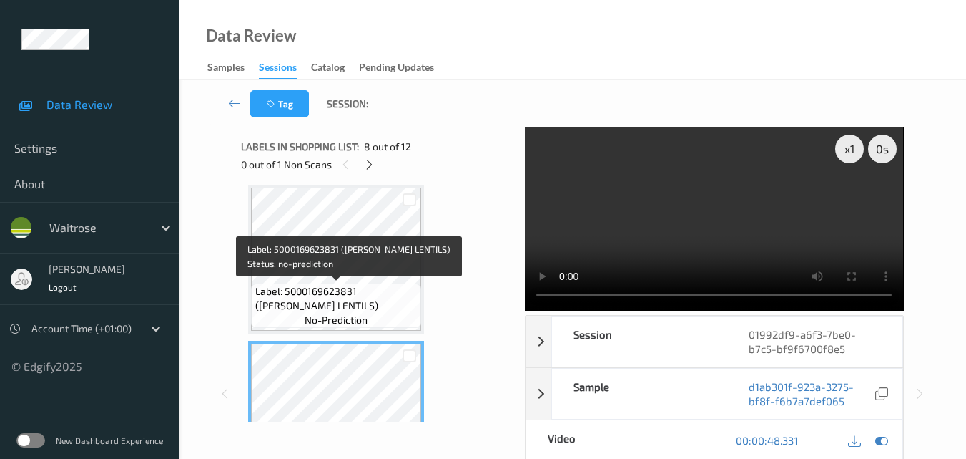
scroll to position [1013, 0]
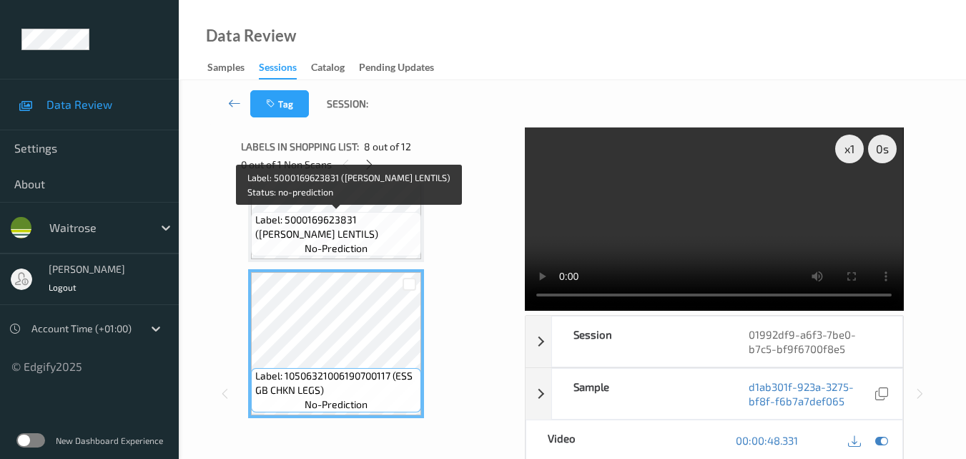
click at [382, 232] on span "Label: 5000169623831 ([PERSON_NAME] LENTILS)" at bounding box center [336, 226] width 163 height 29
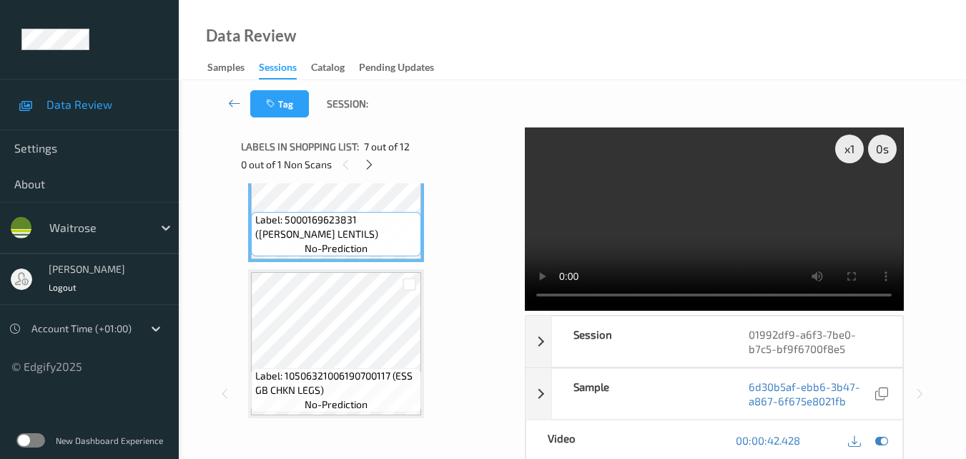
click at [733, 205] on video at bounding box center [714, 218] width 378 height 183
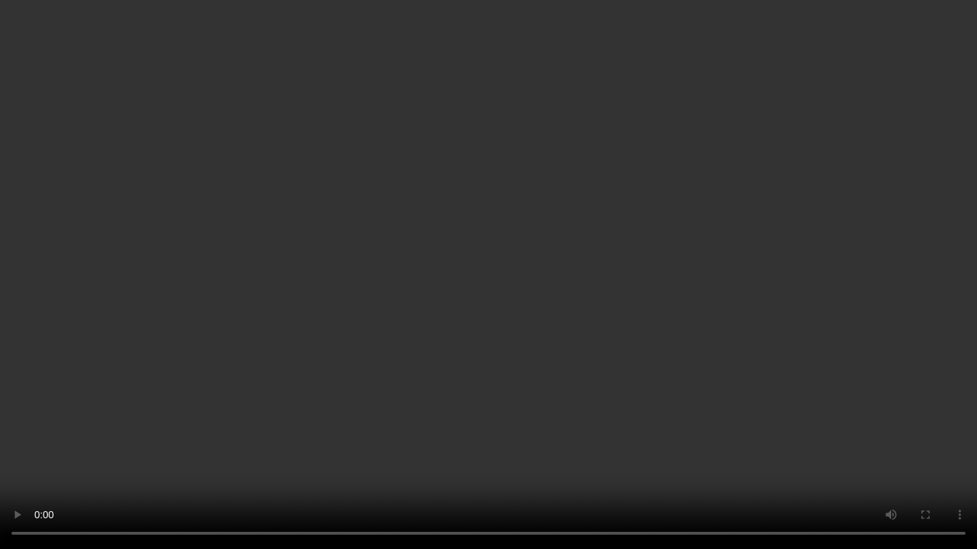
click at [519, 275] on video at bounding box center [488, 274] width 977 height 549
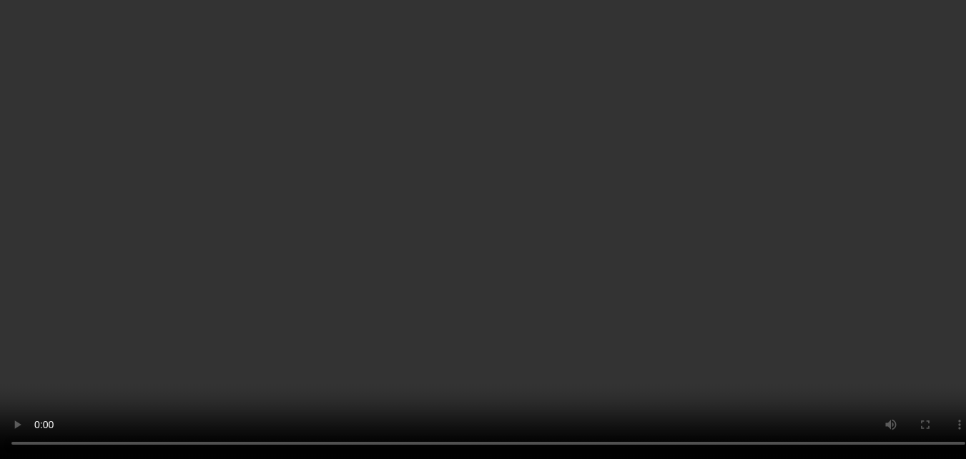
scroll to position [1084, 0]
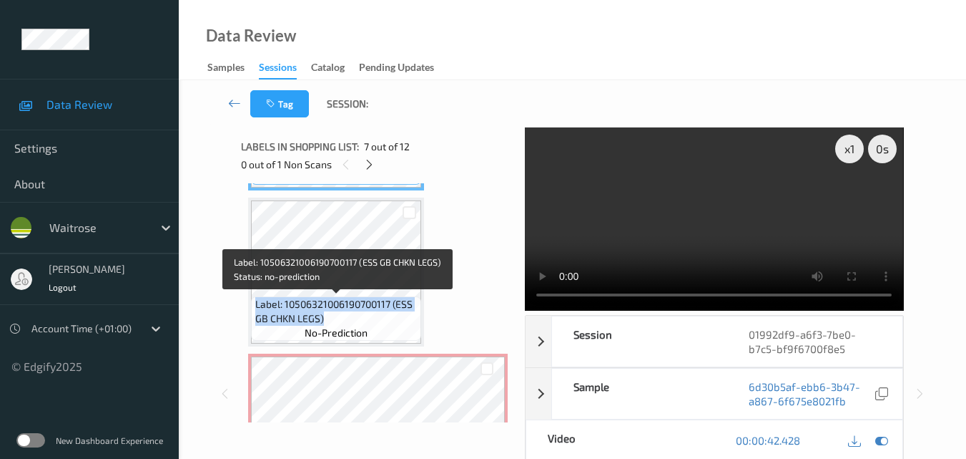
drag, startPoint x: 338, startPoint y: 315, endPoint x: 255, endPoint y: 302, distance: 84.1
click at [255, 302] on span "Label: 10506321006190700117 (ESS GB CHKN LEGS)" at bounding box center [336, 311] width 163 height 29
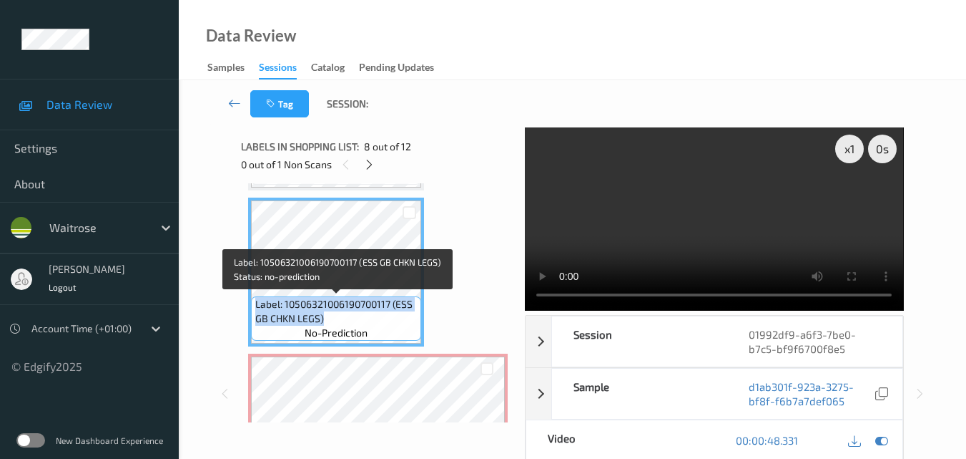
copy span "Label: 10506321006190700117 (ESS GB CHKN LEGS)"
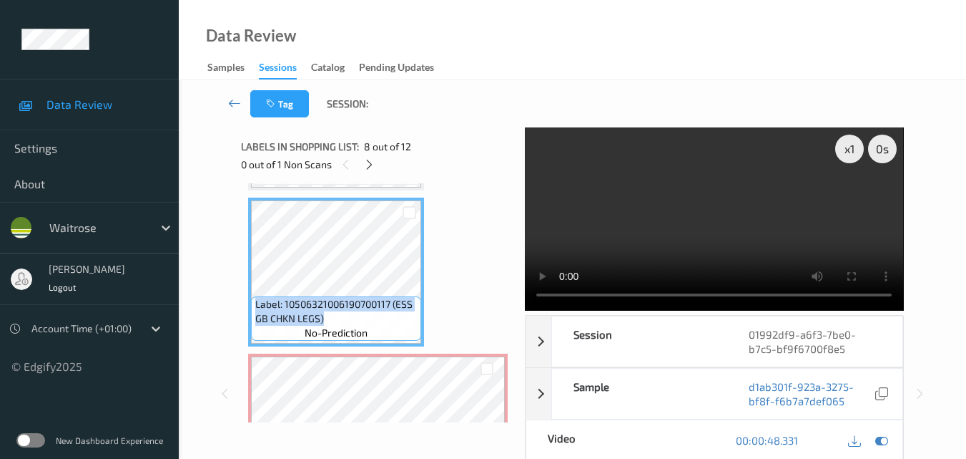
click at [754, 188] on video at bounding box center [714, 218] width 378 height 183
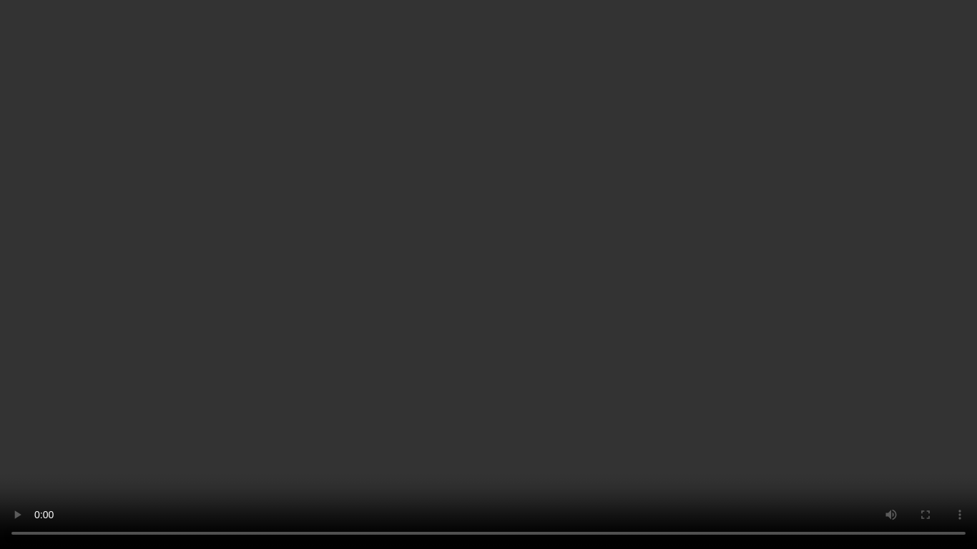
click at [798, 346] on video at bounding box center [488, 274] width 977 height 549
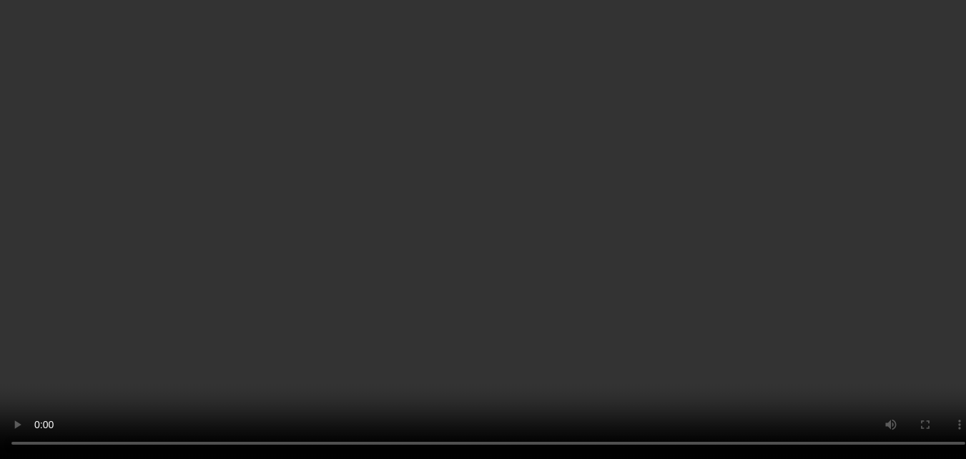
scroll to position [1371, 0]
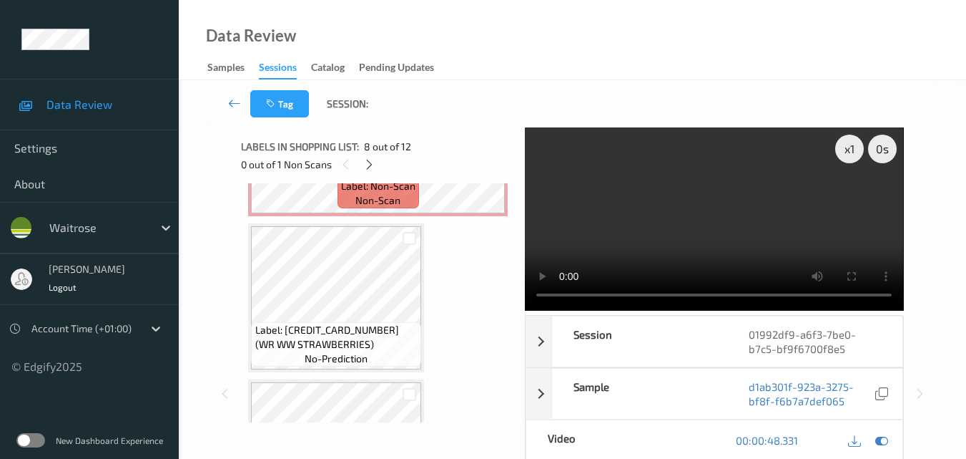
click at [738, 214] on video at bounding box center [714, 218] width 378 height 183
click at [843, 147] on div "x 1" at bounding box center [850, 148] width 29 height 29
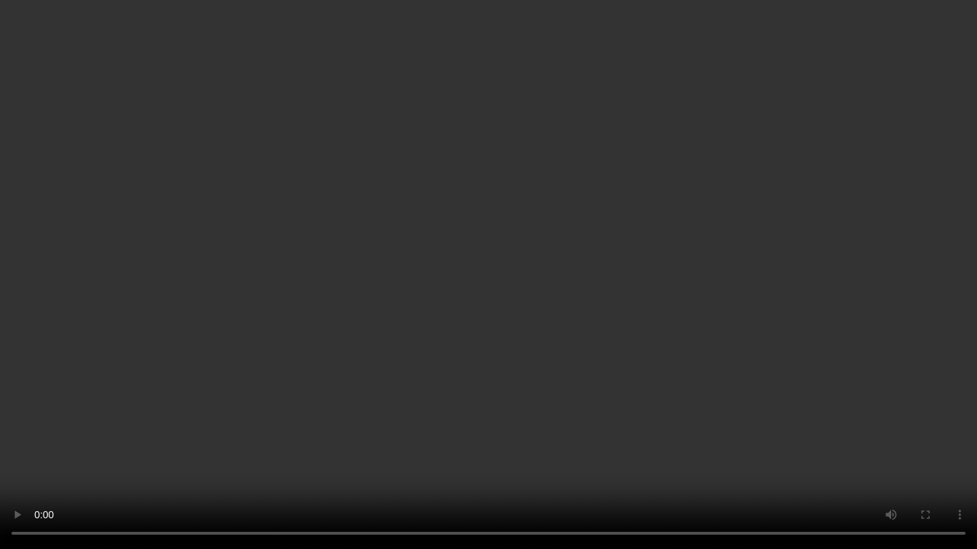
click at [537, 189] on video at bounding box center [488, 274] width 977 height 549
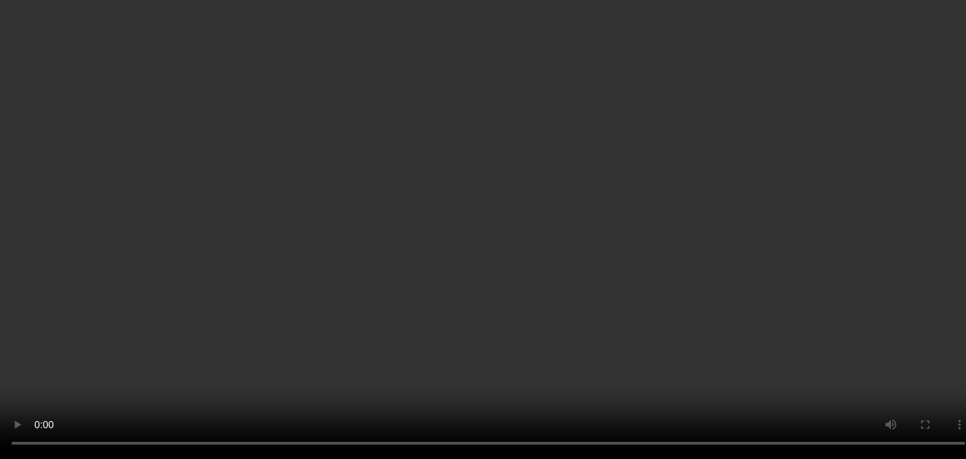
scroll to position [1228, 0]
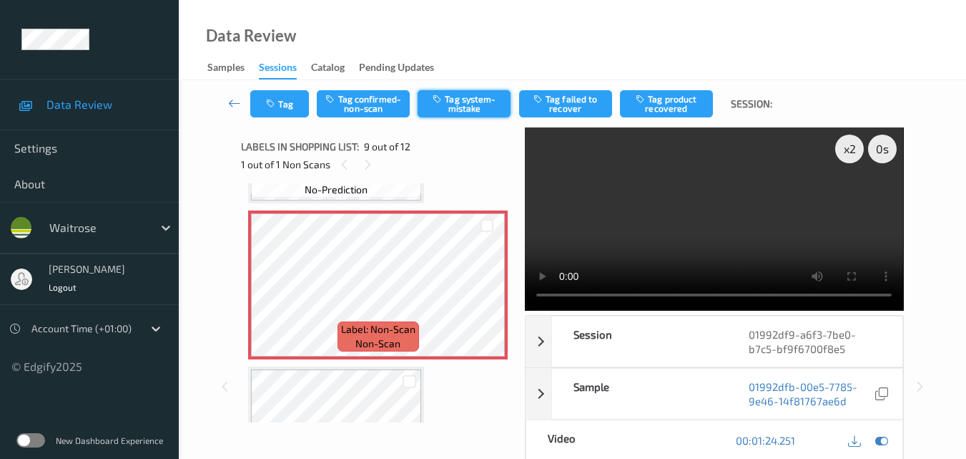
click at [462, 94] on button "Tag system-mistake" at bounding box center [464, 103] width 93 height 27
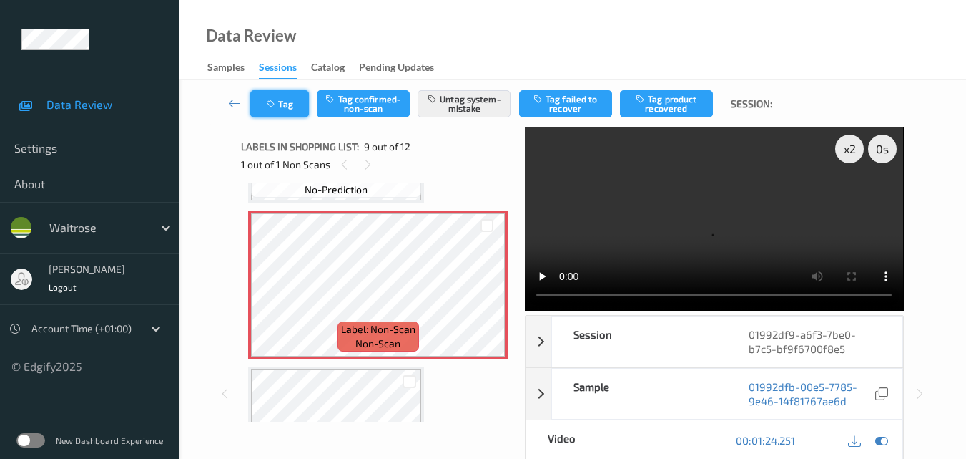
click at [290, 110] on button "Tag" at bounding box center [279, 103] width 59 height 27
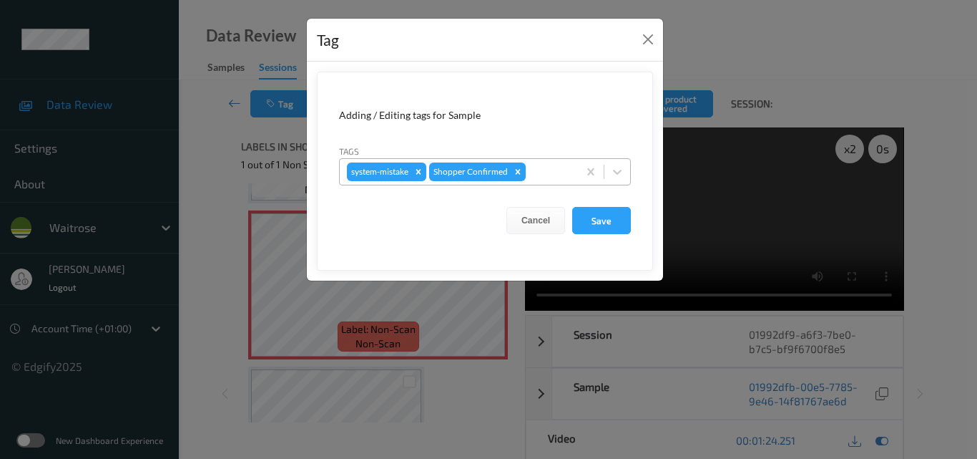
click at [544, 178] on div at bounding box center [550, 171] width 42 height 17
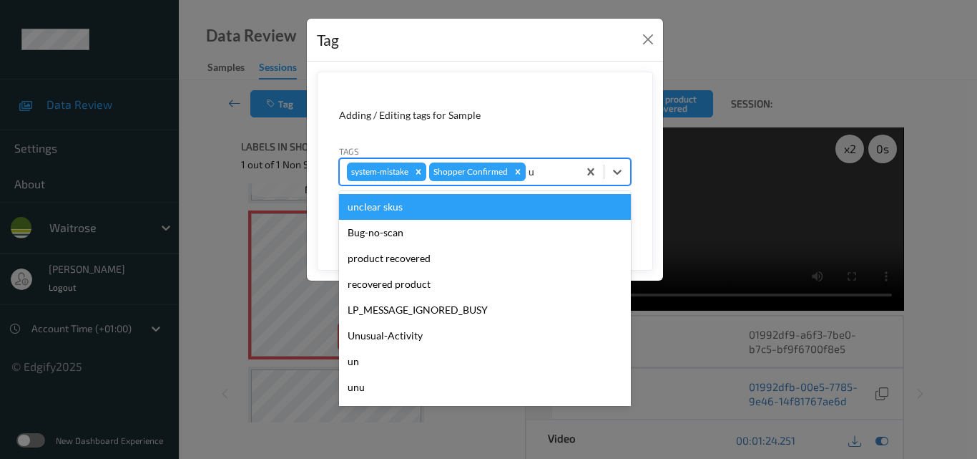
type input "un"
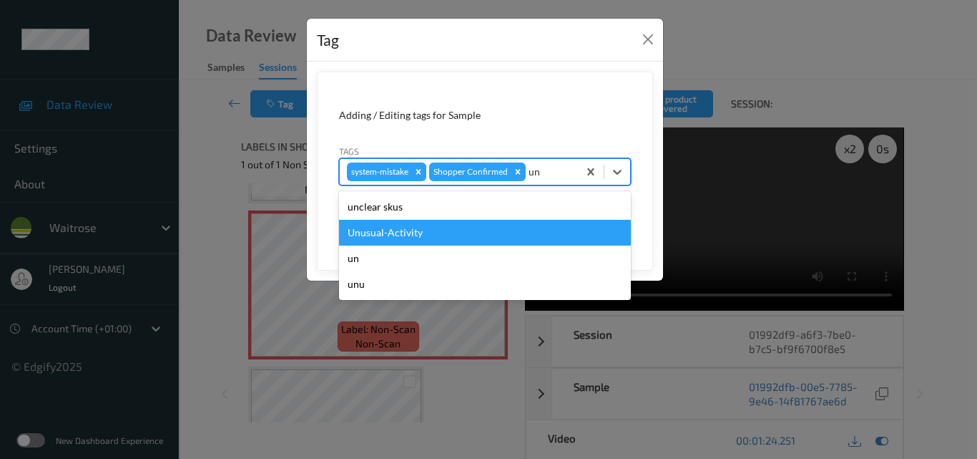
click at [474, 239] on div "Unusual-Activity" at bounding box center [485, 233] width 292 height 26
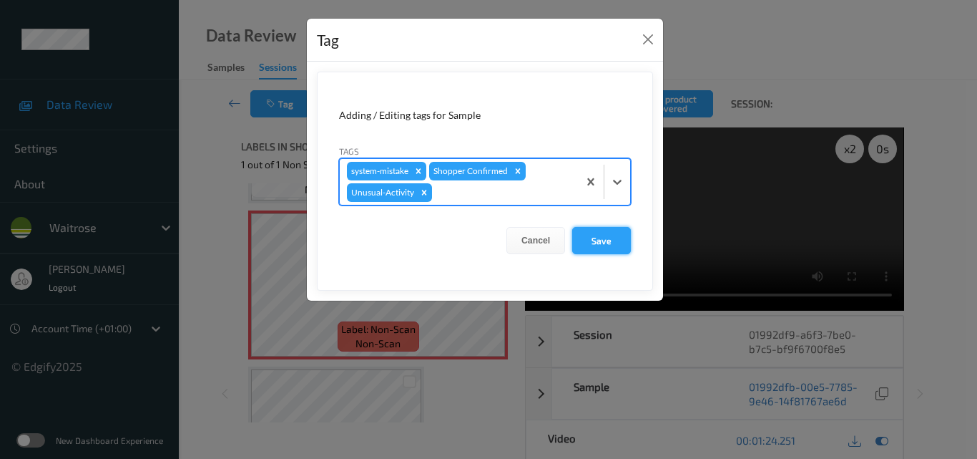
click at [607, 240] on button "Save" at bounding box center [601, 240] width 59 height 27
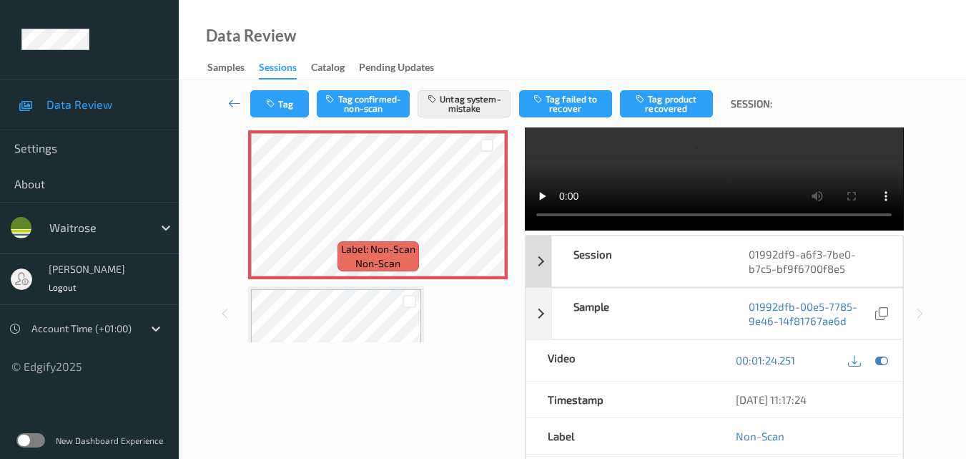
scroll to position [215, 0]
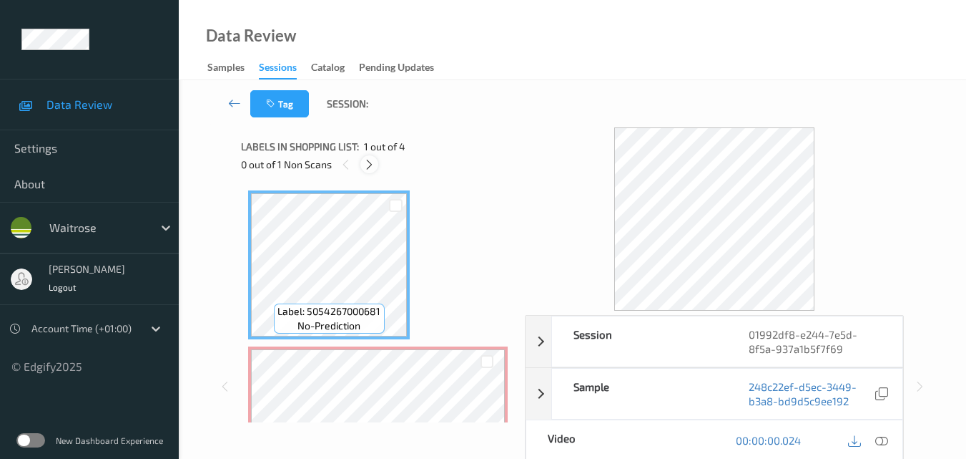
click at [366, 162] on icon at bounding box center [369, 164] width 12 height 13
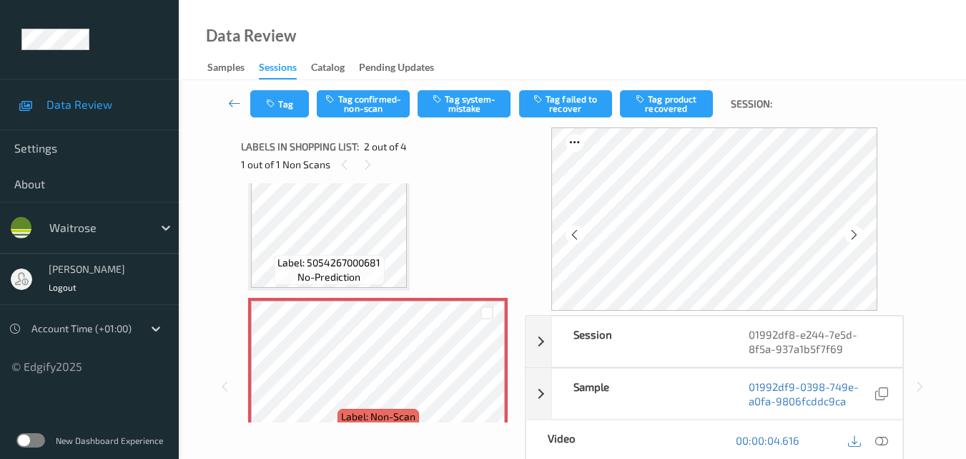
scroll to position [79, 0]
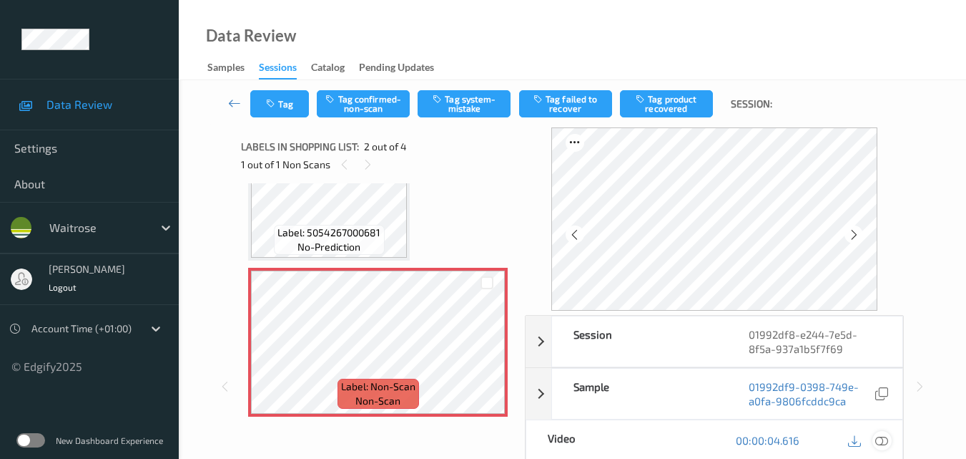
click at [889, 442] on div at bounding box center [882, 440] width 19 height 19
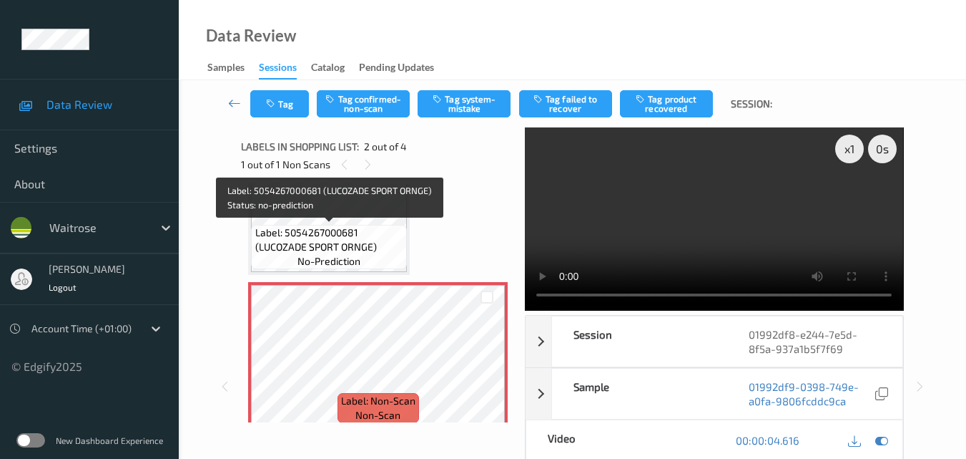
scroll to position [0, 0]
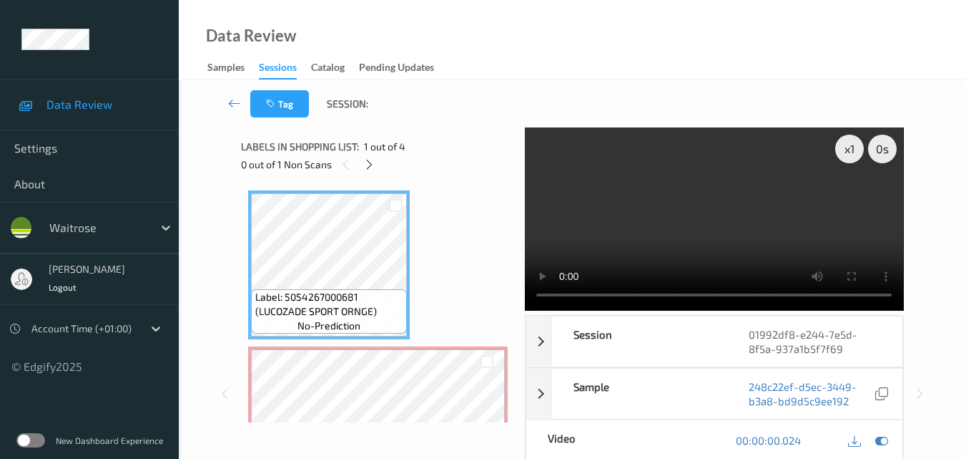
click at [767, 180] on video at bounding box center [714, 218] width 378 height 183
click at [847, 152] on div "x 1" at bounding box center [850, 148] width 29 height 29
click at [720, 229] on video at bounding box center [714, 218] width 378 height 183
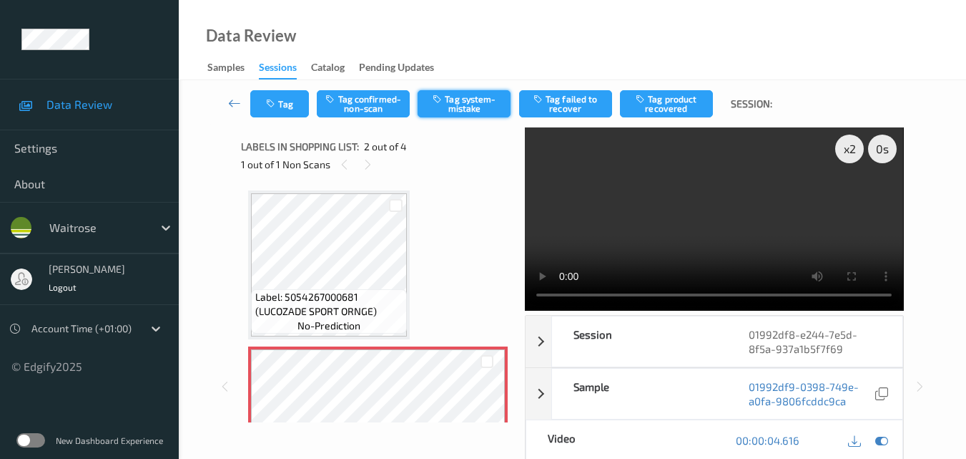
click at [471, 101] on button "Tag system-mistake" at bounding box center [464, 103] width 93 height 27
click at [278, 97] on button "Tag" at bounding box center [279, 103] width 59 height 27
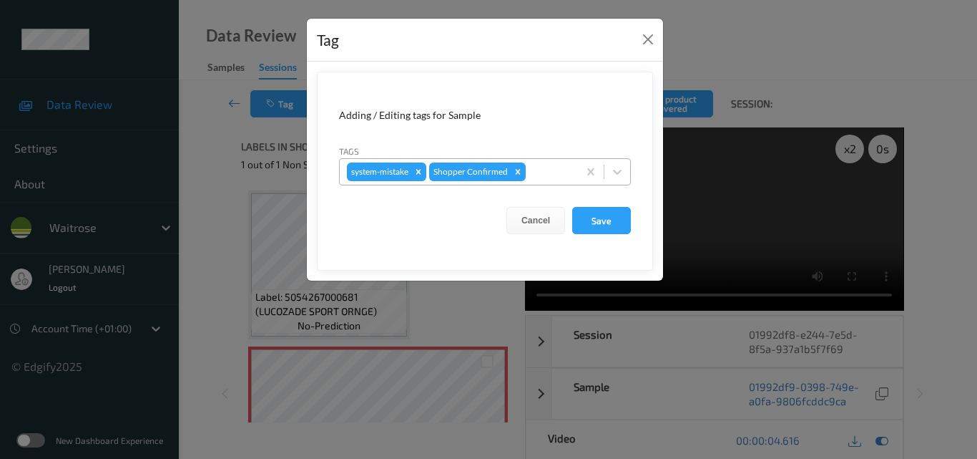
click at [543, 169] on div at bounding box center [550, 171] width 42 height 17
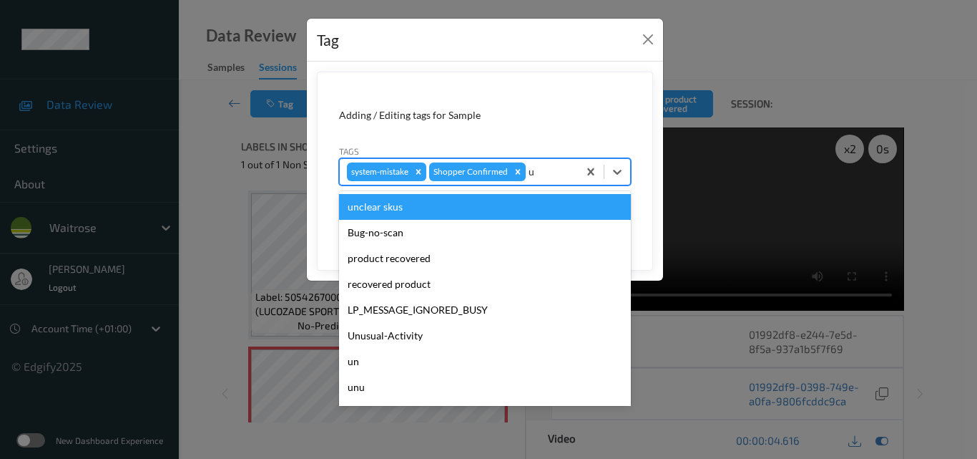
type input "un"
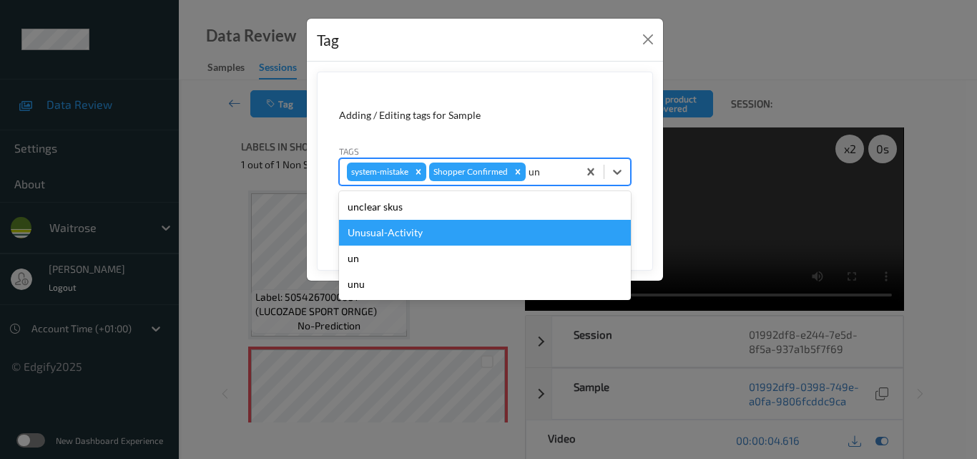
click at [464, 227] on div "Unusual-Activity" at bounding box center [485, 233] width 292 height 26
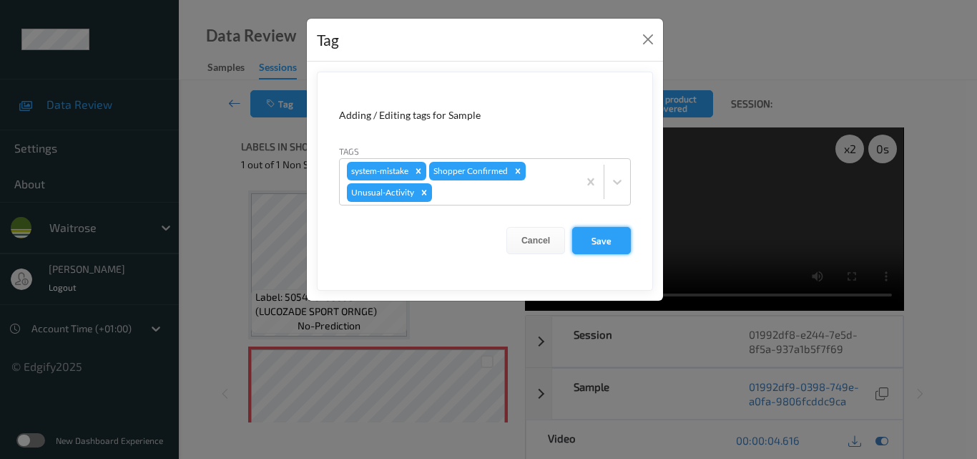
click at [613, 238] on button "Save" at bounding box center [601, 240] width 59 height 27
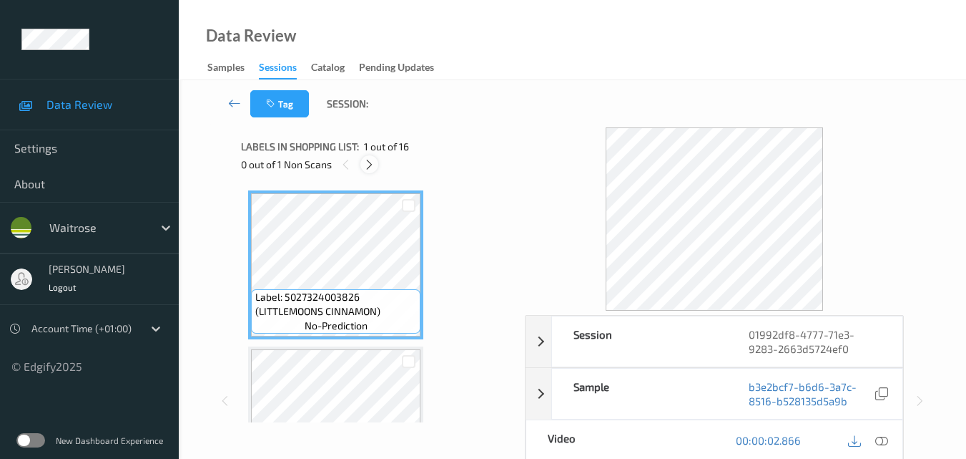
click at [368, 167] on icon at bounding box center [369, 164] width 12 height 13
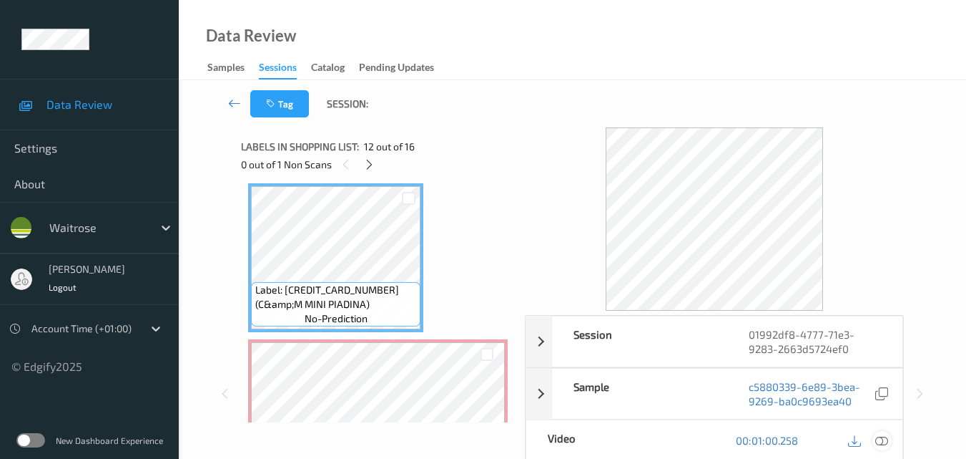
click at [883, 434] on icon at bounding box center [882, 440] width 13 height 13
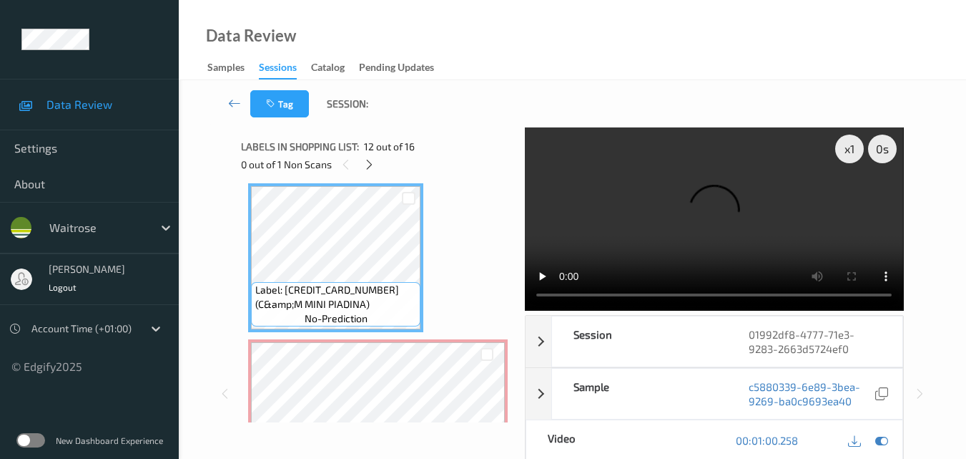
click at [757, 190] on video at bounding box center [714, 218] width 378 height 183
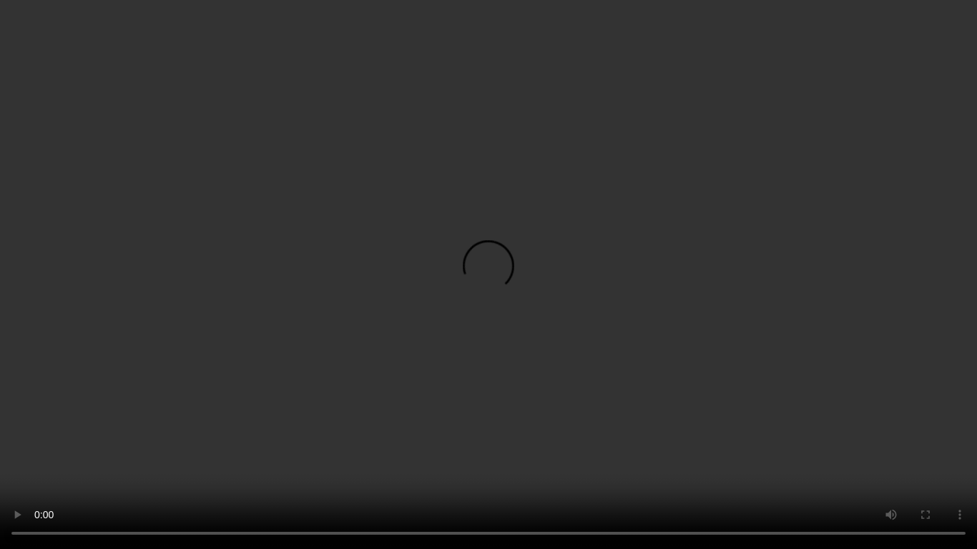
click at [695, 324] on video at bounding box center [488, 274] width 977 height 549
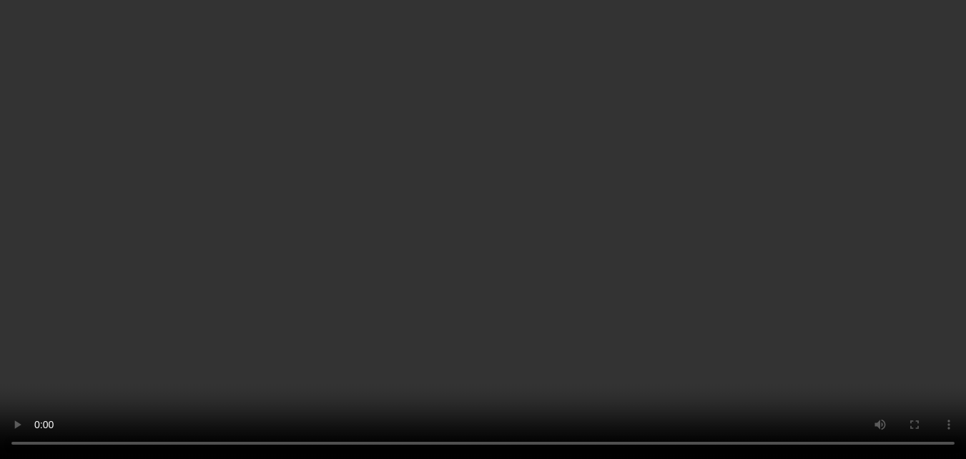
scroll to position [1794, 0]
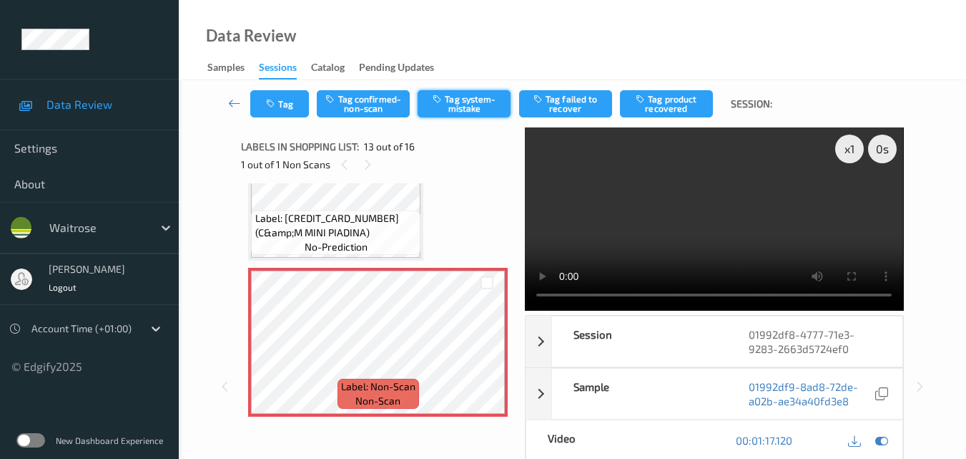
click at [461, 109] on button "Tag system-mistake" at bounding box center [464, 103] width 93 height 27
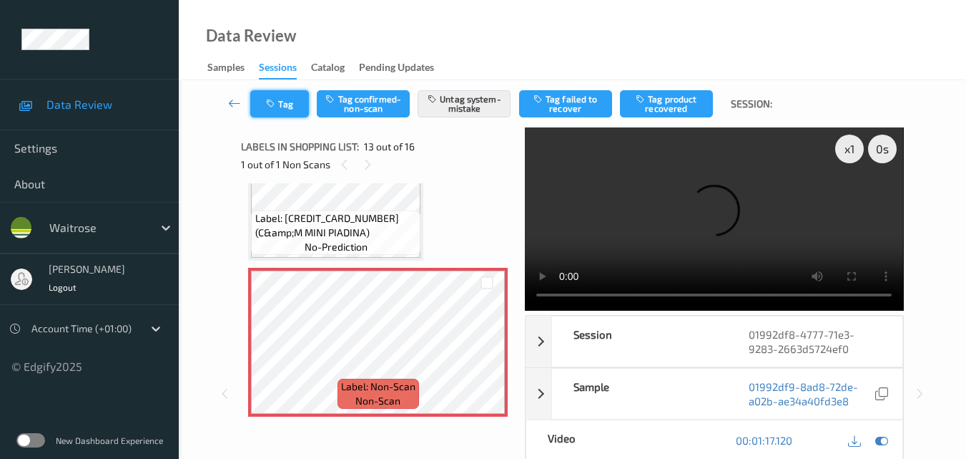
click at [280, 107] on button "Tag" at bounding box center [279, 103] width 59 height 27
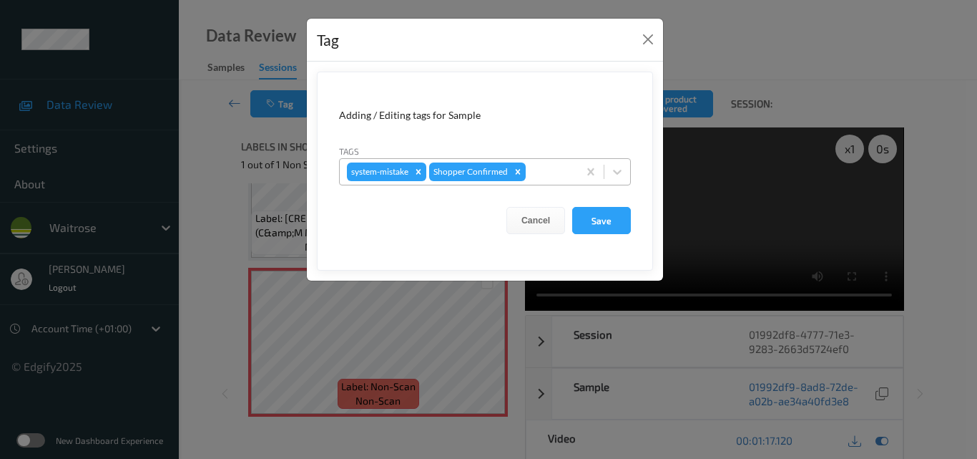
click at [557, 177] on div at bounding box center [550, 171] width 42 height 17
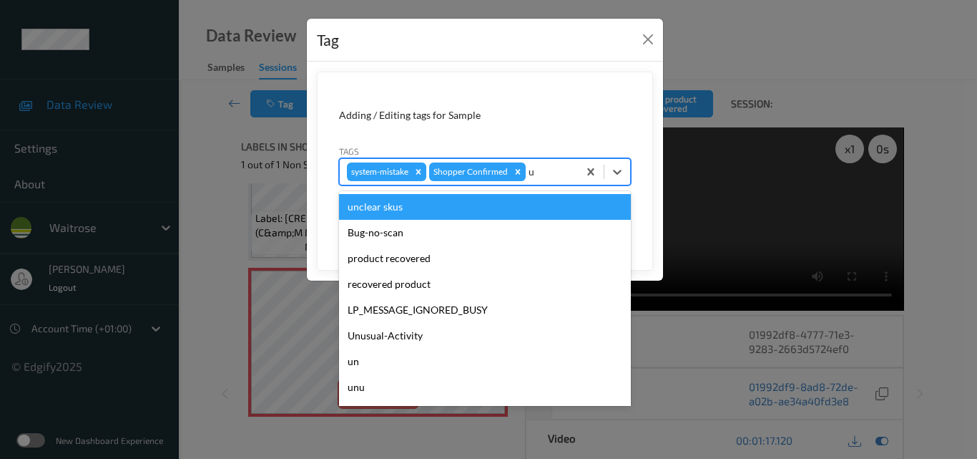
type input "un"
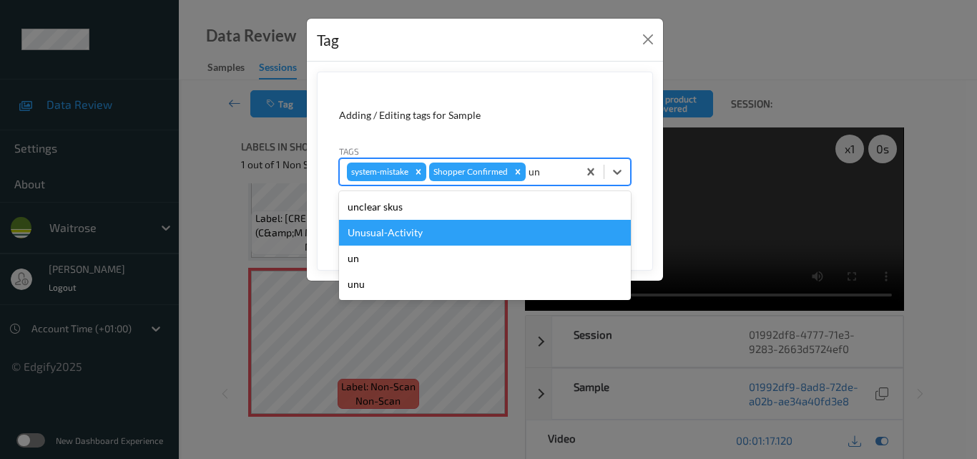
click at [507, 225] on div "Unusual-Activity" at bounding box center [485, 233] width 292 height 26
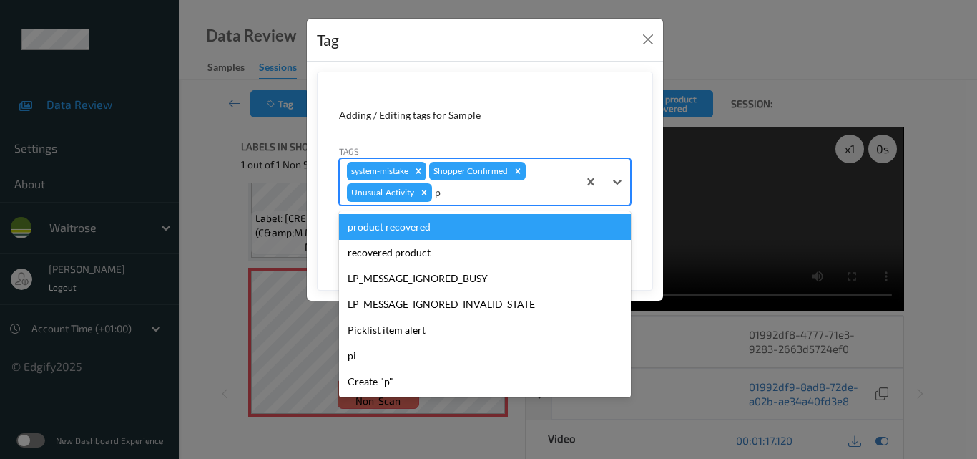
type input "pi"
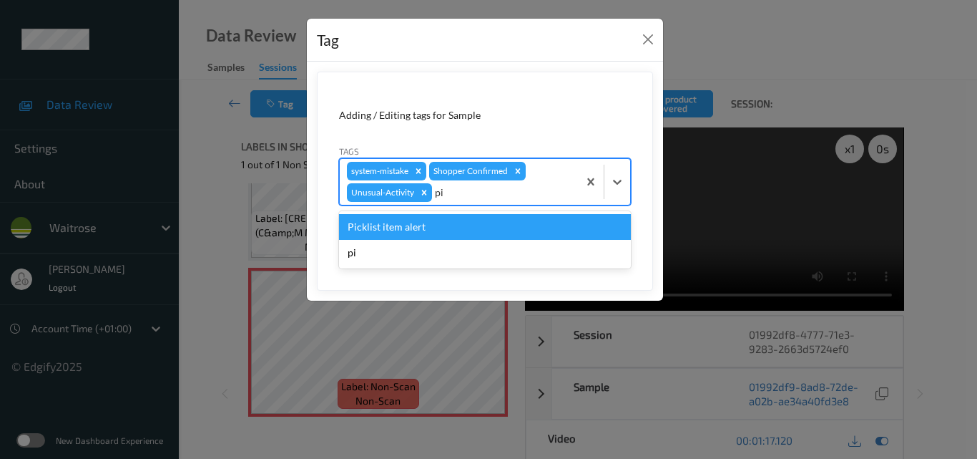
click at [507, 225] on div "Picklist item alert" at bounding box center [485, 227] width 292 height 26
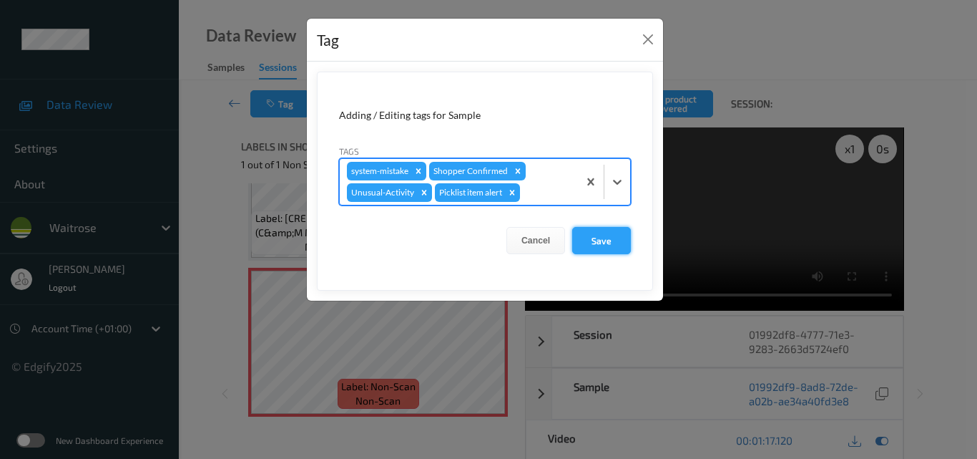
click at [612, 245] on button "Save" at bounding box center [601, 240] width 59 height 27
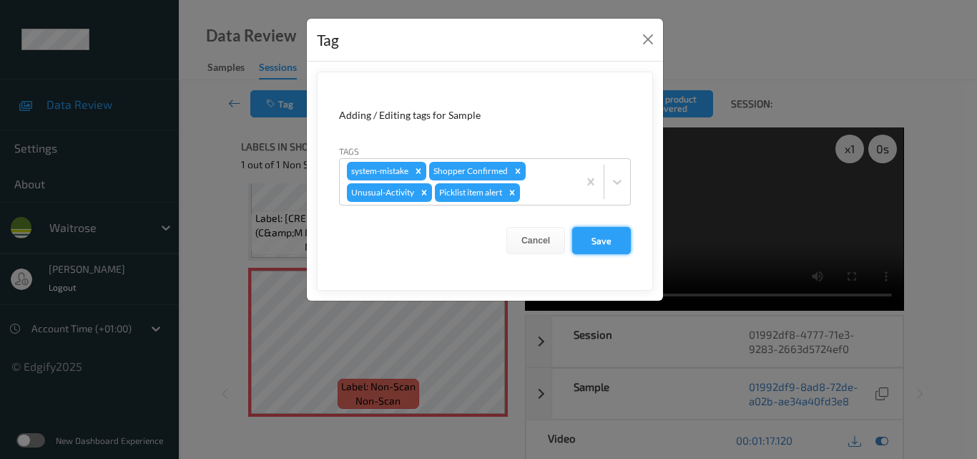
click at [604, 248] on button "Save" at bounding box center [601, 240] width 59 height 27
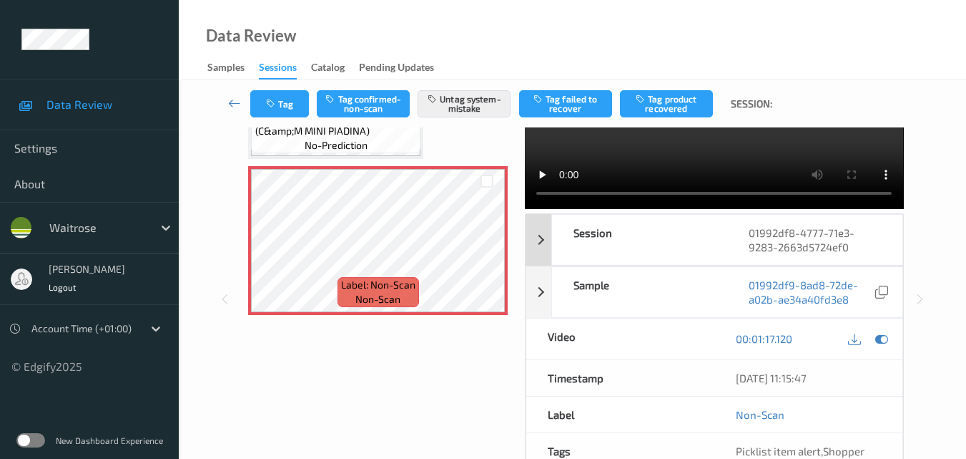
scroll to position [72, 0]
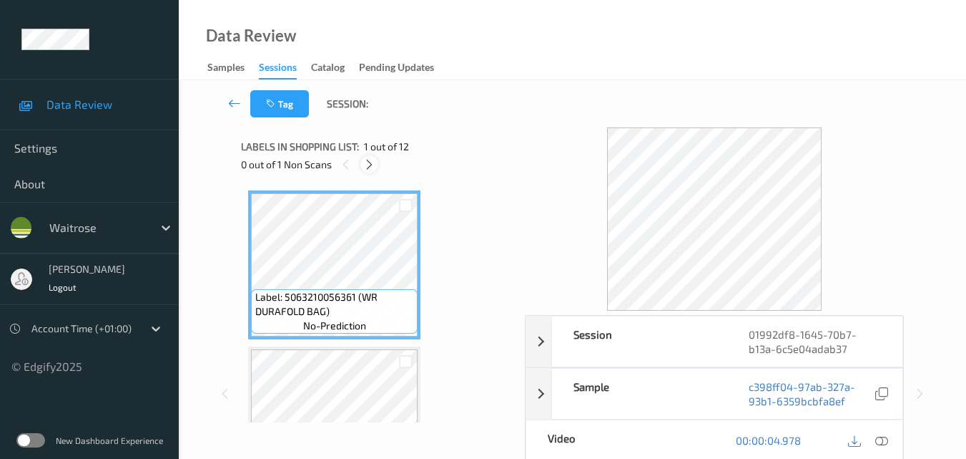
click at [369, 165] on icon at bounding box center [369, 164] width 12 height 13
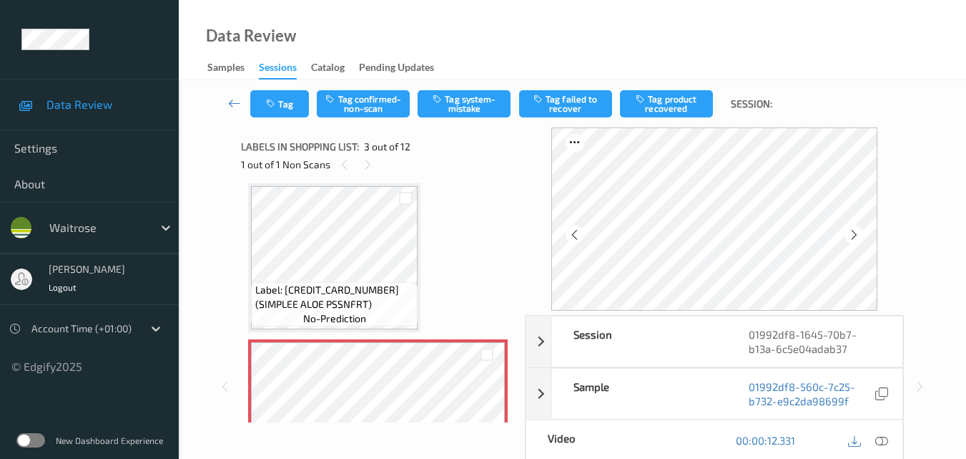
scroll to position [306, 0]
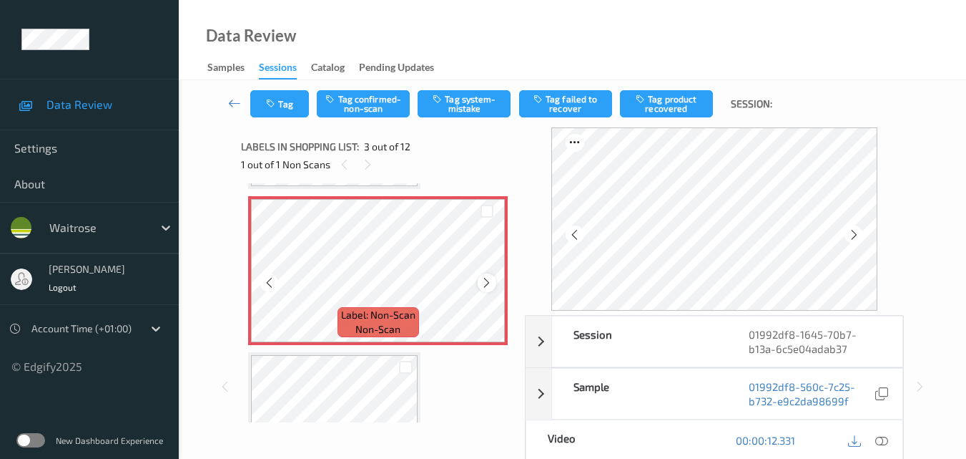
click at [480, 284] on div at bounding box center [487, 282] width 18 height 18
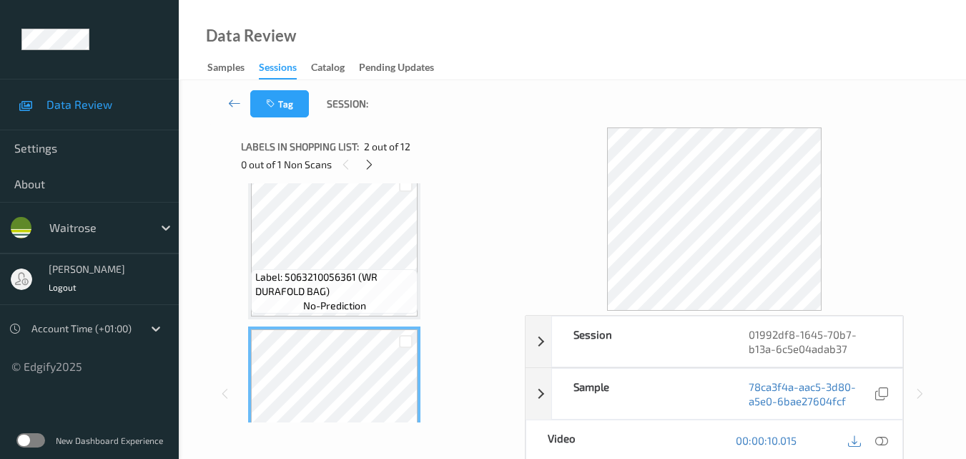
scroll to position [0, 0]
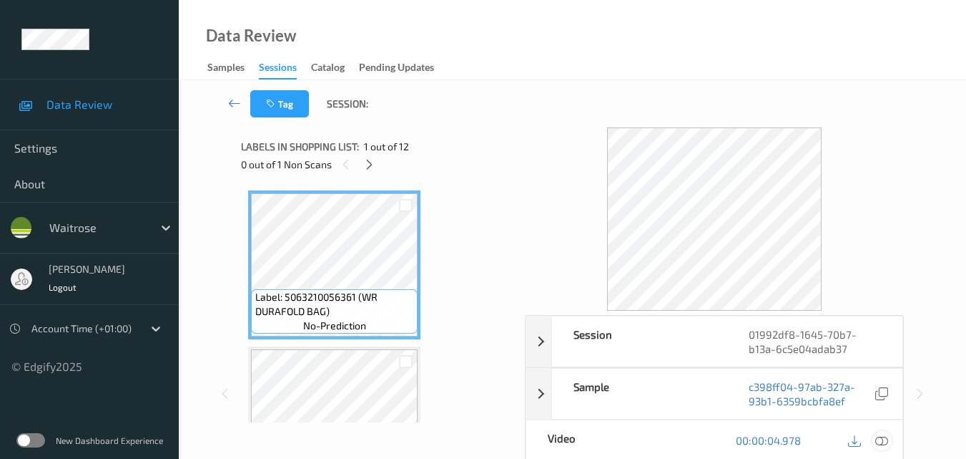
click at [884, 439] on icon at bounding box center [882, 440] width 13 height 13
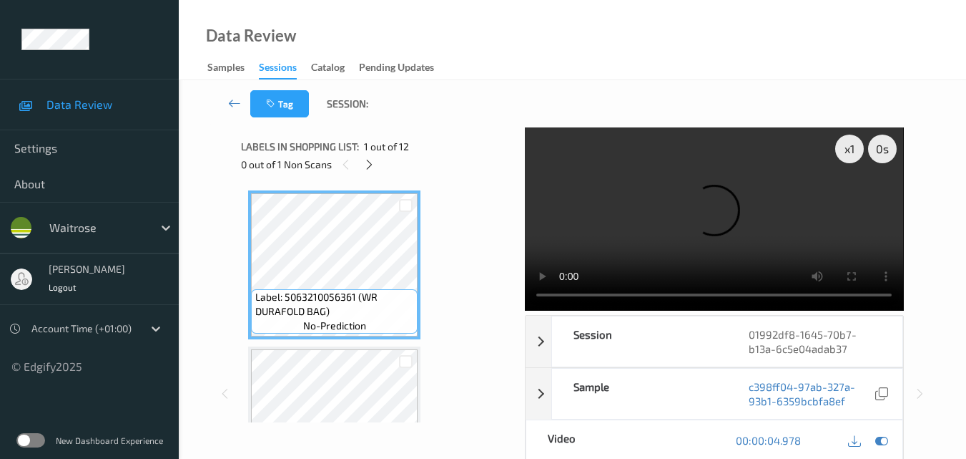
click at [748, 192] on video at bounding box center [714, 218] width 378 height 183
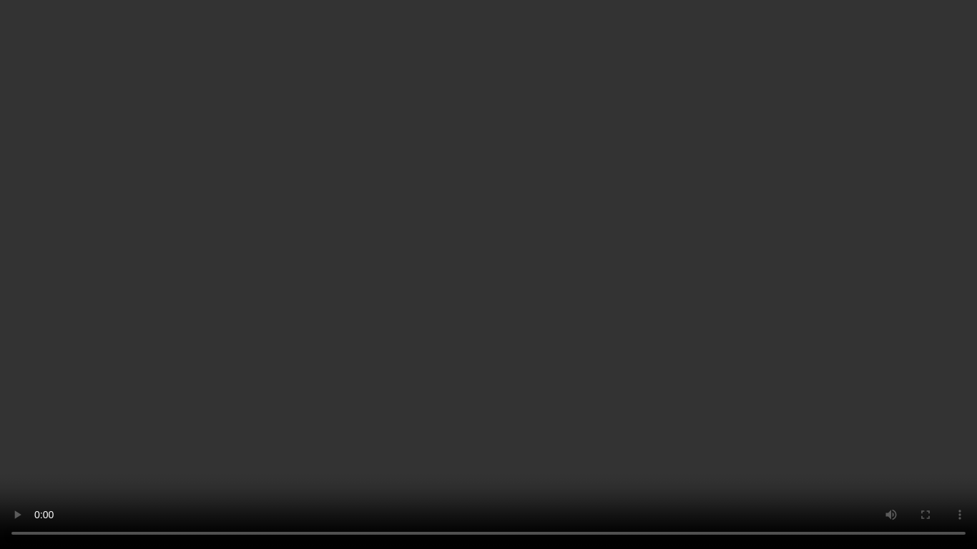
click at [682, 313] on video at bounding box center [488, 274] width 977 height 549
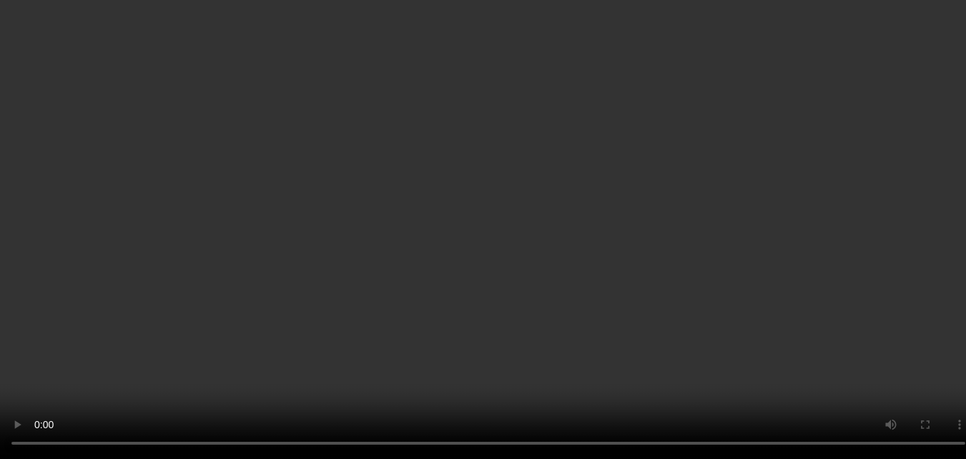
scroll to position [143, 0]
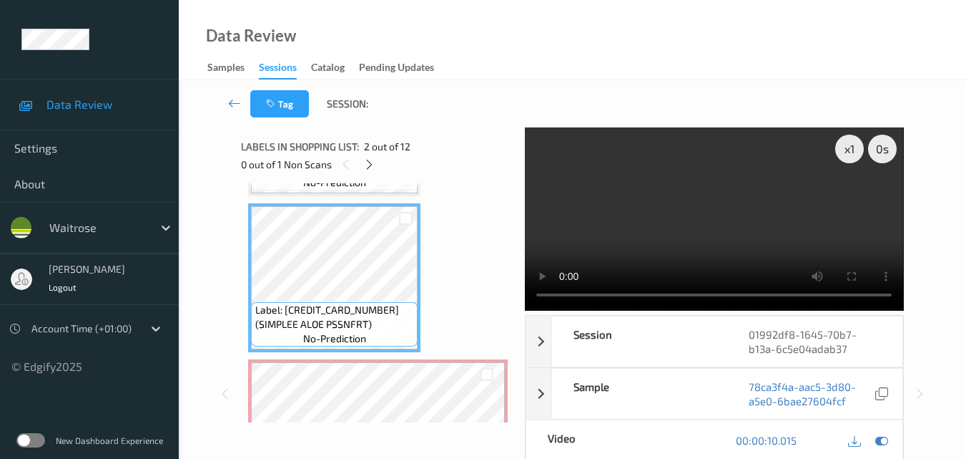
click at [776, 213] on video at bounding box center [714, 218] width 378 height 183
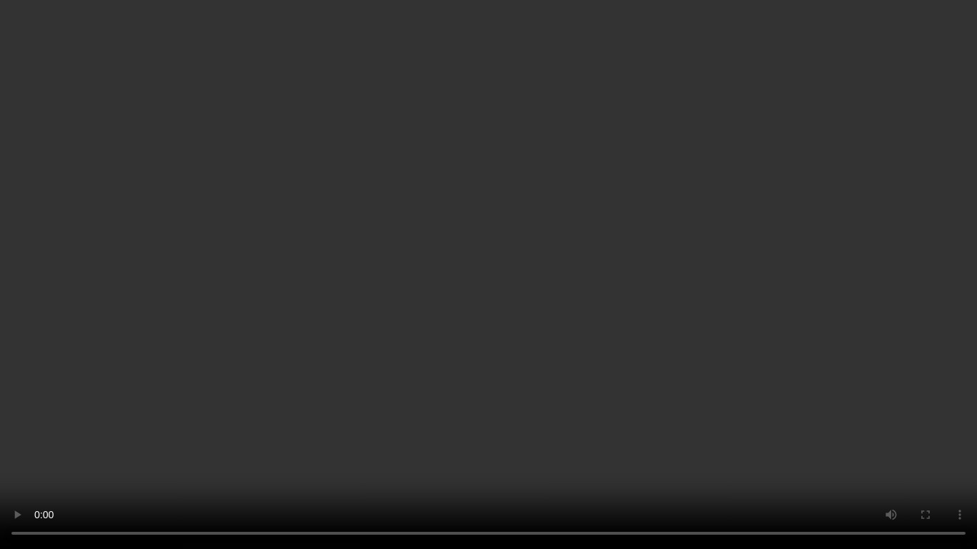
click at [798, 340] on video at bounding box center [488, 274] width 977 height 549
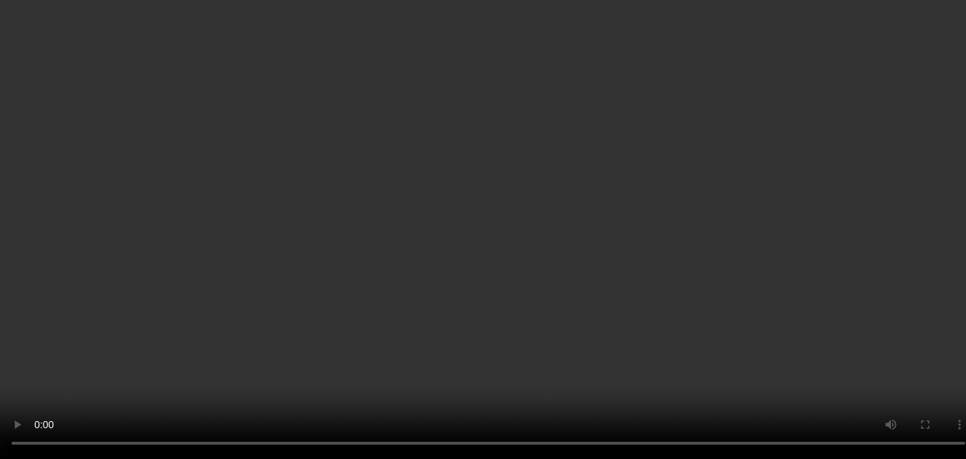
scroll to position [429, 0]
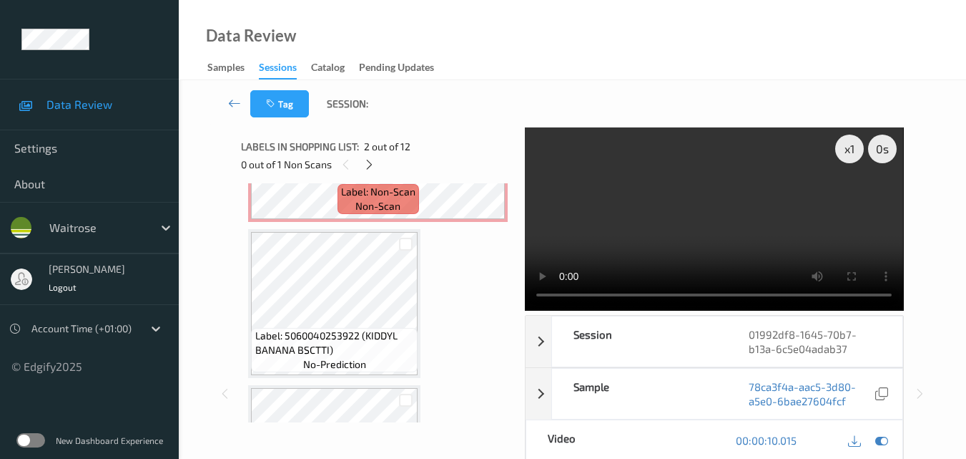
click at [720, 227] on video at bounding box center [714, 218] width 378 height 183
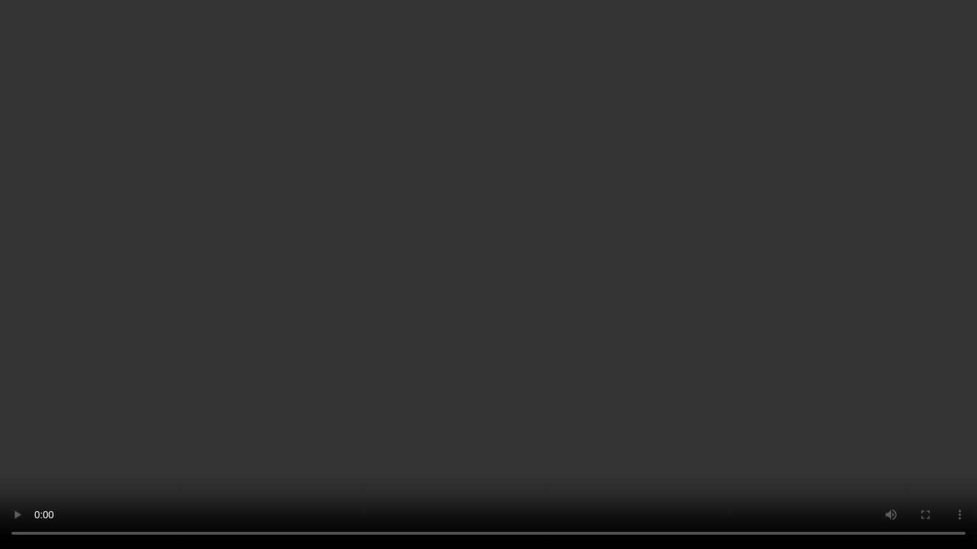
click at [599, 261] on video at bounding box center [488, 274] width 977 height 549
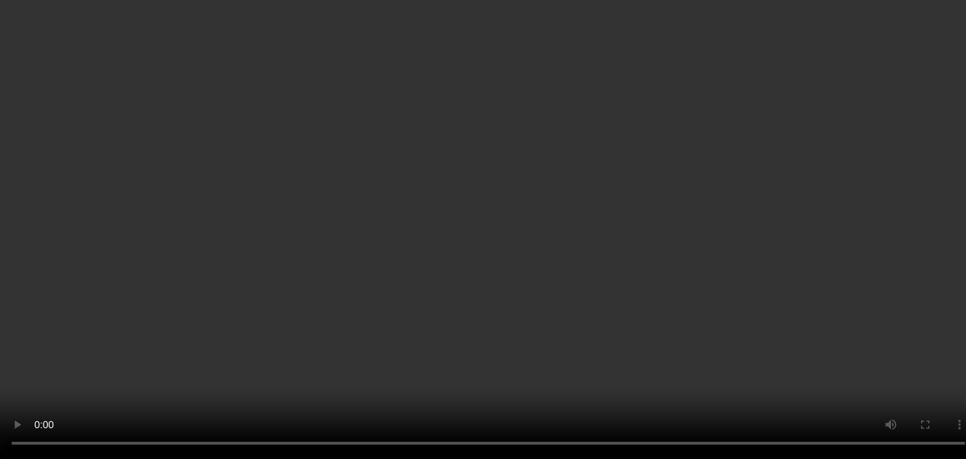
scroll to position [501, 0]
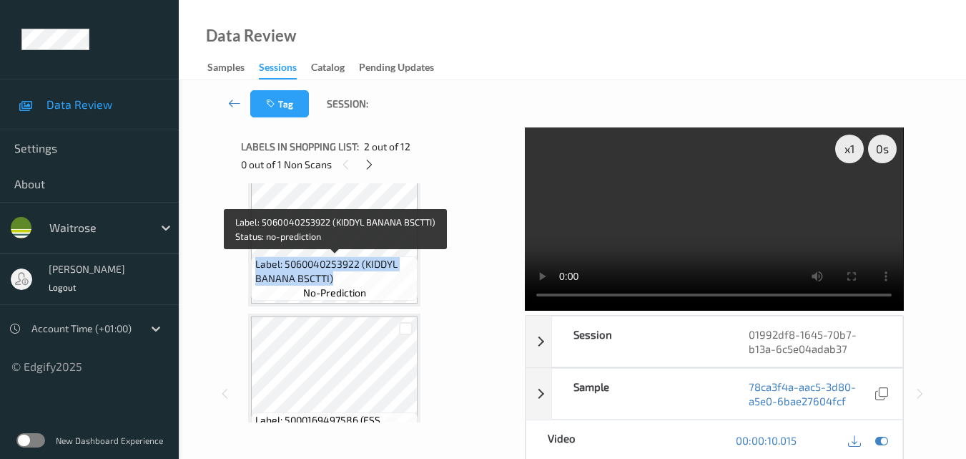
drag, startPoint x: 336, startPoint y: 279, endPoint x: 256, endPoint y: 263, distance: 81.7
click at [256, 263] on span "Label: 5060040253922 (KIDDYL BANANA BSCTTI)" at bounding box center [335, 271] width 160 height 29
copy span "Label: 5060040253922 (KIDDYL BANANA BSCTTI)"
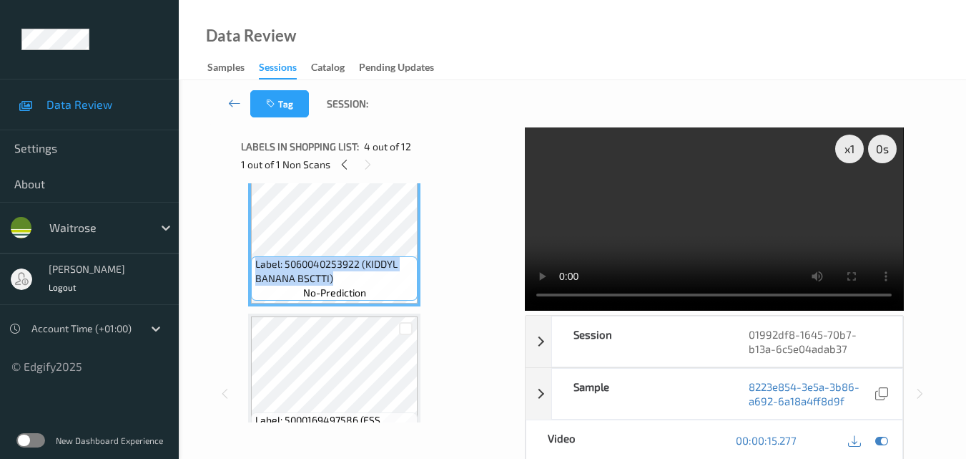
click at [757, 207] on video at bounding box center [714, 218] width 378 height 183
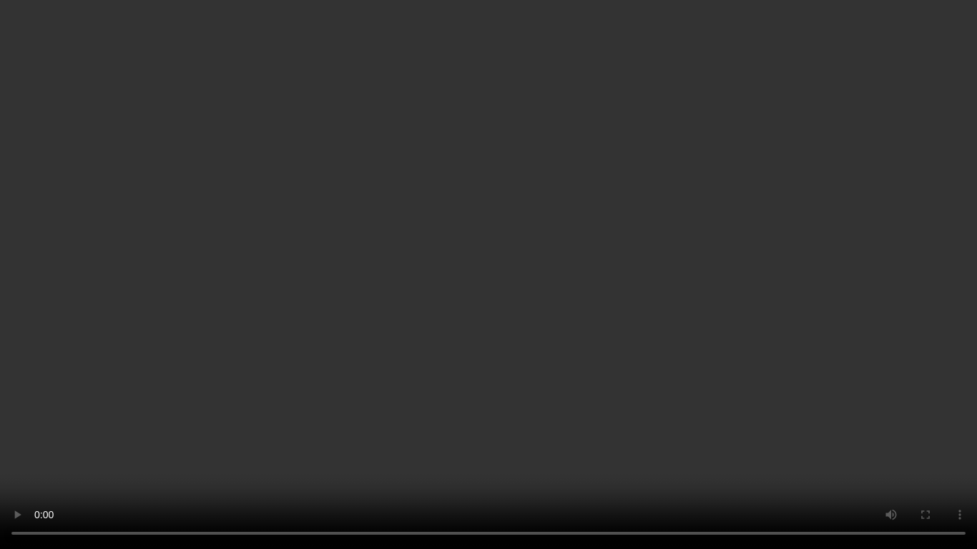
click at [730, 305] on video at bounding box center [488, 274] width 977 height 549
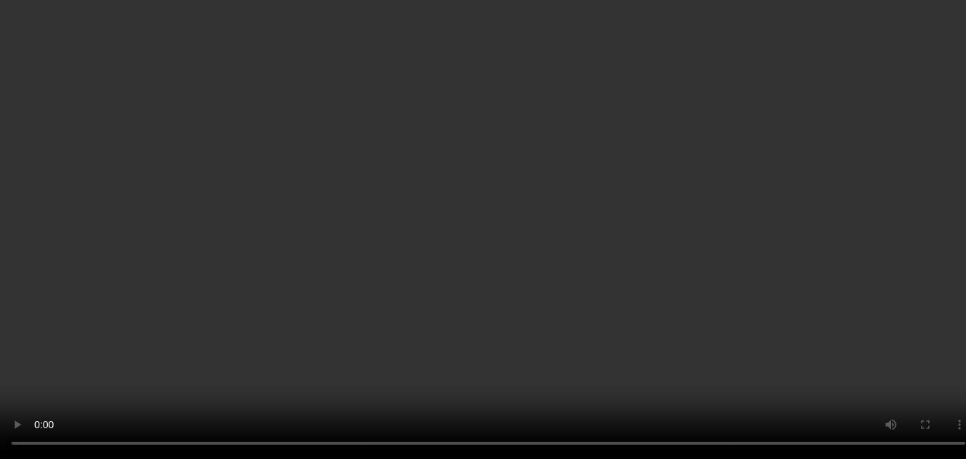
scroll to position [286, 0]
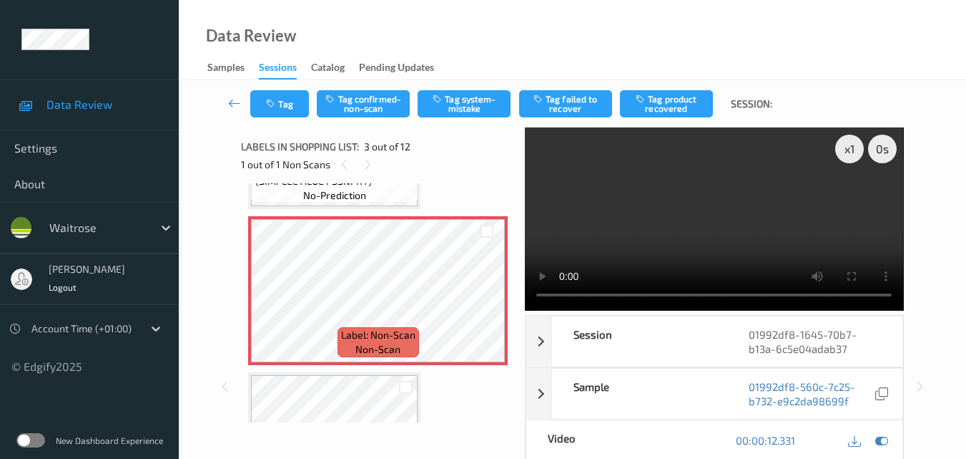
click at [691, 221] on video at bounding box center [714, 218] width 378 height 183
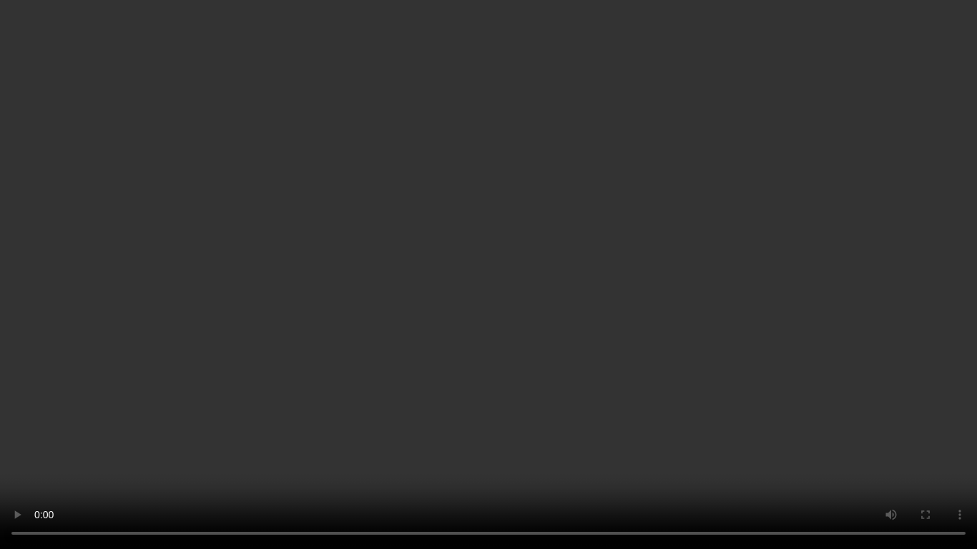
click at [710, 317] on video at bounding box center [488, 274] width 977 height 549
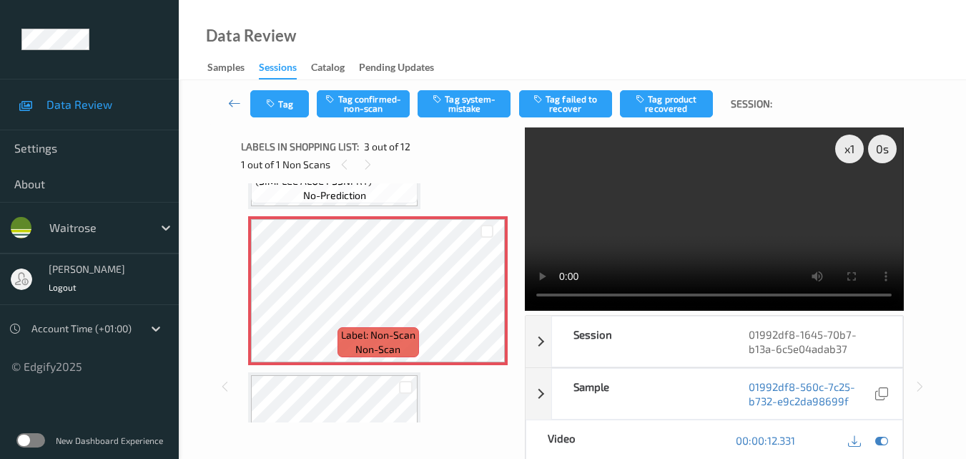
click at [770, 208] on video at bounding box center [714, 218] width 378 height 183
click at [858, 145] on div "x 1" at bounding box center [850, 148] width 29 height 29
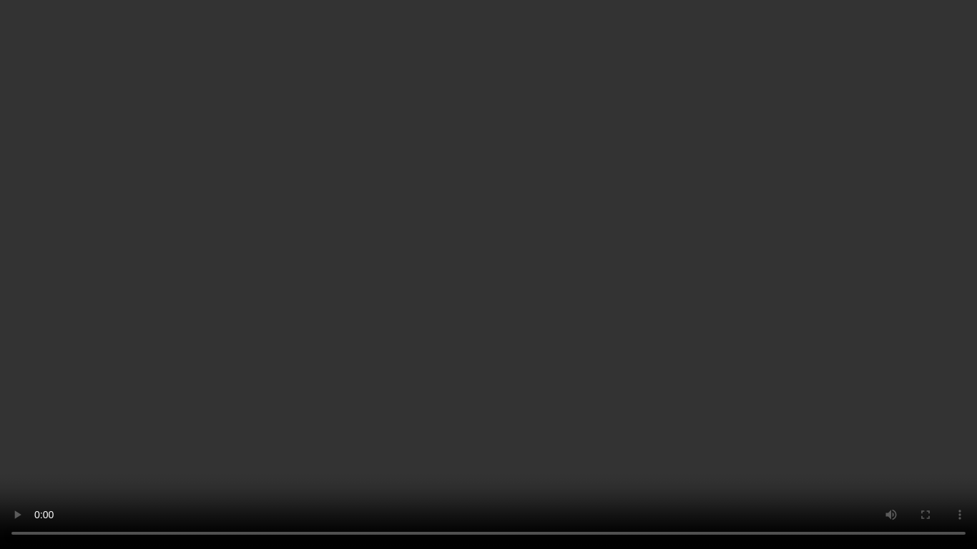
click at [654, 352] on video at bounding box center [488, 274] width 977 height 549
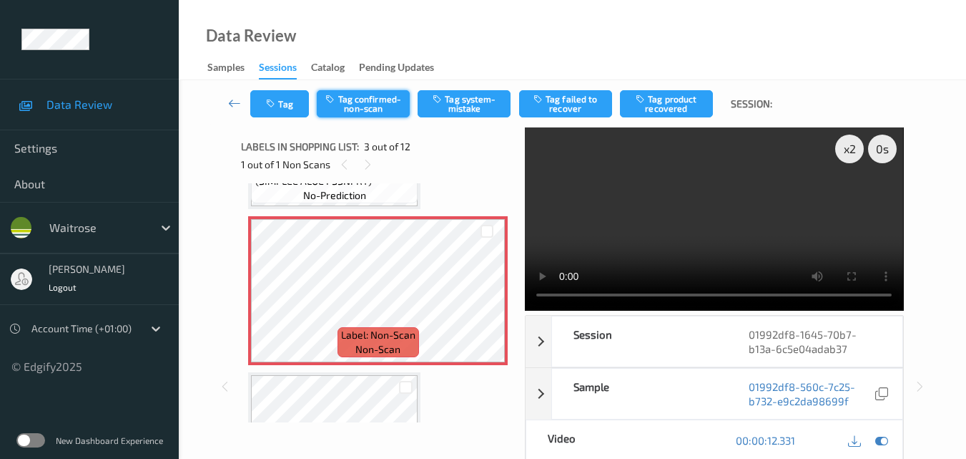
click at [358, 100] on button "Tag confirmed-non-scan" at bounding box center [363, 103] width 93 height 27
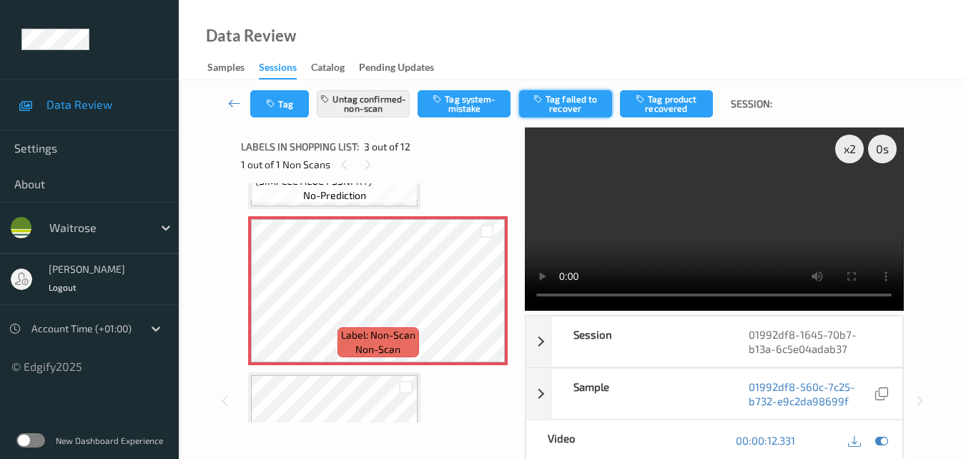
click at [572, 100] on button "Tag failed to recover" at bounding box center [565, 103] width 93 height 27
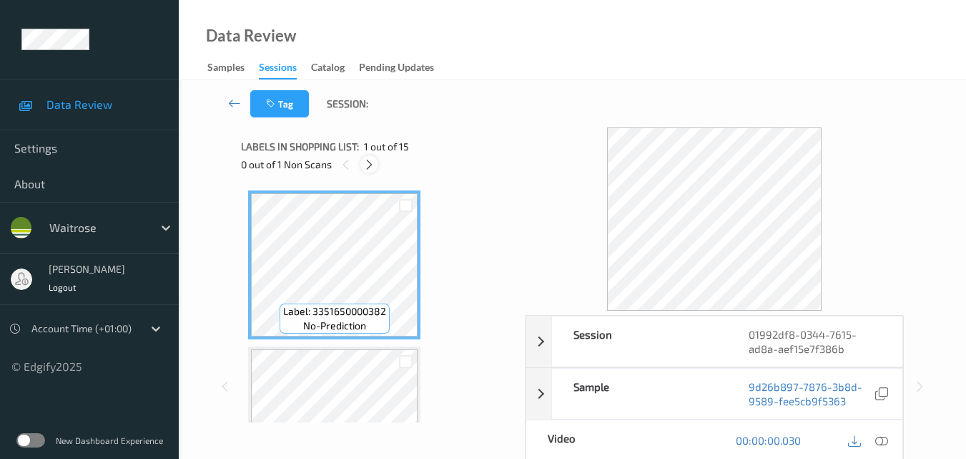
click at [371, 164] on icon at bounding box center [369, 164] width 12 height 13
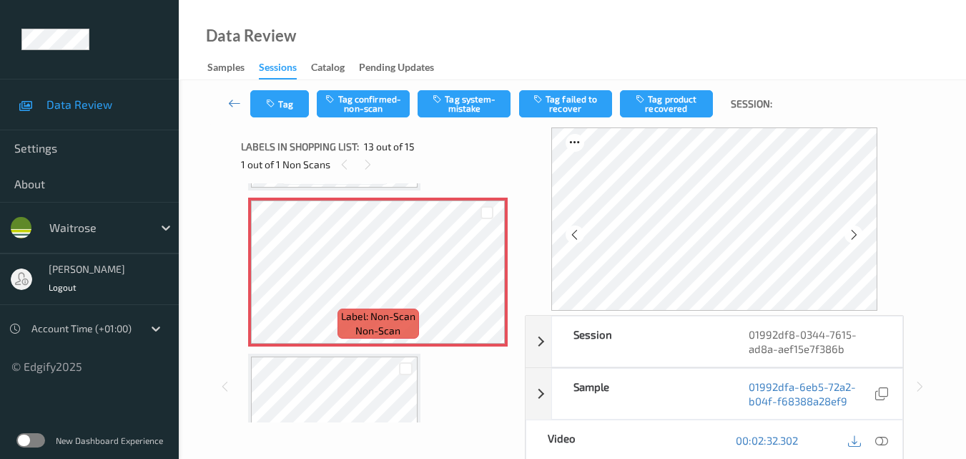
scroll to position [1866, 0]
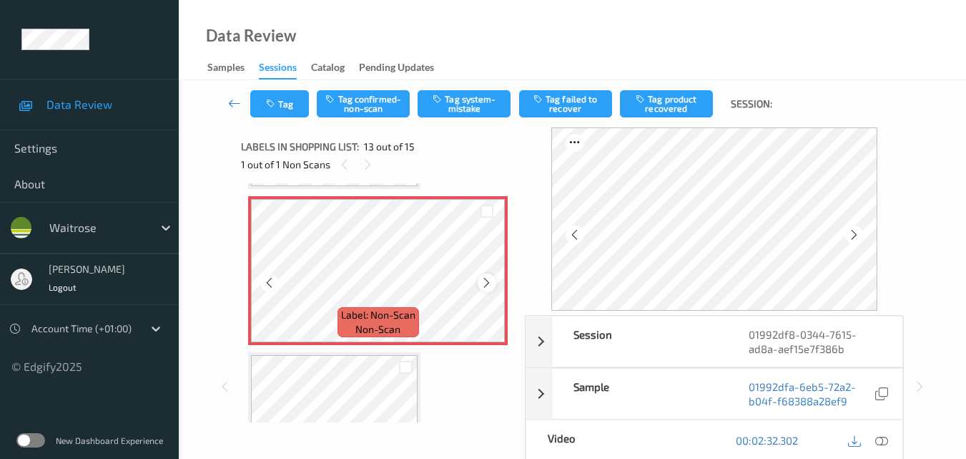
click at [487, 282] on icon at bounding box center [487, 282] width 12 height 13
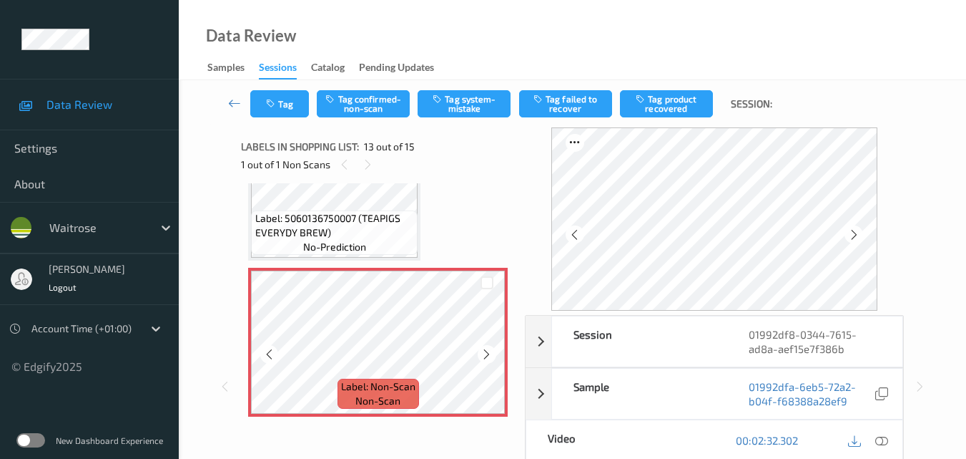
scroll to position [1780, 0]
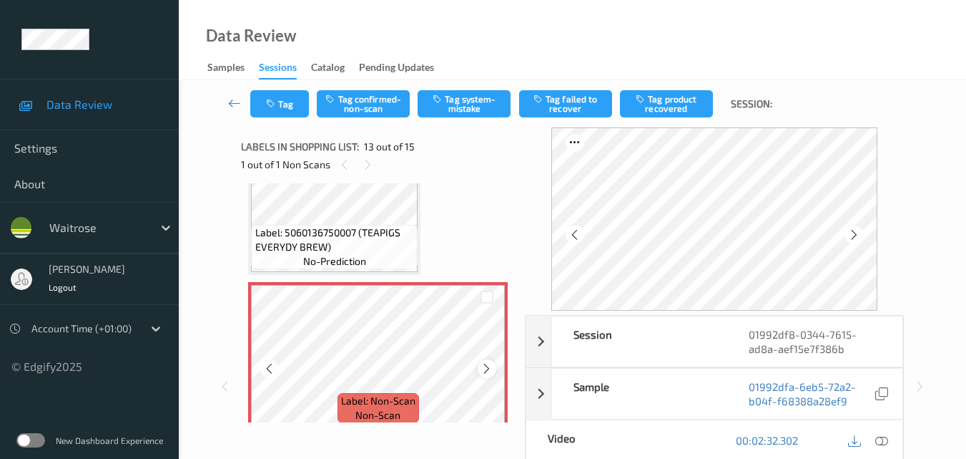
click at [487, 368] on icon at bounding box center [487, 368] width 12 height 13
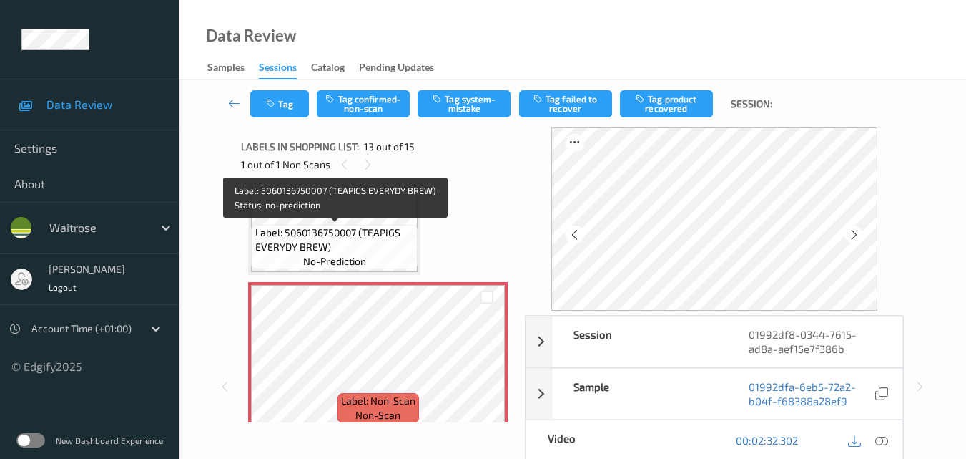
click at [400, 240] on span "Label: 5060136750007 (TEAPIGS EVERYDY BREW)" at bounding box center [335, 239] width 160 height 29
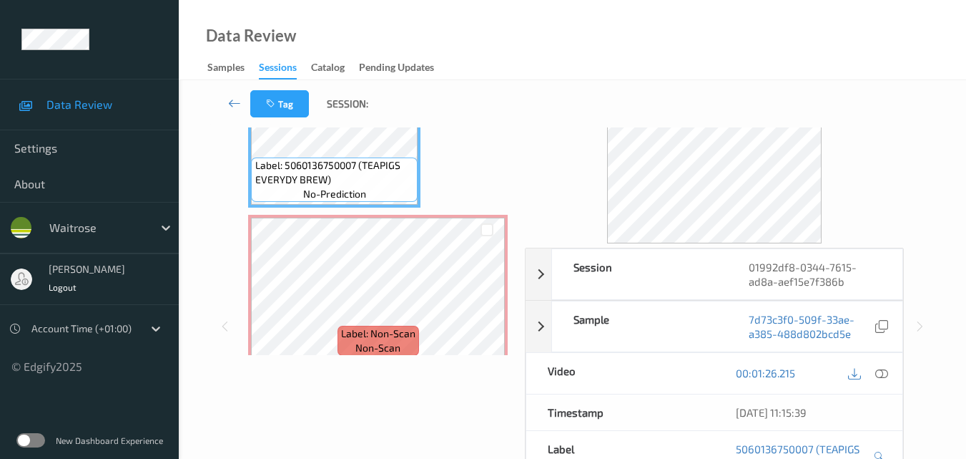
scroll to position [143, 0]
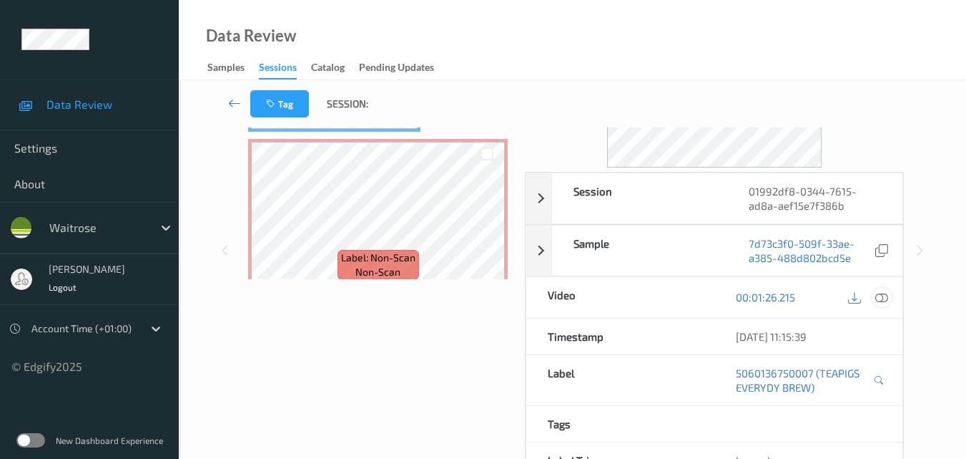
click at [886, 298] on icon at bounding box center [882, 296] width 13 height 13
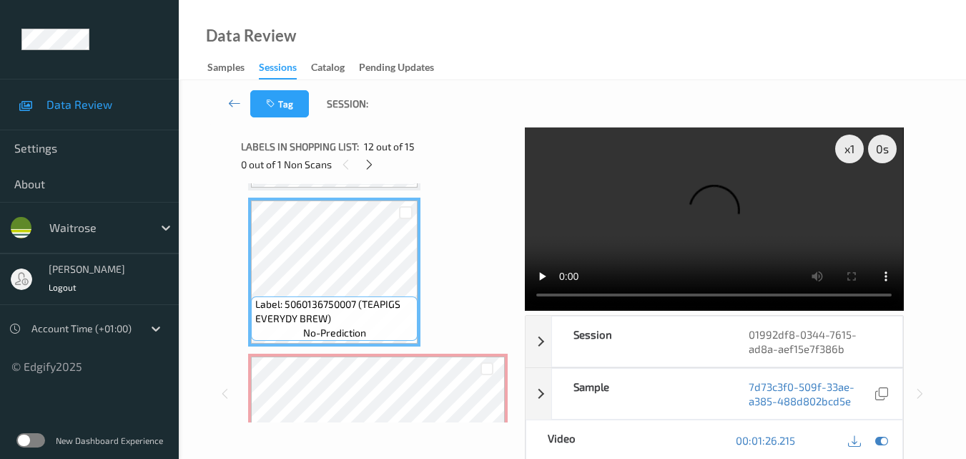
scroll to position [1637, 0]
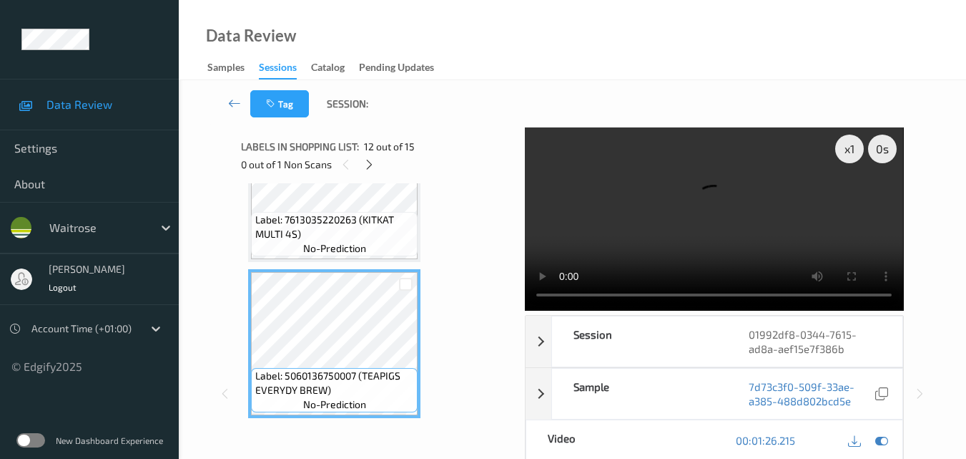
click at [691, 230] on video at bounding box center [714, 218] width 378 height 183
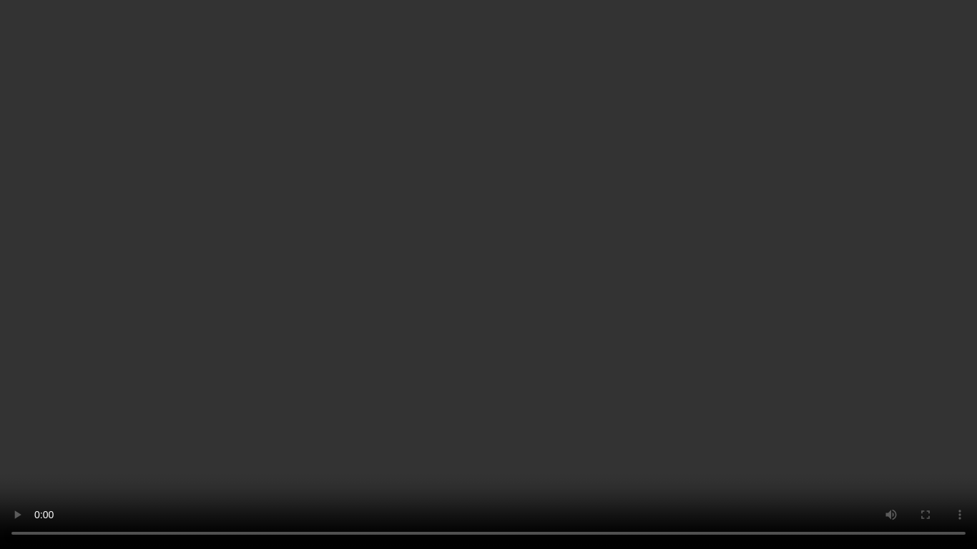
click at [632, 303] on video at bounding box center [488, 274] width 977 height 549
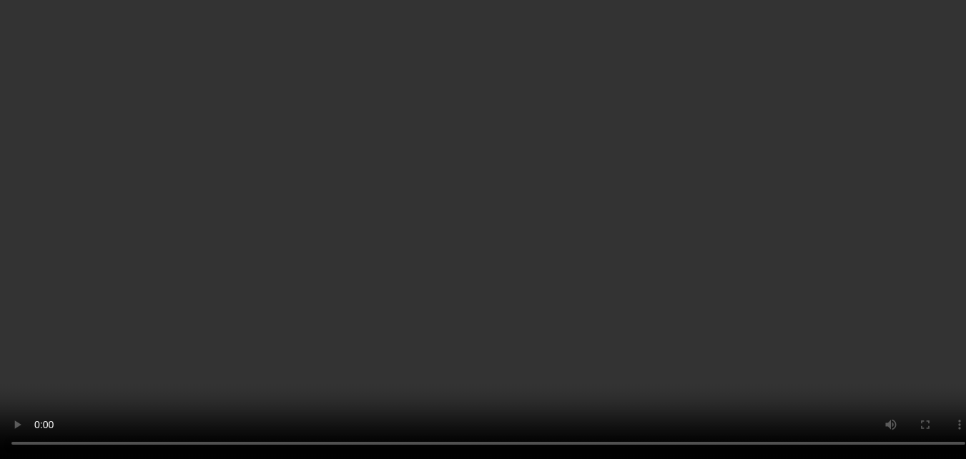
scroll to position [1780, 0]
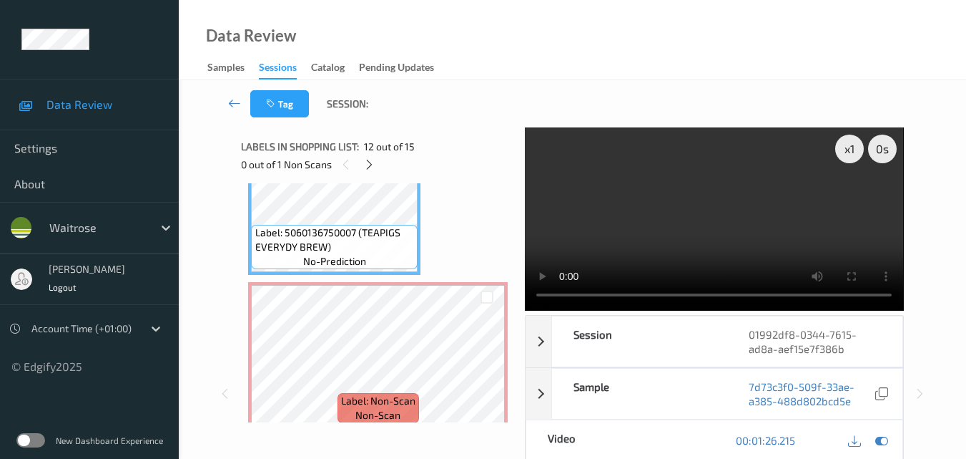
click at [753, 232] on video at bounding box center [714, 218] width 378 height 183
click at [754, 228] on video at bounding box center [714, 218] width 378 height 183
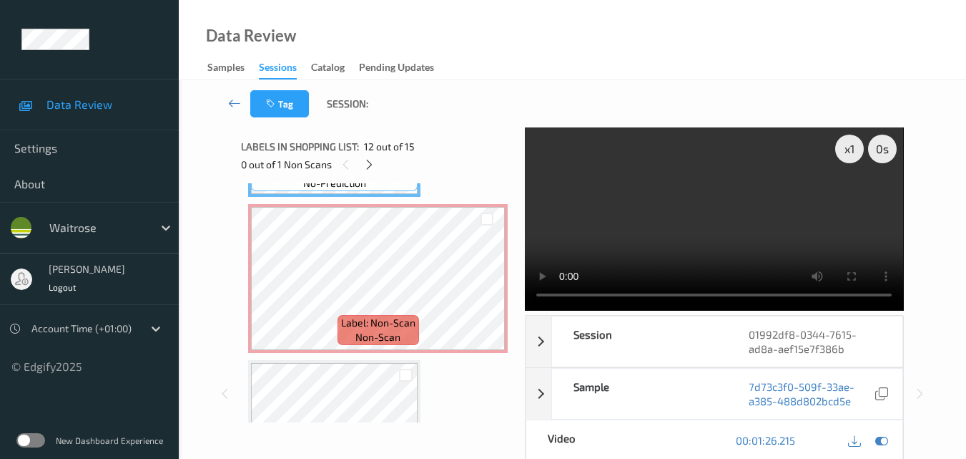
scroll to position [1851, 0]
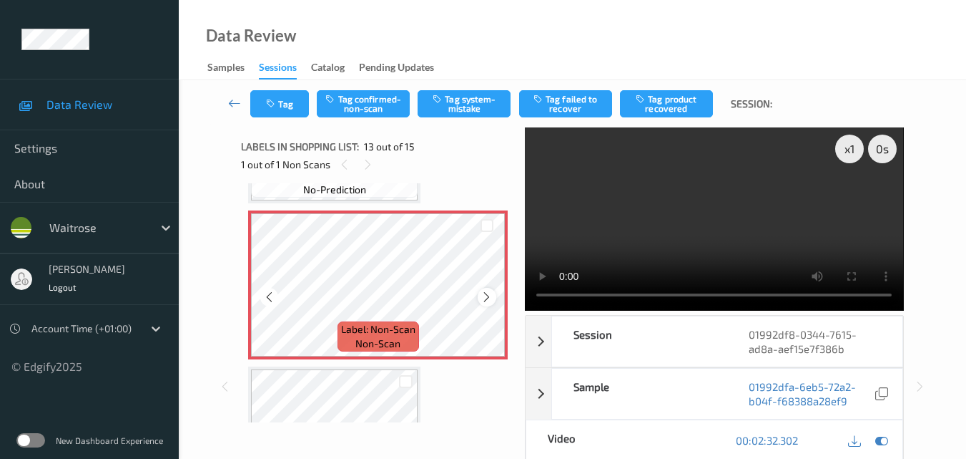
click at [484, 295] on icon at bounding box center [487, 296] width 12 height 13
click at [723, 230] on video at bounding box center [714, 218] width 378 height 183
click at [753, 246] on video at bounding box center [714, 218] width 378 height 183
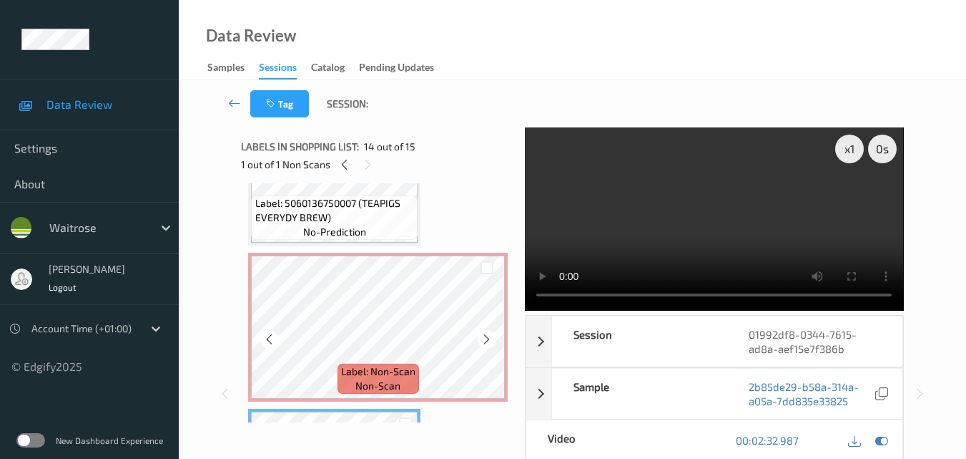
scroll to position [1780, 0]
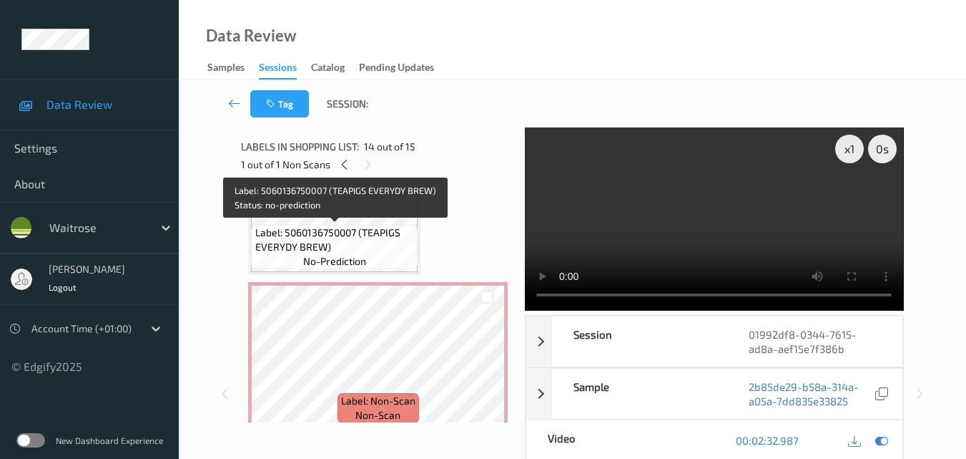
click at [383, 257] on div "Label: 5060136750007 (TEAPIGS EVERYDY BREW) no-prediction" at bounding box center [334, 247] width 167 height 44
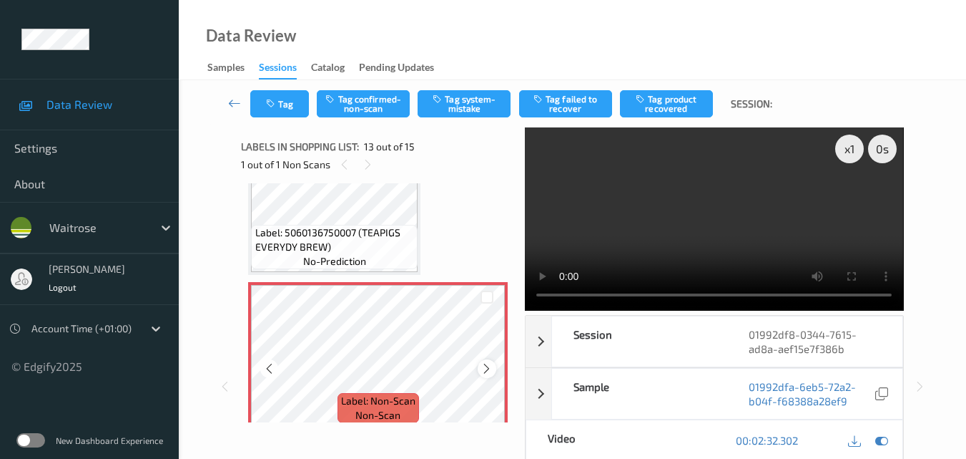
click at [487, 366] on icon at bounding box center [487, 368] width 12 height 13
click at [740, 204] on video at bounding box center [714, 218] width 378 height 183
click at [711, 210] on video at bounding box center [714, 218] width 378 height 183
click at [484, 368] on icon at bounding box center [487, 368] width 12 height 13
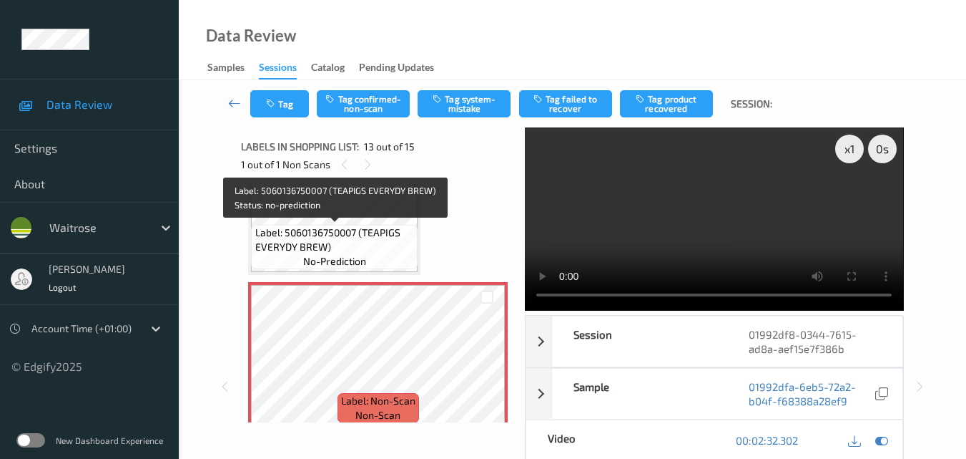
click at [397, 250] on span "Label: 5060136750007 (TEAPIGS EVERYDY BREW)" at bounding box center [335, 239] width 160 height 29
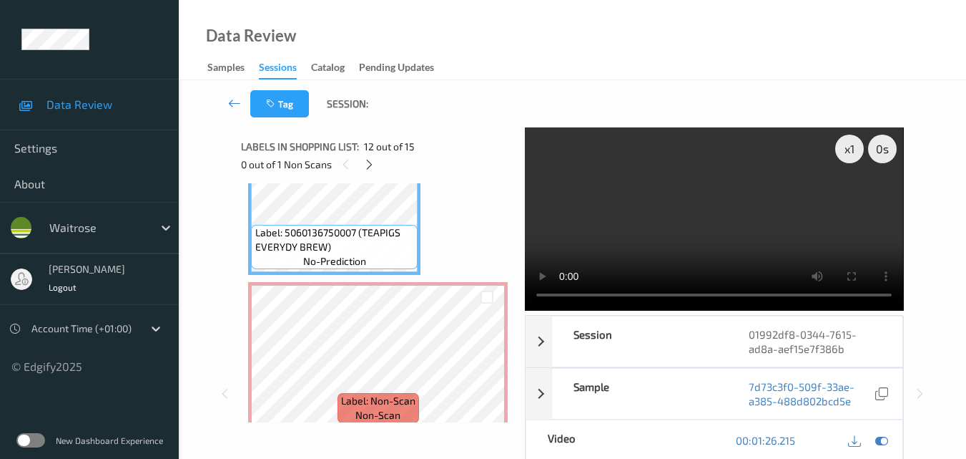
scroll to position [1708, 0]
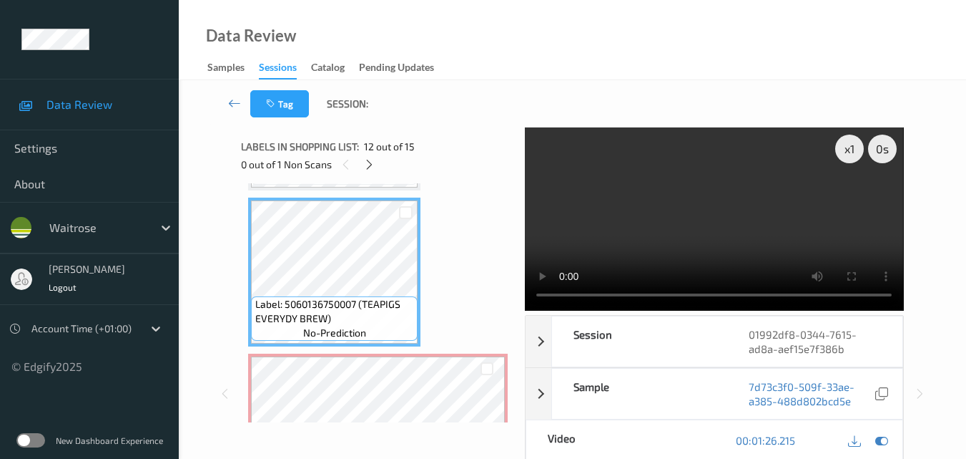
click at [813, 242] on video at bounding box center [714, 218] width 378 height 183
click at [846, 160] on div "x 1" at bounding box center [850, 148] width 29 height 29
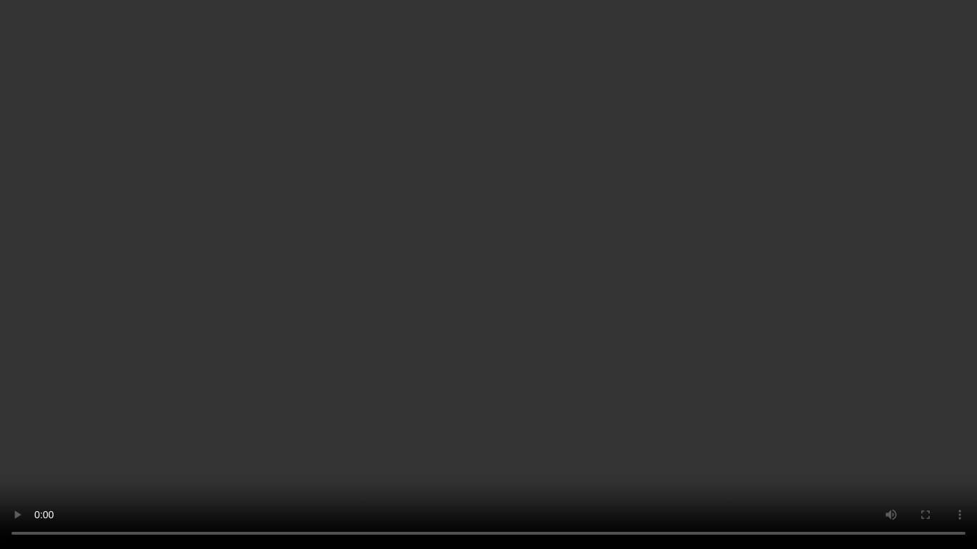
click at [644, 351] on video at bounding box center [488, 274] width 977 height 549
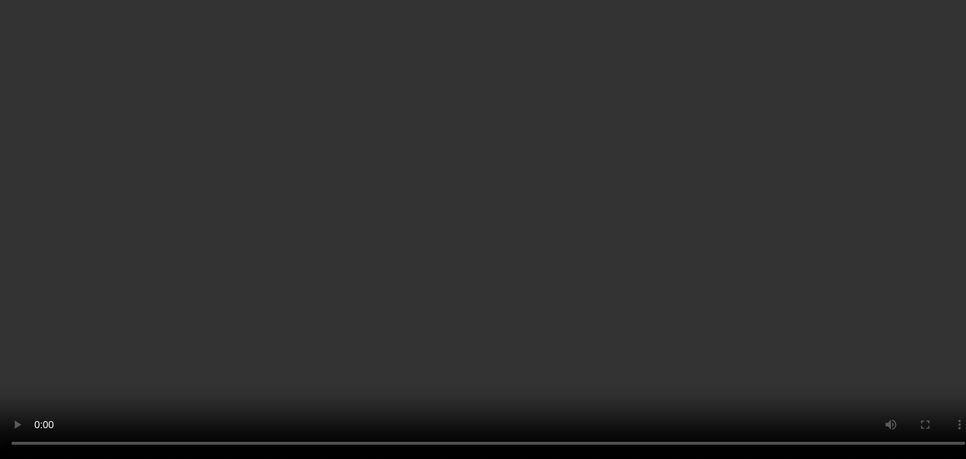
scroll to position [1964, 0]
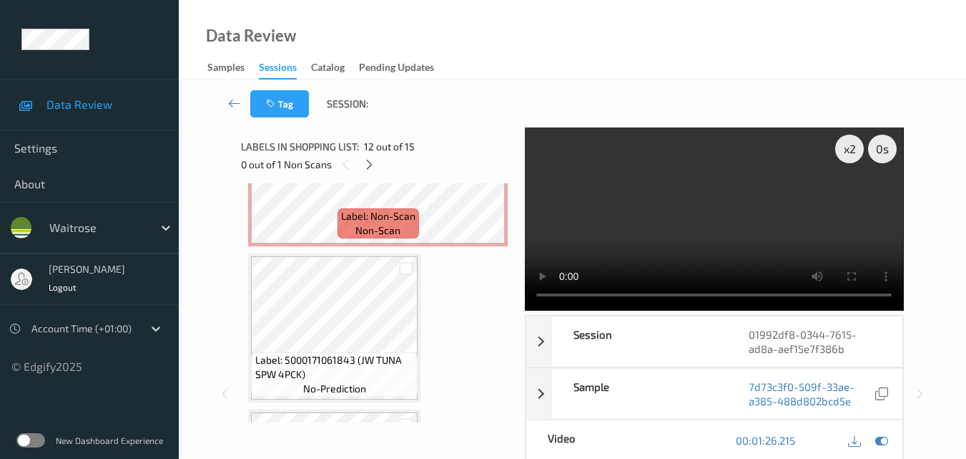
click at [695, 218] on video at bounding box center [714, 218] width 378 height 183
click at [777, 215] on video at bounding box center [714, 218] width 378 height 183
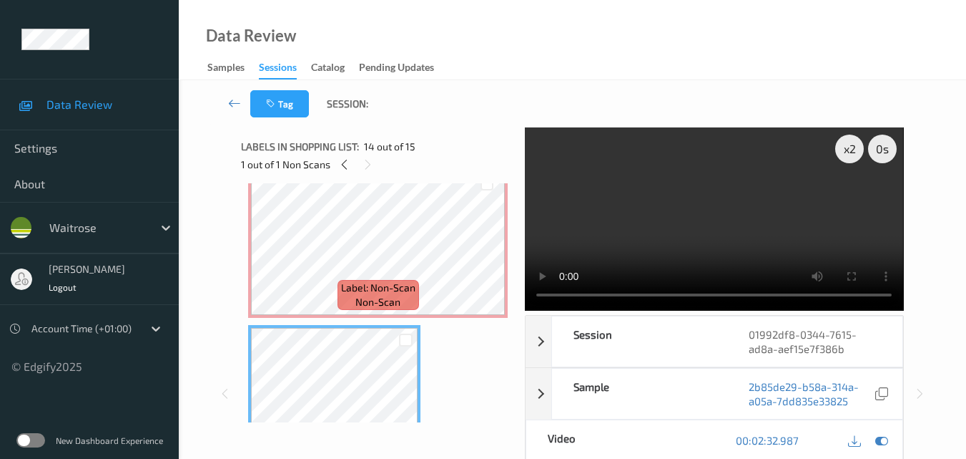
click at [730, 227] on video at bounding box center [714, 218] width 378 height 183
click at [797, 232] on video at bounding box center [714, 218] width 378 height 183
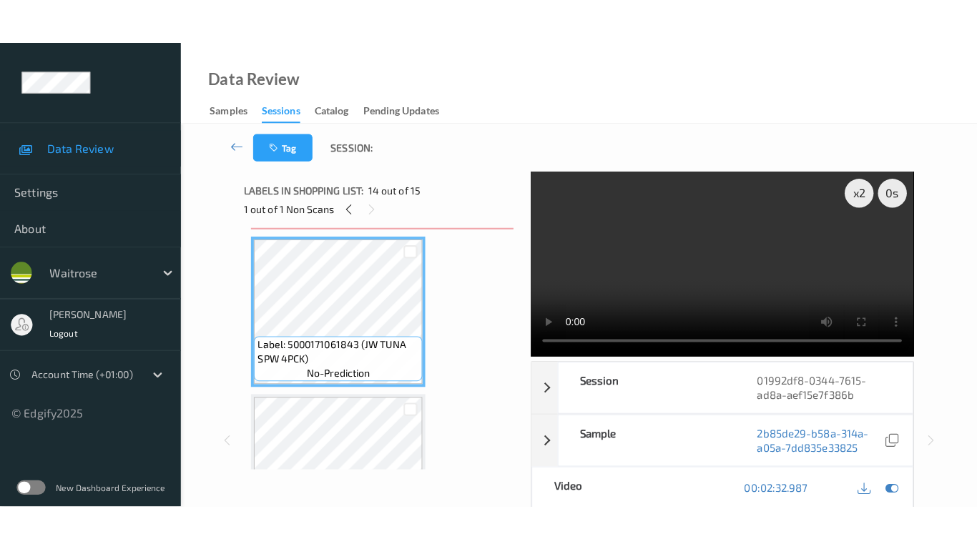
scroll to position [2036, 0]
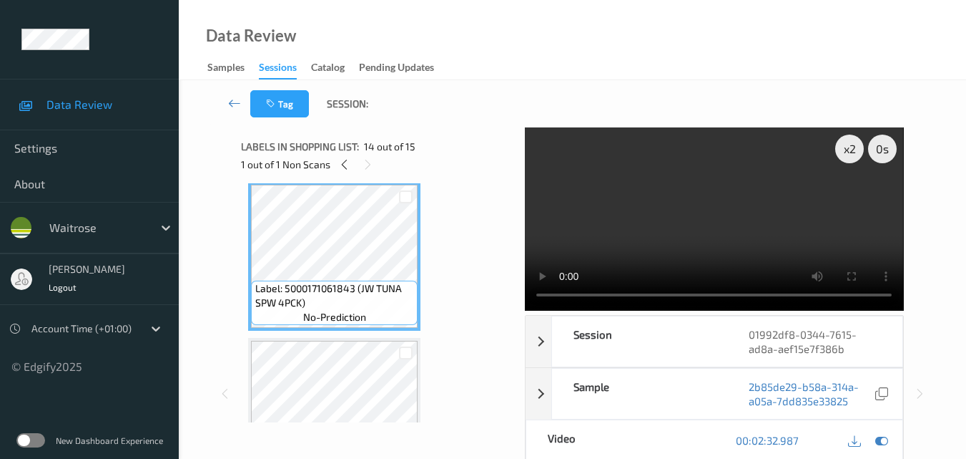
click at [777, 243] on video at bounding box center [714, 218] width 378 height 183
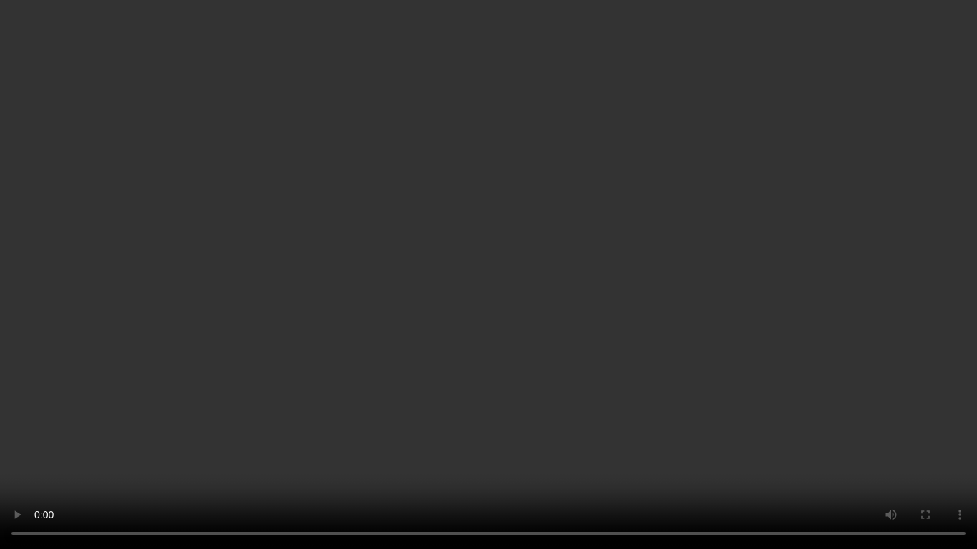
click at [645, 309] on video at bounding box center [488, 274] width 977 height 549
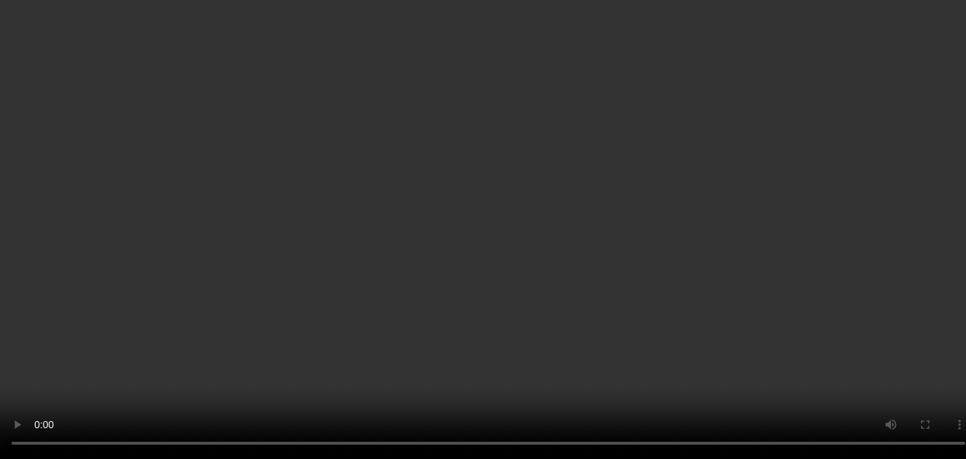
scroll to position [1893, 0]
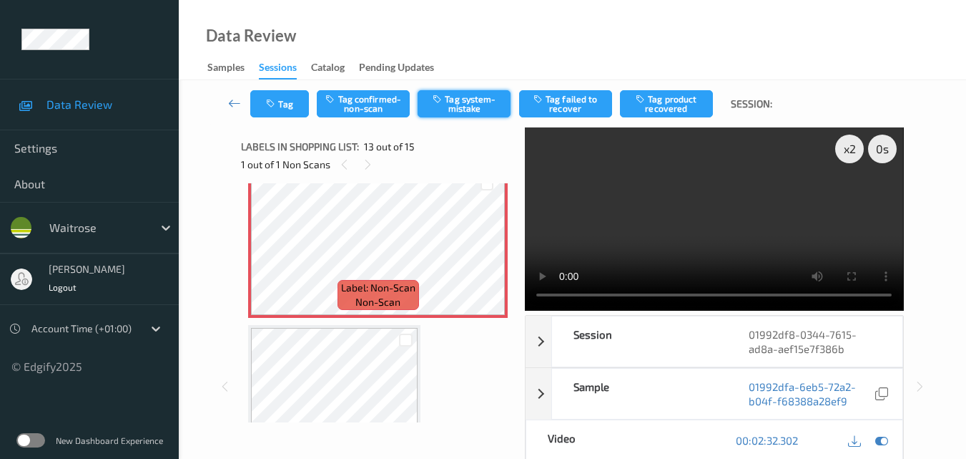
click at [468, 109] on button "Tag system-mistake" at bounding box center [464, 103] width 93 height 27
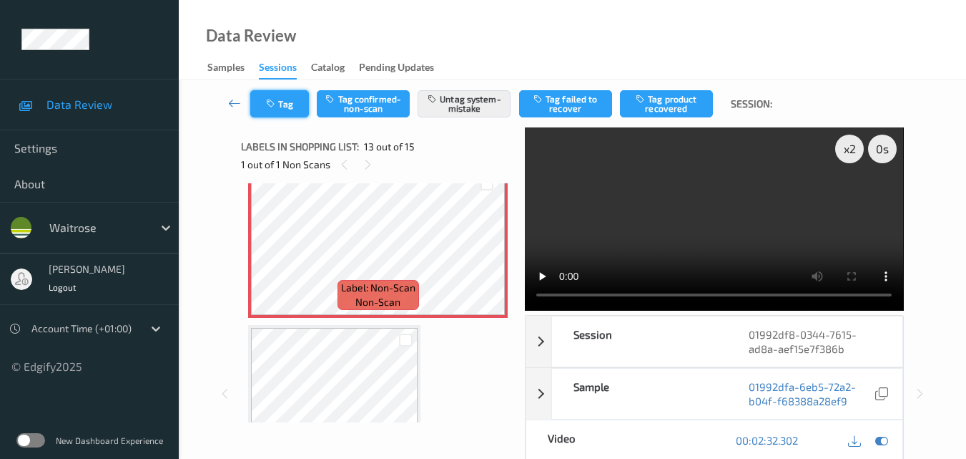
click at [274, 107] on icon "button" at bounding box center [272, 104] width 12 height 10
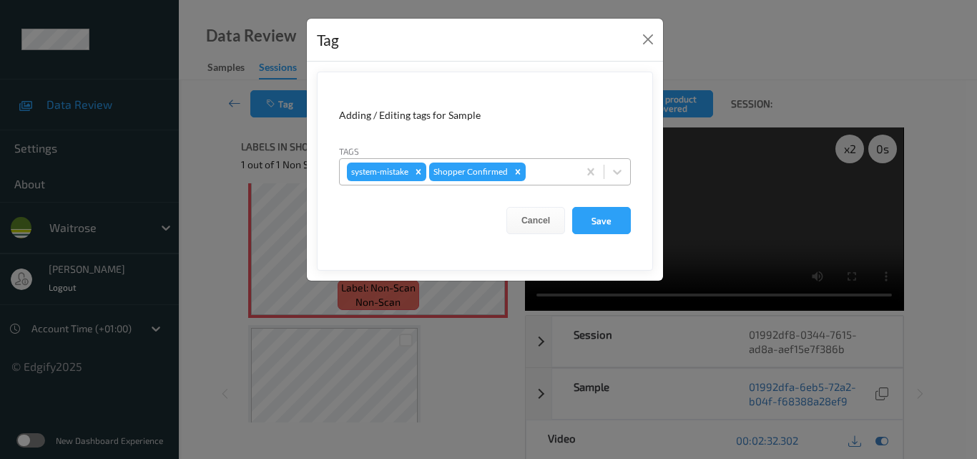
click at [546, 170] on div at bounding box center [550, 171] width 42 height 17
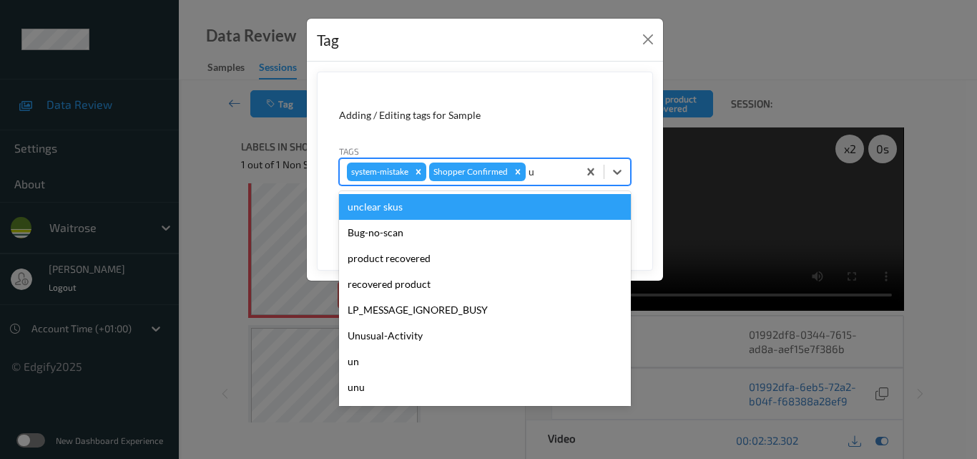
type input "un"
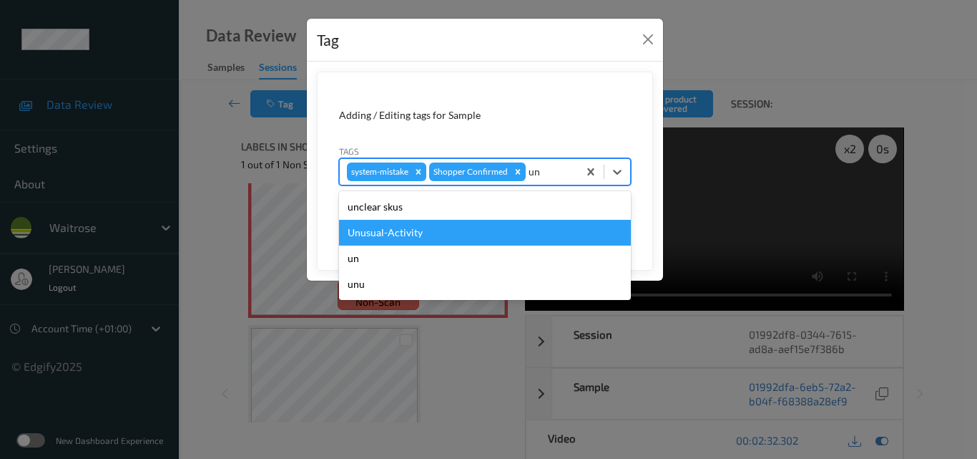
click at [491, 236] on div "Unusual-Activity" at bounding box center [485, 233] width 292 height 26
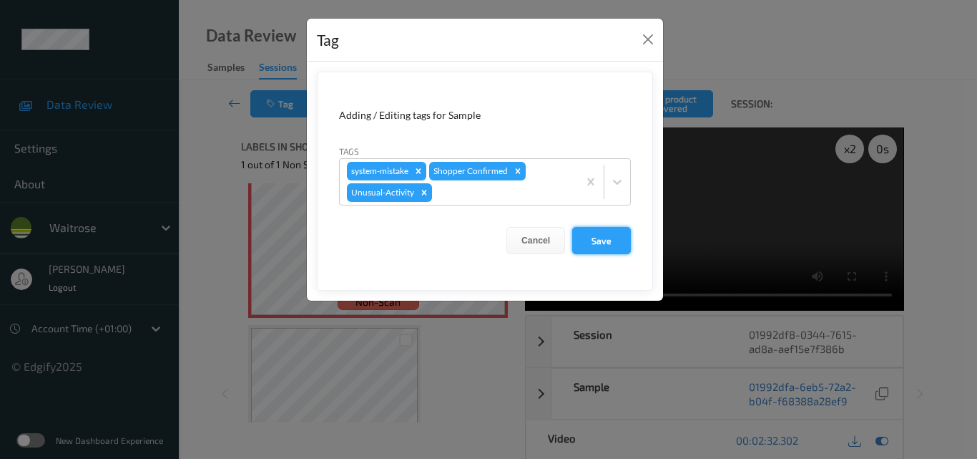
click at [599, 230] on button "Save" at bounding box center [601, 240] width 59 height 27
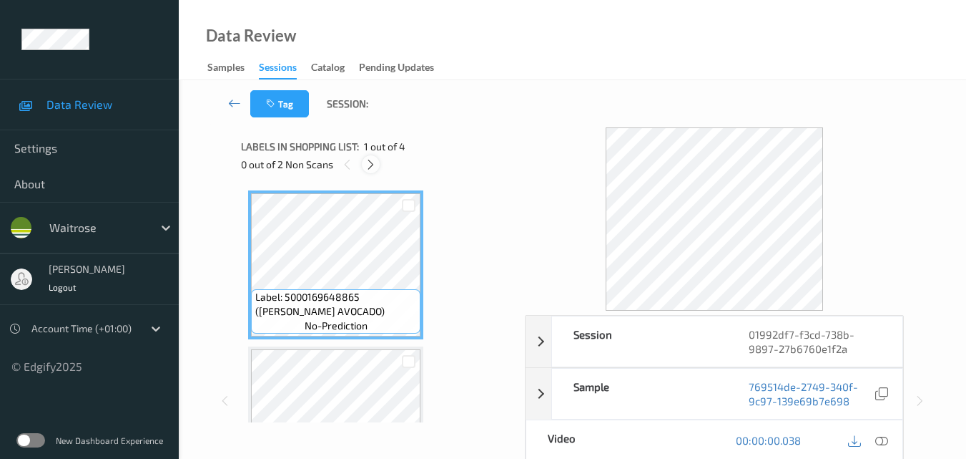
click at [368, 165] on icon at bounding box center [371, 164] width 12 height 13
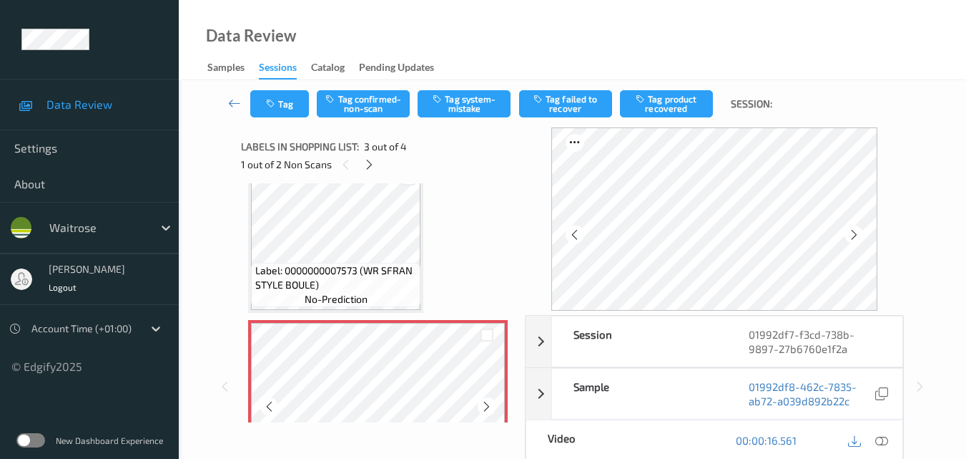
scroll to position [163, 0]
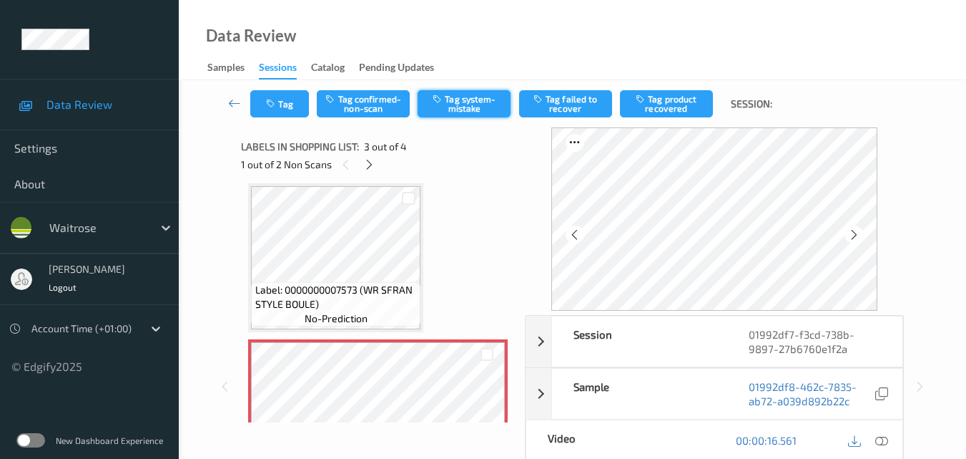
click at [477, 103] on button "Tag system-mistake" at bounding box center [464, 103] width 93 height 27
click at [278, 107] on icon "button" at bounding box center [272, 104] width 12 height 10
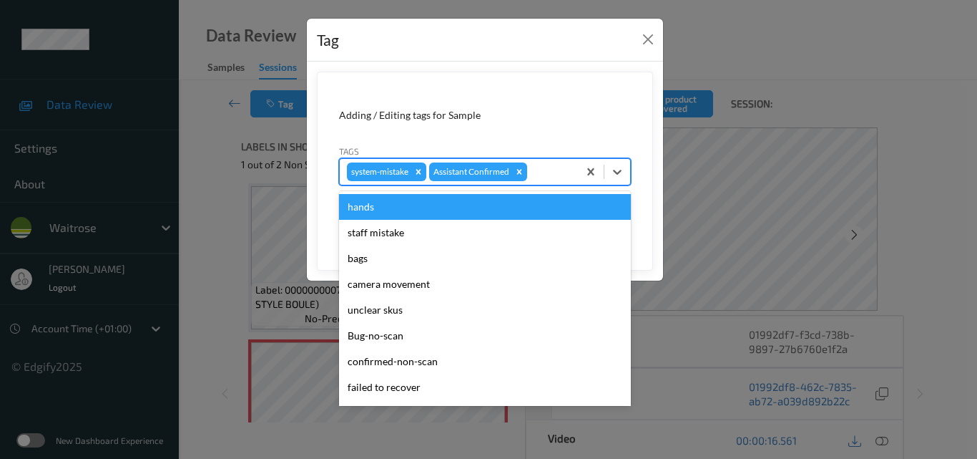
click at [559, 175] on div at bounding box center [550, 171] width 41 height 17
type input "un"
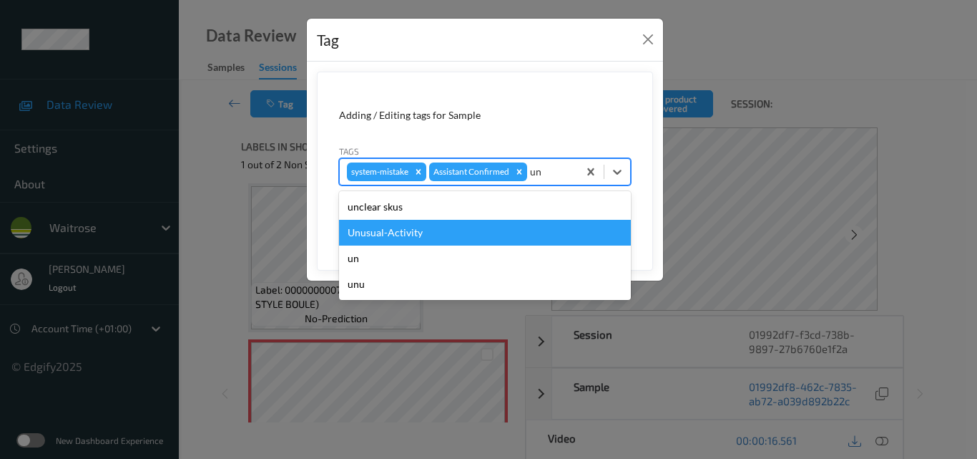
click at [461, 234] on div "Unusual-Activity" at bounding box center [485, 233] width 292 height 26
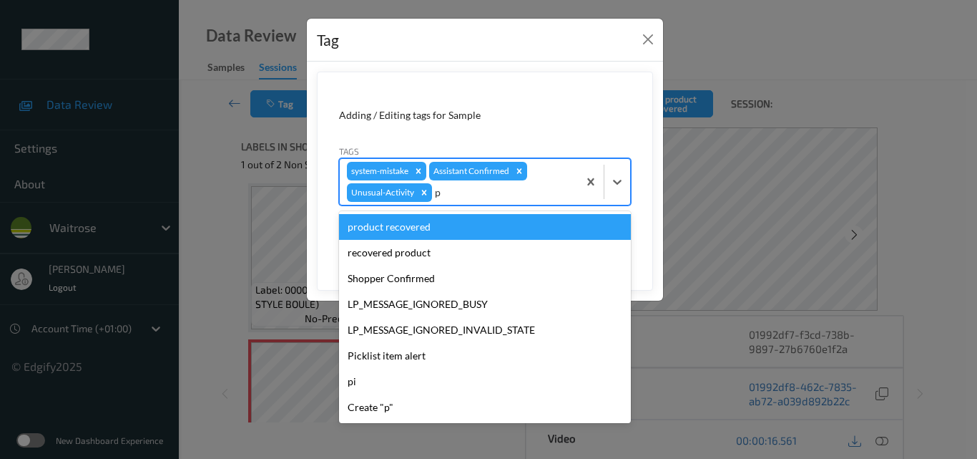
type input "pi"
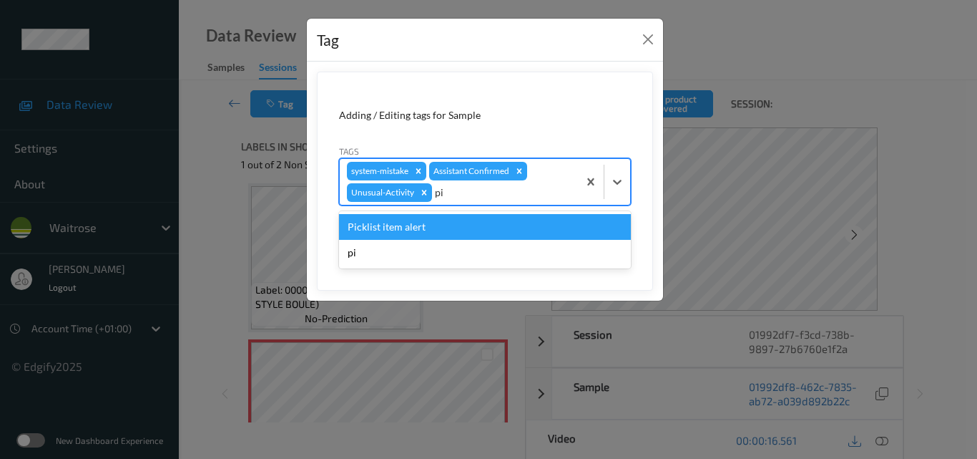
click at [466, 225] on div "Picklist item alert" at bounding box center [485, 227] width 292 height 26
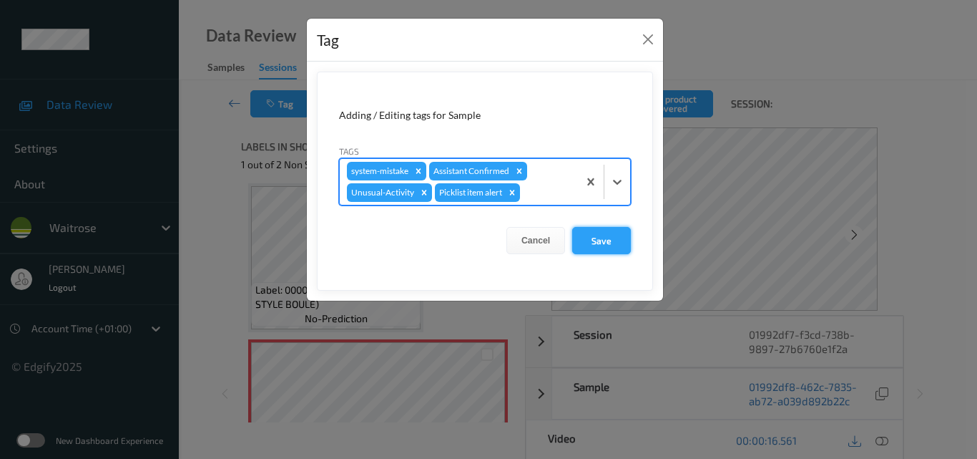
click at [612, 243] on button "Save" at bounding box center [601, 240] width 59 height 27
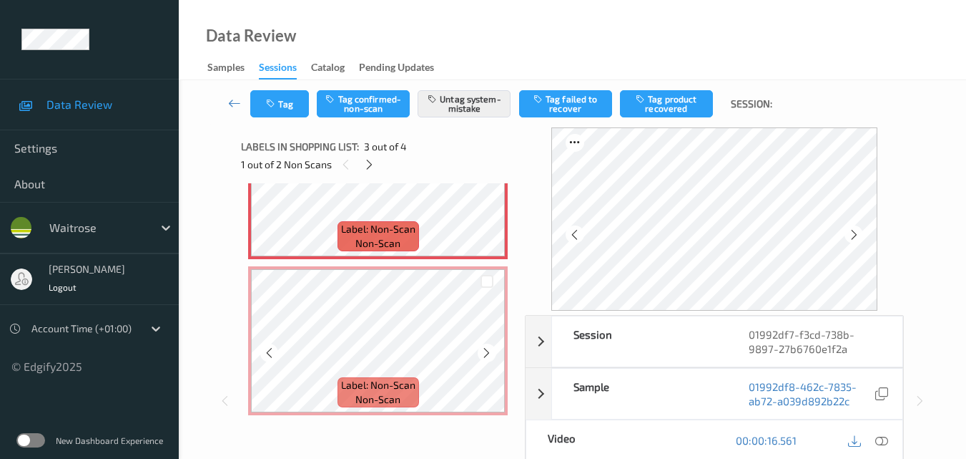
scroll to position [320, 0]
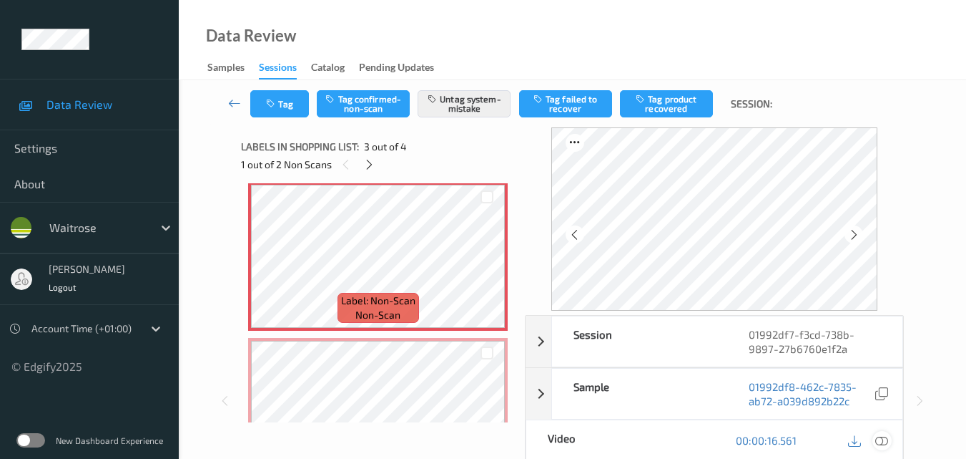
click at [889, 439] on div at bounding box center [882, 440] width 19 height 19
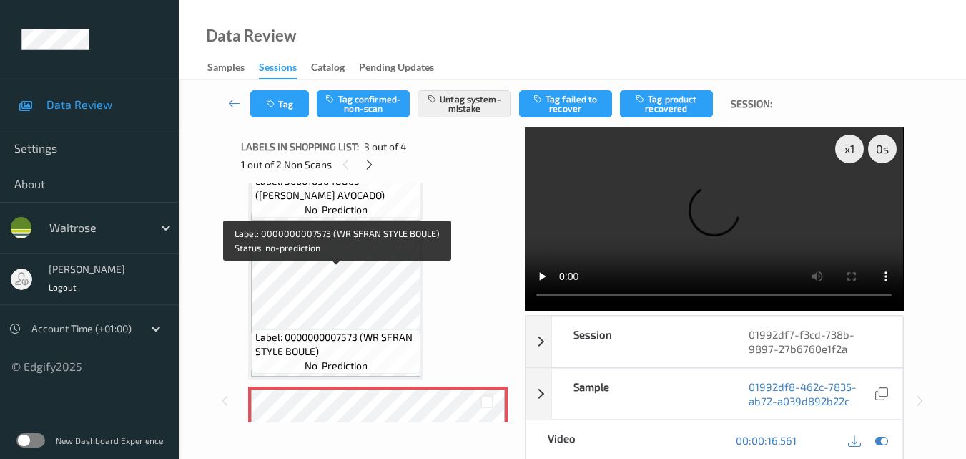
scroll to position [34, 0]
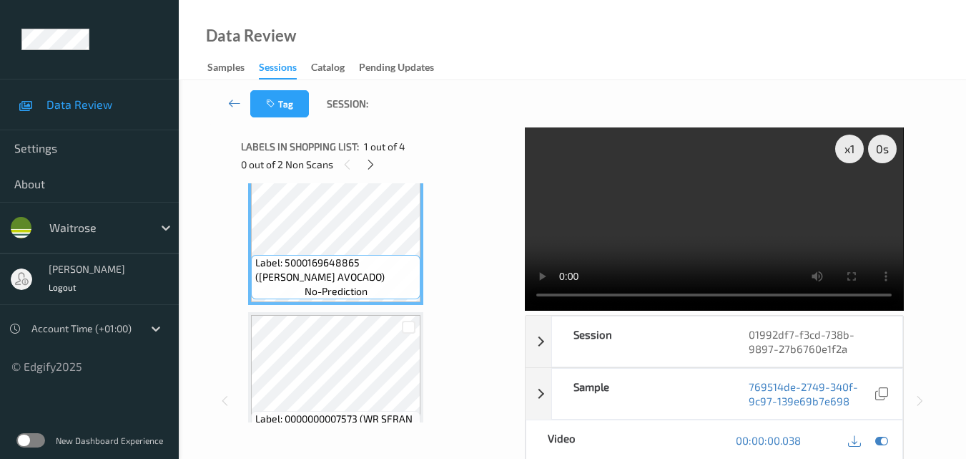
click at [677, 221] on video at bounding box center [714, 218] width 378 height 183
click at [845, 152] on div "x 1" at bounding box center [850, 148] width 29 height 29
click at [783, 184] on video at bounding box center [714, 218] width 378 height 183
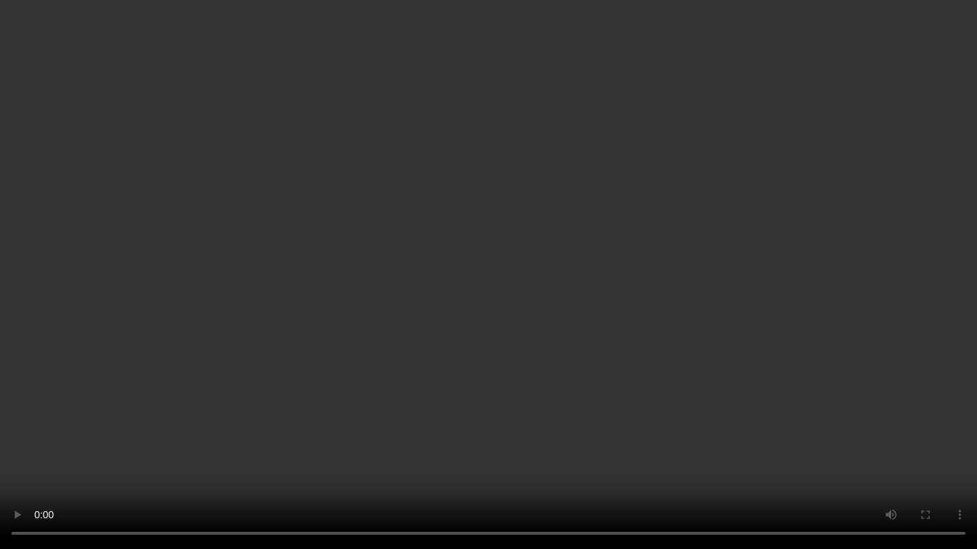
click at [622, 441] on video at bounding box center [488, 274] width 977 height 549
click at [699, 386] on video at bounding box center [488, 274] width 977 height 549
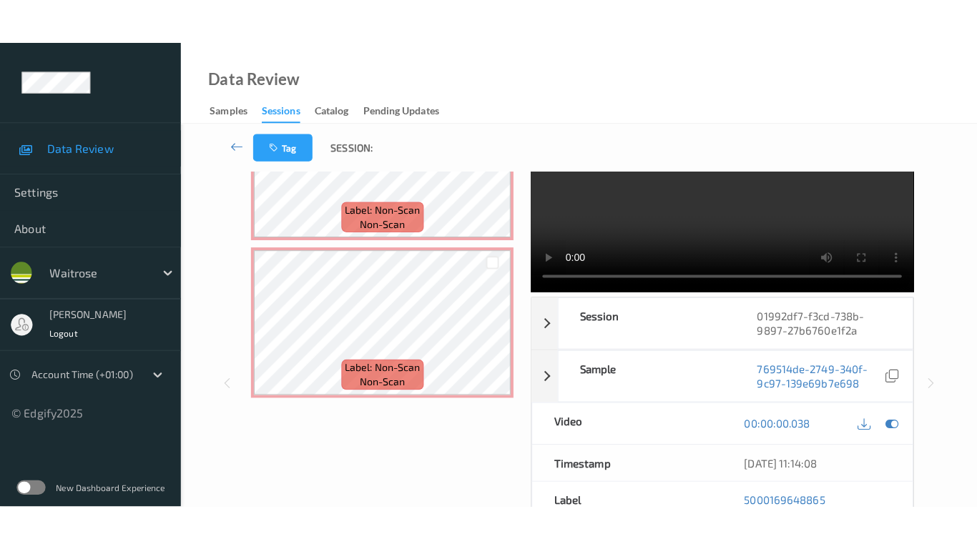
scroll to position [0, 0]
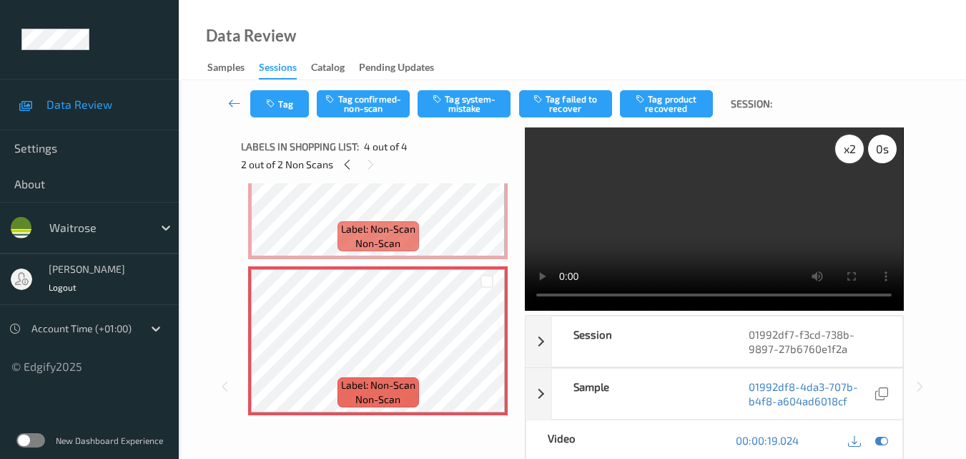
click at [851, 150] on div "x 2" at bounding box center [850, 148] width 29 height 29
click at [851, 150] on div "x 4" at bounding box center [850, 148] width 29 height 29
click at [851, 150] on div "x 8" at bounding box center [850, 148] width 29 height 29
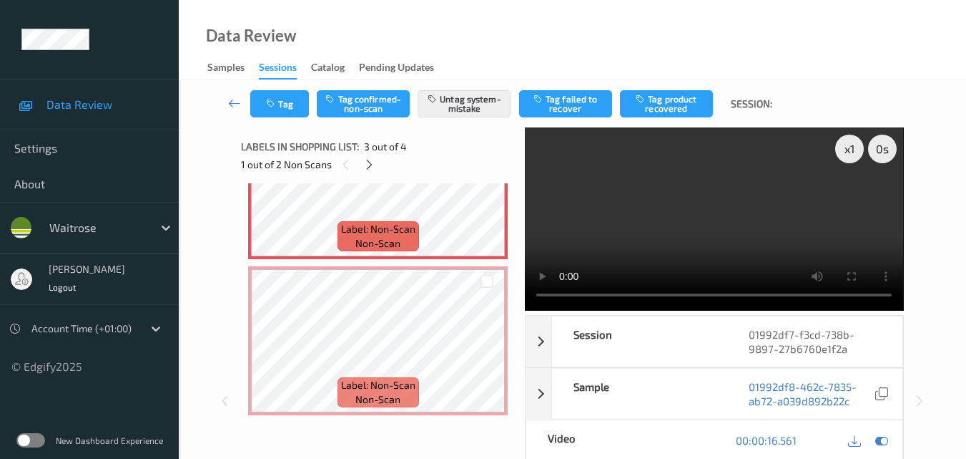
click at [662, 223] on video at bounding box center [714, 218] width 378 height 183
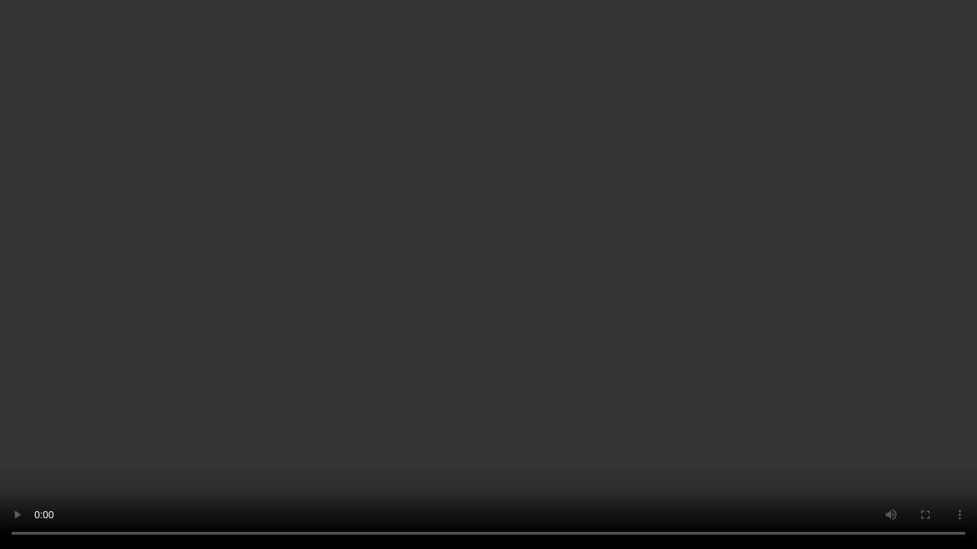
click at [665, 311] on video at bounding box center [488, 274] width 977 height 549
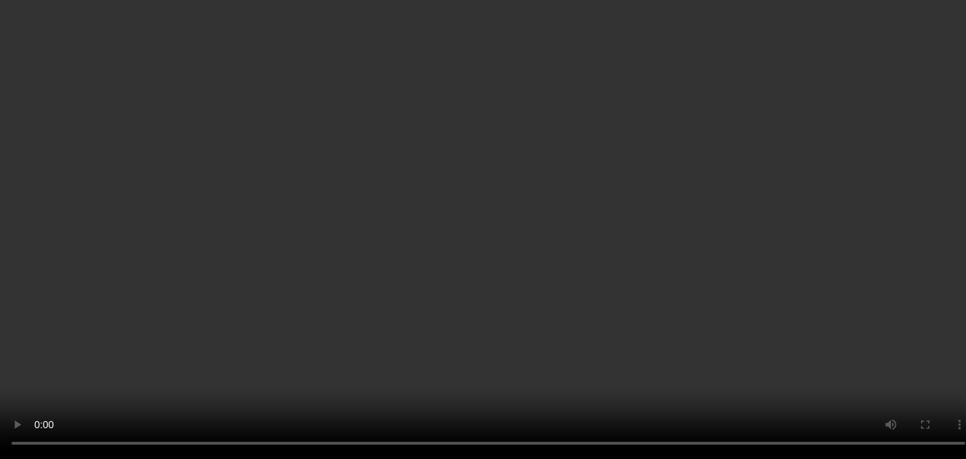
scroll to position [392, 0]
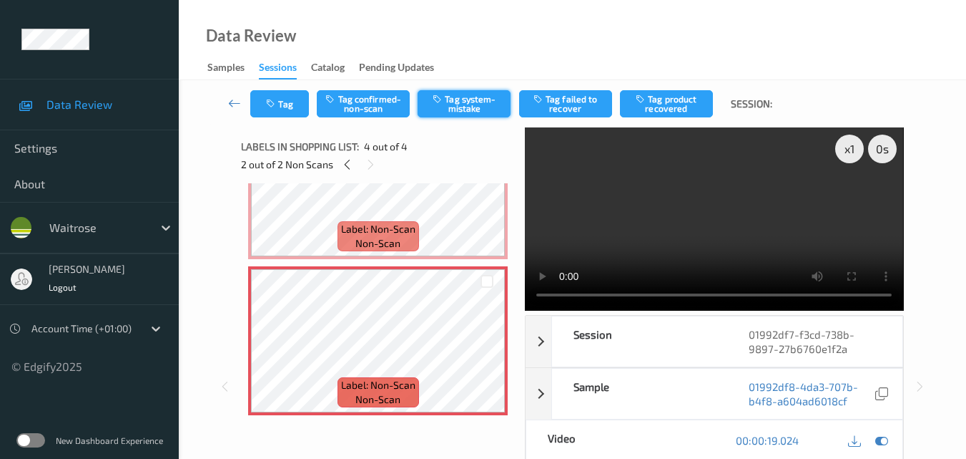
click at [475, 110] on button "Tag system-mistake" at bounding box center [464, 103] width 93 height 27
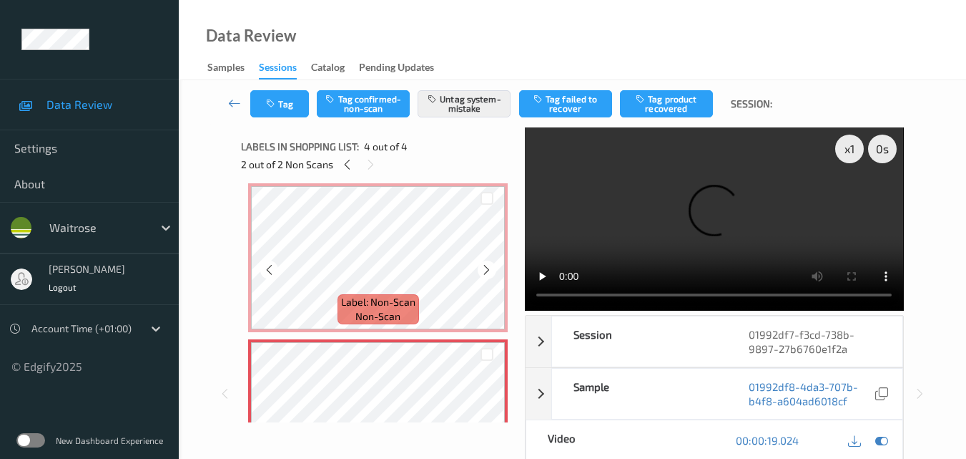
scroll to position [320, 0]
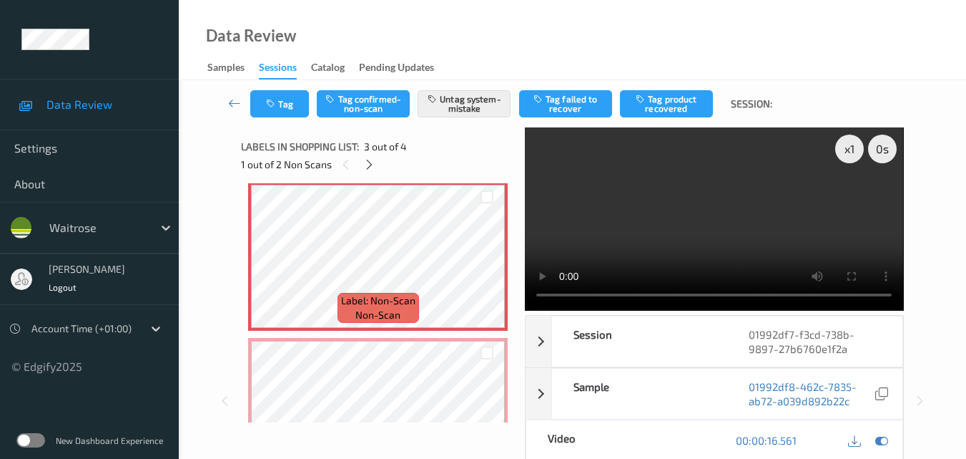
click at [750, 212] on video at bounding box center [714, 218] width 378 height 183
click at [702, 229] on video at bounding box center [714, 218] width 378 height 183
click at [750, 227] on video at bounding box center [714, 218] width 378 height 183
click at [728, 230] on video at bounding box center [714, 218] width 378 height 183
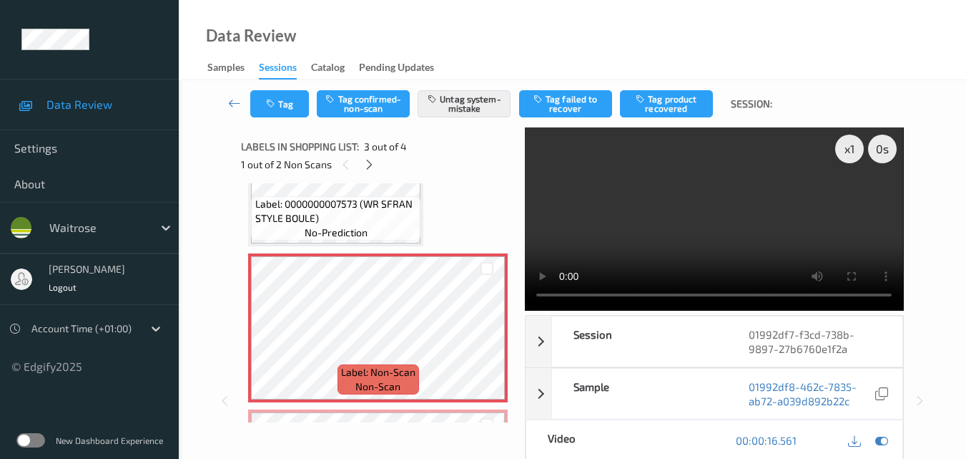
click at [678, 236] on video at bounding box center [714, 218] width 378 height 183
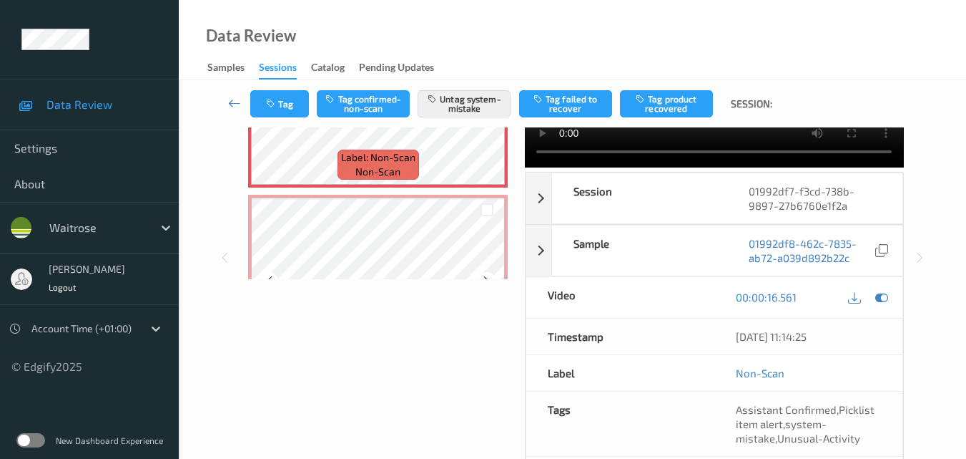
scroll to position [392, 0]
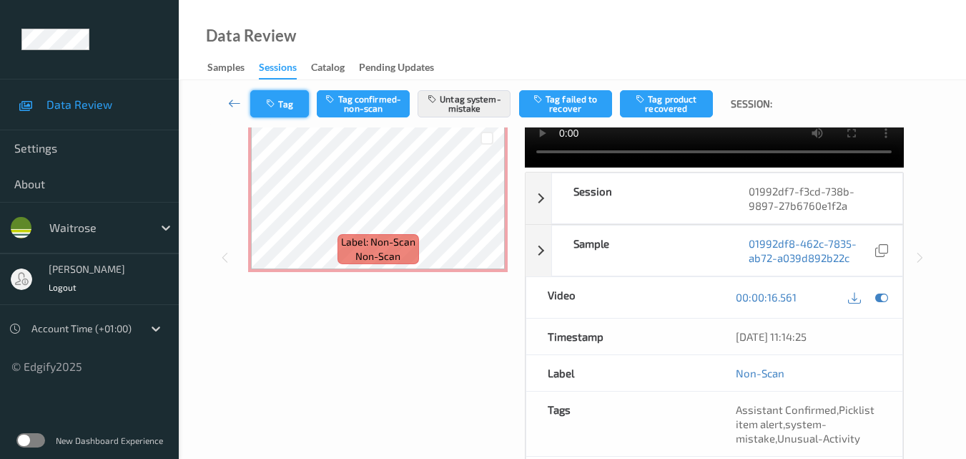
click at [296, 111] on button "Tag" at bounding box center [279, 103] width 59 height 27
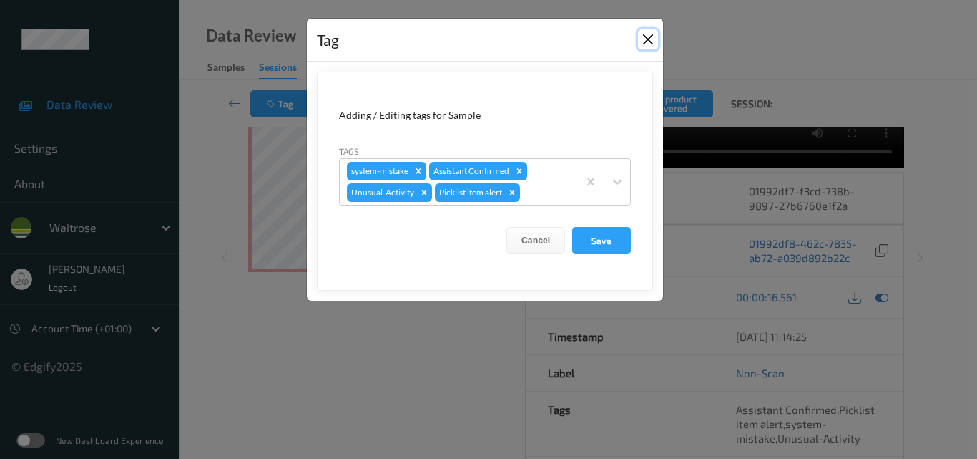
click at [646, 41] on button "Close" at bounding box center [648, 39] width 20 height 20
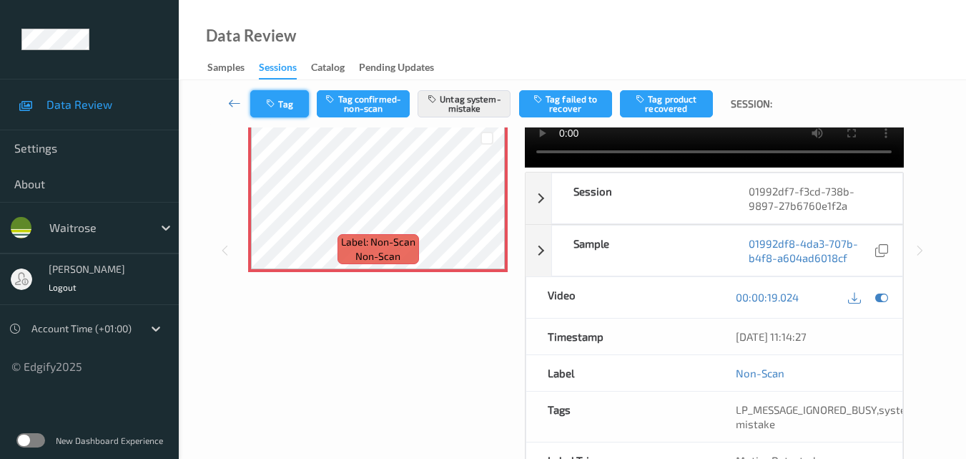
click at [299, 112] on button "Tag" at bounding box center [279, 103] width 59 height 27
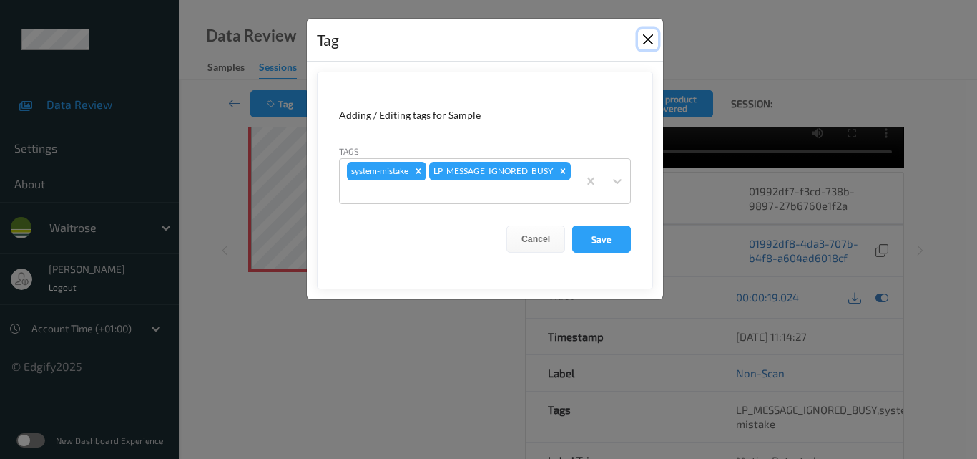
click at [645, 38] on button "Close" at bounding box center [648, 39] width 20 height 20
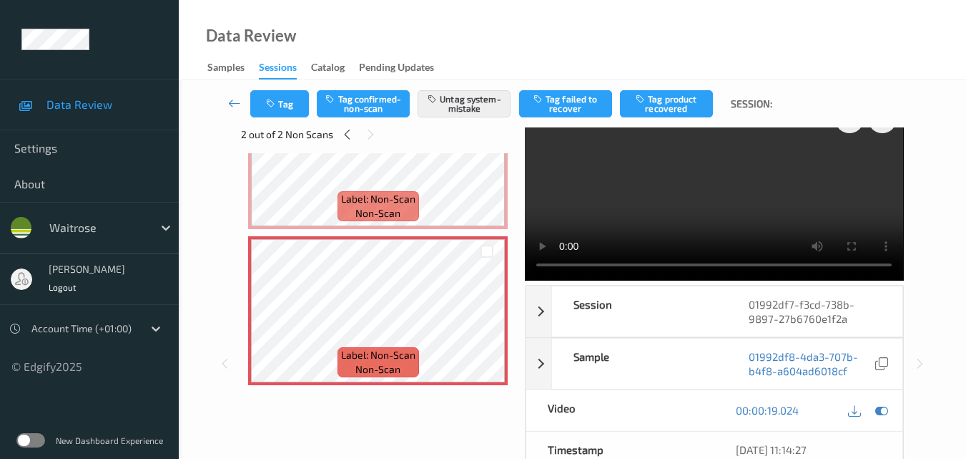
scroll to position [0, 0]
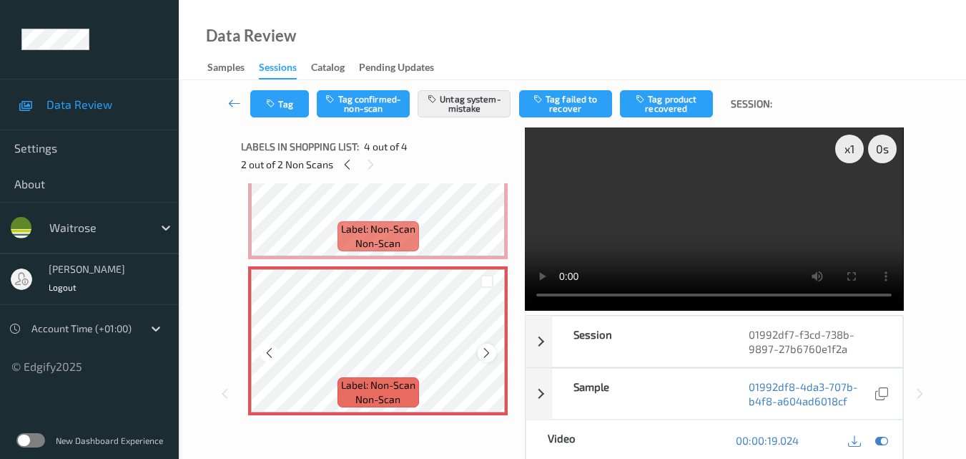
click at [482, 353] on icon at bounding box center [487, 352] width 12 height 13
click at [753, 202] on video at bounding box center [714, 218] width 378 height 183
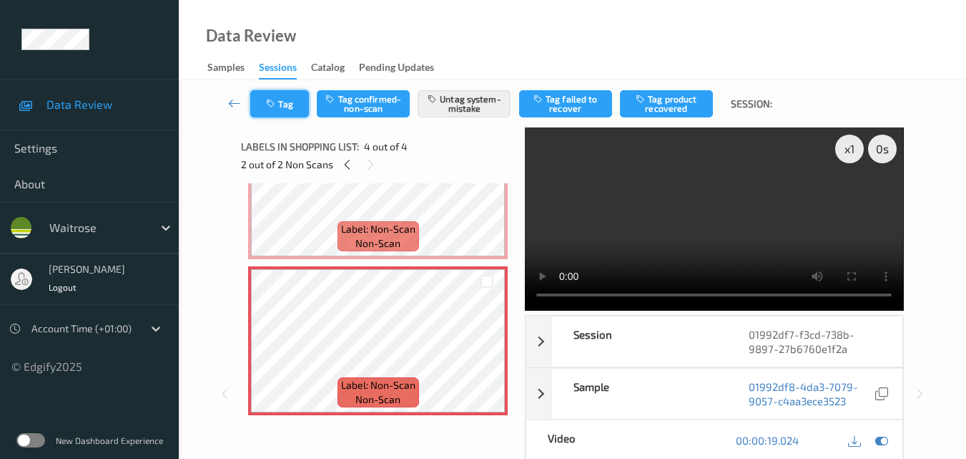
click at [283, 98] on button "Tag" at bounding box center [279, 103] width 59 height 27
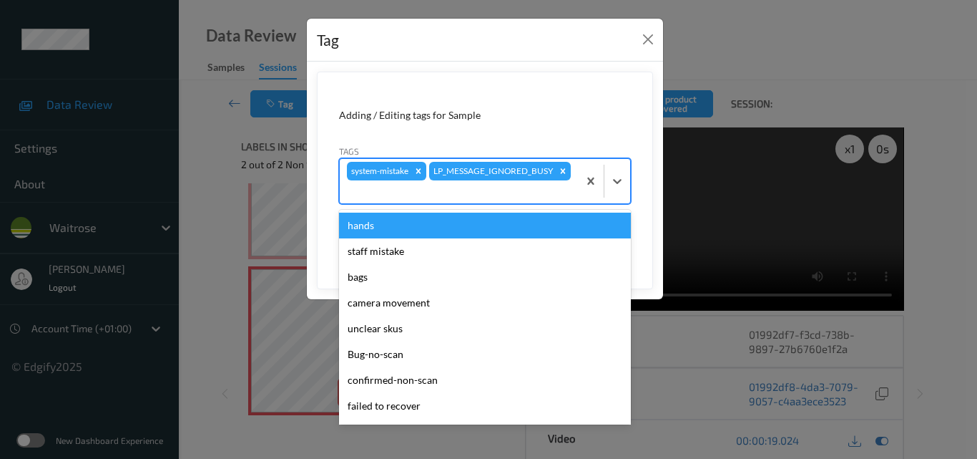
click at [524, 185] on div at bounding box center [459, 191] width 224 height 17
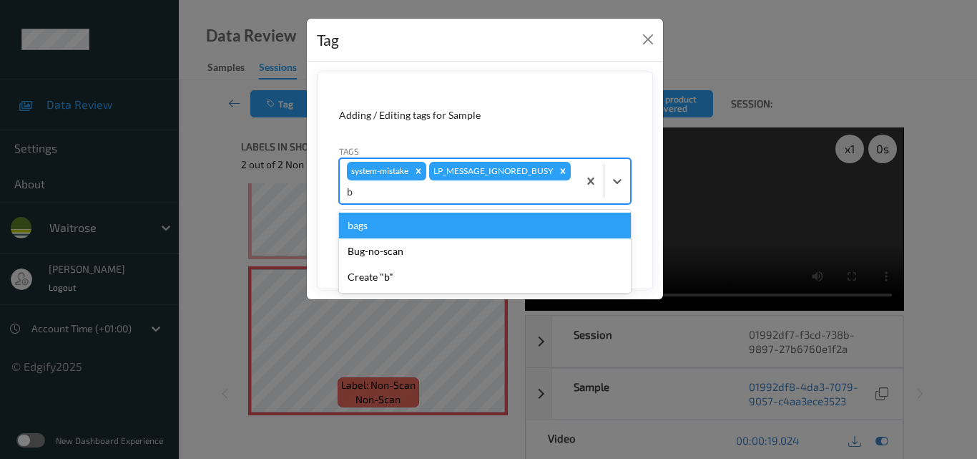
type input "ba"
click at [436, 221] on div "bags" at bounding box center [485, 225] width 292 height 26
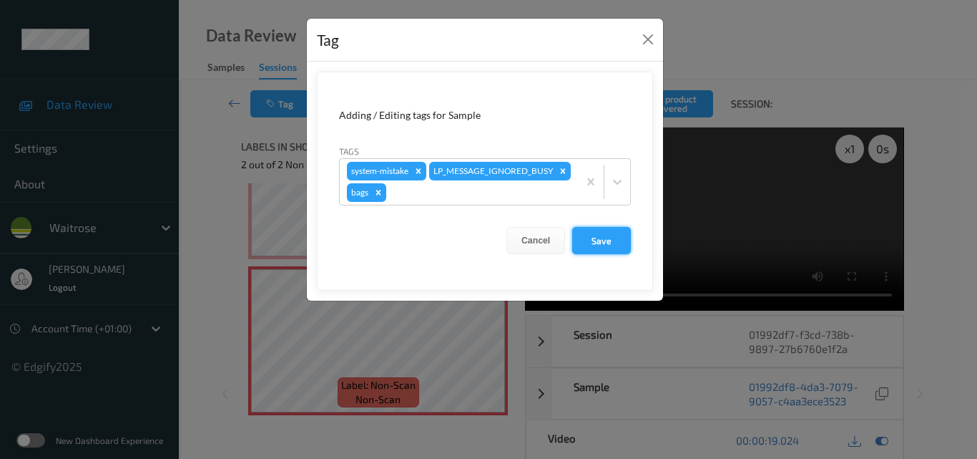
click at [610, 241] on button "Save" at bounding box center [601, 240] width 59 height 27
click at [609, 239] on button "Save" at bounding box center [601, 240] width 59 height 27
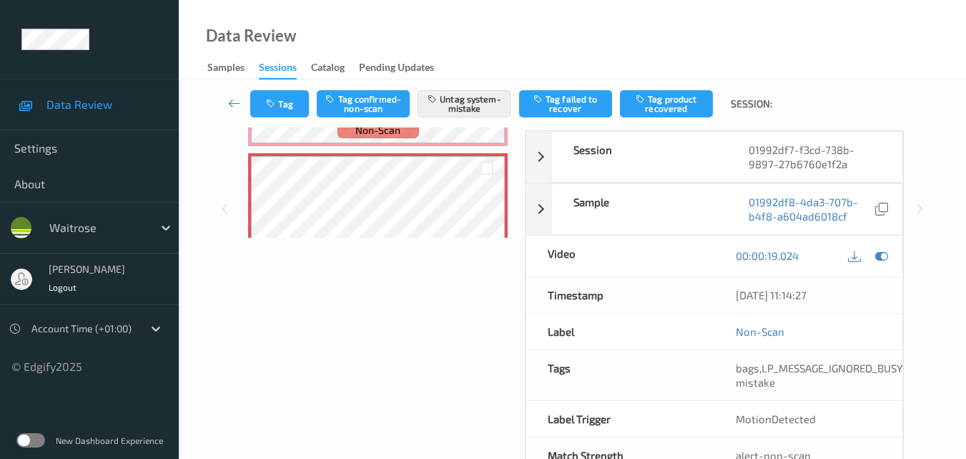
scroll to position [215, 0]
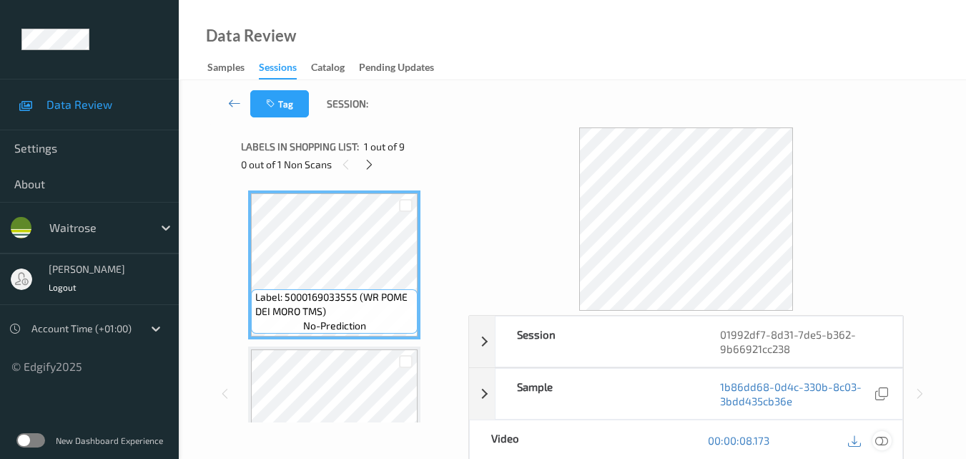
click at [884, 441] on icon at bounding box center [882, 440] width 13 height 13
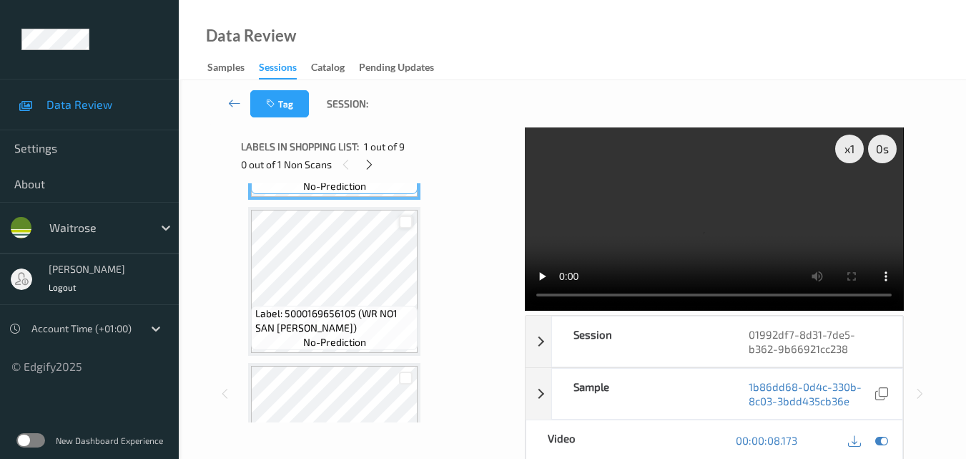
scroll to position [143, 0]
click at [365, 167] on icon at bounding box center [369, 164] width 12 height 13
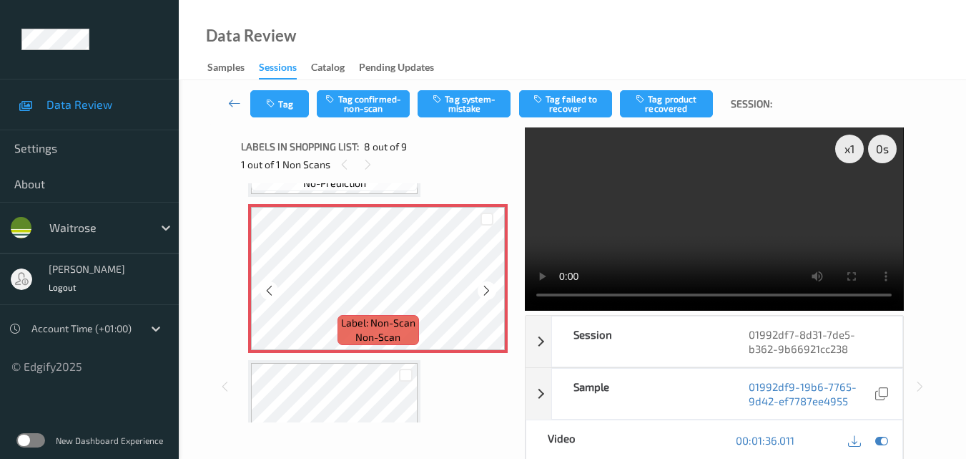
scroll to position [1086, 0]
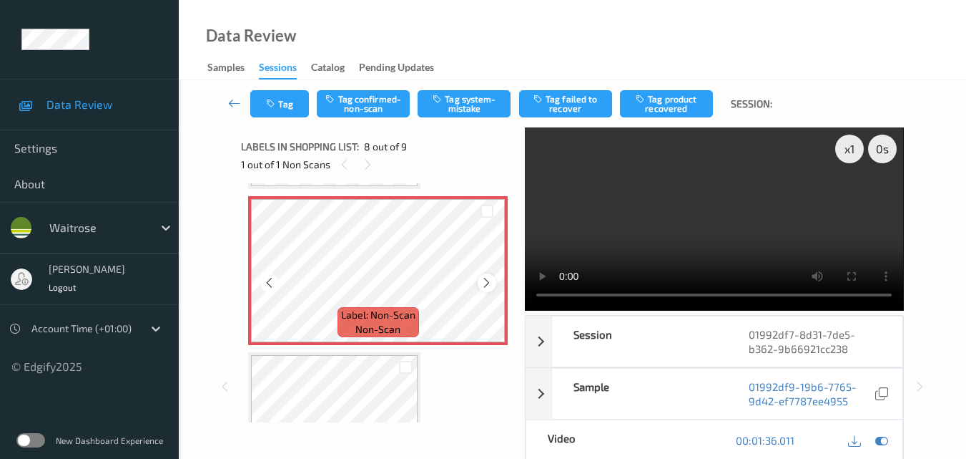
click at [485, 281] on icon at bounding box center [487, 282] width 12 height 13
click at [484, 280] on icon at bounding box center [487, 282] width 12 height 13
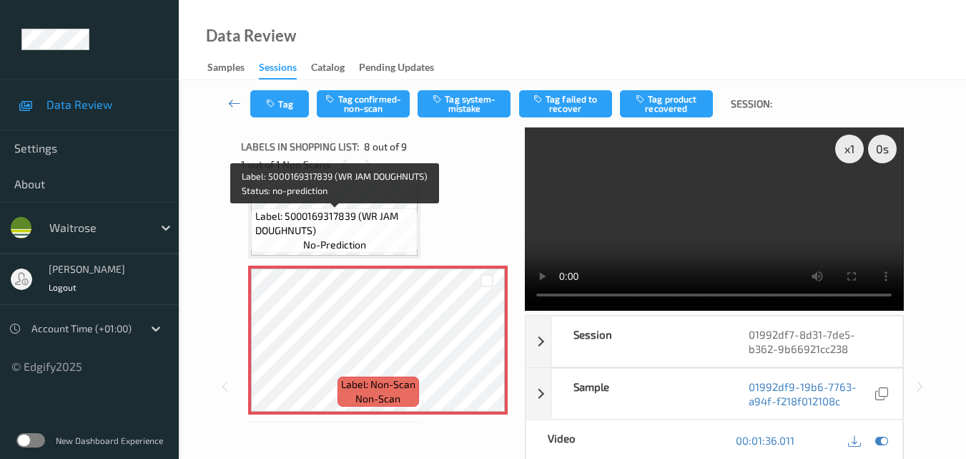
scroll to position [1014, 0]
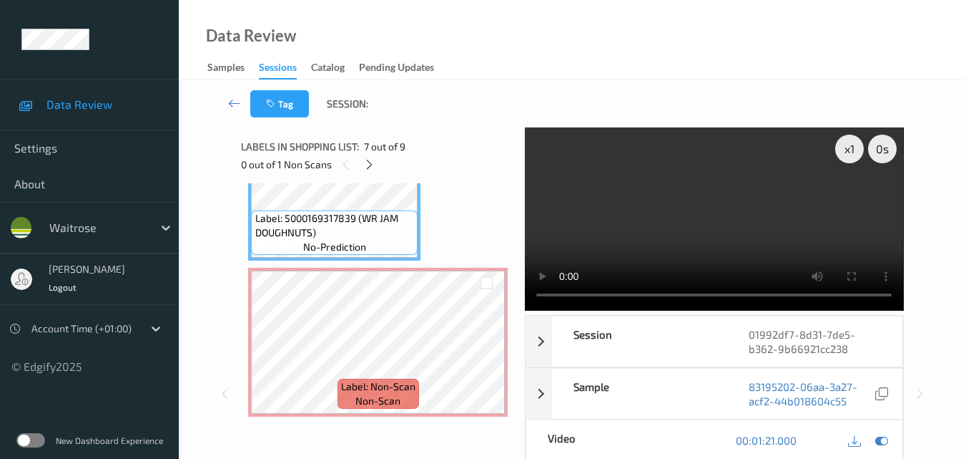
click at [781, 197] on video at bounding box center [714, 218] width 378 height 183
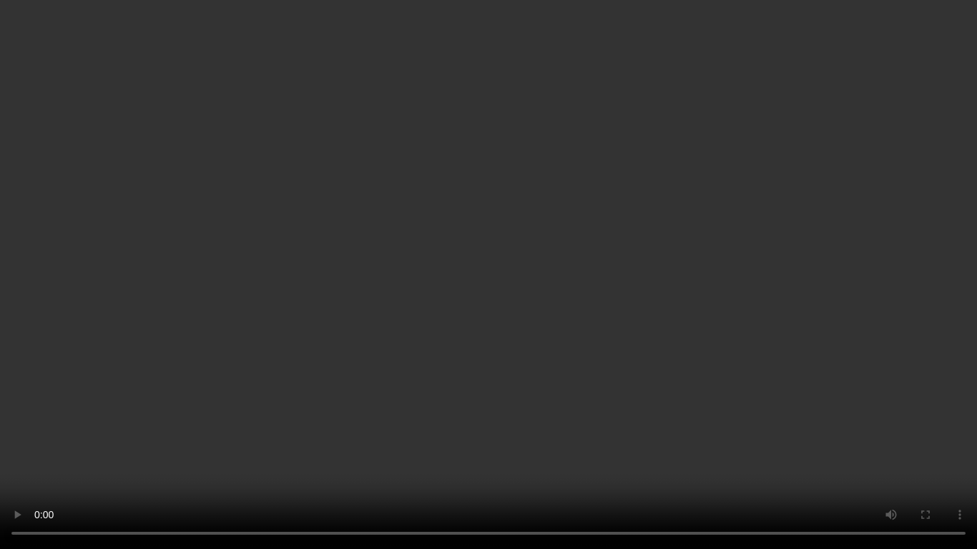
click at [620, 341] on video at bounding box center [488, 274] width 977 height 549
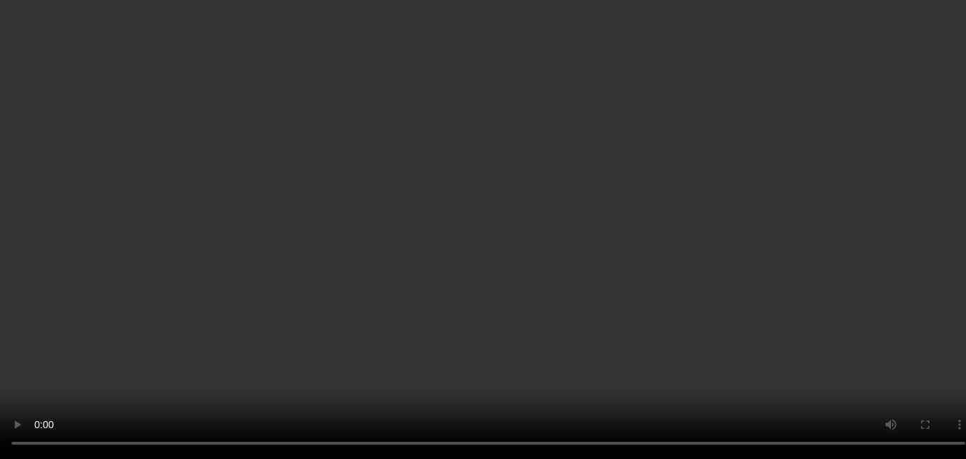
scroll to position [1086, 0]
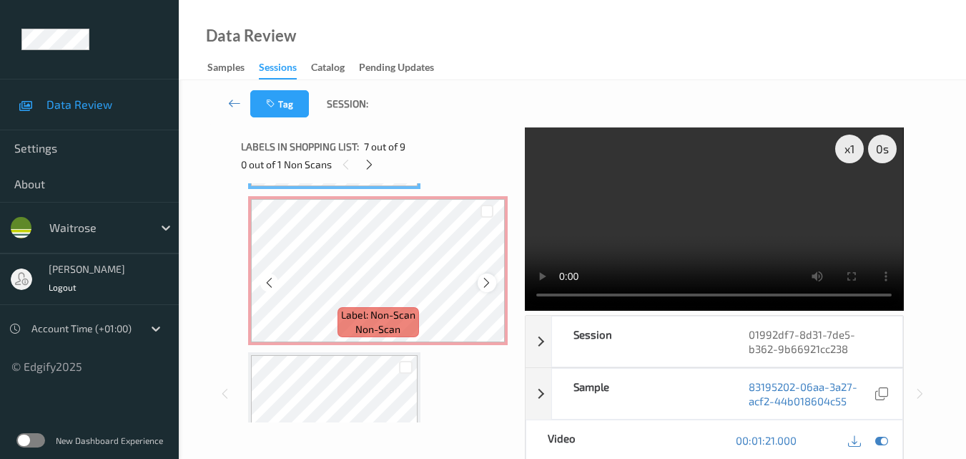
click at [491, 281] on icon at bounding box center [487, 282] width 12 height 13
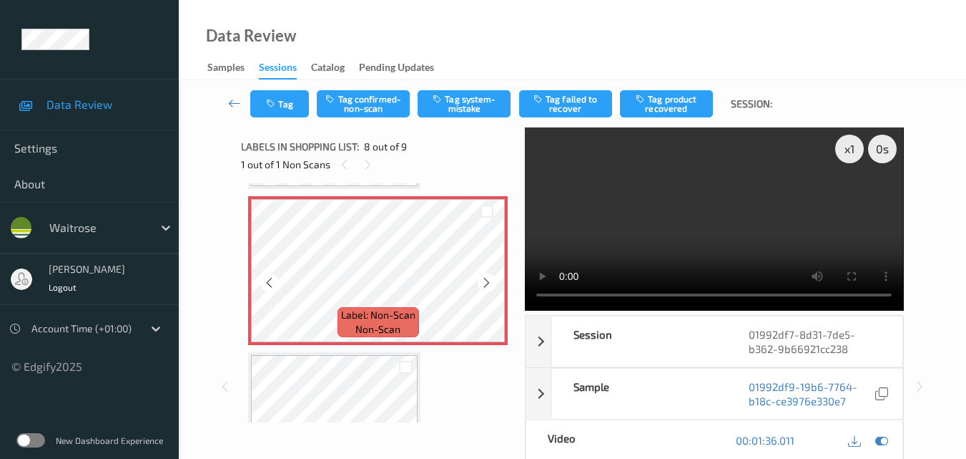
click at [491, 281] on icon at bounding box center [487, 282] width 12 height 13
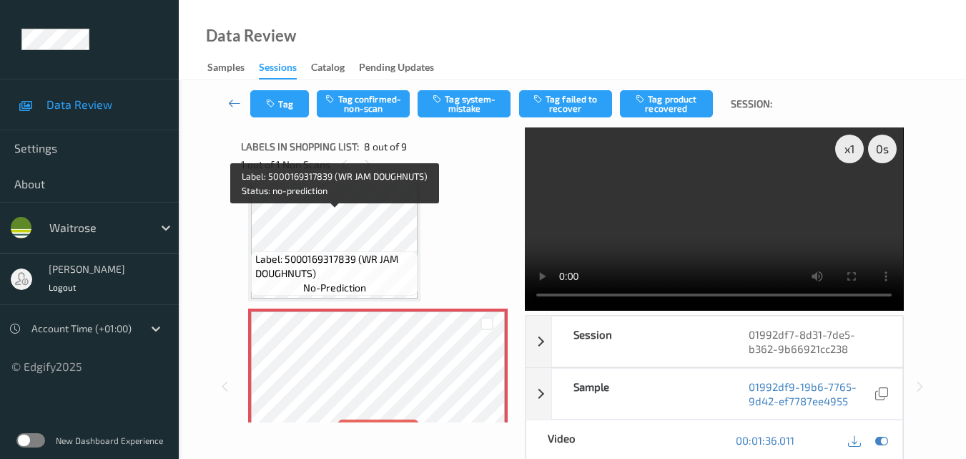
scroll to position [871, 0]
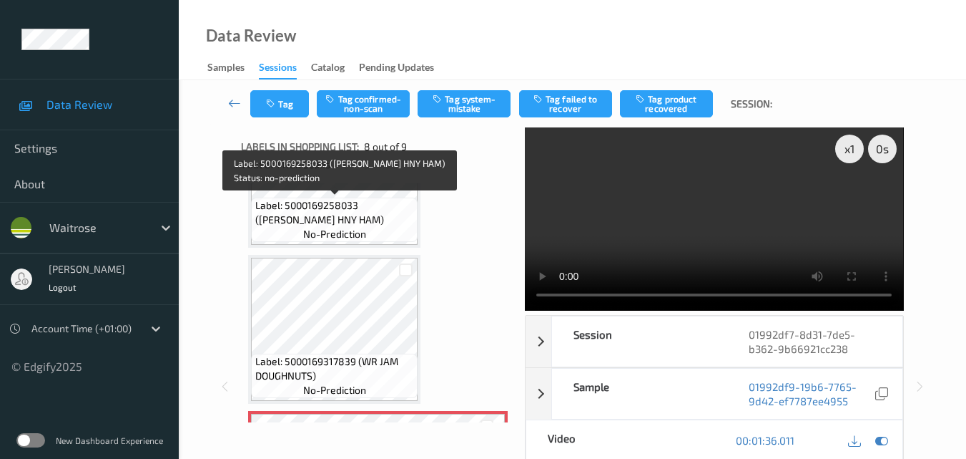
click at [372, 215] on span "Label: 5000169258033 (WR WILTSHIRE HNY HAM)" at bounding box center [335, 212] width 160 height 29
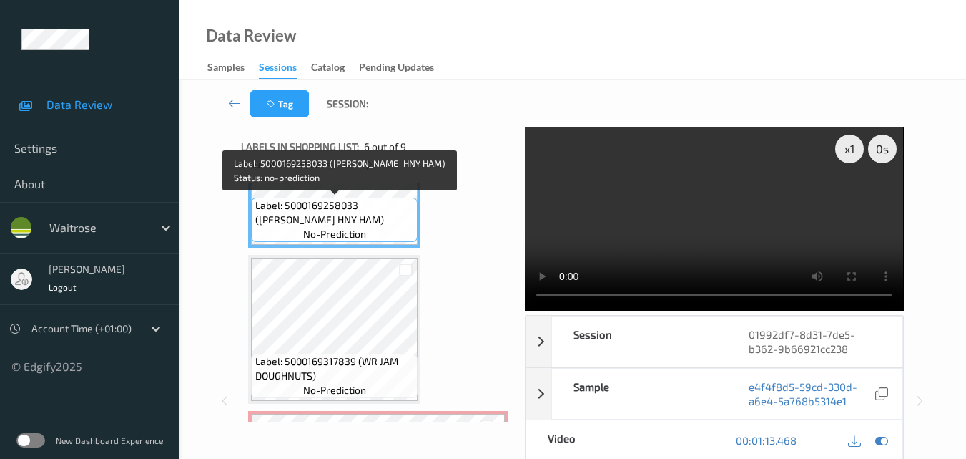
click at [366, 220] on span "Label: 5000169258033 (WR WILTSHIRE HNY HAM)" at bounding box center [335, 212] width 160 height 29
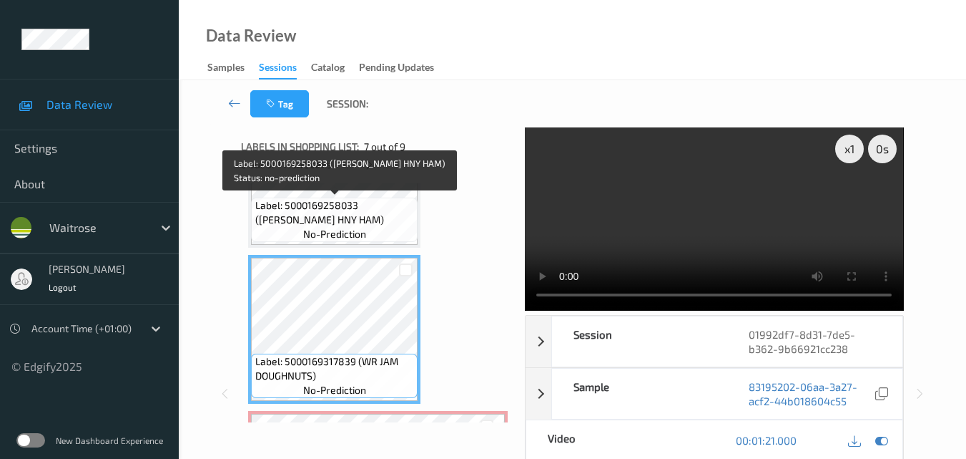
click at [371, 207] on span "Label: 5000169258033 (WR WILTSHIRE HNY HAM)" at bounding box center [335, 212] width 160 height 29
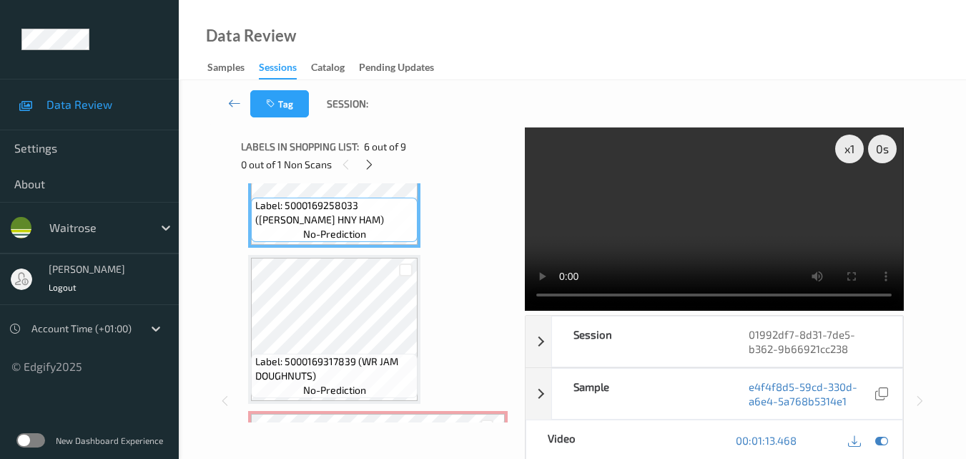
click at [649, 207] on video at bounding box center [714, 218] width 378 height 183
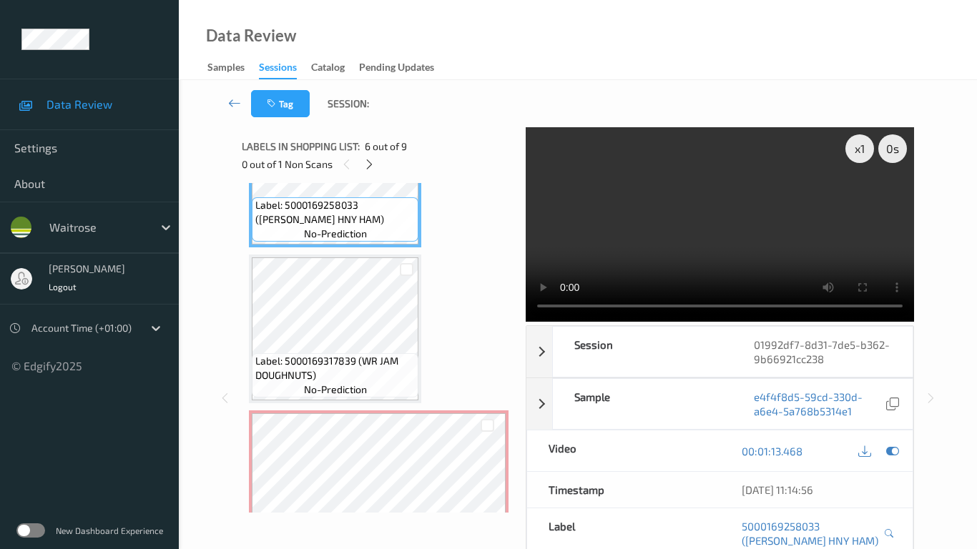
click at [663, 322] on video at bounding box center [720, 224] width 388 height 195
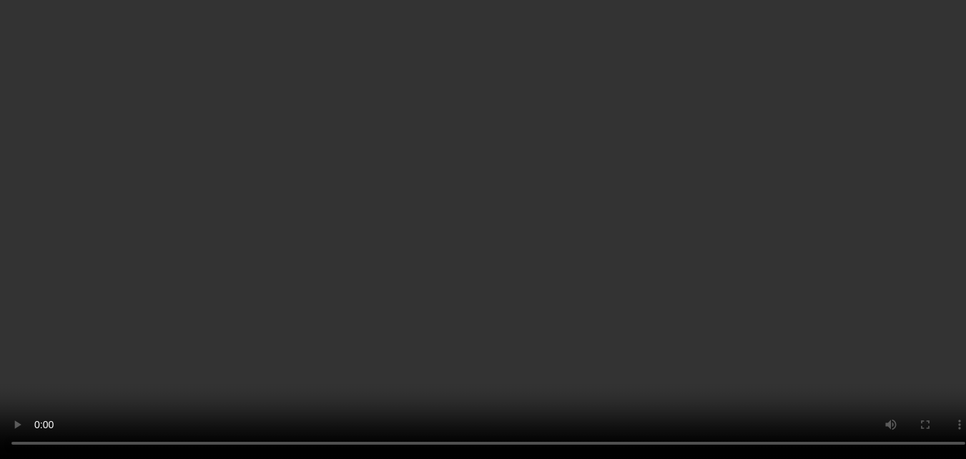
scroll to position [0, 0]
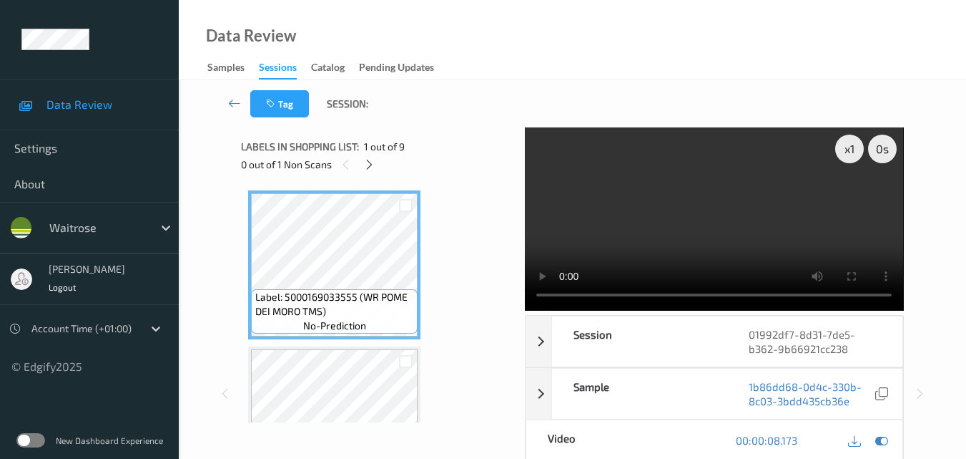
click at [745, 209] on video at bounding box center [714, 218] width 378 height 183
click at [852, 149] on div "x 1" at bounding box center [850, 148] width 29 height 29
click at [845, 149] on div "x 2" at bounding box center [850, 148] width 29 height 29
click at [853, 149] on div "x 4" at bounding box center [850, 148] width 29 height 29
click at [853, 149] on div "x 8" at bounding box center [850, 148] width 29 height 29
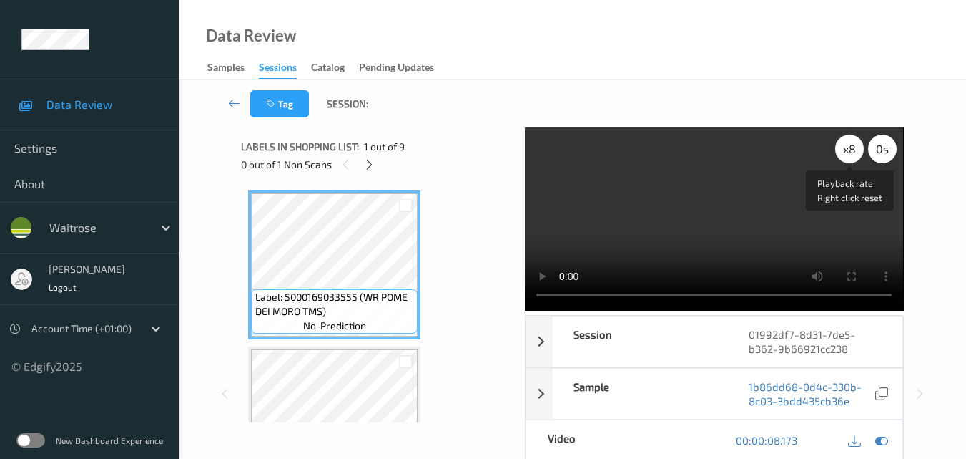
click at [853, 149] on div "x 8" at bounding box center [850, 148] width 29 height 29
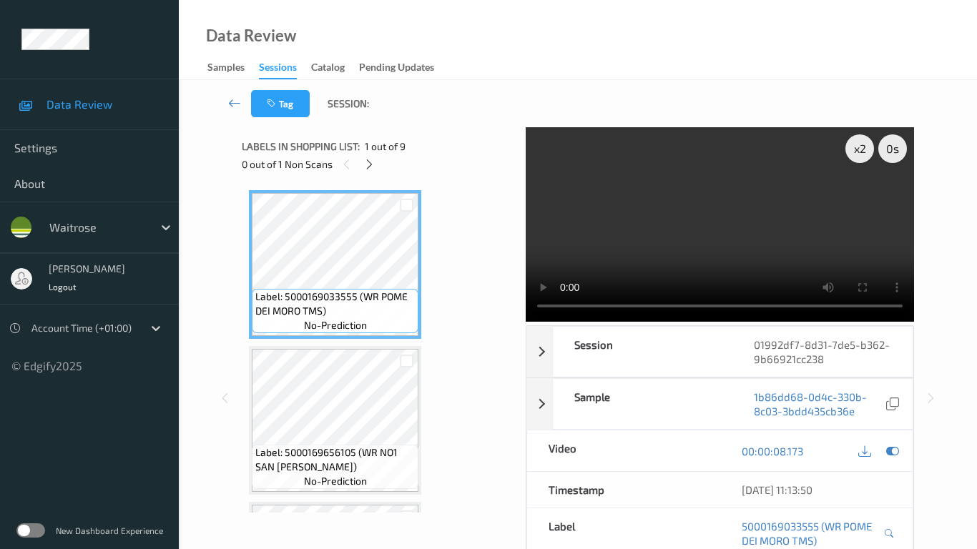
click at [526, 322] on video at bounding box center [720, 224] width 388 height 195
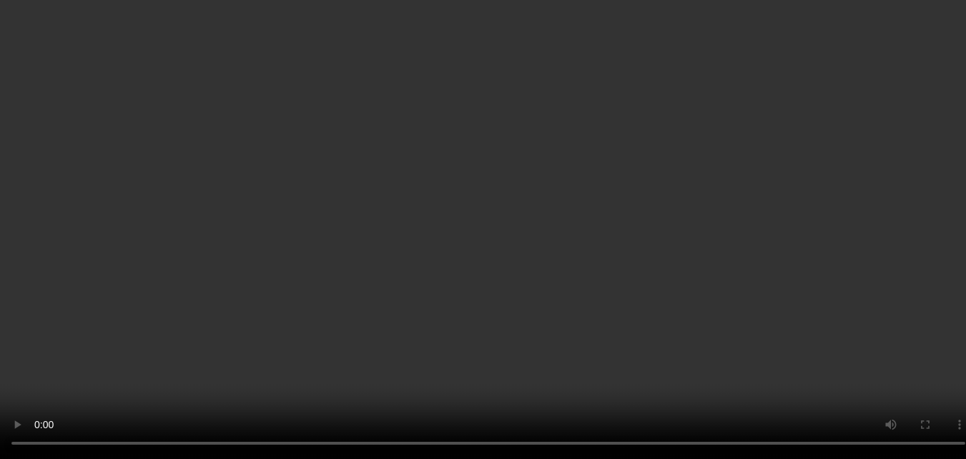
scroll to position [143, 0]
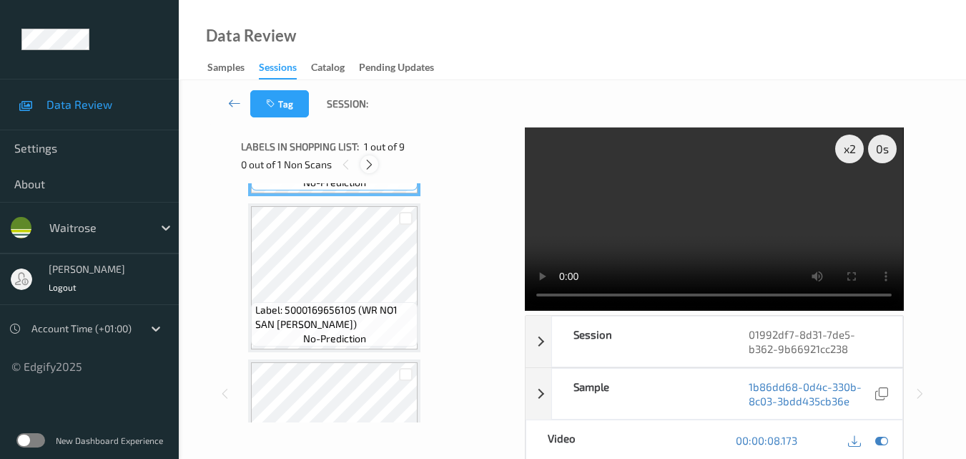
click at [368, 170] on icon at bounding box center [369, 164] width 12 height 13
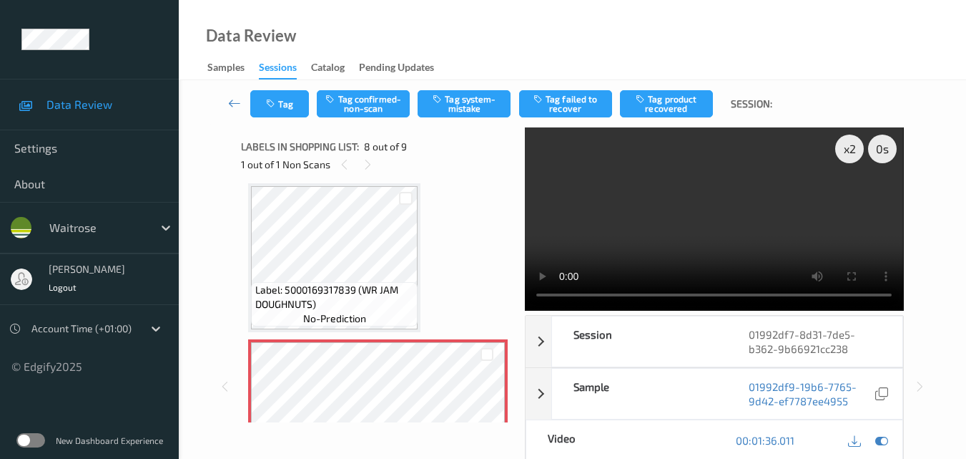
scroll to position [1014, 0]
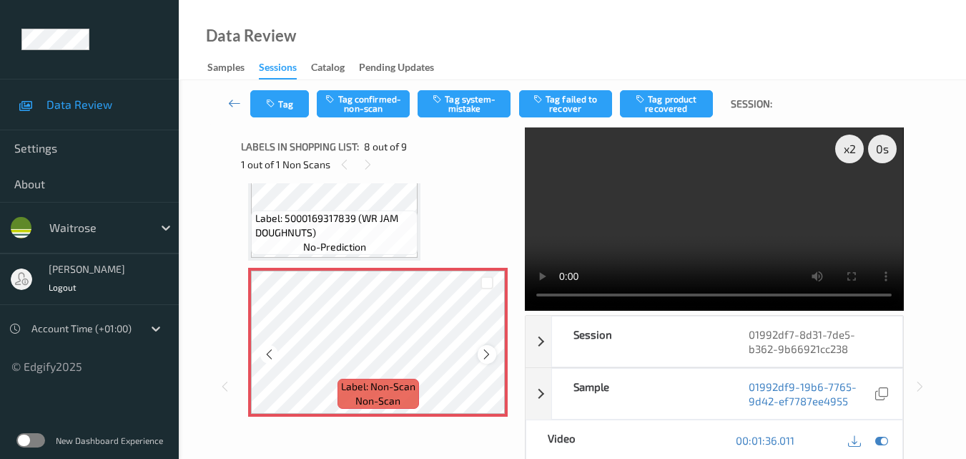
click at [490, 350] on icon at bounding box center [487, 354] width 12 height 13
click at [490, 349] on icon at bounding box center [487, 354] width 12 height 13
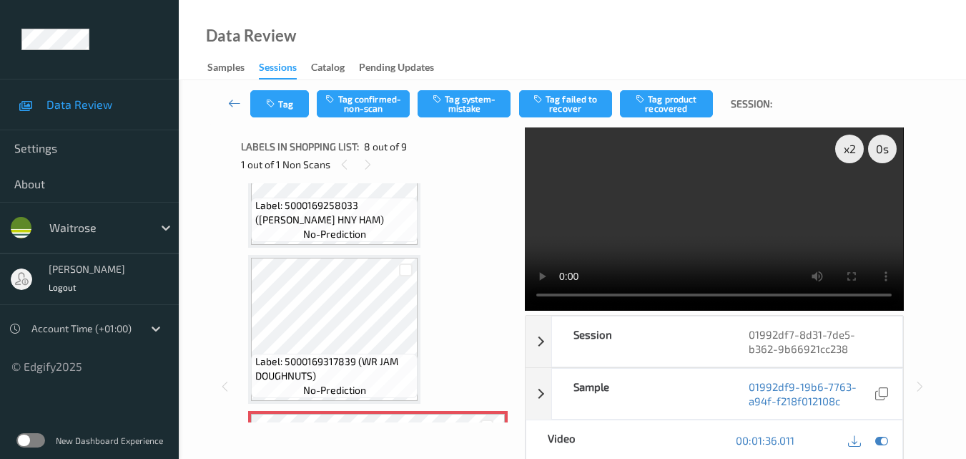
scroll to position [800, 0]
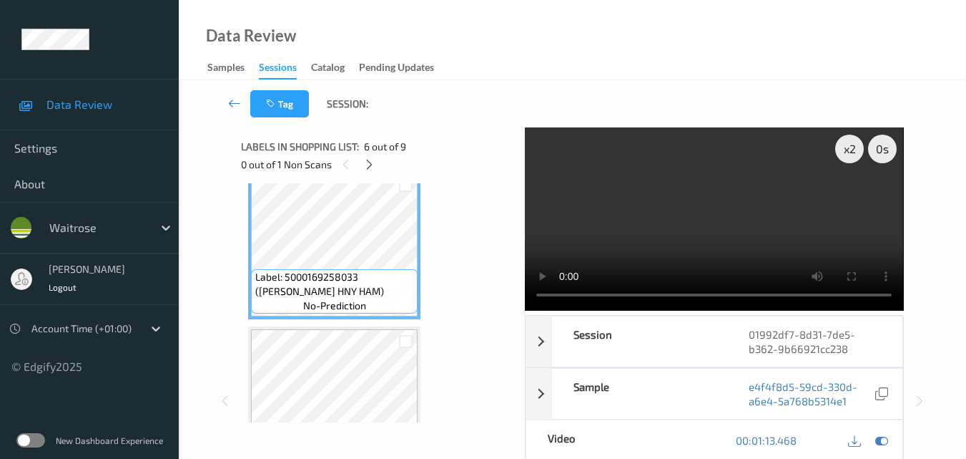
click at [707, 210] on video at bounding box center [714, 218] width 378 height 183
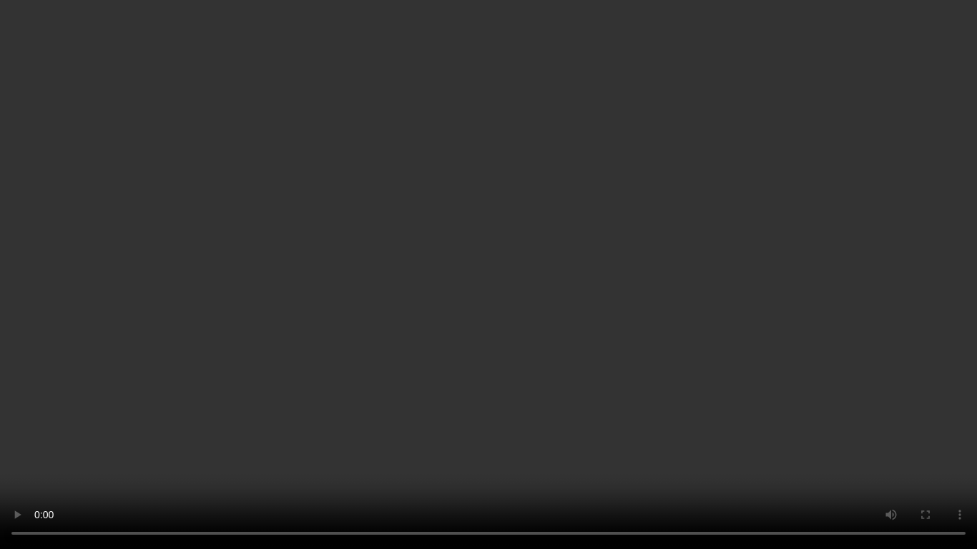
click at [645, 296] on video at bounding box center [488, 274] width 977 height 549
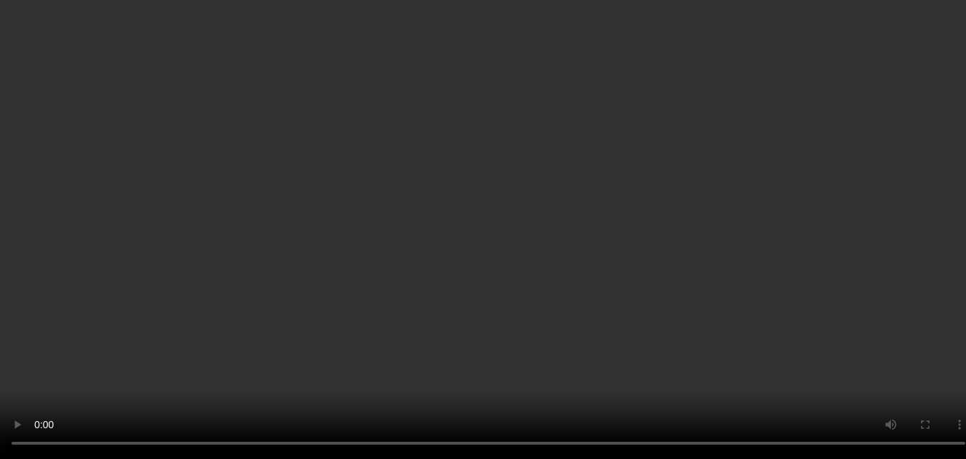
scroll to position [728, 0]
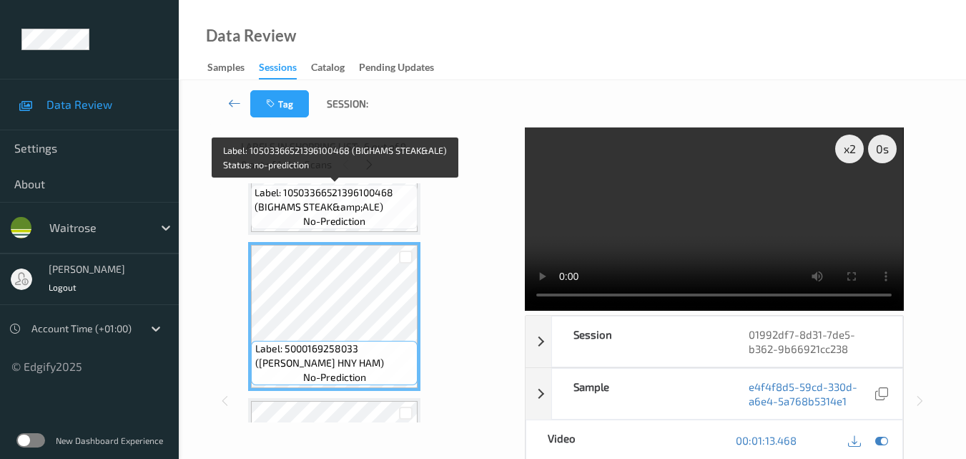
click at [363, 212] on span "Label: 10503366521396100468 (BIGHAMS STEAK&amp;ALE)" at bounding box center [335, 199] width 160 height 29
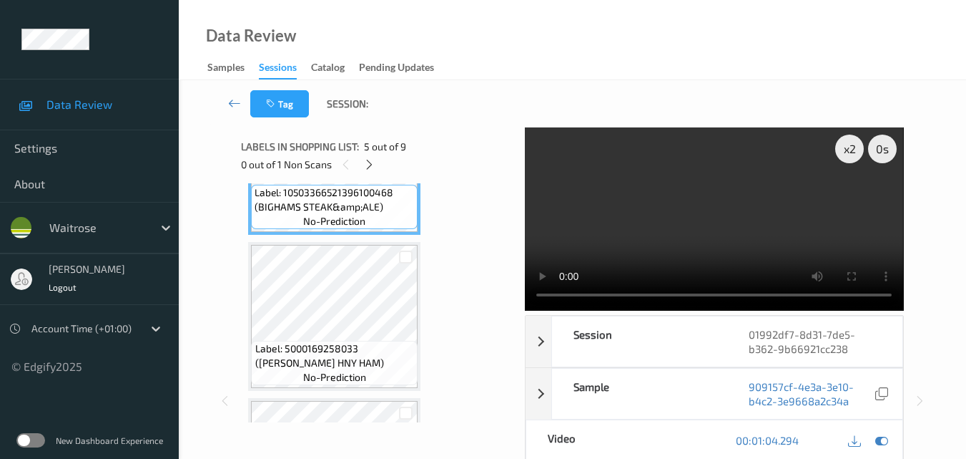
click at [735, 203] on video at bounding box center [714, 218] width 378 height 183
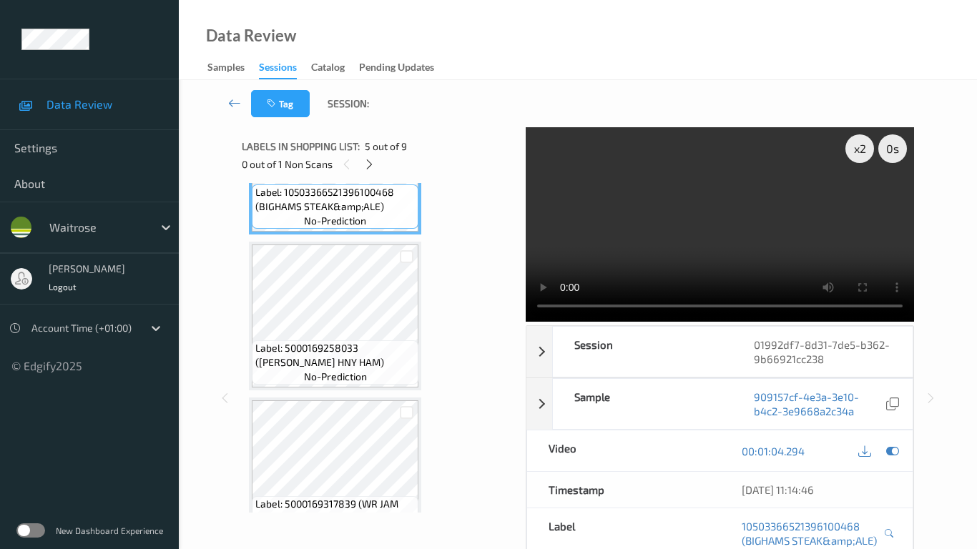
click at [669, 322] on video at bounding box center [720, 224] width 388 height 195
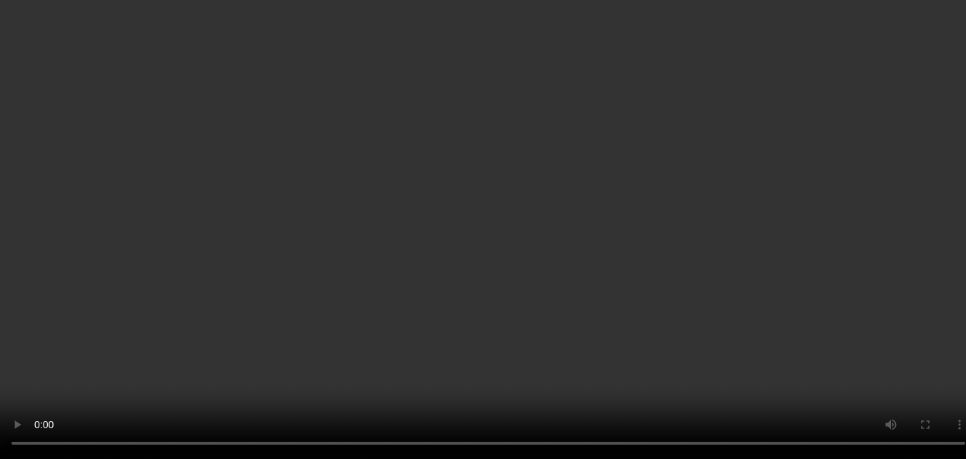
scroll to position [1086, 0]
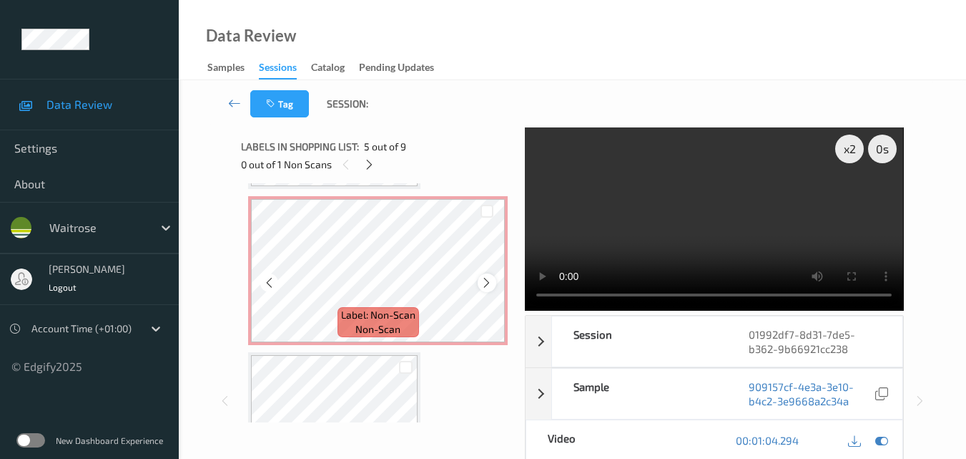
click at [487, 282] on icon at bounding box center [487, 282] width 12 height 13
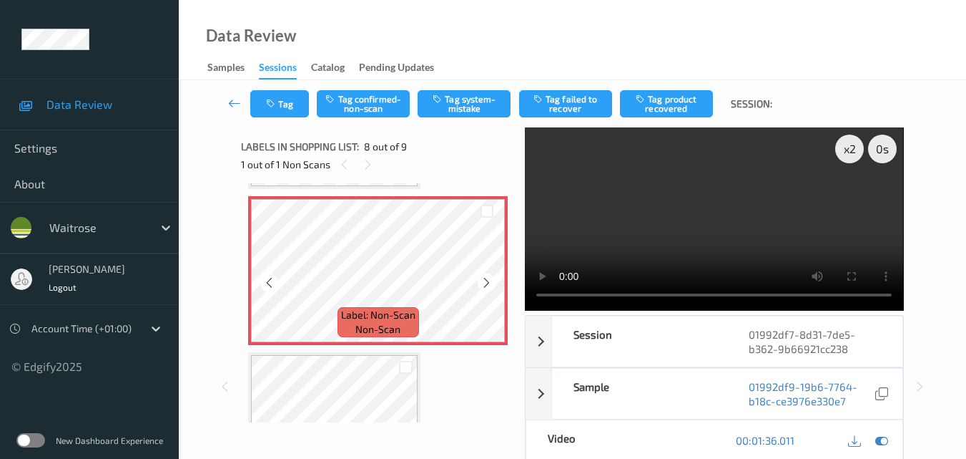
click at [487, 282] on icon at bounding box center [487, 282] width 12 height 13
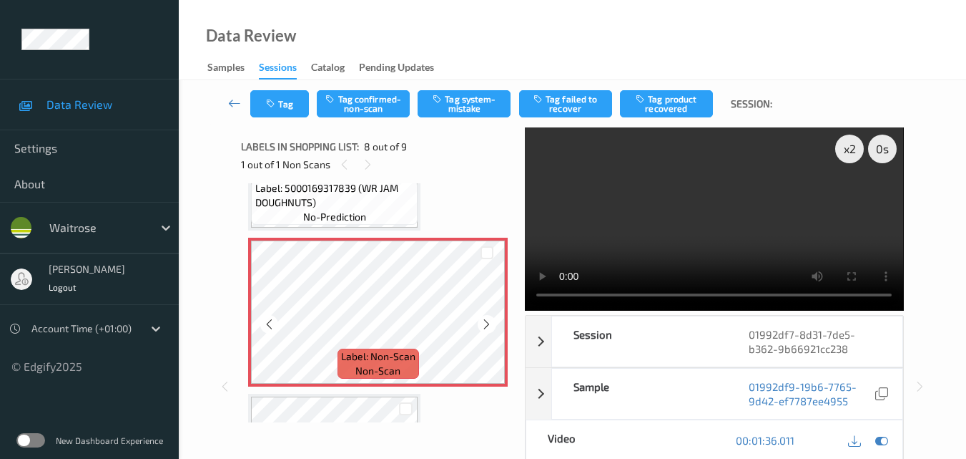
scroll to position [1014, 0]
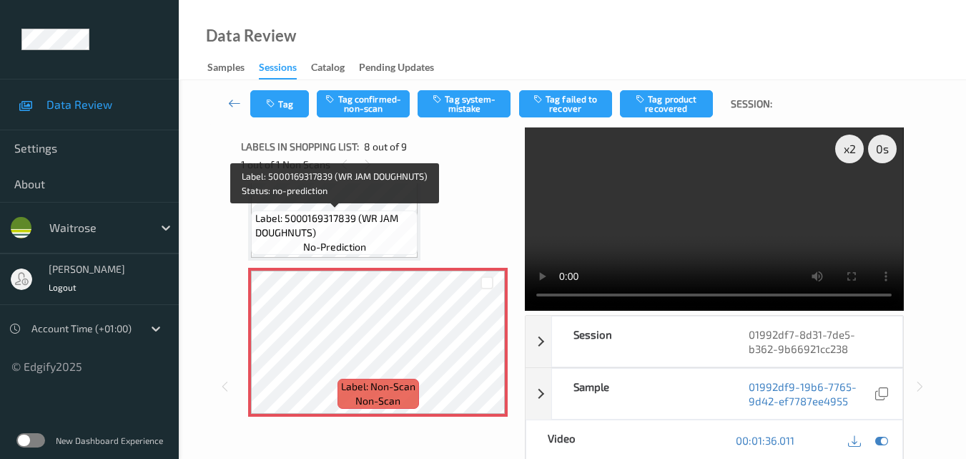
click at [359, 212] on span "Label: 5000169317839 (WR JAM DOUGHNUTS)" at bounding box center [335, 225] width 160 height 29
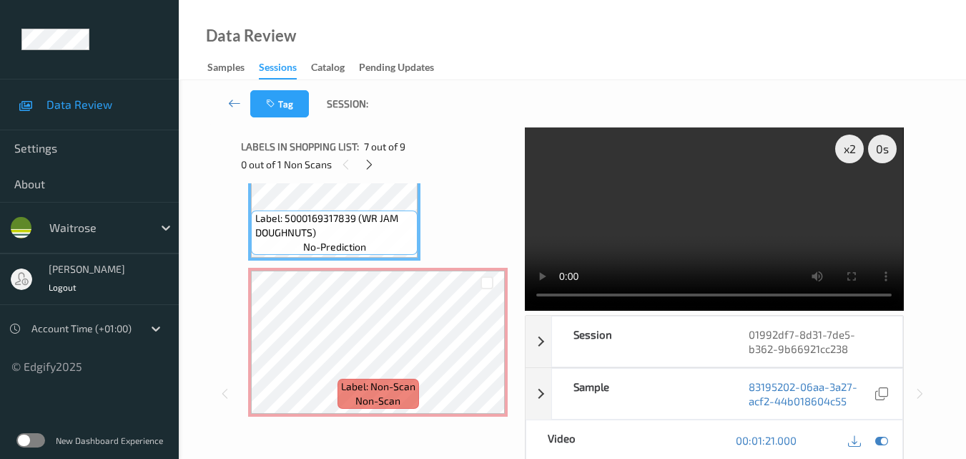
click at [753, 230] on video at bounding box center [714, 218] width 378 height 183
click at [733, 225] on video at bounding box center [714, 218] width 378 height 183
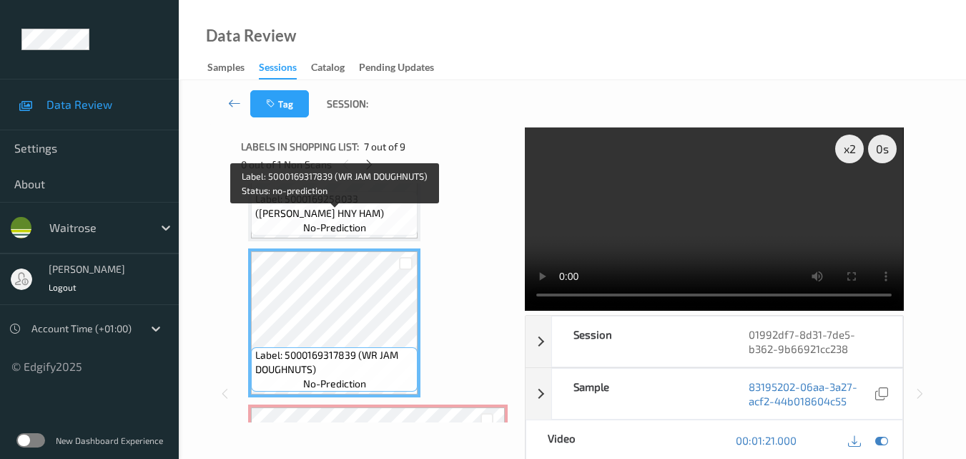
scroll to position [871, 0]
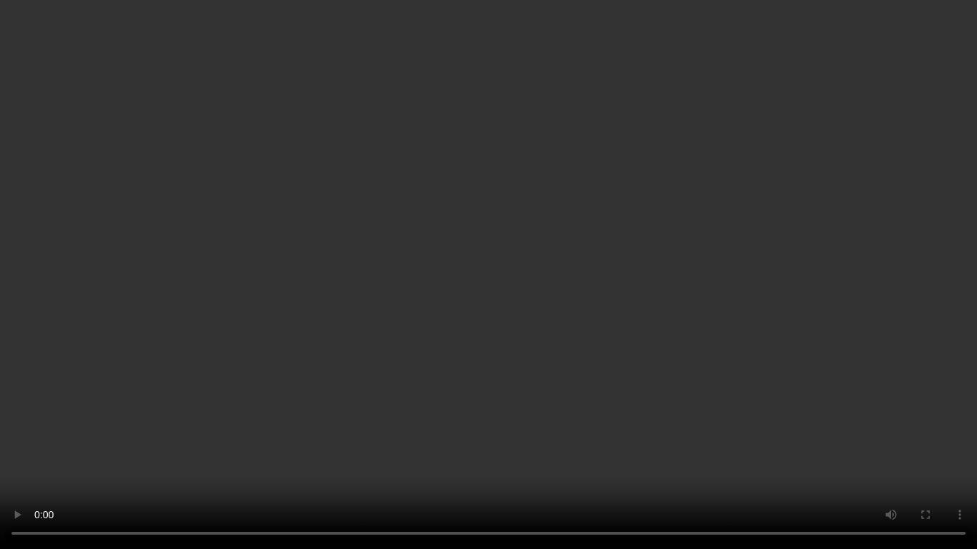
click at [655, 406] on video at bounding box center [488, 274] width 977 height 549
click at [567, 371] on video at bounding box center [488, 274] width 977 height 549
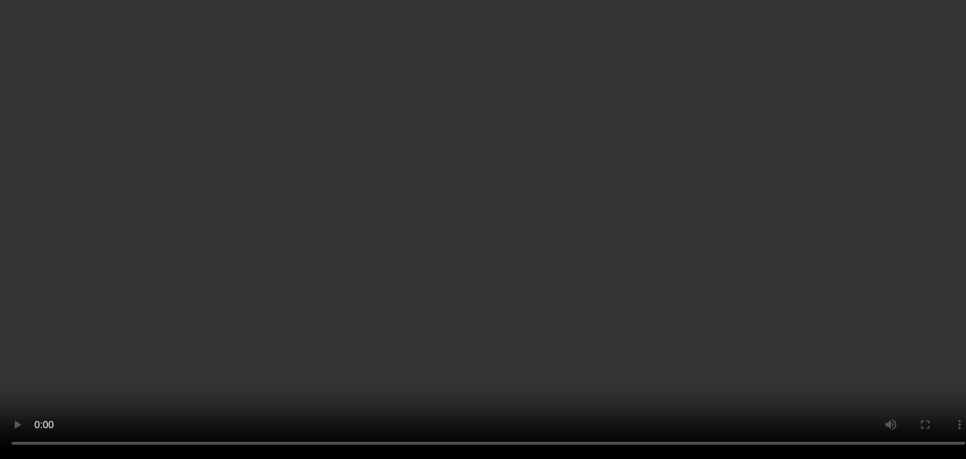
scroll to position [943, 0]
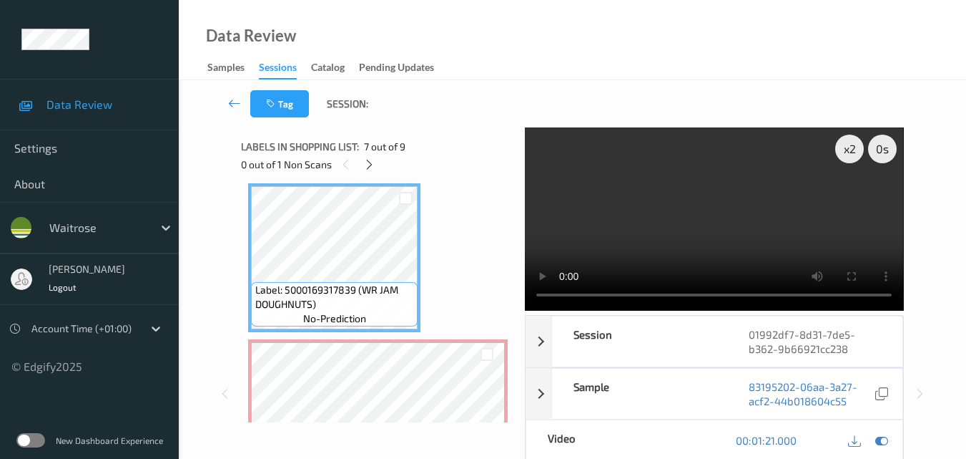
click at [683, 226] on video at bounding box center [714, 218] width 378 height 183
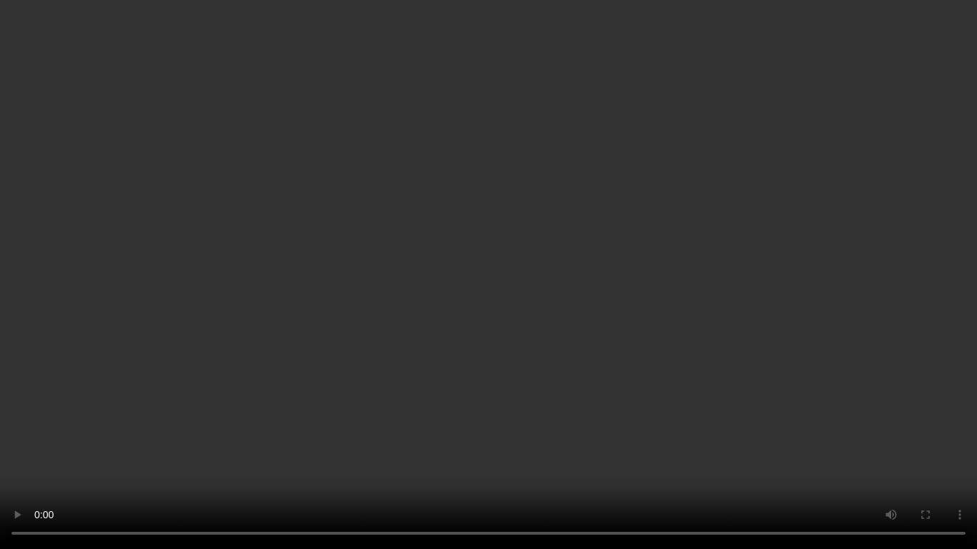
click at [581, 355] on video at bounding box center [488, 274] width 977 height 549
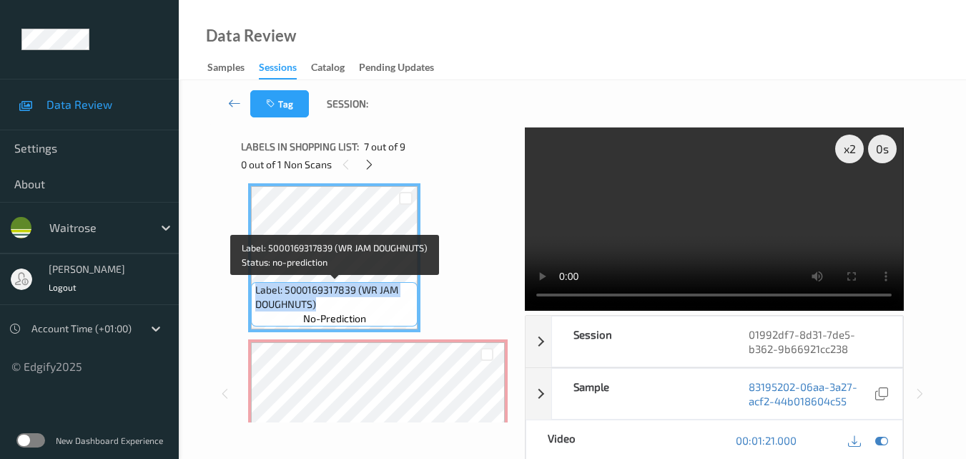
drag, startPoint x: 333, startPoint y: 305, endPoint x: 256, endPoint y: 293, distance: 78.3
click at [256, 293] on span "Label: 5000169317839 (WR JAM DOUGHNUTS)" at bounding box center [335, 297] width 160 height 29
copy span "Label: 5000169317839 (WR JAM DOUGHNUTS)"
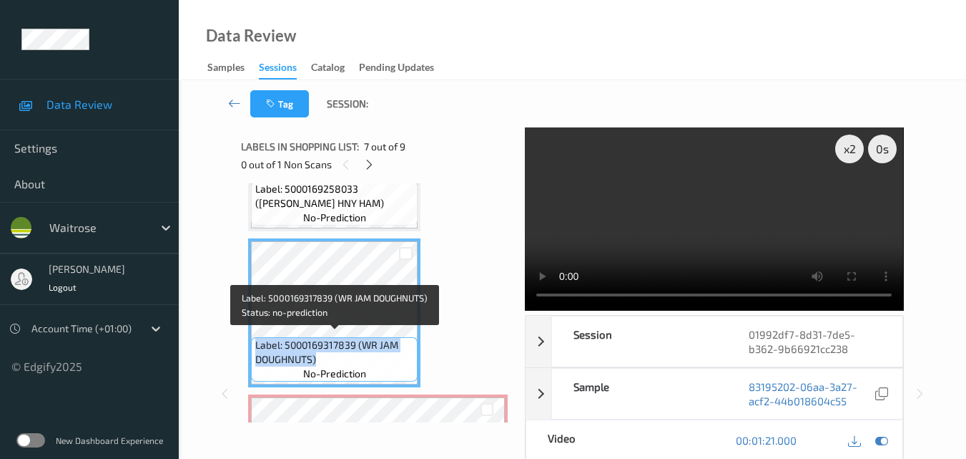
scroll to position [886, 0]
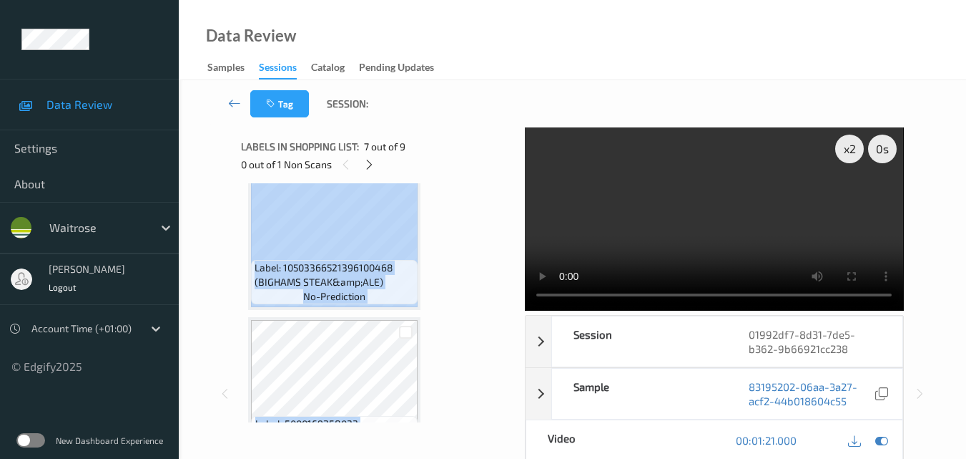
click at [274, 243] on div "Label: 5000169033555 (WR POME DEI MORO TMS) no-prediction Label: 5000169656105 …" at bounding box center [378, 235] width 260 height 1396
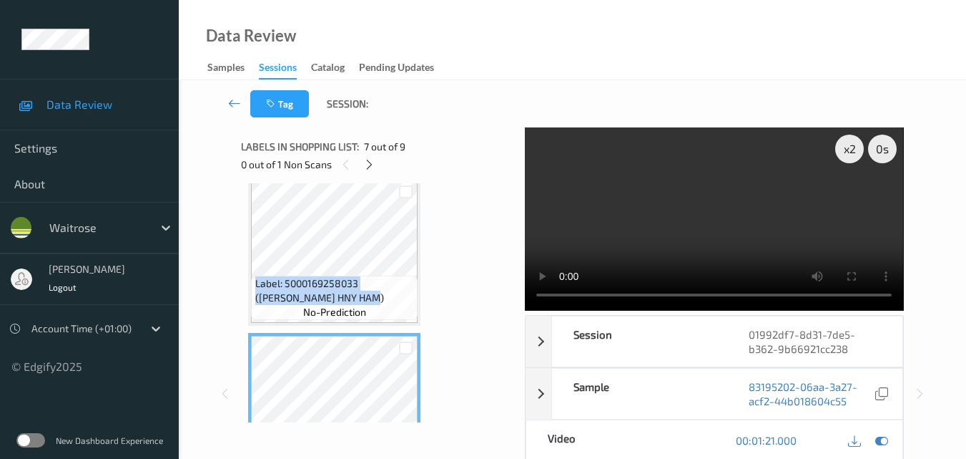
scroll to position [939, 0]
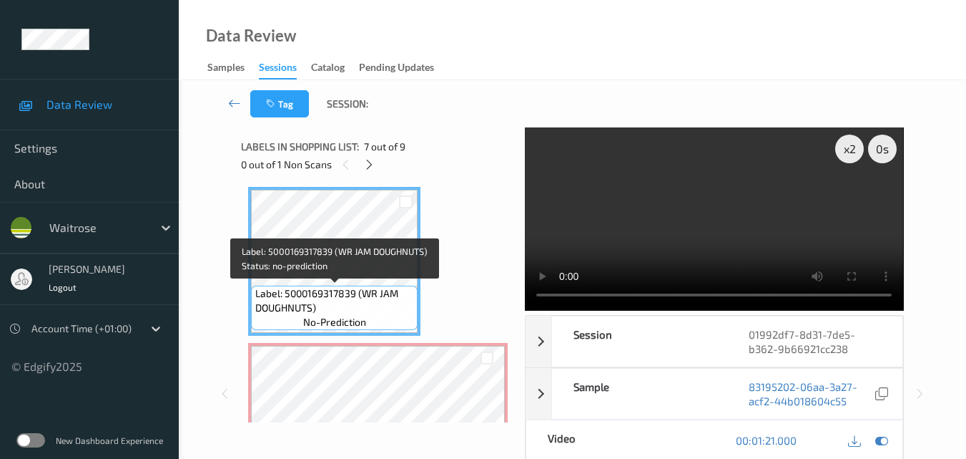
click at [322, 304] on span "Label: 5000169317839 (WR JAM DOUGHNUTS)" at bounding box center [335, 300] width 160 height 29
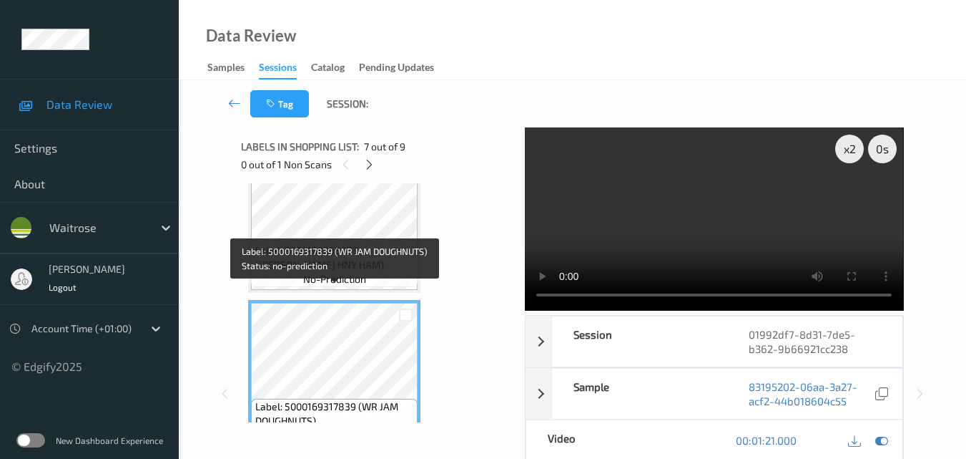
scroll to position [796, 0]
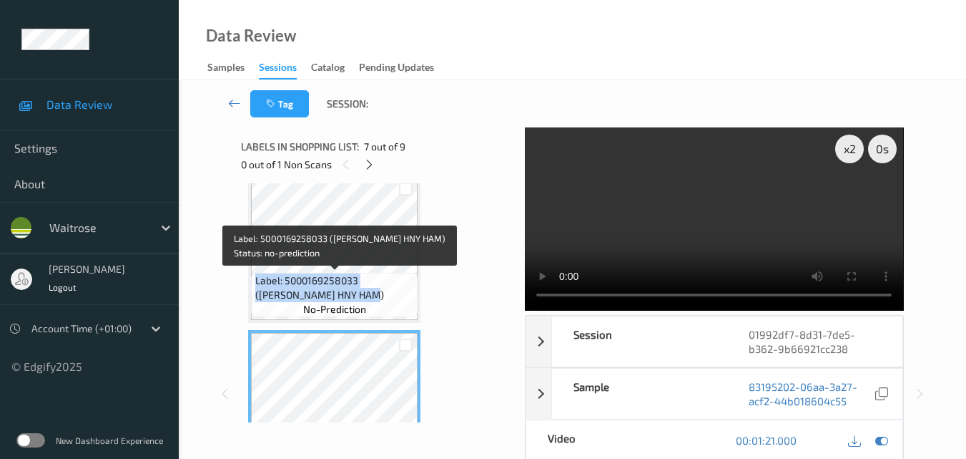
drag, startPoint x: 366, startPoint y: 295, endPoint x: 253, endPoint y: 280, distance: 114.1
click at [253, 280] on div "Label: 5000169258033 (WR WILTSHIRE HNY HAM) no-prediction" at bounding box center [334, 295] width 167 height 44
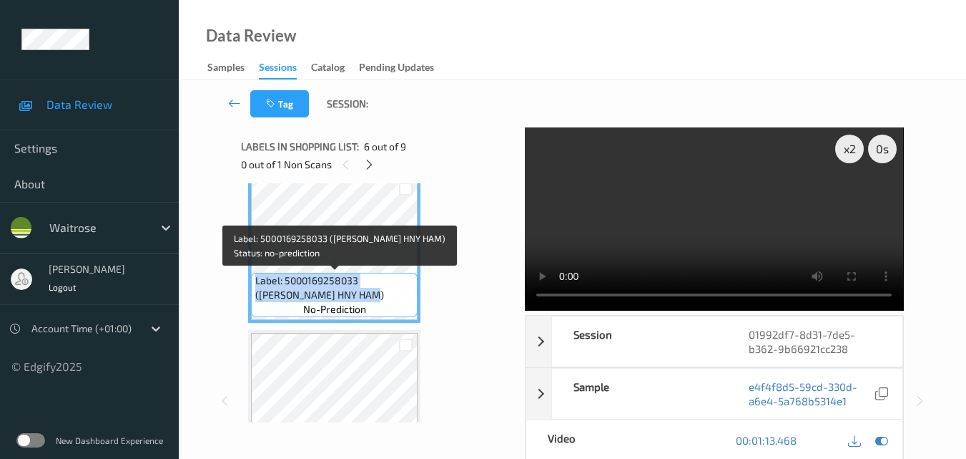
copy span "Label: 5000169258033 (WR WILTSHIRE HNY HAM)"
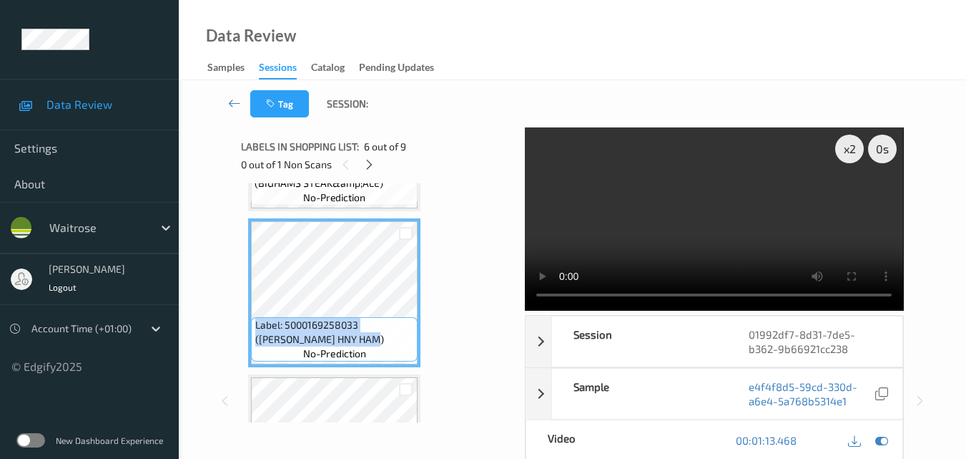
scroll to position [725, 0]
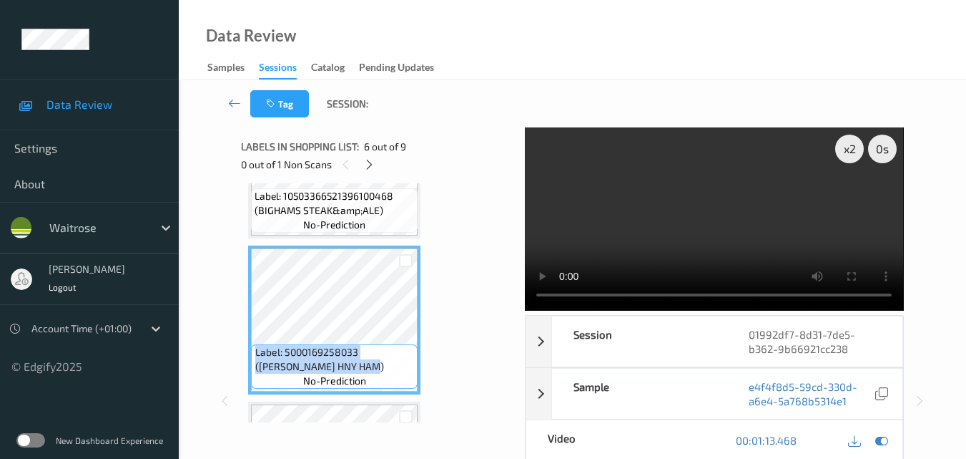
click at [641, 208] on video at bounding box center [714, 218] width 378 height 183
click at [842, 153] on div "x 2" at bounding box center [850, 148] width 29 height 29
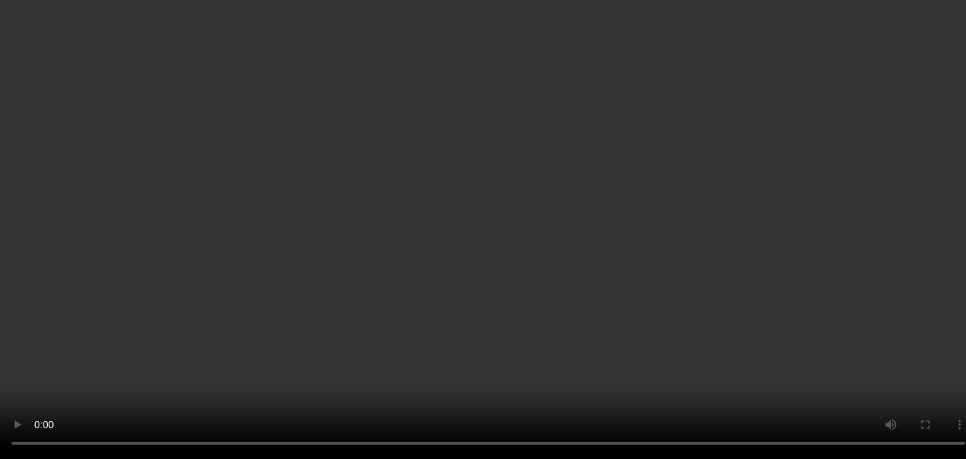
scroll to position [1100, 0]
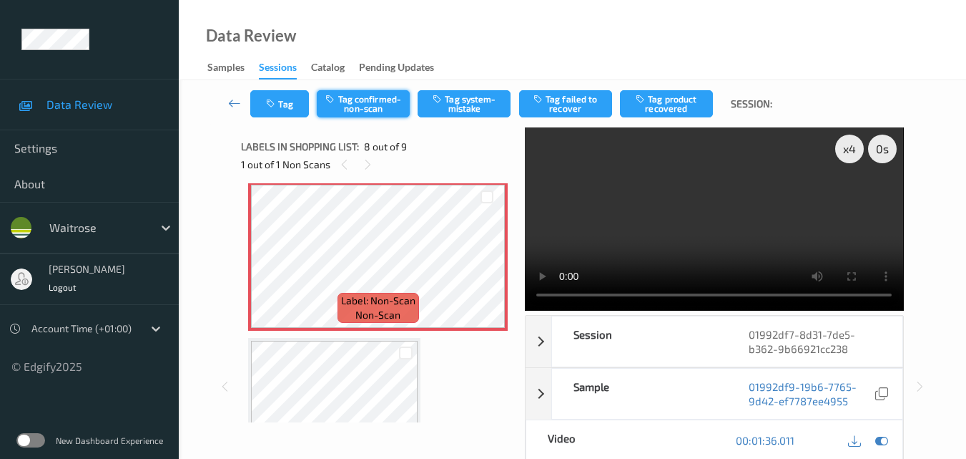
click at [371, 104] on button "Tag confirmed-non-scan" at bounding box center [363, 103] width 93 height 27
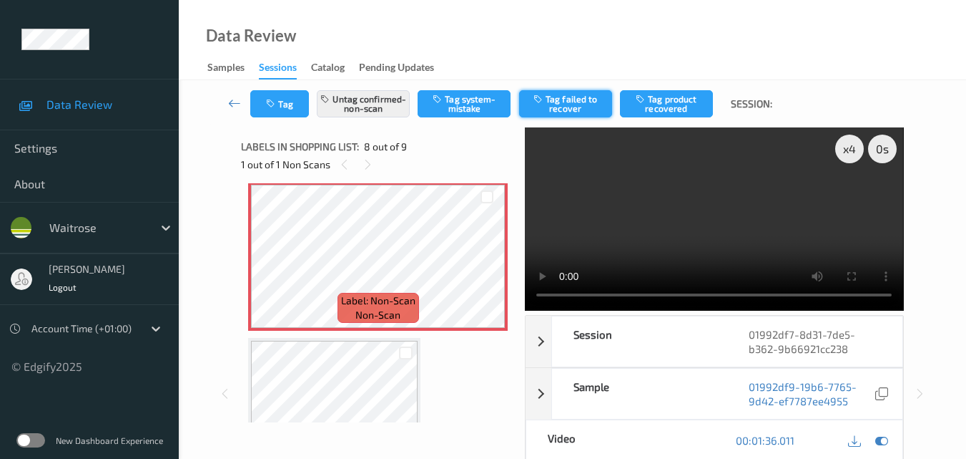
click at [567, 100] on button "Tag failed to recover" at bounding box center [565, 103] width 93 height 27
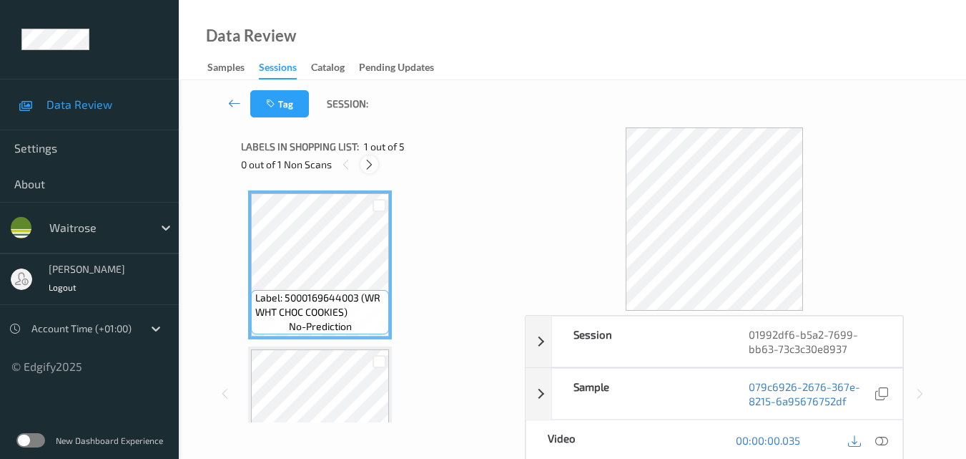
click at [367, 160] on icon at bounding box center [369, 164] width 12 height 13
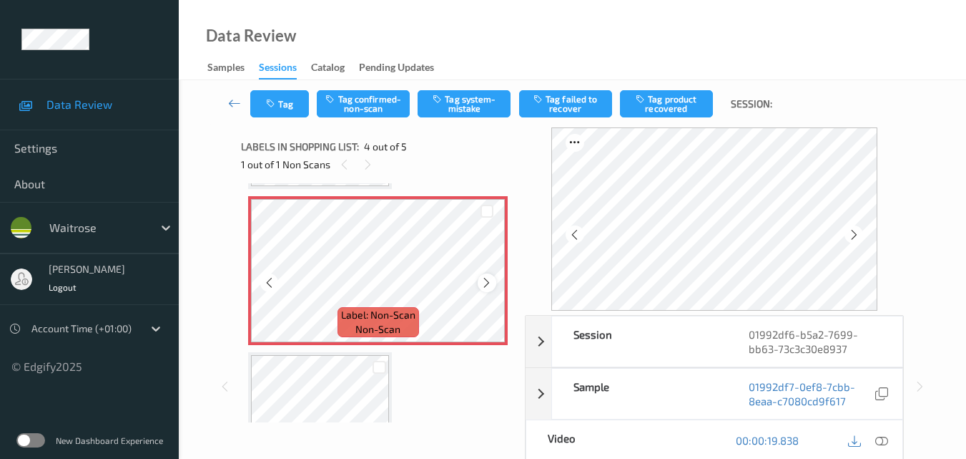
scroll to position [319, 0]
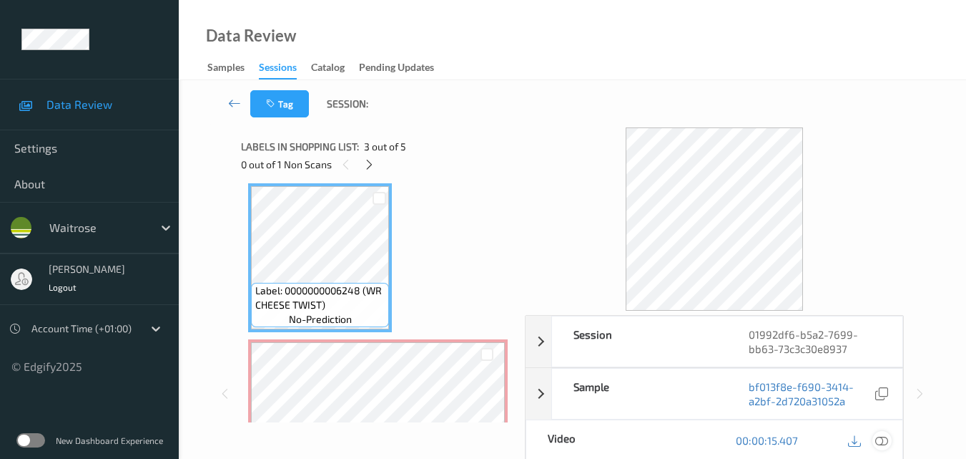
click at [885, 439] on icon at bounding box center [882, 440] width 13 height 13
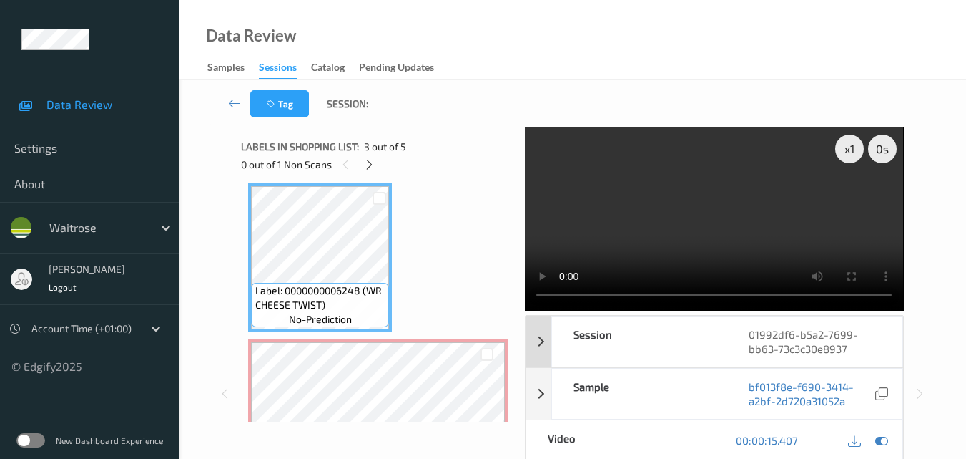
click at [699, 242] on video at bounding box center [714, 218] width 378 height 183
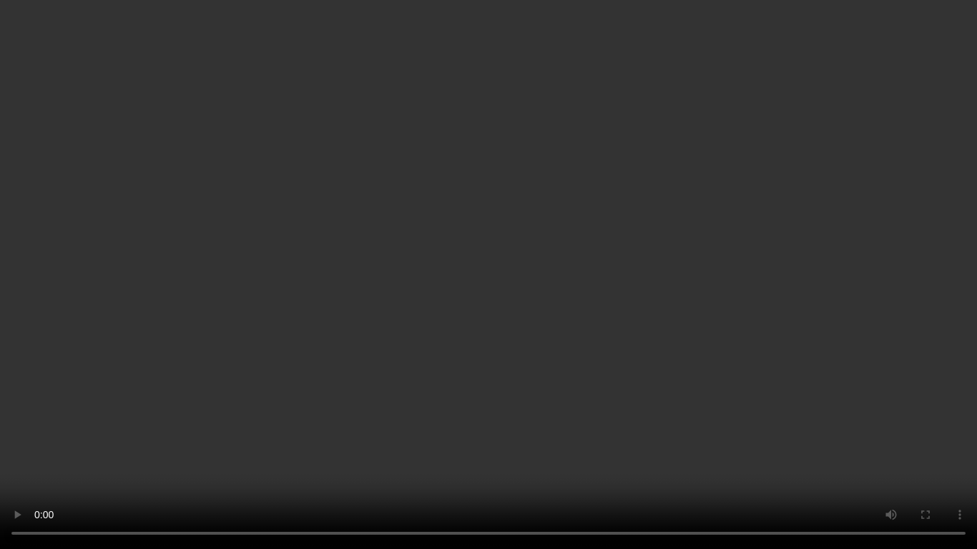
click at [624, 232] on video at bounding box center [488, 274] width 977 height 549
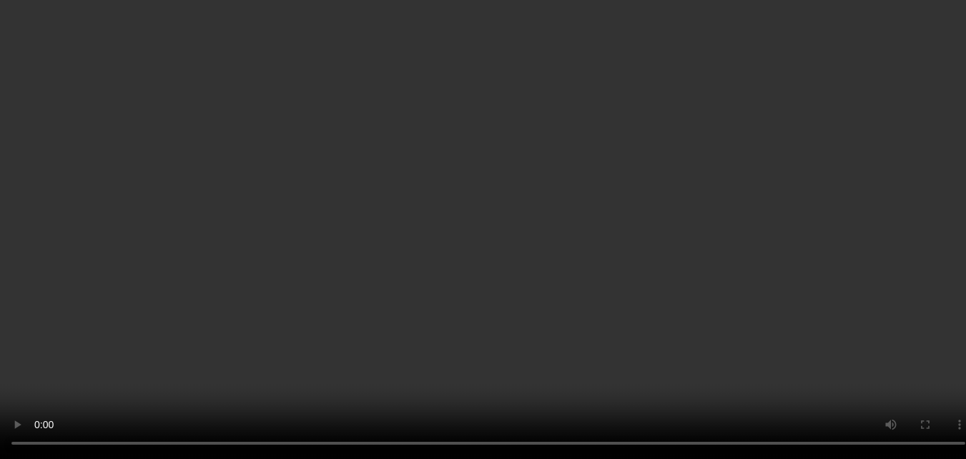
scroll to position [462, 0]
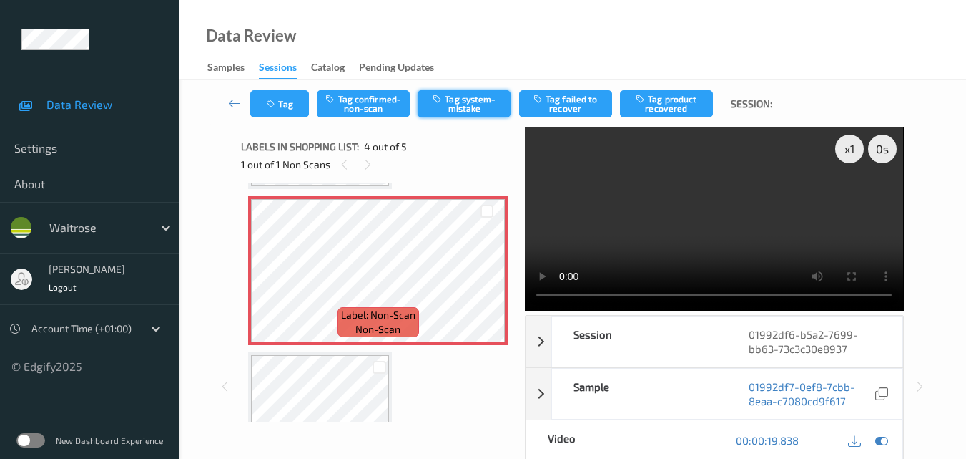
click at [466, 95] on button "Tag system-mistake" at bounding box center [464, 103] width 93 height 27
click at [273, 95] on button "Tag" at bounding box center [279, 103] width 59 height 27
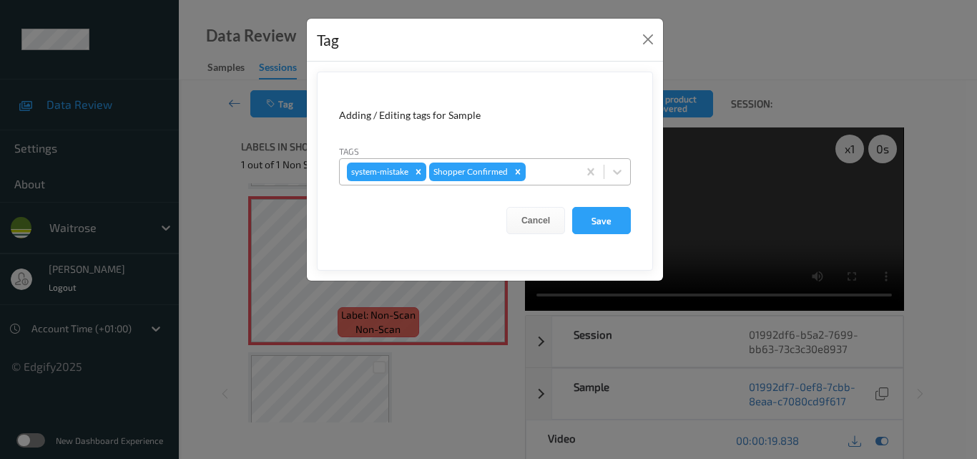
click at [533, 168] on div at bounding box center [550, 171] width 42 height 17
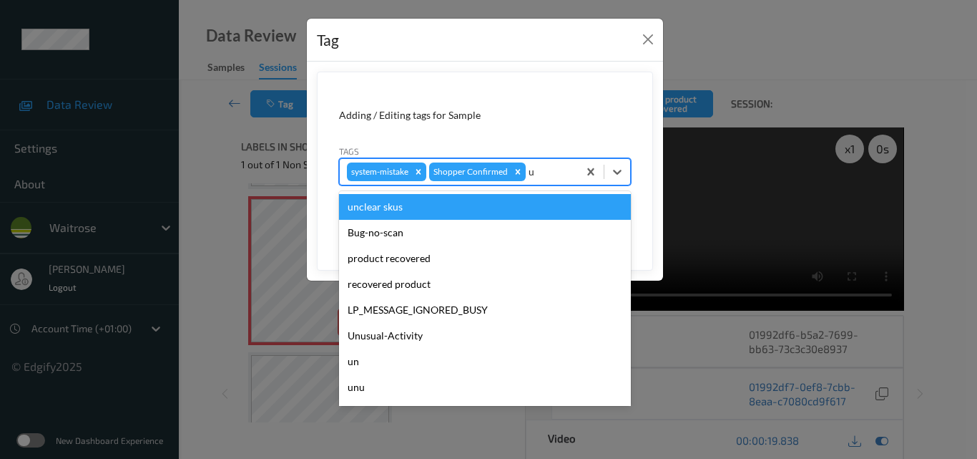
type input "un"
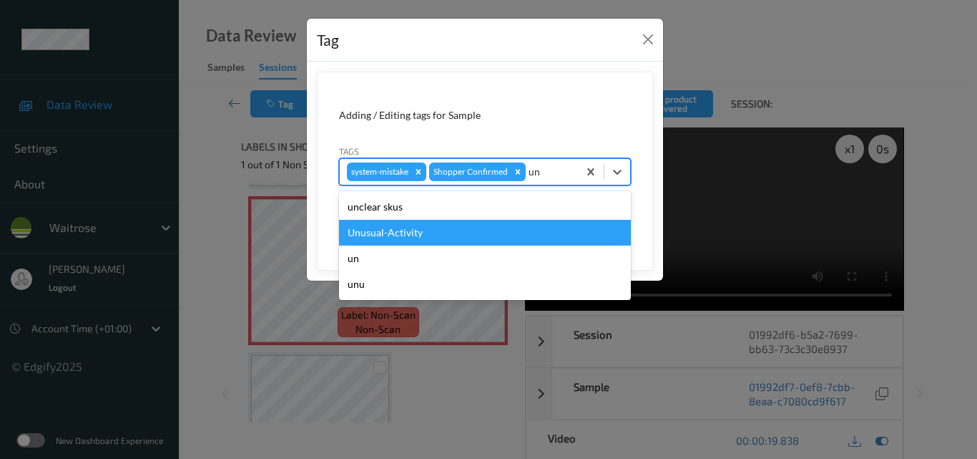
click at [448, 230] on div "Unusual-Activity" at bounding box center [485, 233] width 292 height 26
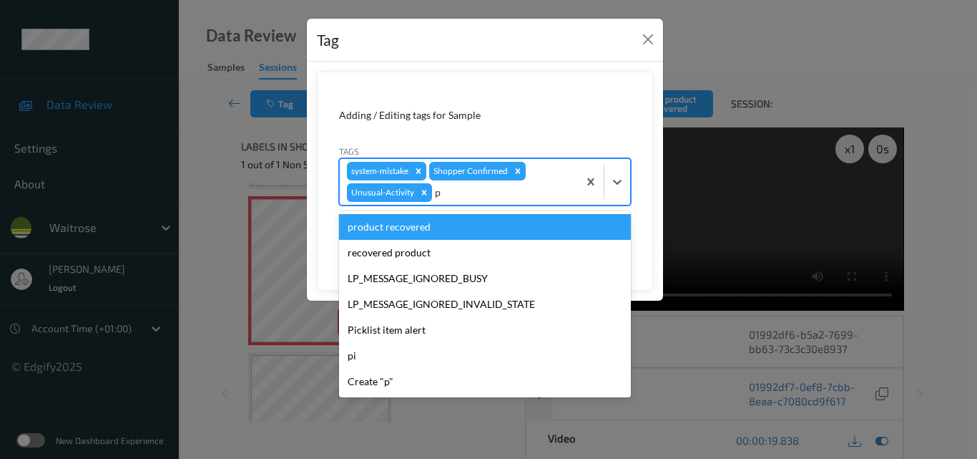
type input "pi"
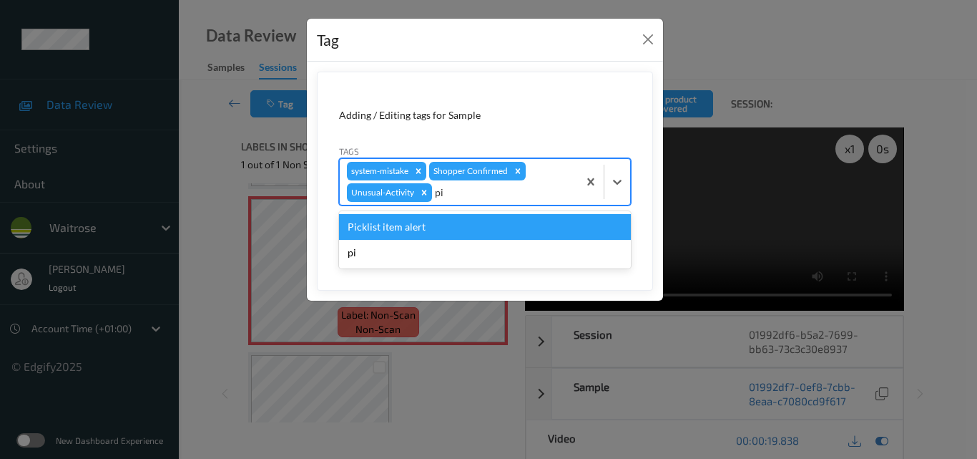
click at [487, 218] on div "Picklist item alert" at bounding box center [485, 227] width 292 height 26
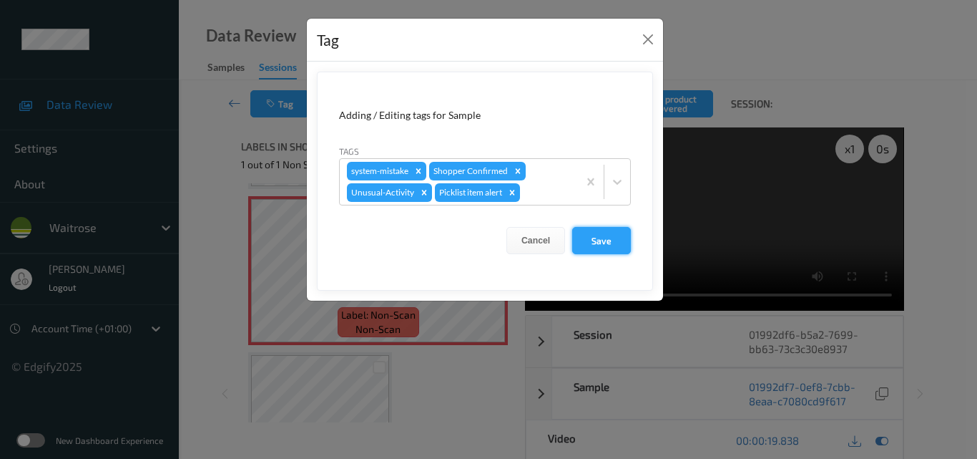
click at [612, 243] on button "Save" at bounding box center [601, 240] width 59 height 27
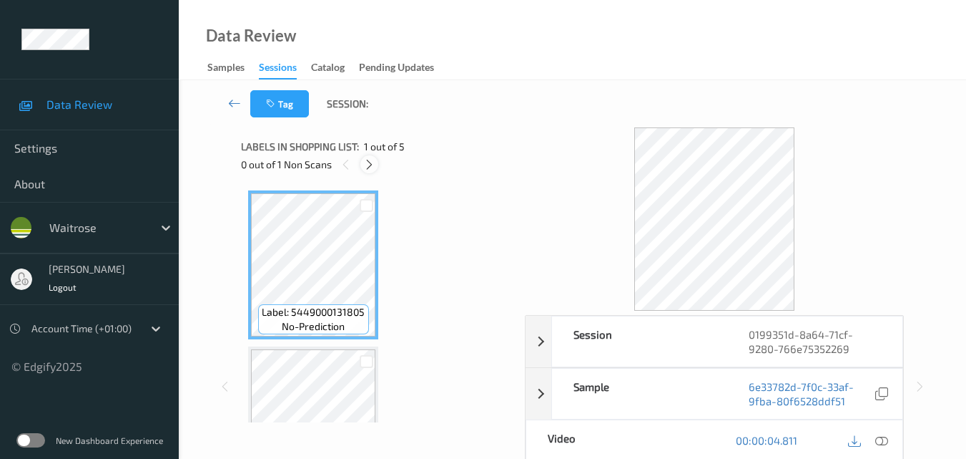
click at [373, 165] on icon at bounding box center [369, 164] width 12 height 13
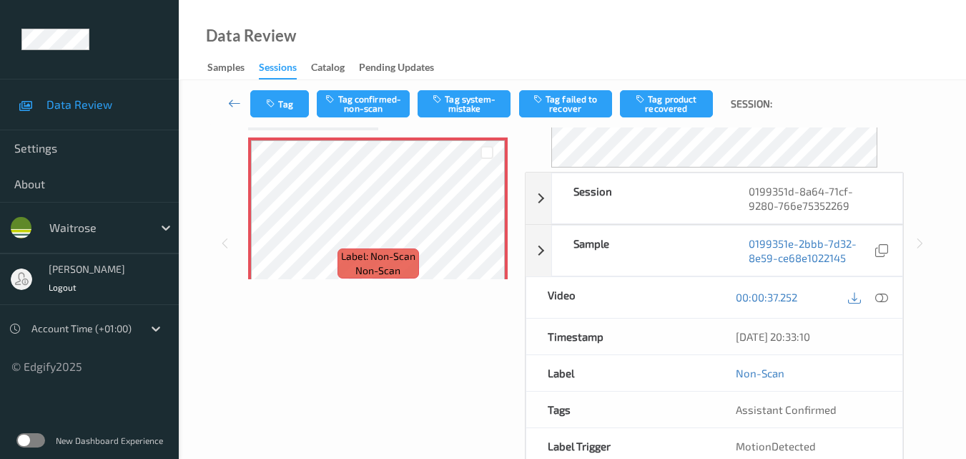
scroll to position [72, 0]
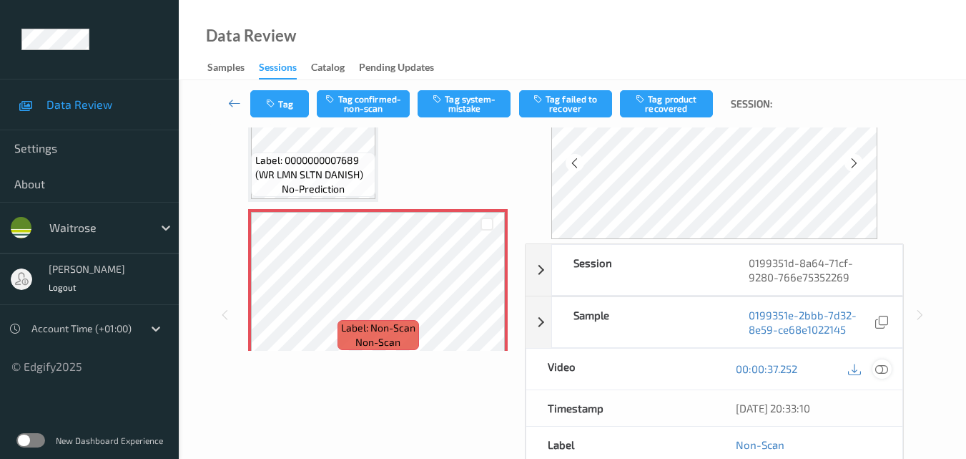
click at [888, 368] on icon at bounding box center [882, 368] width 13 height 13
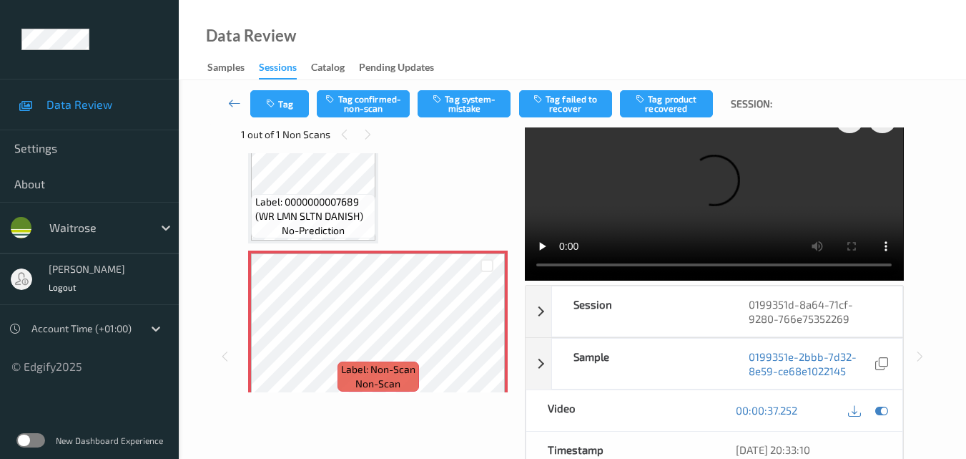
scroll to position [0, 0]
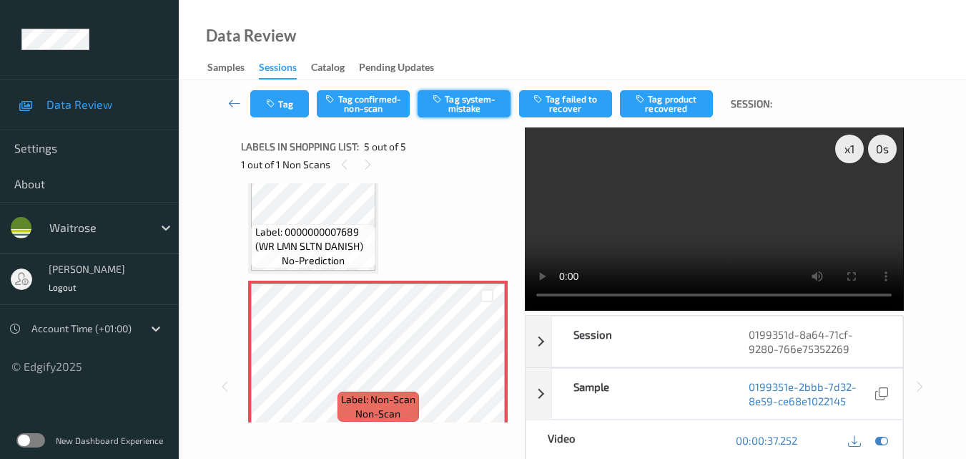
click at [474, 102] on button "Tag system-mistake" at bounding box center [464, 103] width 93 height 27
click at [291, 112] on button "Tag" at bounding box center [279, 103] width 59 height 27
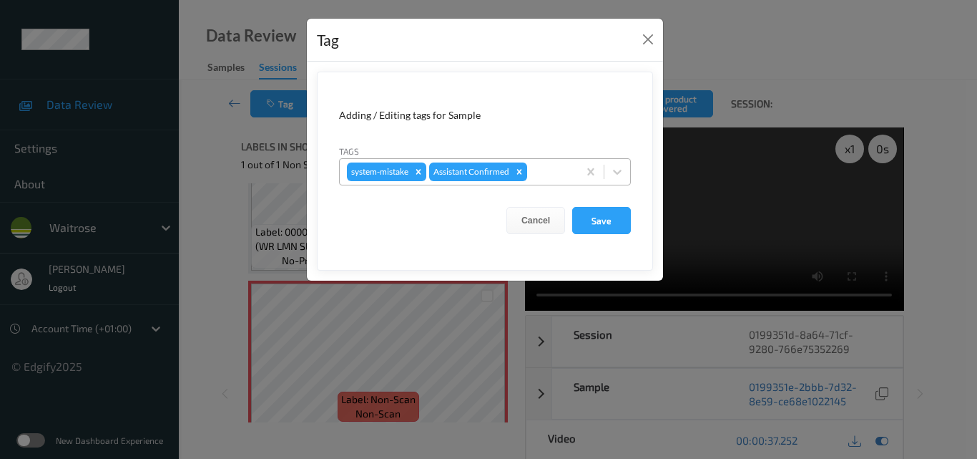
click at [543, 173] on div at bounding box center [550, 171] width 41 height 17
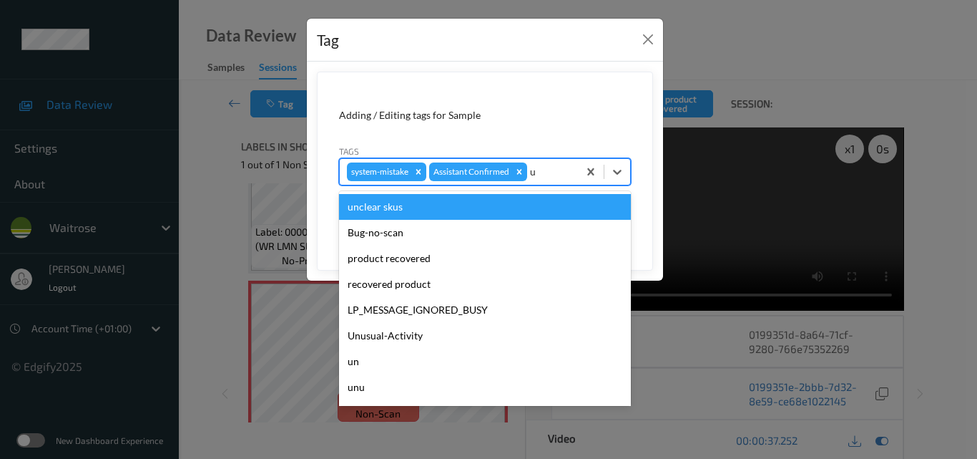
type input "un"
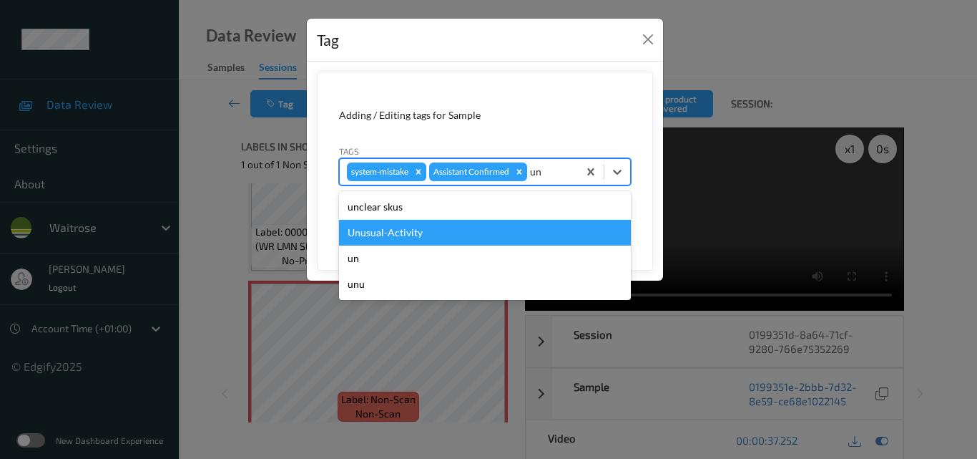
click at [471, 228] on div "Unusual-Activity" at bounding box center [485, 233] width 292 height 26
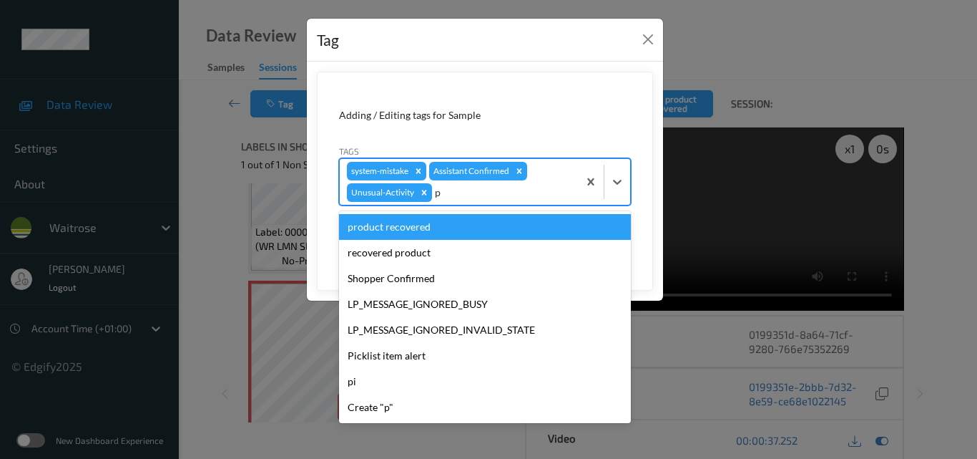
type input "pi"
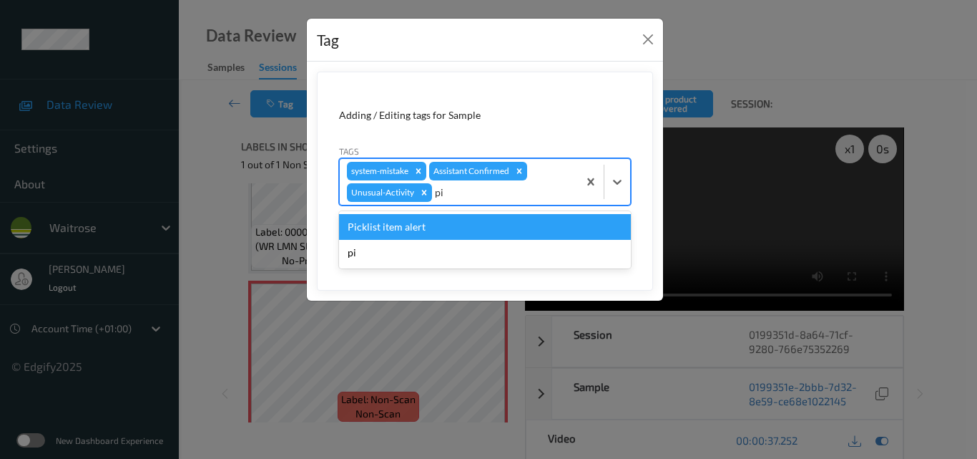
click at [471, 228] on div "Picklist item alert" at bounding box center [485, 227] width 292 height 26
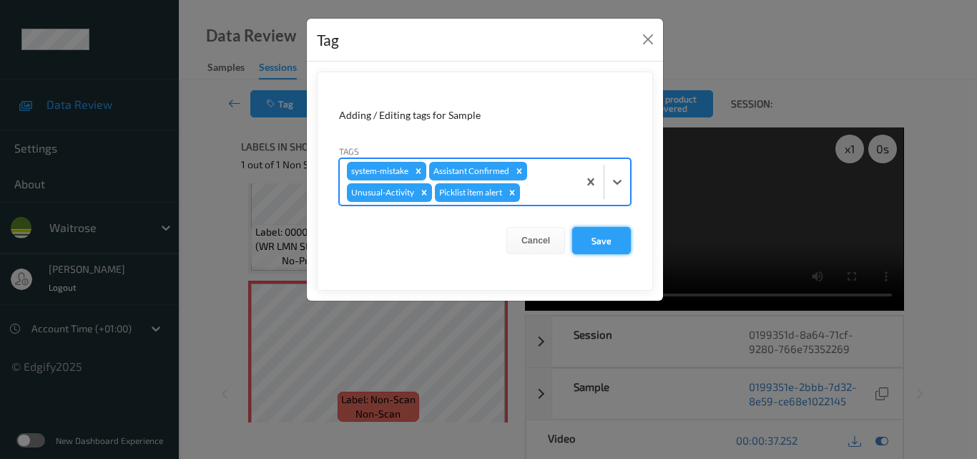
click at [593, 243] on button "Save" at bounding box center [601, 240] width 59 height 27
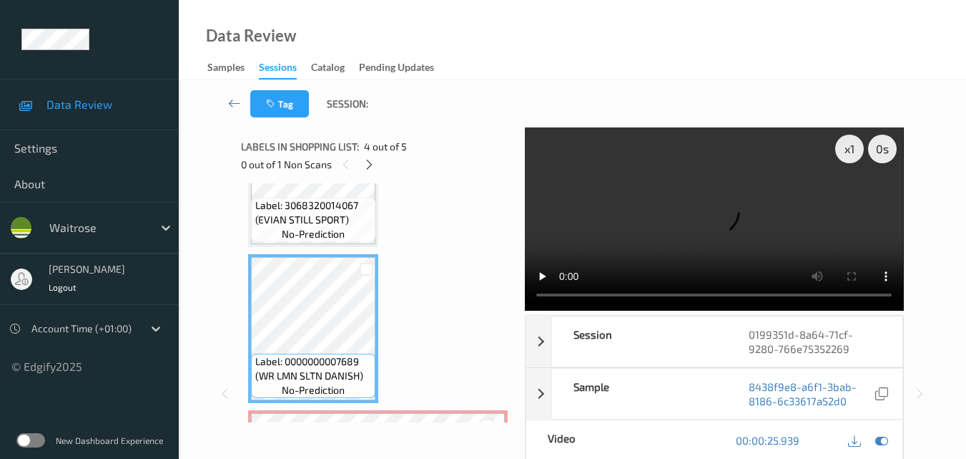
scroll to position [319, 0]
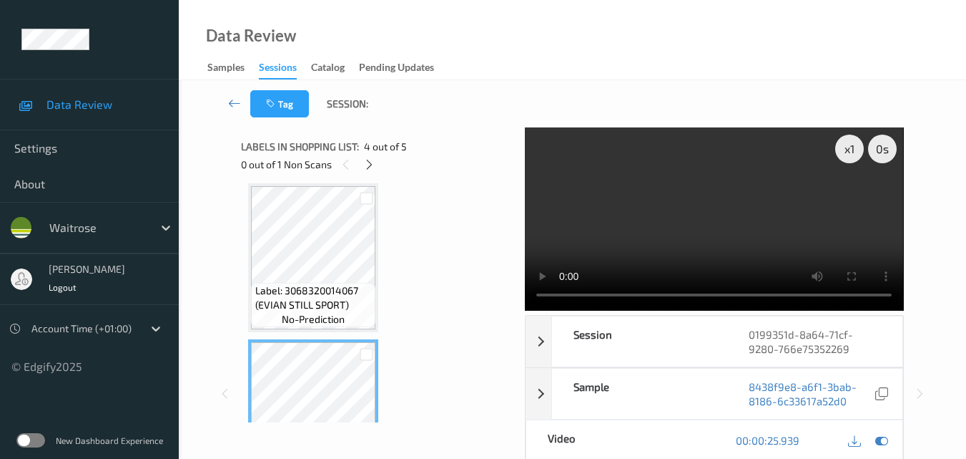
click at [657, 212] on video at bounding box center [714, 218] width 378 height 183
click at [848, 155] on div "x 1" at bounding box center [850, 148] width 29 height 29
click at [750, 233] on video at bounding box center [714, 218] width 378 height 183
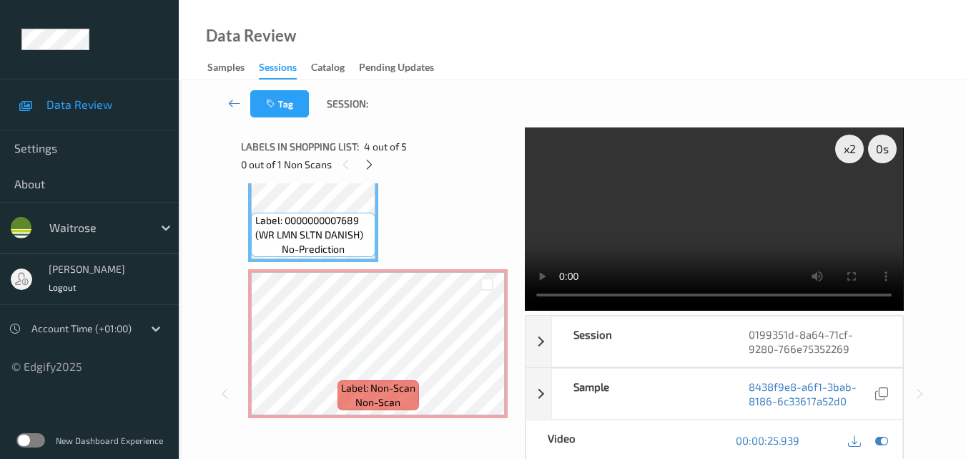
scroll to position [548, 0]
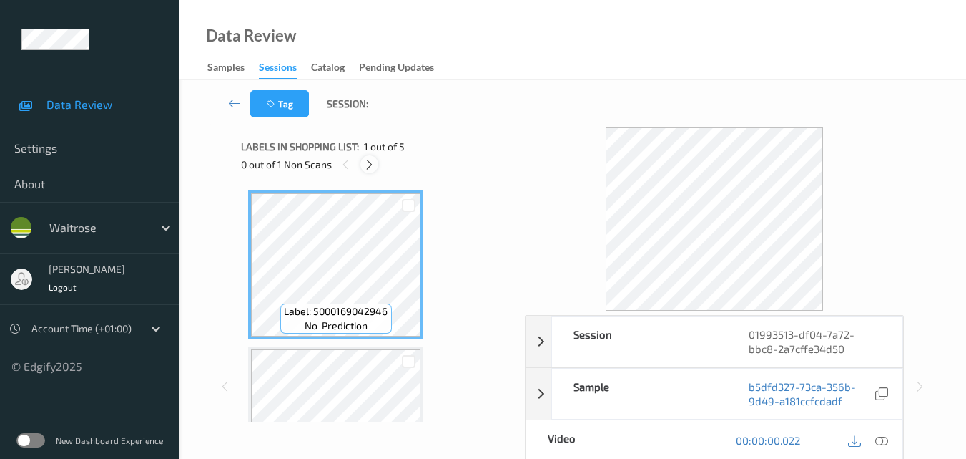
click at [367, 165] on icon at bounding box center [369, 164] width 12 height 13
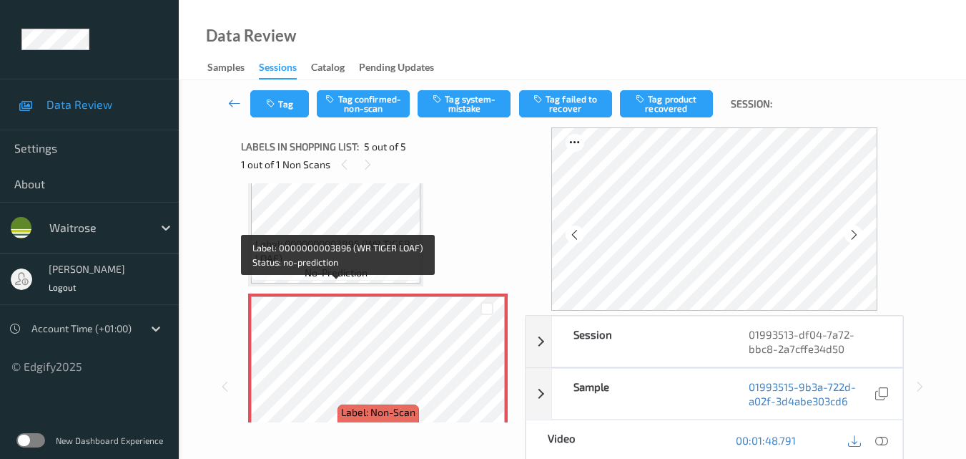
scroll to position [547, 0]
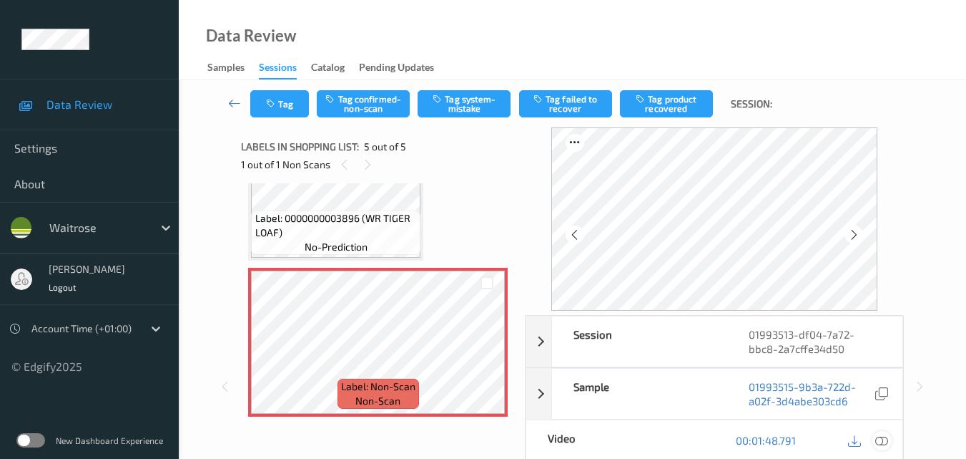
click at [883, 439] on icon at bounding box center [882, 440] width 13 height 13
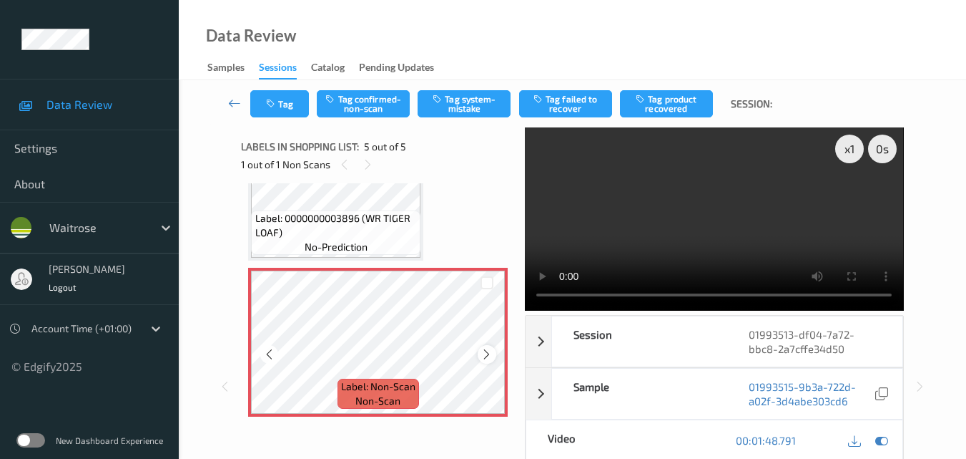
click at [487, 355] on icon at bounding box center [487, 354] width 12 height 13
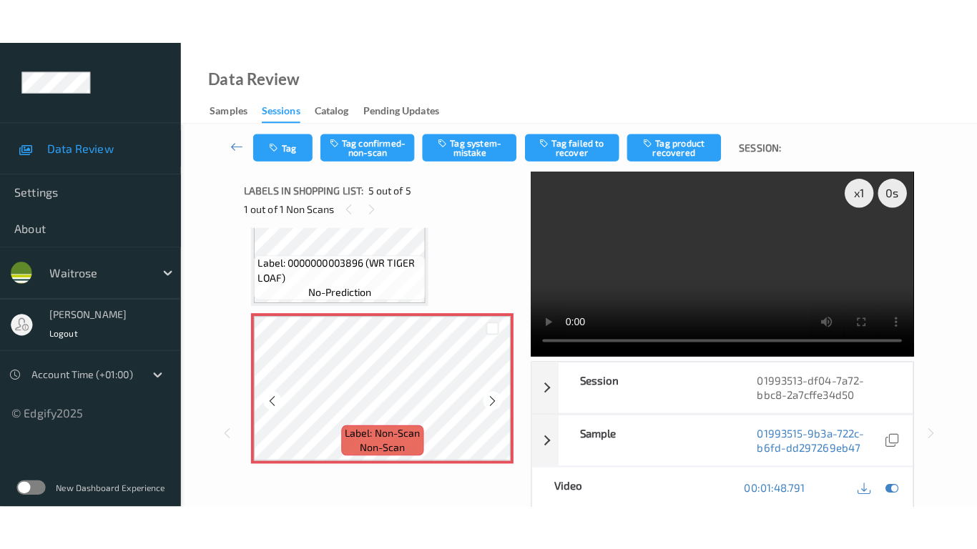
scroll to position [475, 0]
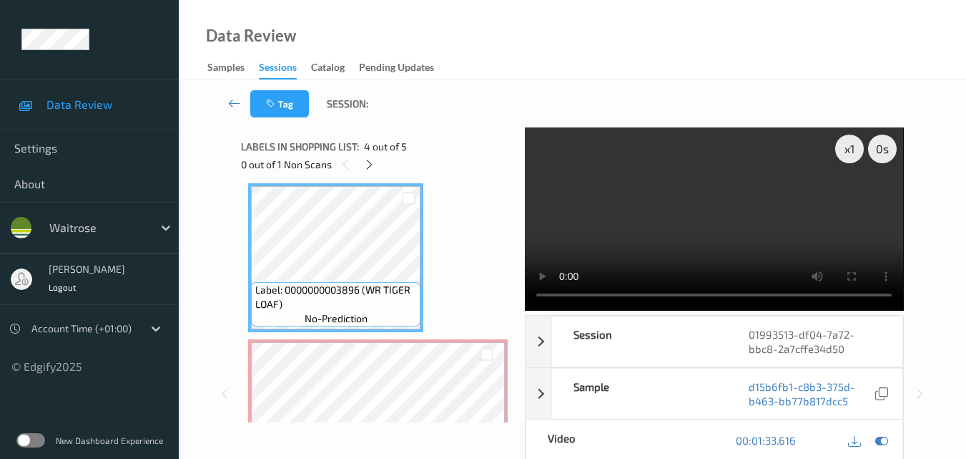
click at [680, 230] on video at bounding box center [714, 218] width 378 height 183
click at [771, 207] on video at bounding box center [714, 218] width 378 height 183
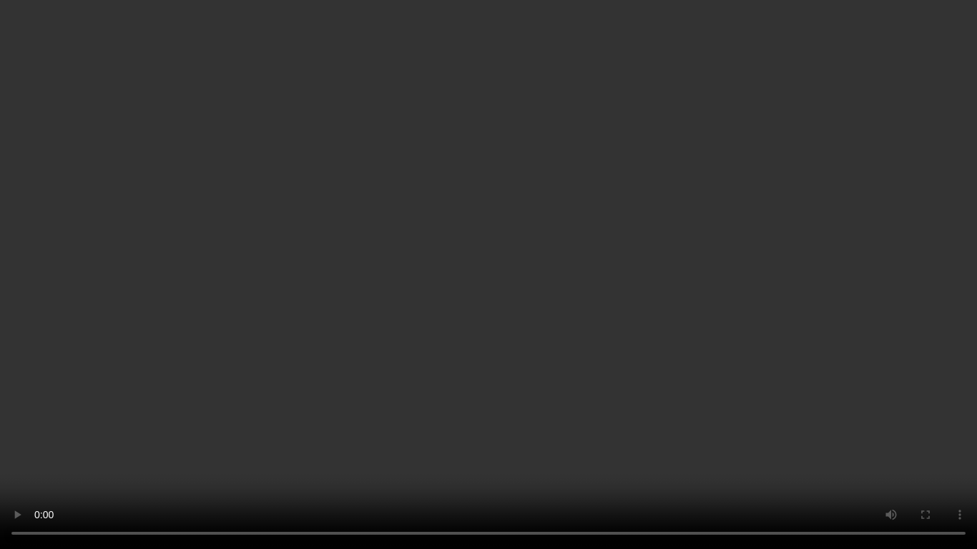
click at [733, 267] on video at bounding box center [488, 274] width 977 height 549
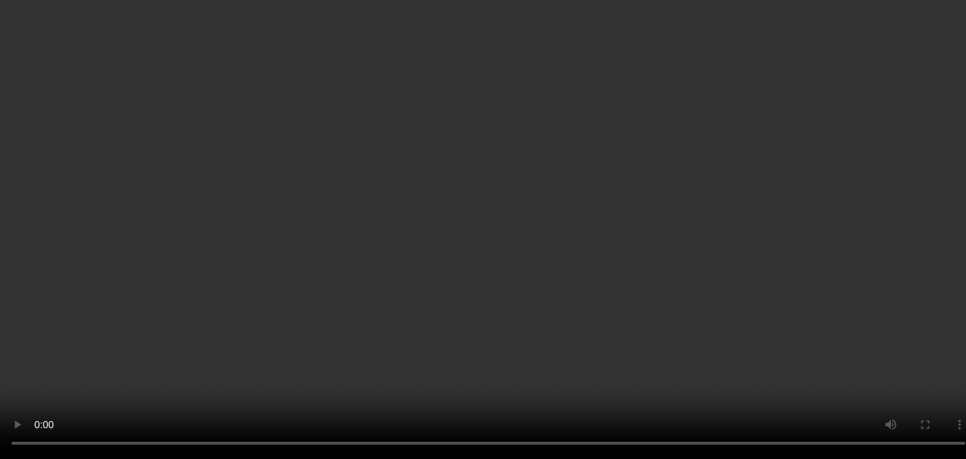
scroll to position [529, 0]
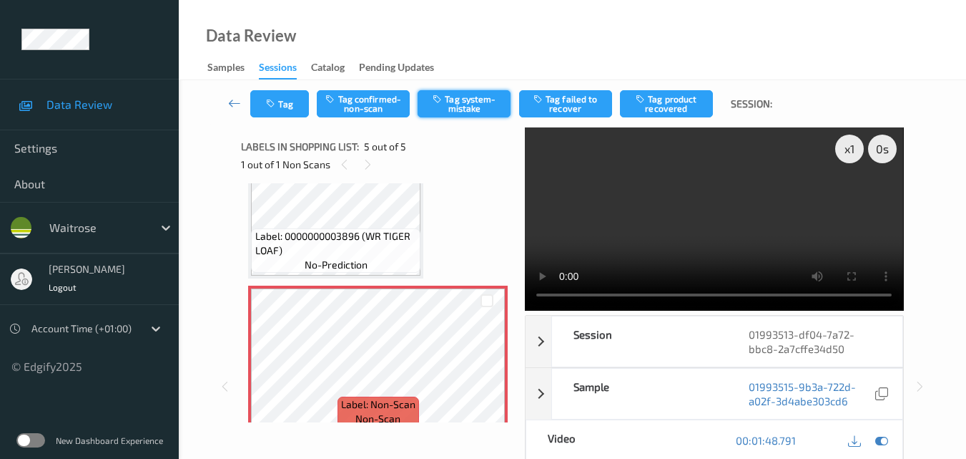
click at [475, 102] on button "Tag system-mistake" at bounding box center [464, 103] width 93 height 27
click at [288, 105] on button "Tag" at bounding box center [279, 103] width 59 height 27
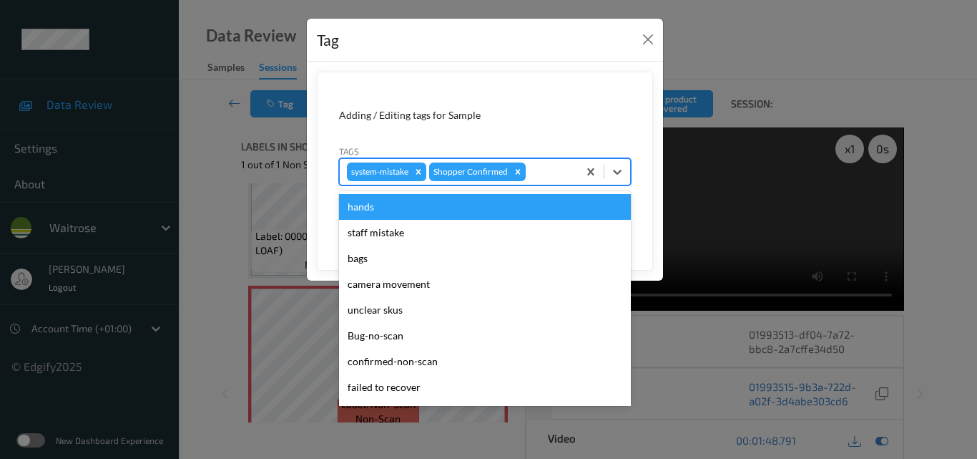
click at [542, 175] on div at bounding box center [550, 171] width 42 height 17
type input "un"
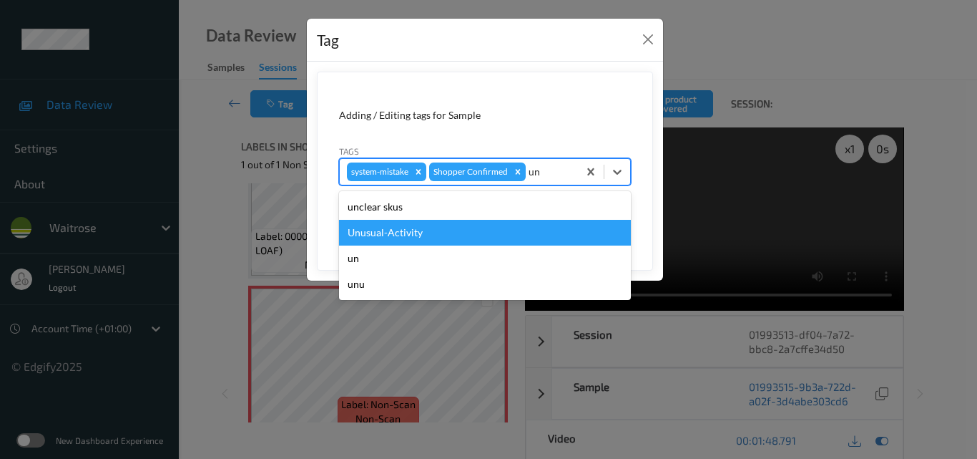
click at [479, 230] on div "Unusual-Activity" at bounding box center [485, 233] width 292 height 26
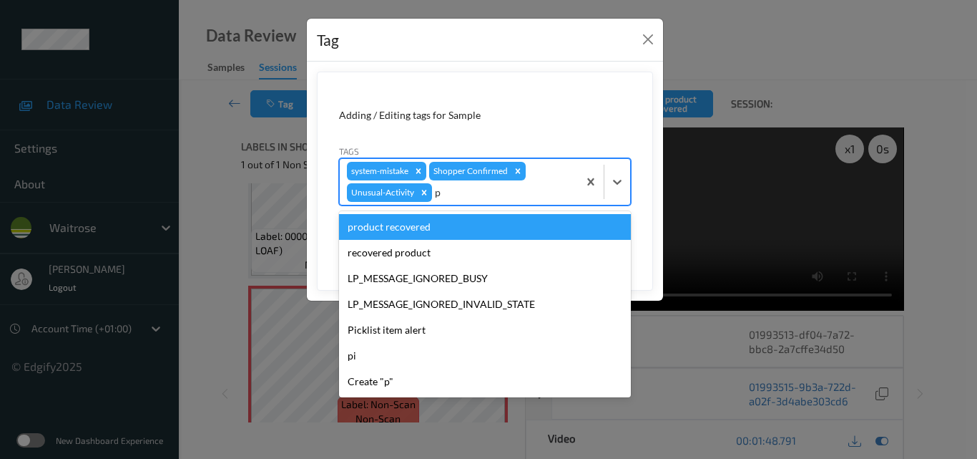
type input "pi"
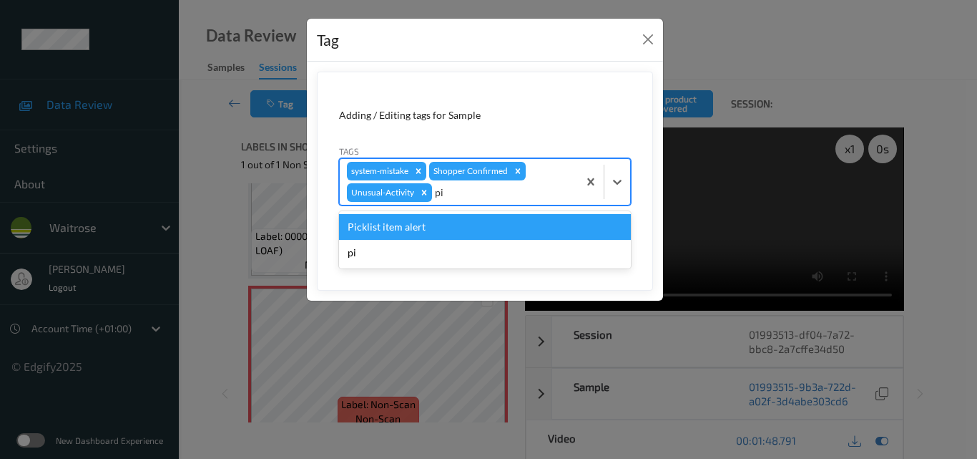
click at [479, 230] on div "Picklist item alert" at bounding box center [485, 227] width 292 height 26
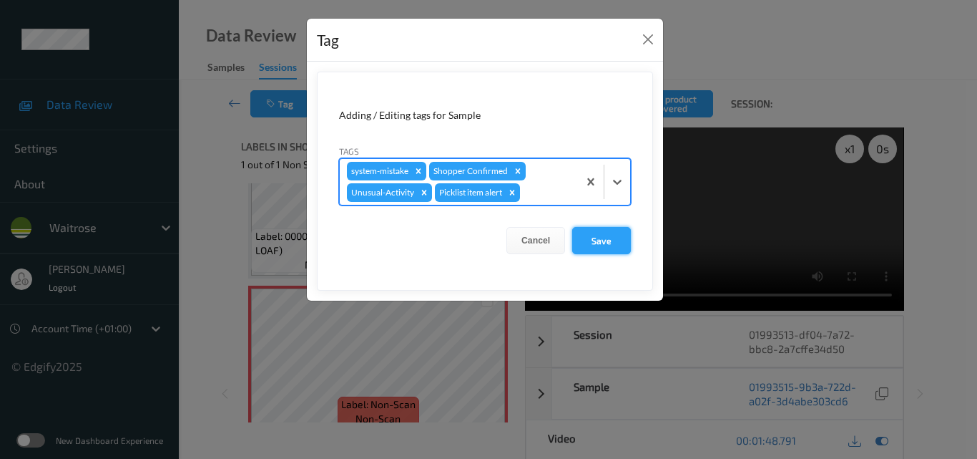
click at [597, 244] on button "Save" at bounding box center [601, 240] width 59 height 27
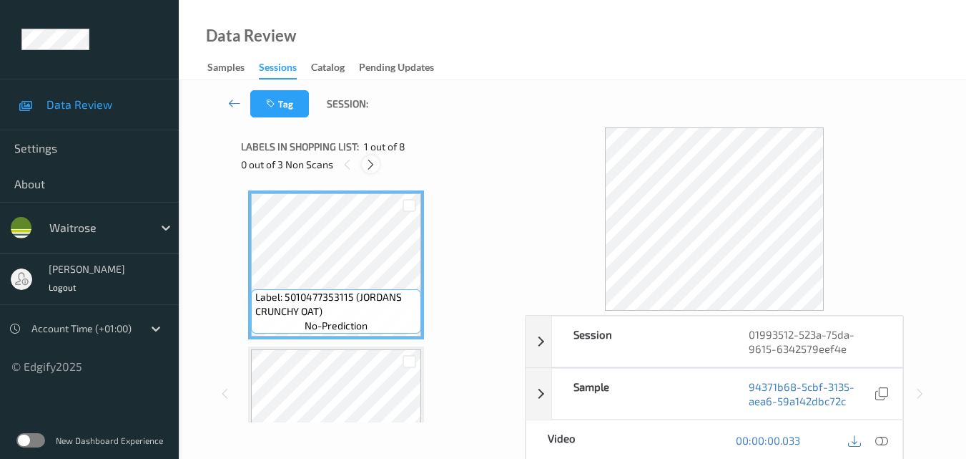
click at [373, 167] on icon at bounding box center [371, 164] width 12 height 13
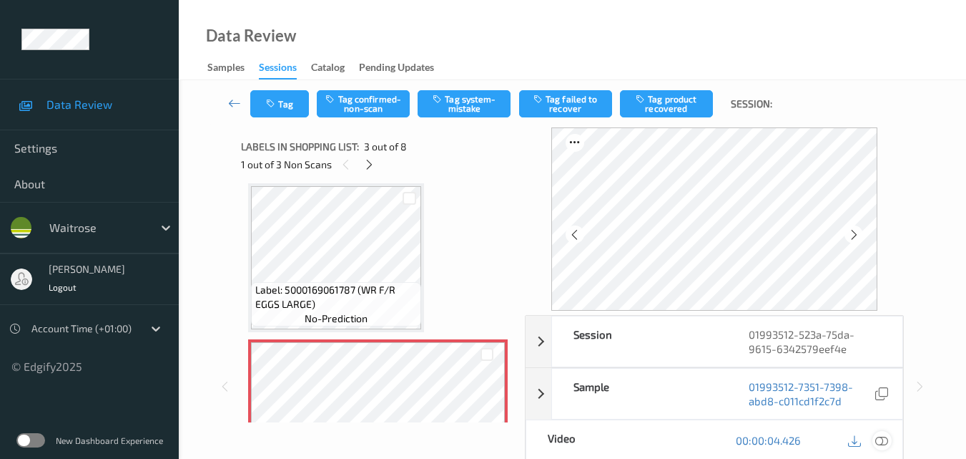
click at [888, 441] on icon at bounding box center [882, 440] width 13 height 13
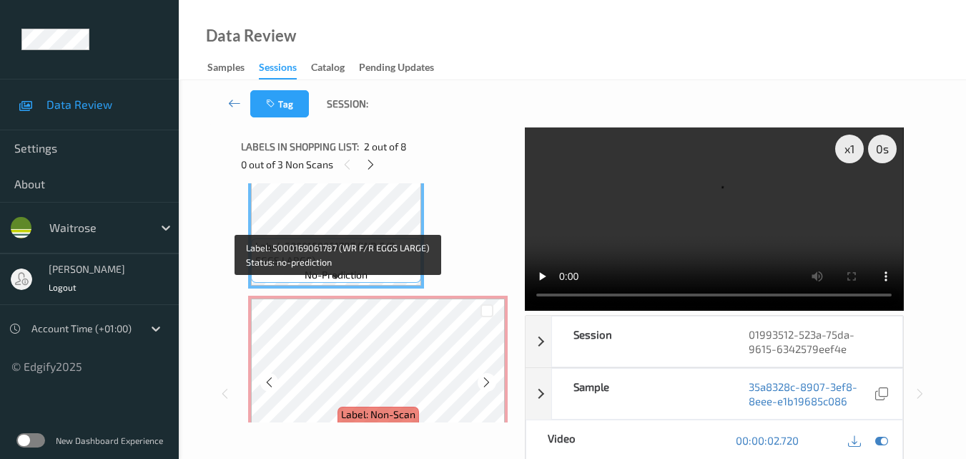
scroll to position [235, 0]
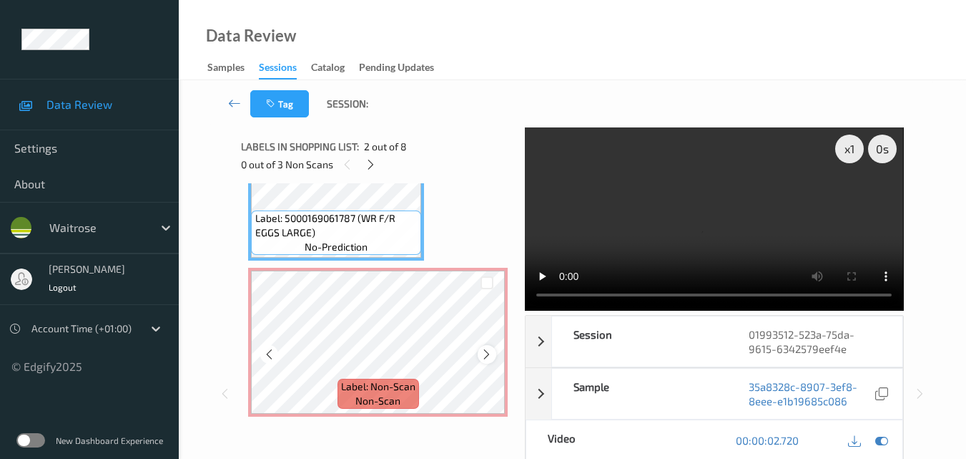
click at [480, 352] on div at bounding box center [487, 354] width 18 height 18
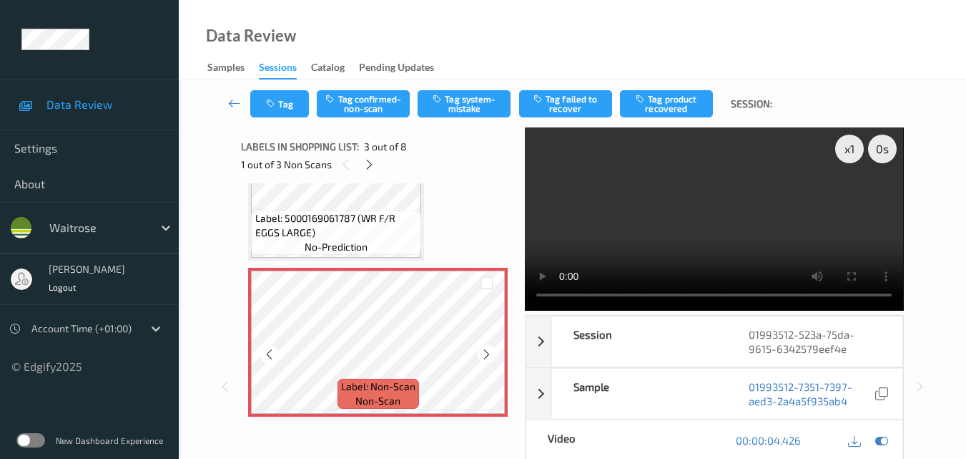
click at [480, 352] on div at bounding box center [487, 354] width 18 height 18
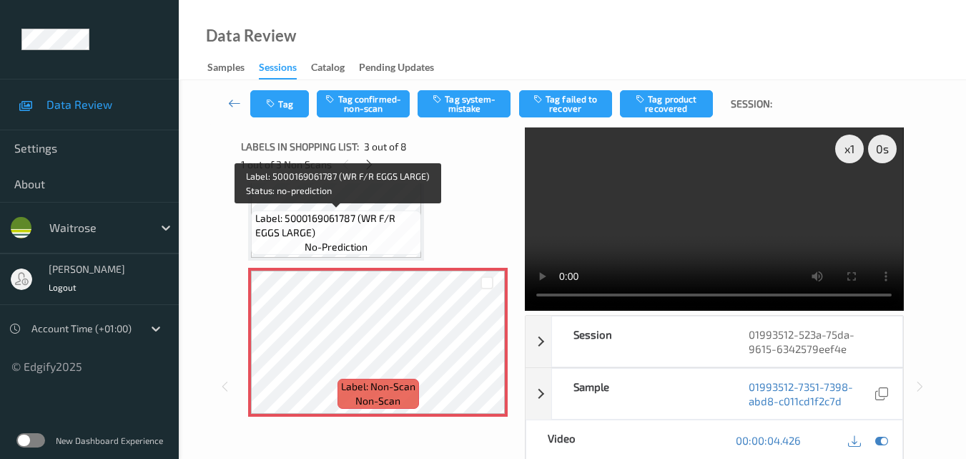
click at [354, 227] on span "Label: 5000169061787 (WR F/R EGGS LARGE)" at bounding box center [336, 225] width 163 height 29
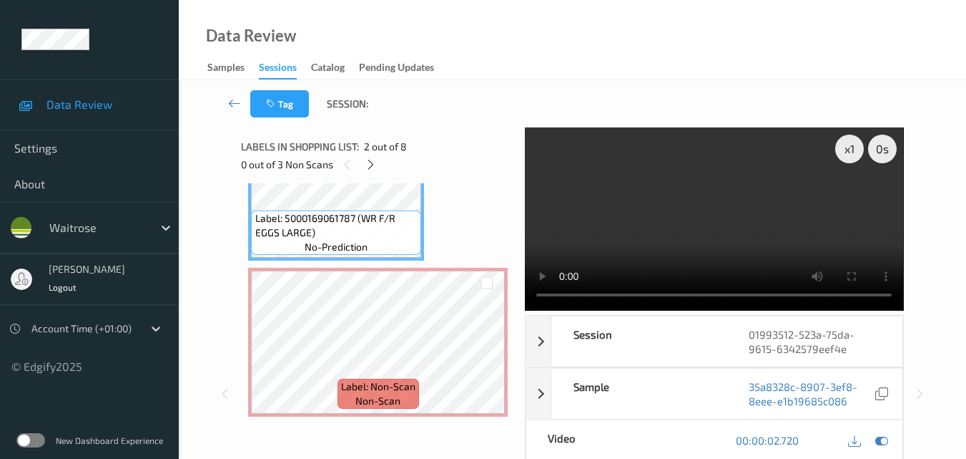
click at [754, 190] on video at bounding box center [714, 218] width 378 height 183
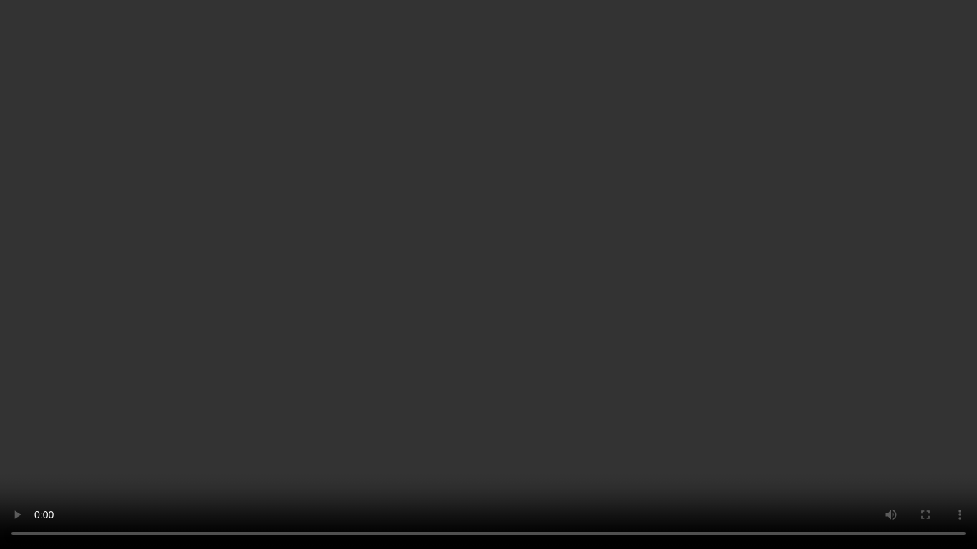
click at [679, 267] on video at bounding box center [488, 274] width 977 height 549
click at [582, 343] on video at bounding box center [488, 274] width 977 height 549
click at [708, 263] on video at bounding box center [488, 274] width 977 height 549
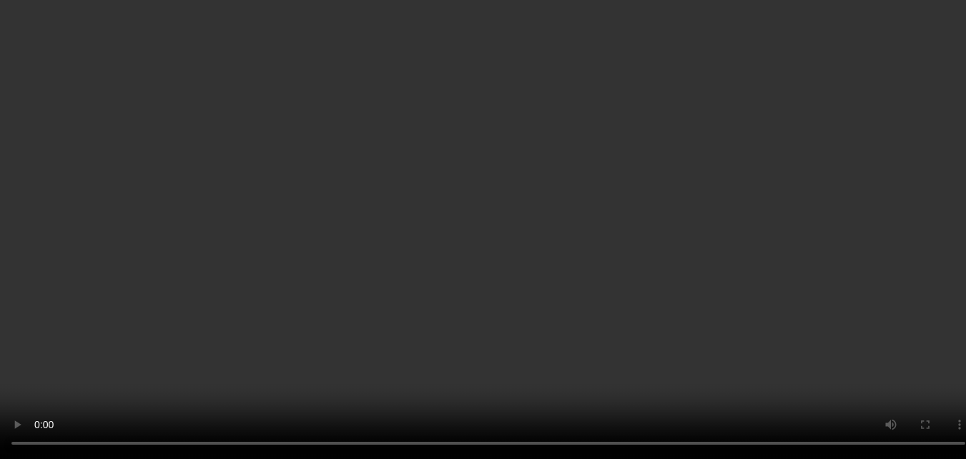
scroll to position [0, 0]
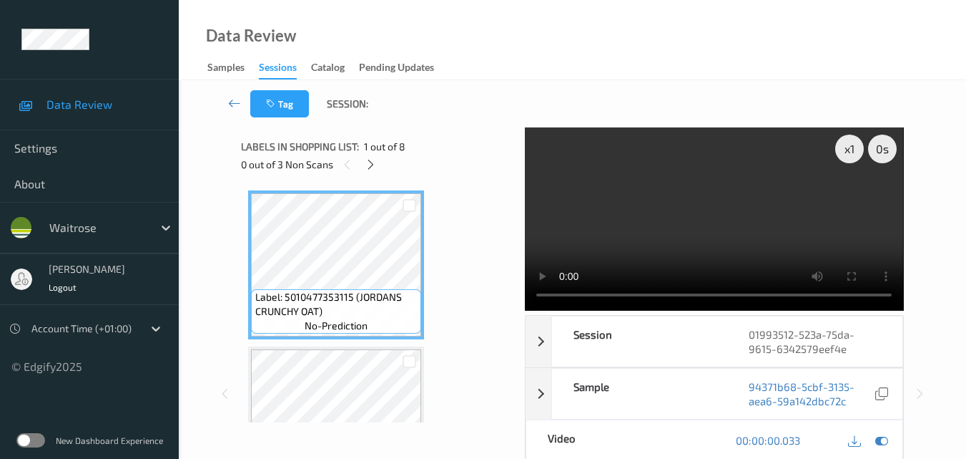
click at [748, 206] on video at bounding box center [714, 218] width 378 height 183
click at [763, 230] on video at bounding box center [714, 218] width 378 height 183
click at [733, 215] on video at bounding box center [714, 218] width 378 height 183
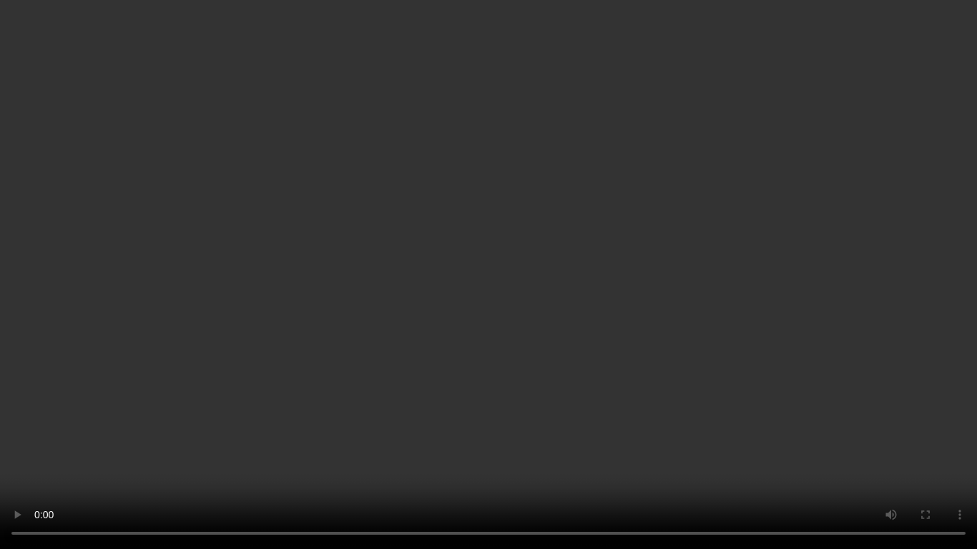
click at [715, 310] on video at bounding box center [488, 274] width 977 height 549
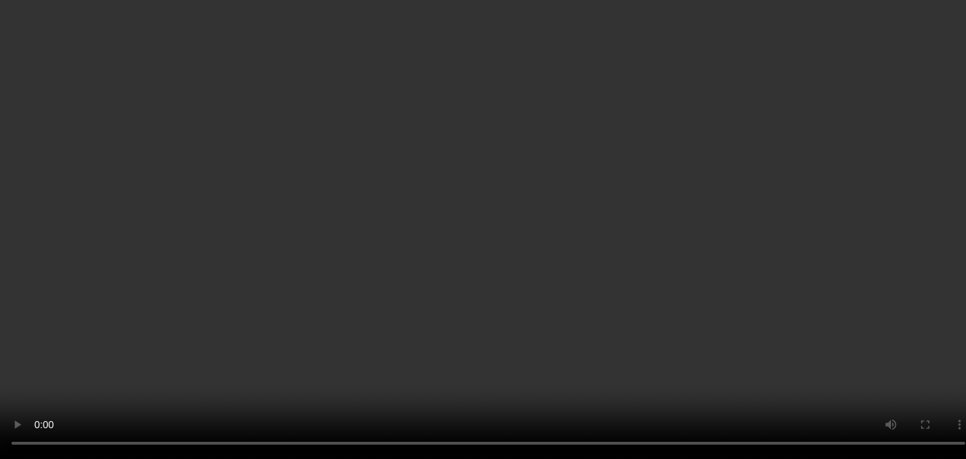
scroll to position [286, 0]
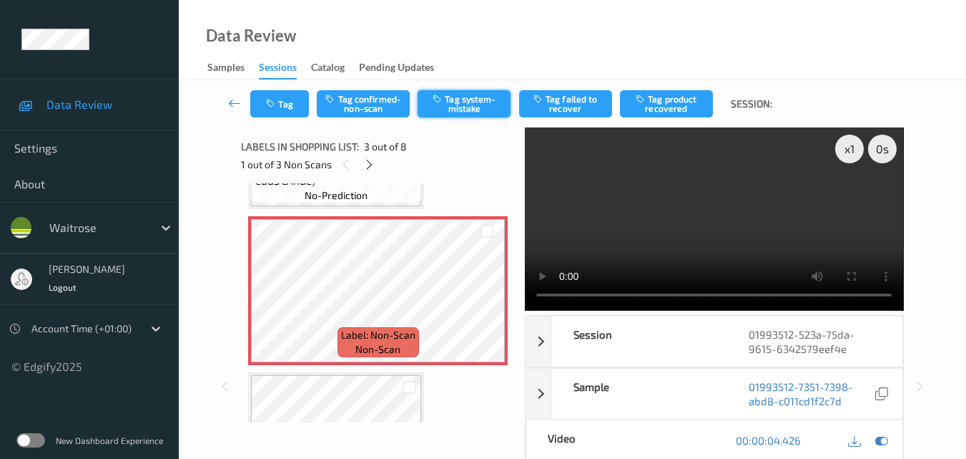
click at [459, 101] on button "Tag system-mistake" at bounding box center [464, 103] width 93 height 27
